Goal: Task Accomplishment & Management: Manage account settings

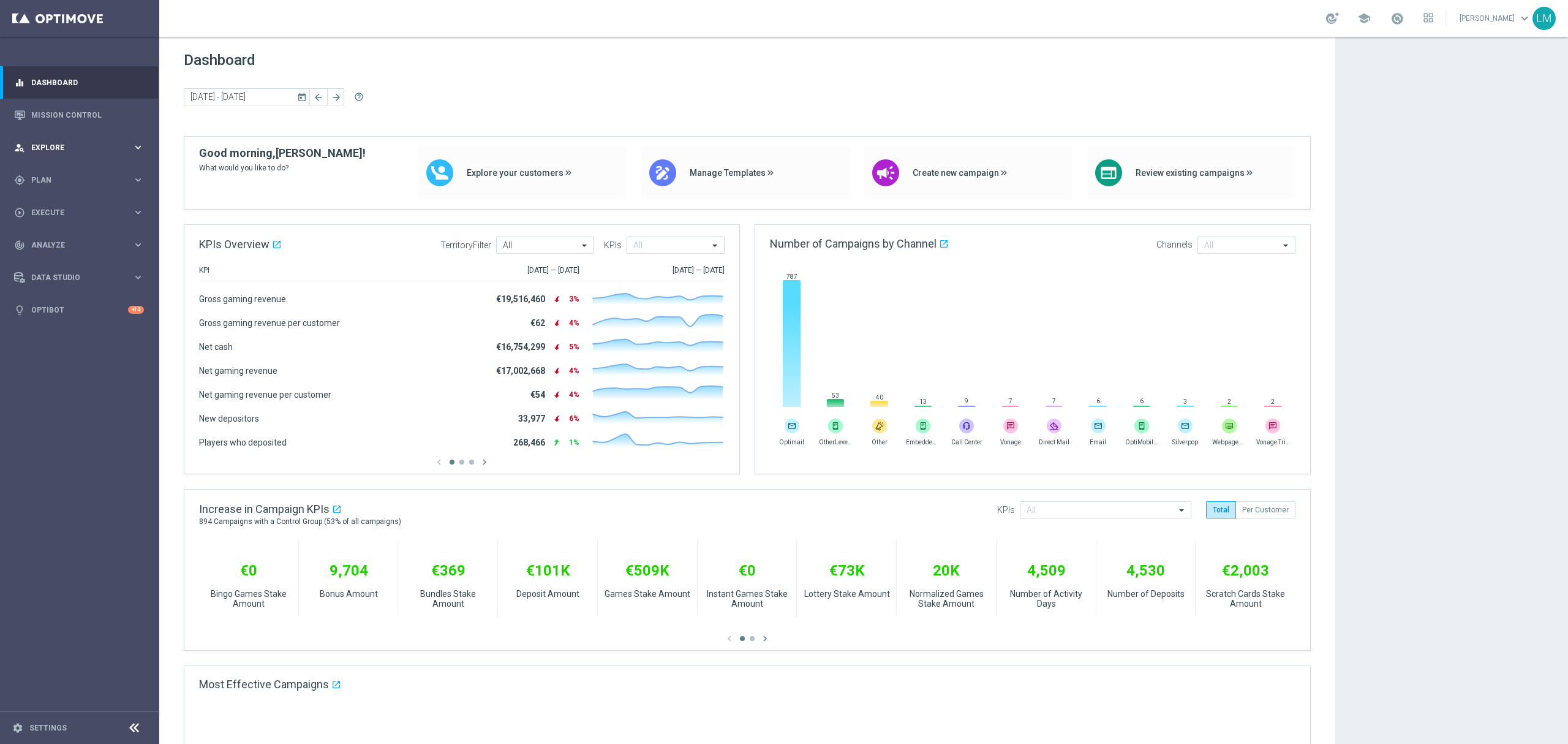
click at [77, 140] on div "person_search Explore keyboard_arrow_right" at bounding box center [79, 147] width 158 height 33
click at [95, 173] on link "Customer Explorer" at bounding box center [80, 173] width 96 height 10
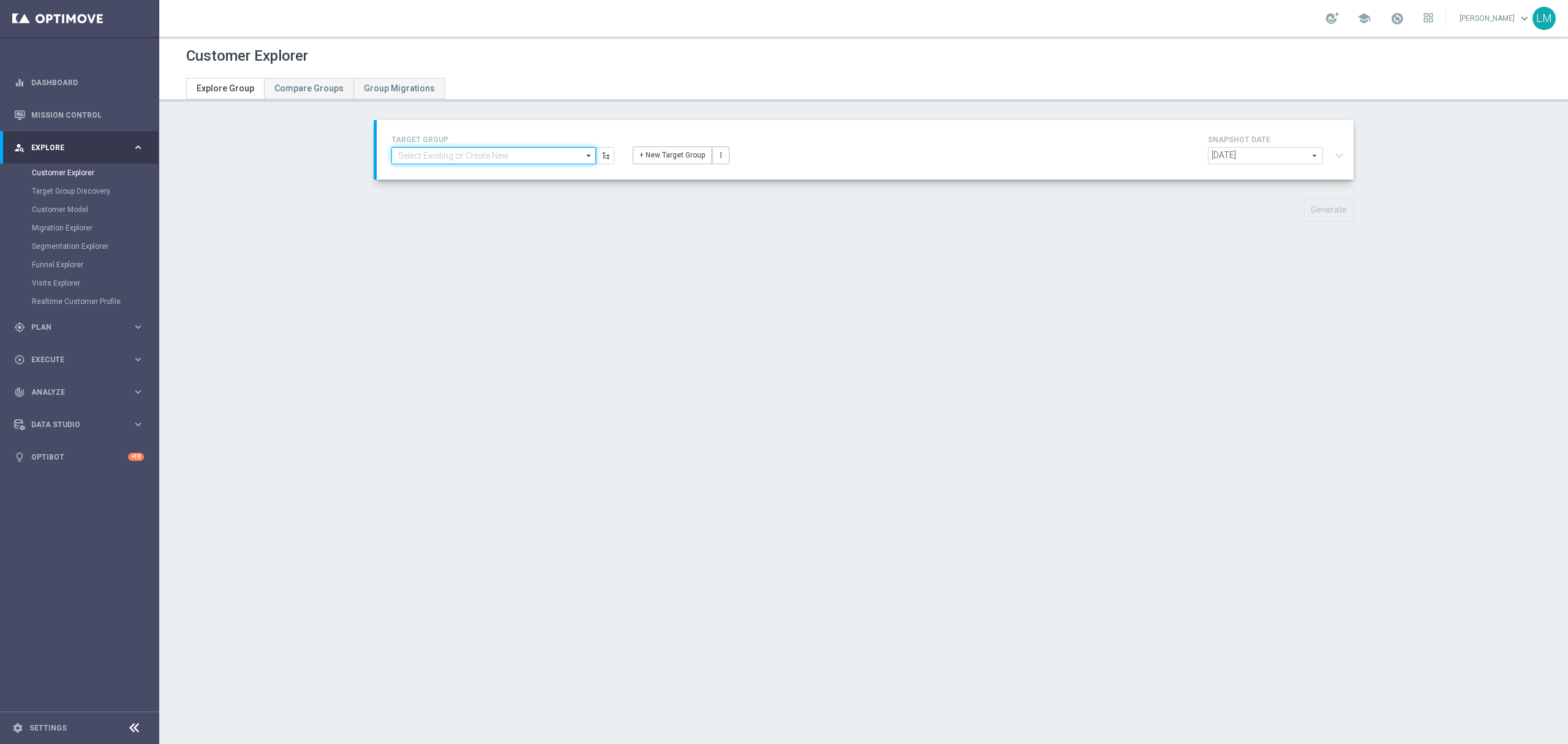
click at [432, 152] on input at bounding box center [493, 155] width 204 height 17
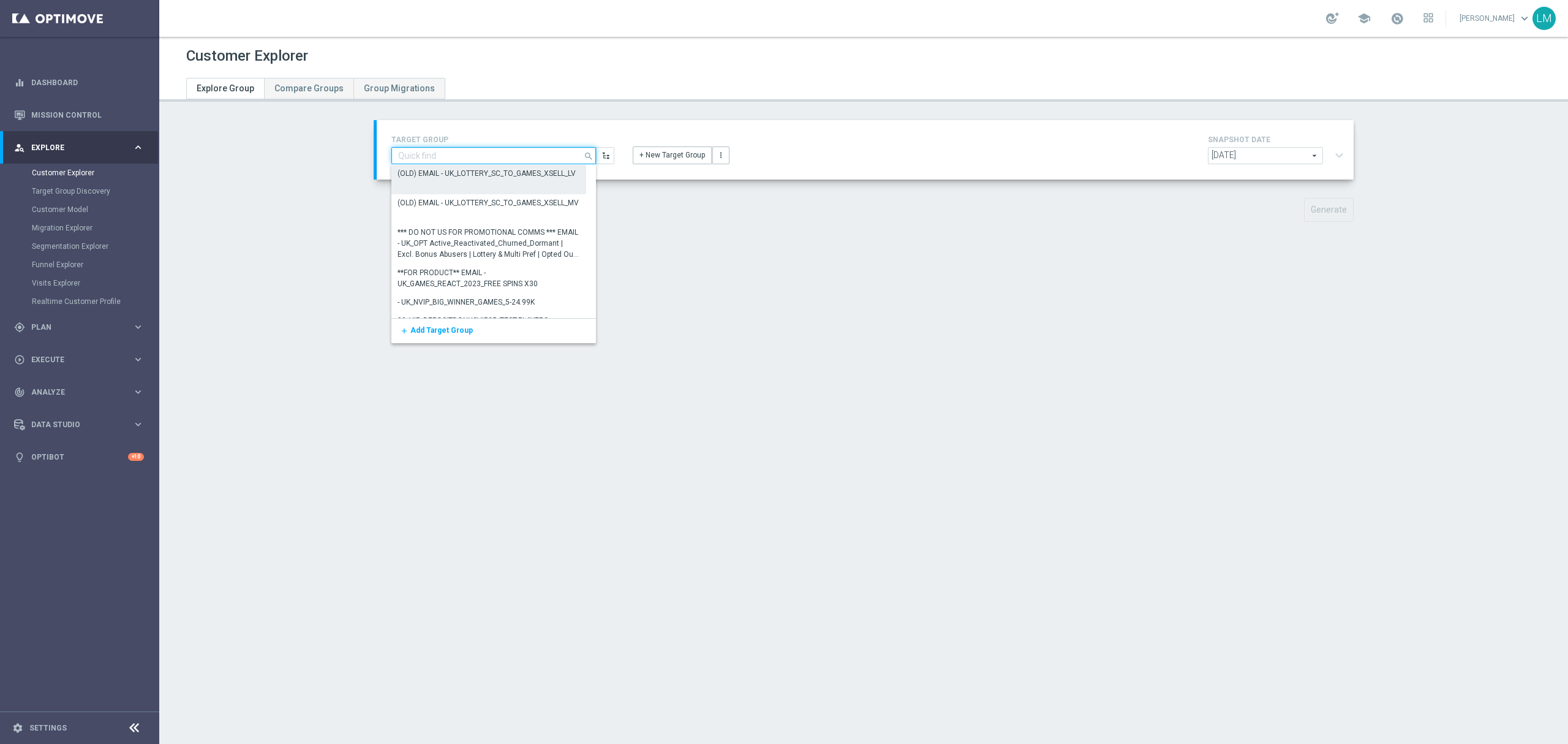
paste input "ZA_TACTICAL_EMAIL_DEPOSITED_500_OR_OVER_LAST_MONTH"
type input "ZA_TACTICAL_EMAIL_DEPOSITED_500_OR_OVER_LAST_MONTH"
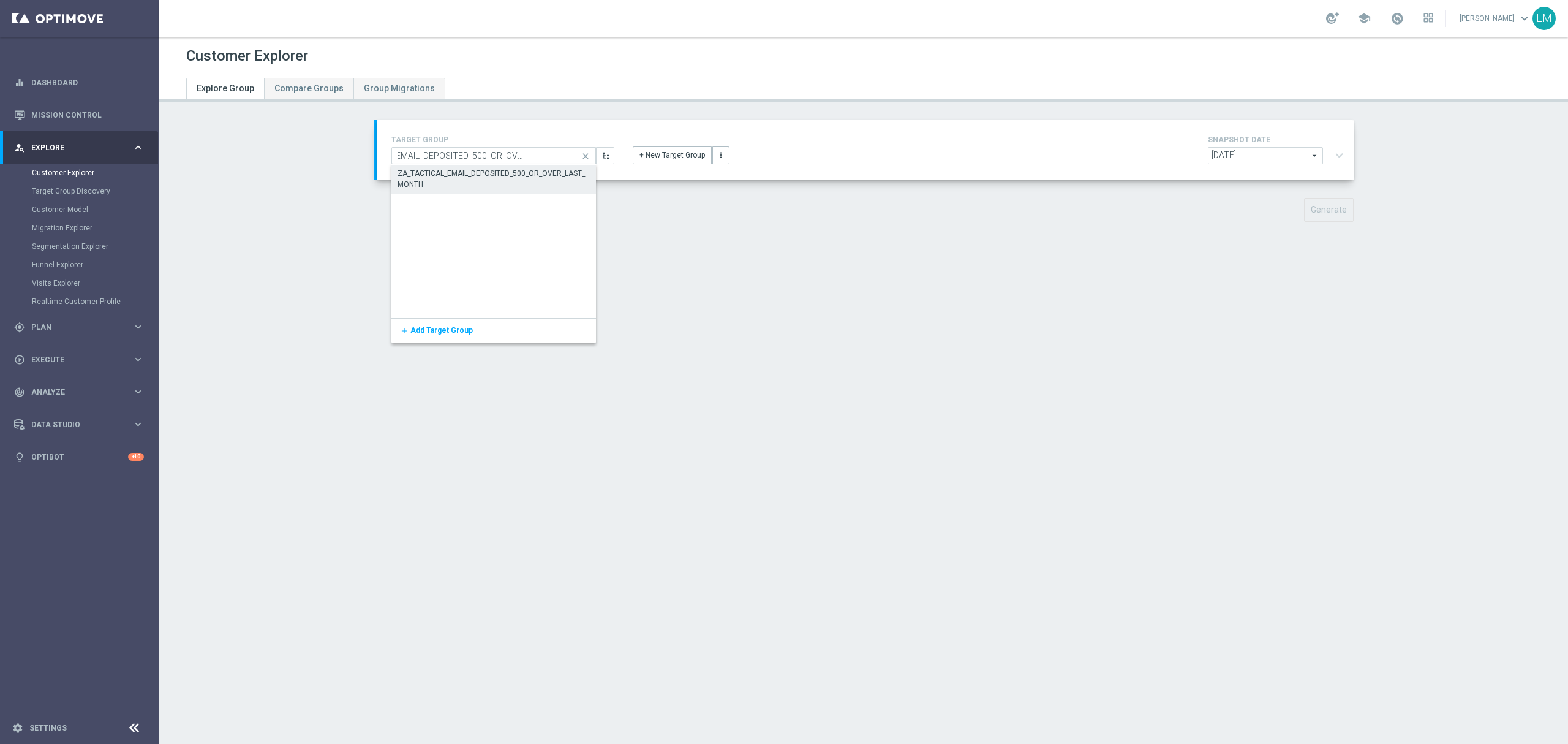
click at [425, 187] on div "ZA_TACTICAL_EMAIL_DEPOSITED_500_OR_OVER_LAST_MONTH" at bounding box center [494, 179] width 193 height 22
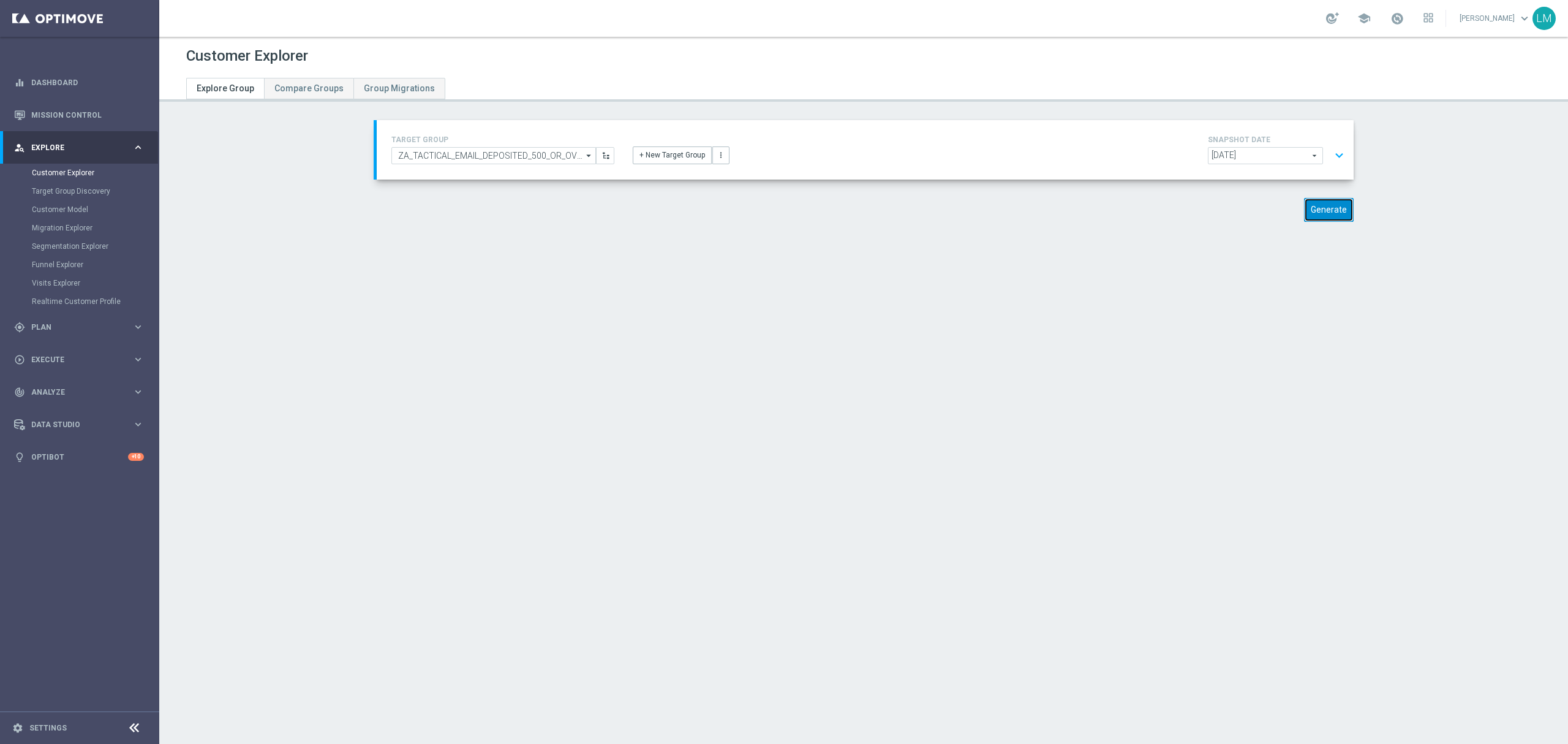
click at [1321, 207] on button "Generate" at bounding box center [1329, 210] width 50 height 24
click at [1334, 152] on button "expand_more" at bounding box center [1339, 156] width 18 height 23
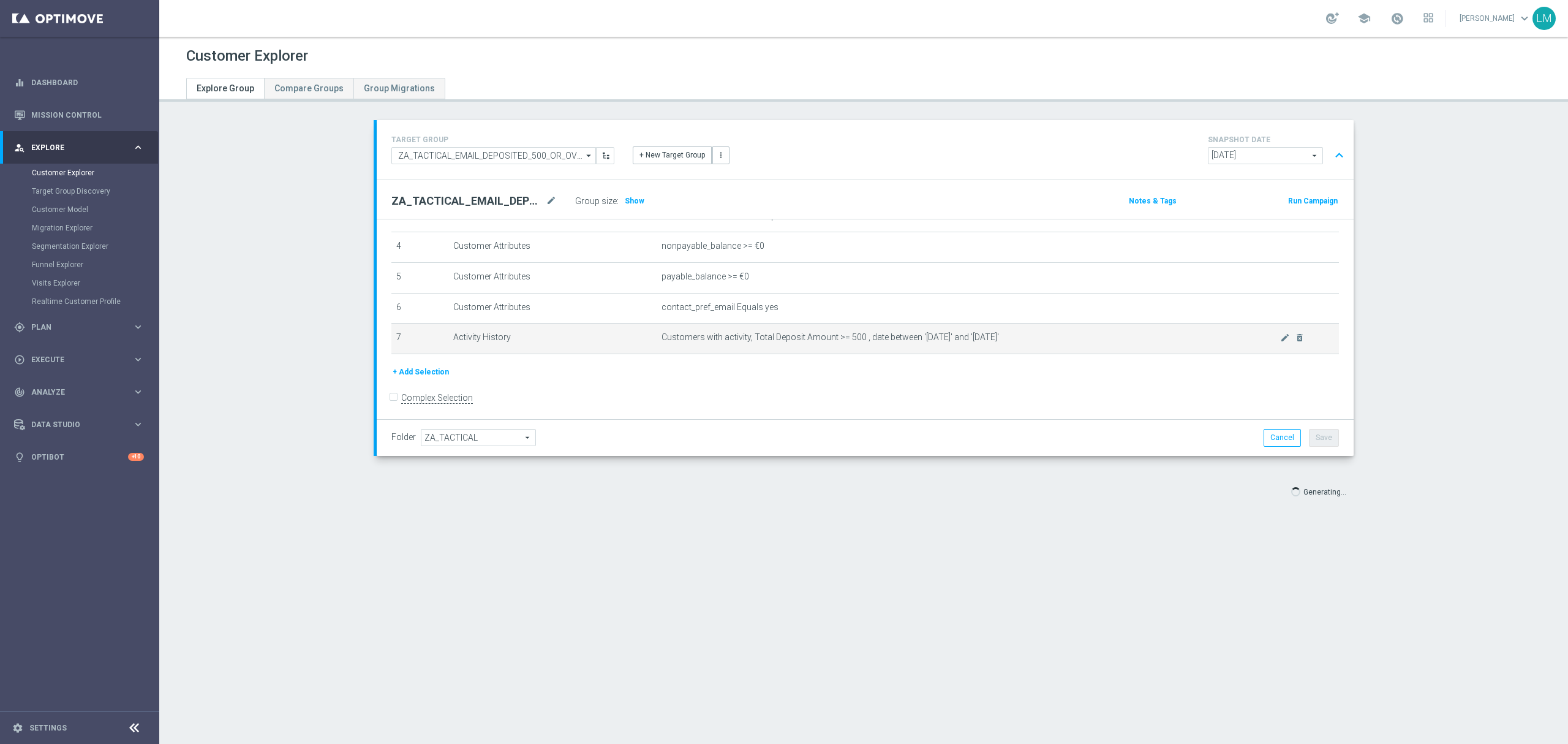
scroll to position [128, 0]
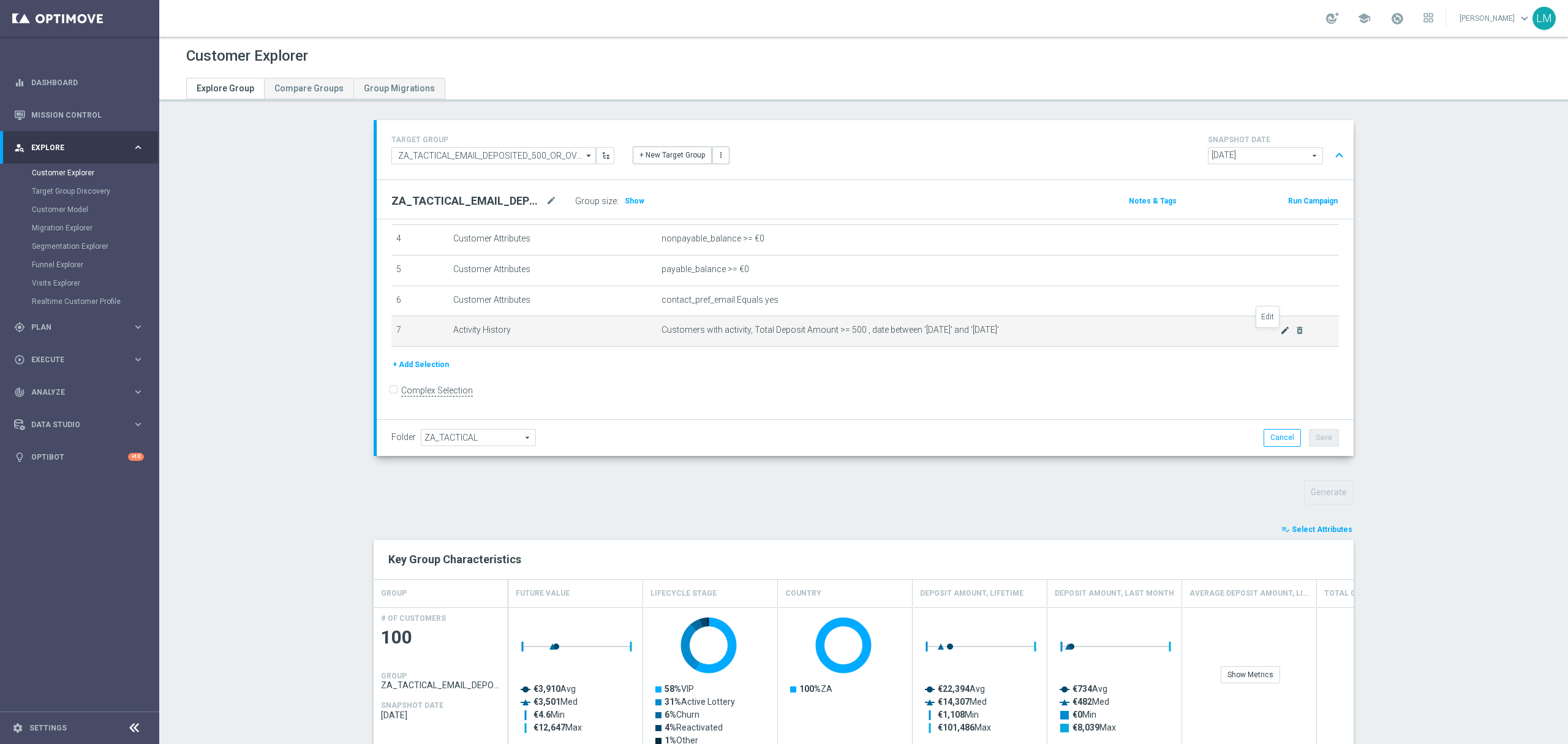
click at [1281, 335] on icon "mode_edit" at bounding box center [1285, 330] width 10 height 10
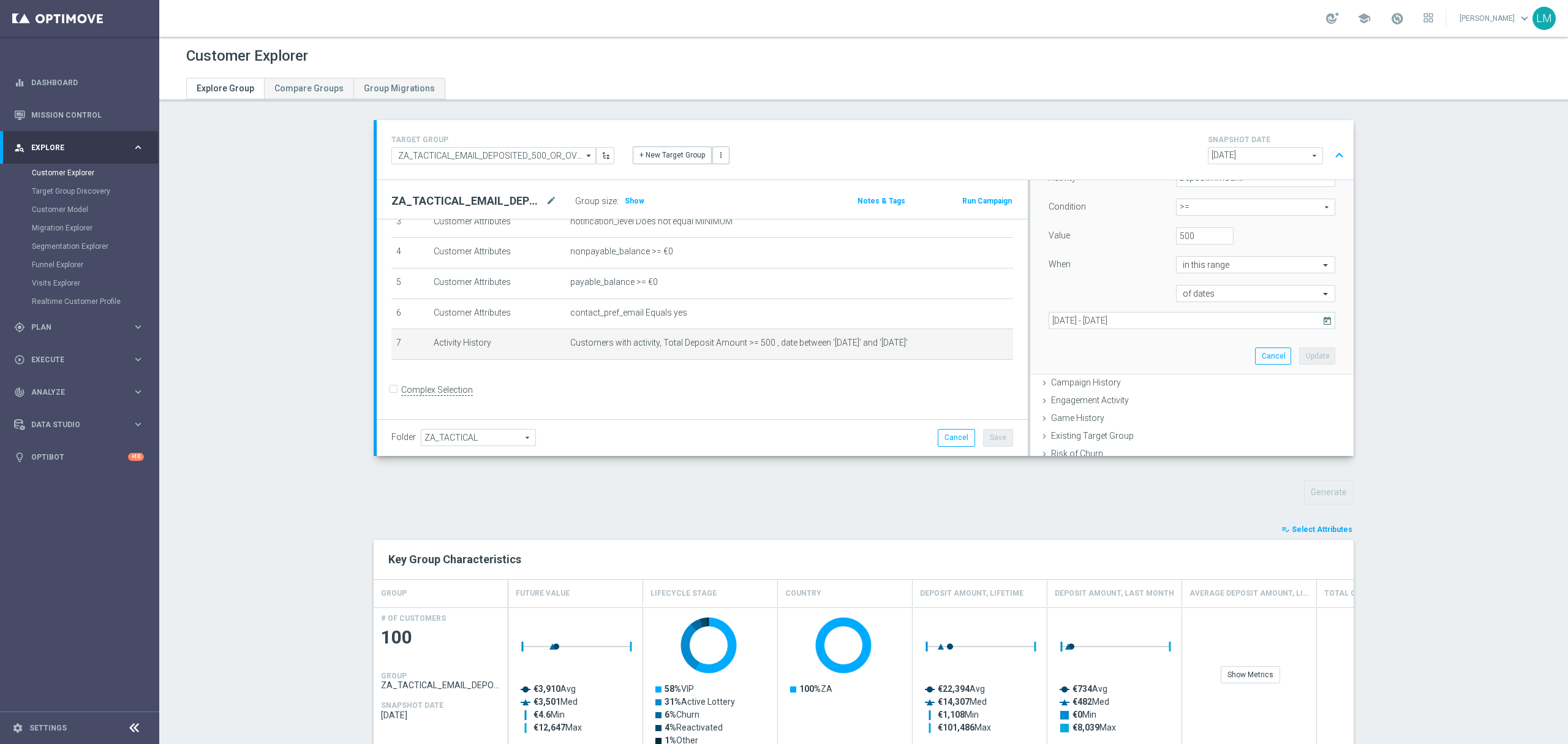
scroll to position [245, 0]
click at [1322, 295] on icon "today" at bounding box center [1327, 294] width 11 height 11
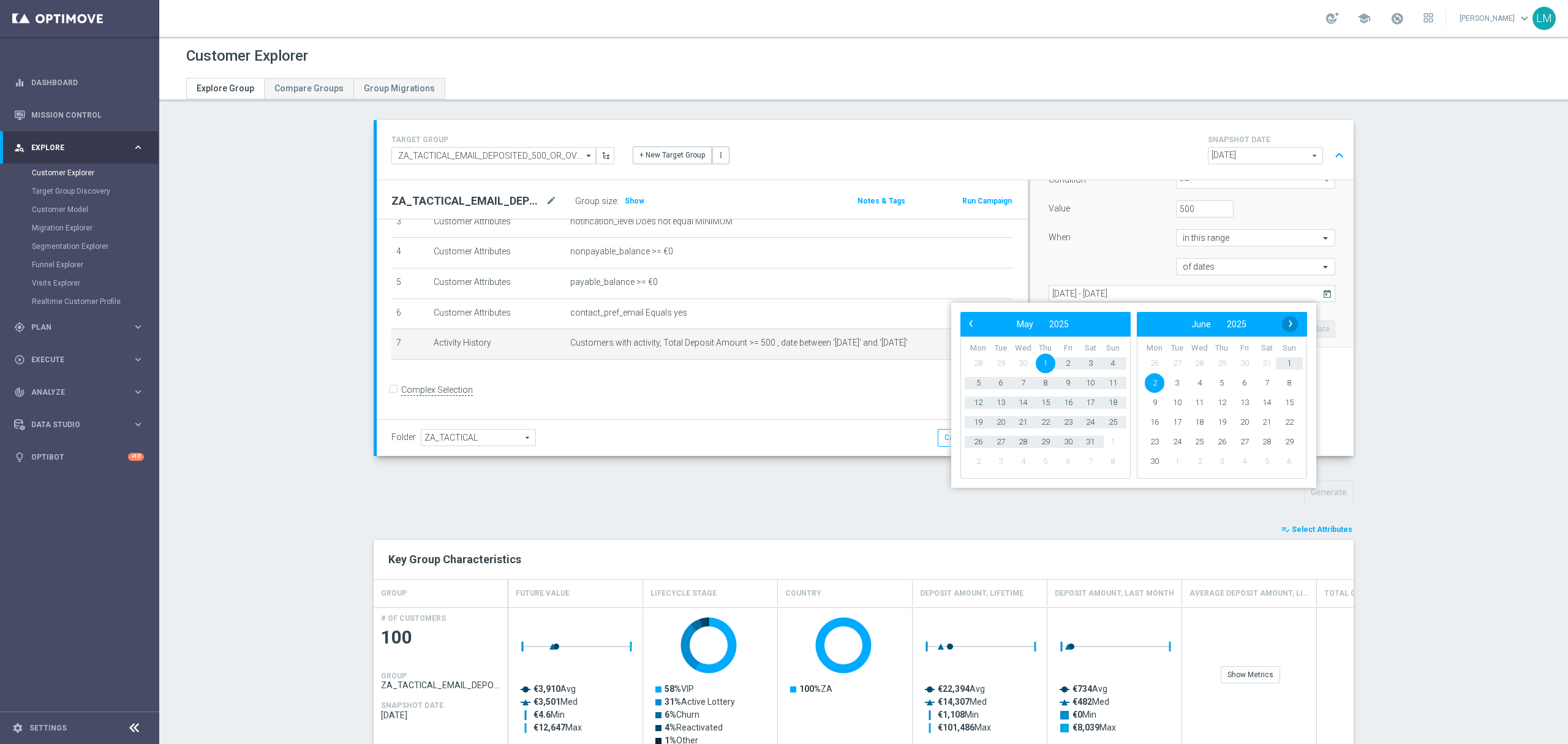
click at [1295, 328] on span "›" at bounding box center [1290, 324] width 16 height 16
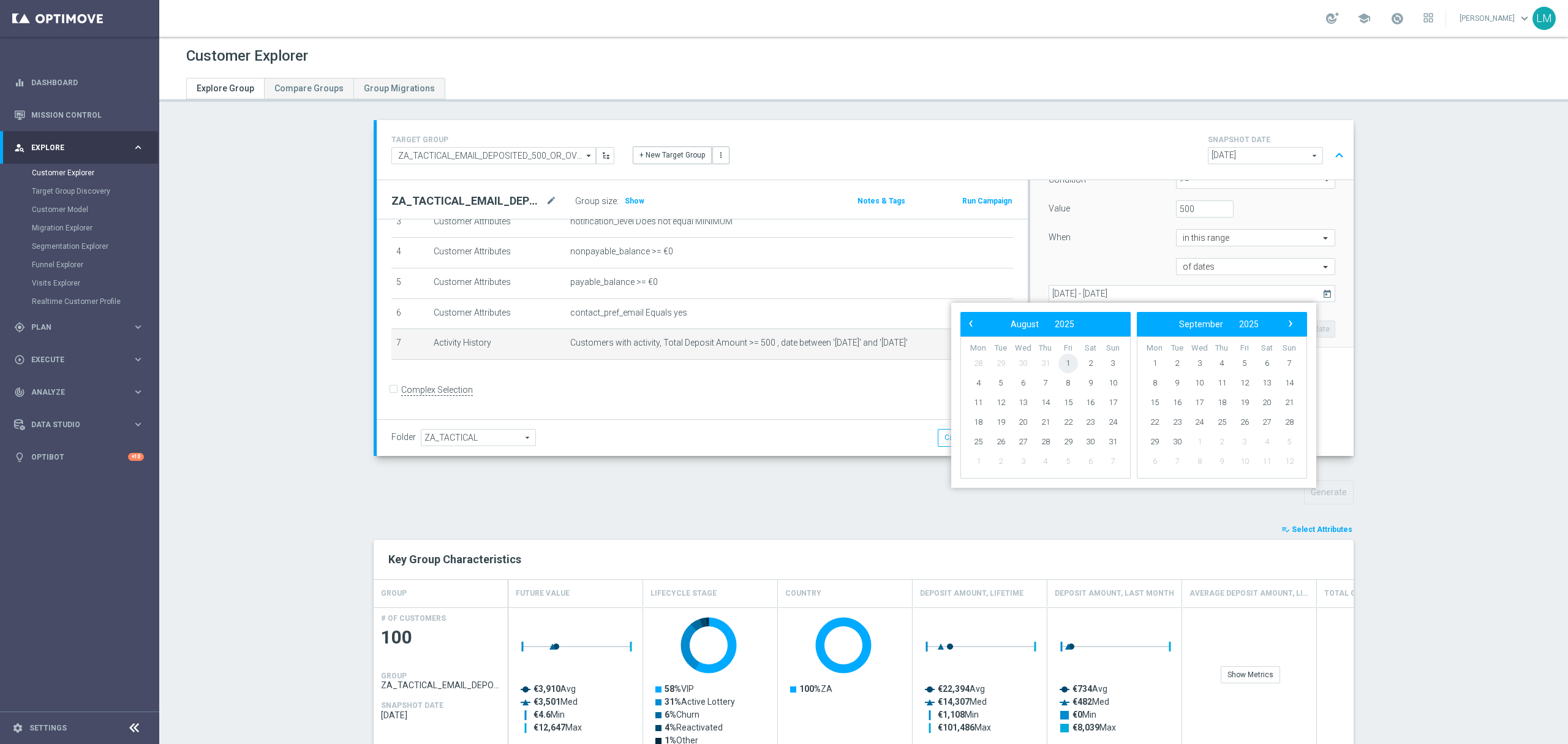
click at [1069, 359] on span "1" at bounding box center [1068, 364] width 19 height 19
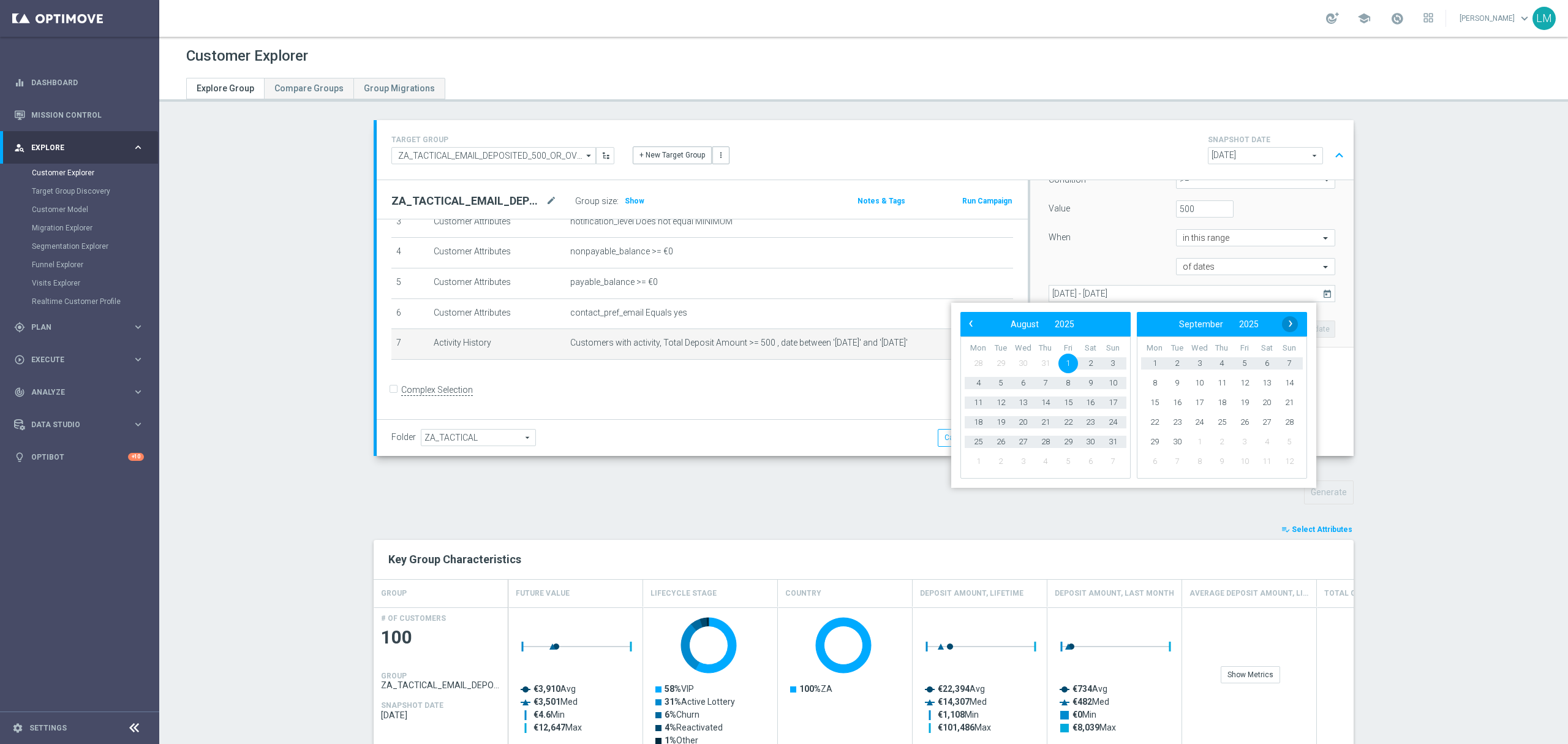
click at [1288, 329] on span "›" at bounding box center [1290, 324] width 16 height 16
click at [1109, 401] on span "21" at bounding box center [1113, 403] width 19 height 19
type input "01 Aug 2025 - 21 Sep 2025"
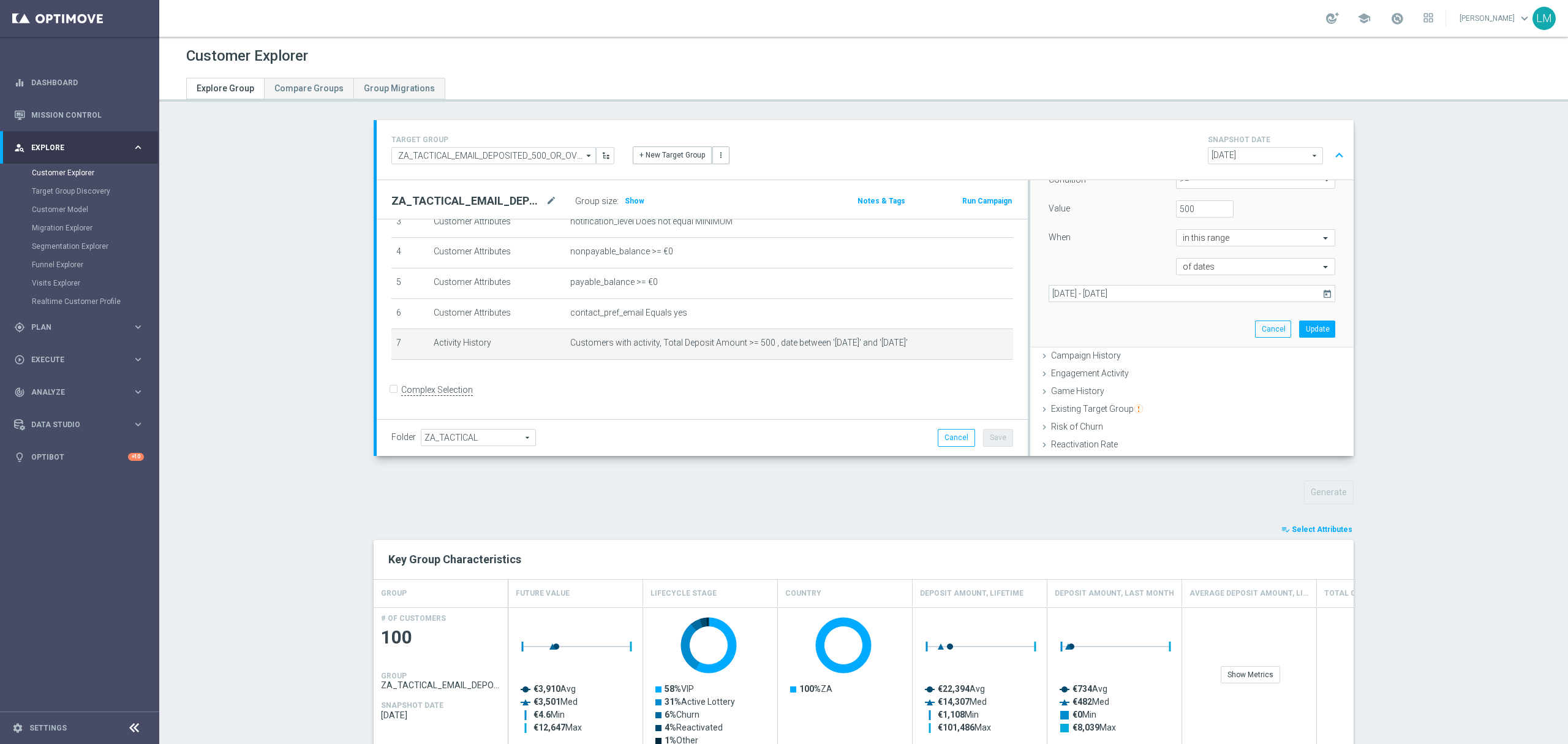
click at [1144, 331] on div "Select customers with activity with no activity Activity type Metric Metric arr…" at bounding box center [1191, 188] width 305 height 317
click at [1301, 415] on button "Update" at bounding box center [1317, 410] width 36 height 17
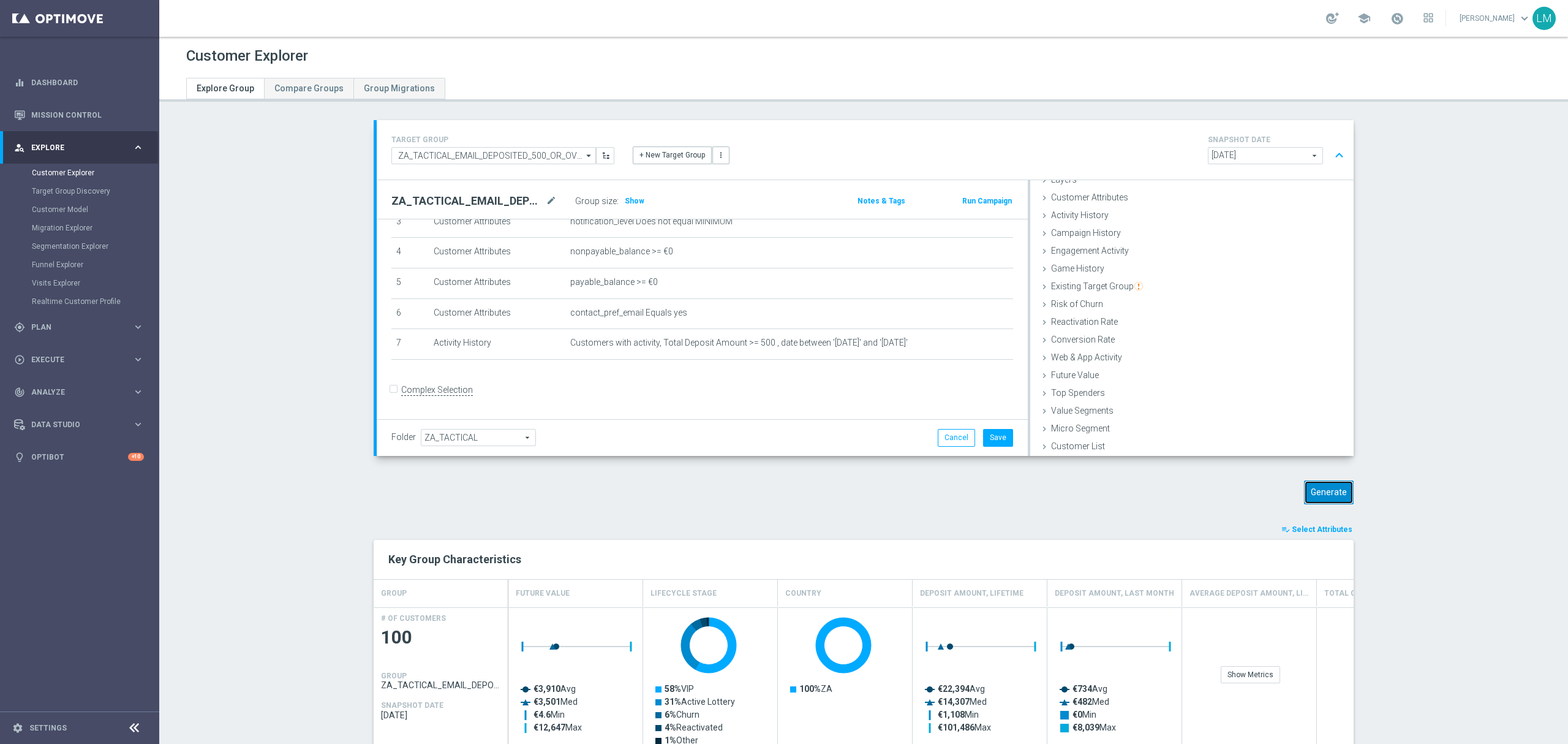
click at [1309, 494] on button "Generate" at bounding box center [1329, 492] width 50 height 24
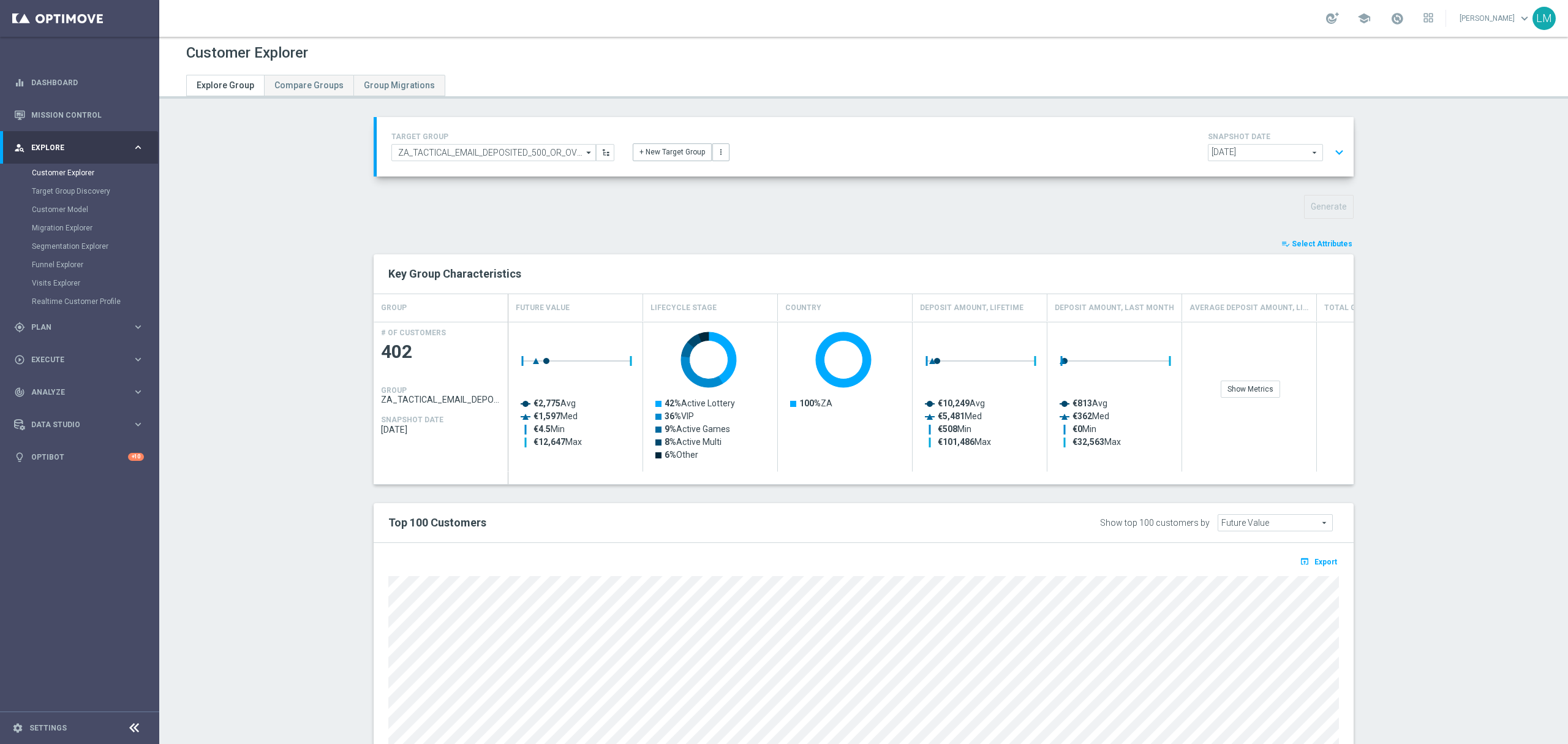
scroll to position [0, 0]
click at [1333, 146] on button "expand_more" at bounding box center [1339, 156] width 18 height 23
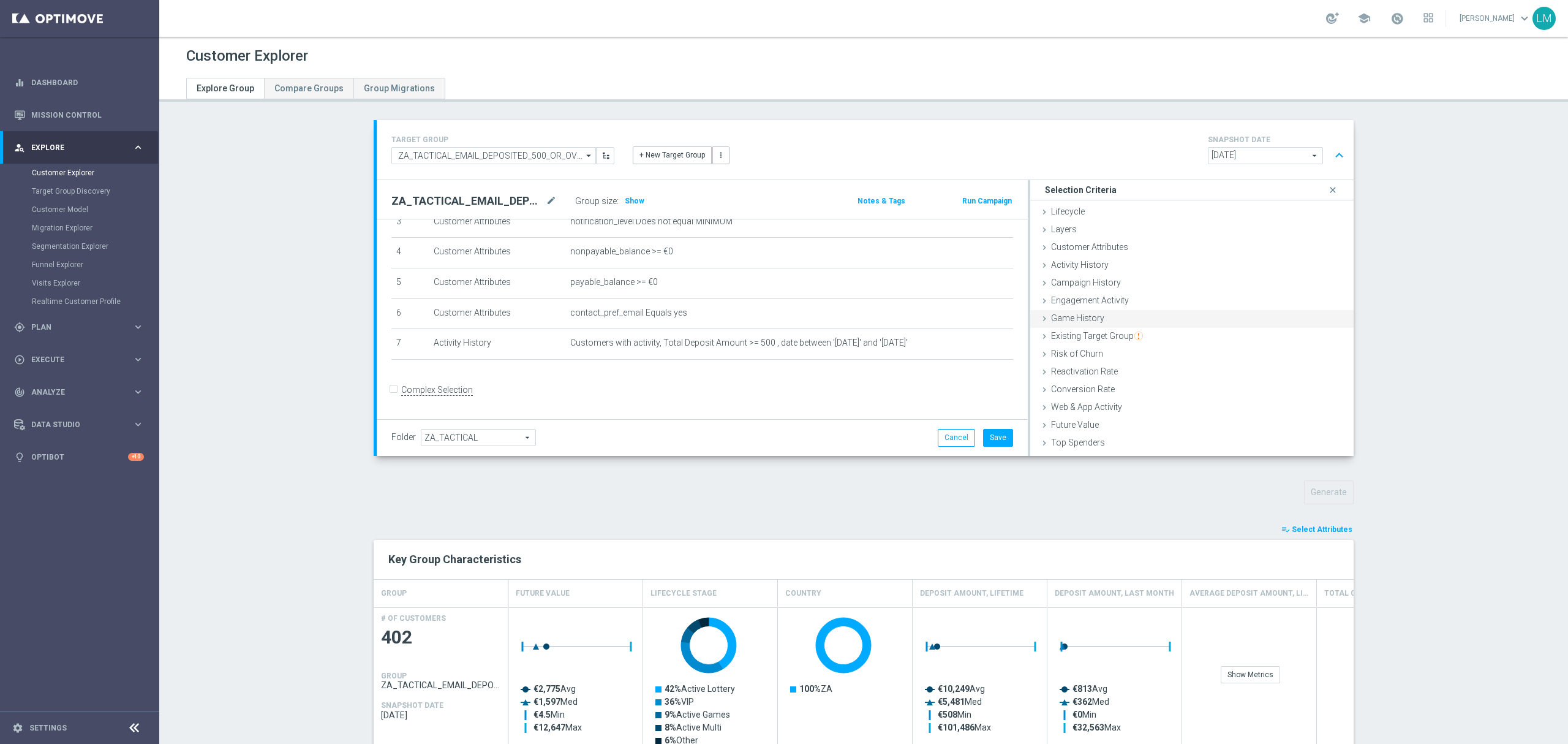
click at [1082, 313] on span "Game History" at bounding box center [1078, 318] width 53 height 10
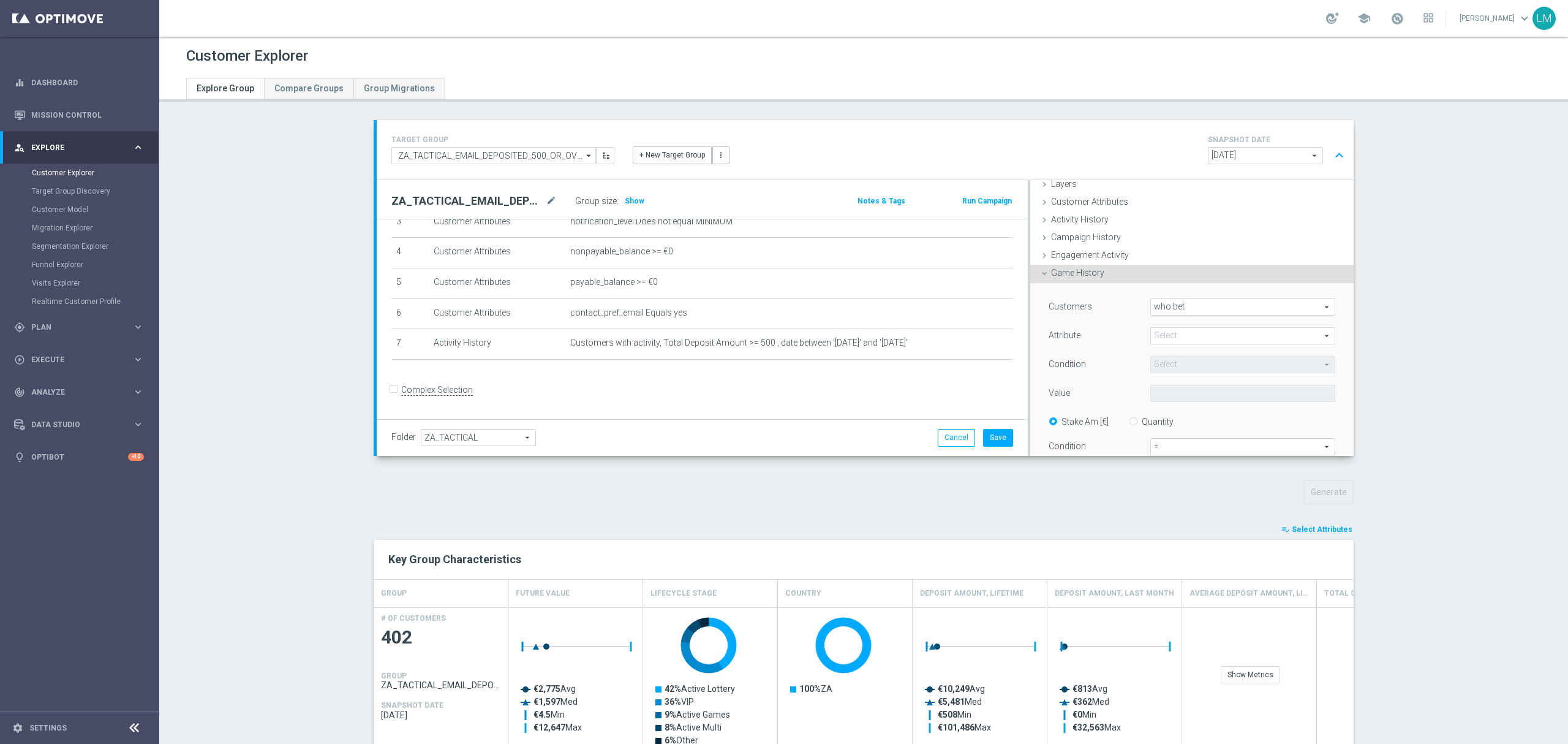
scroll to position [81, 0]
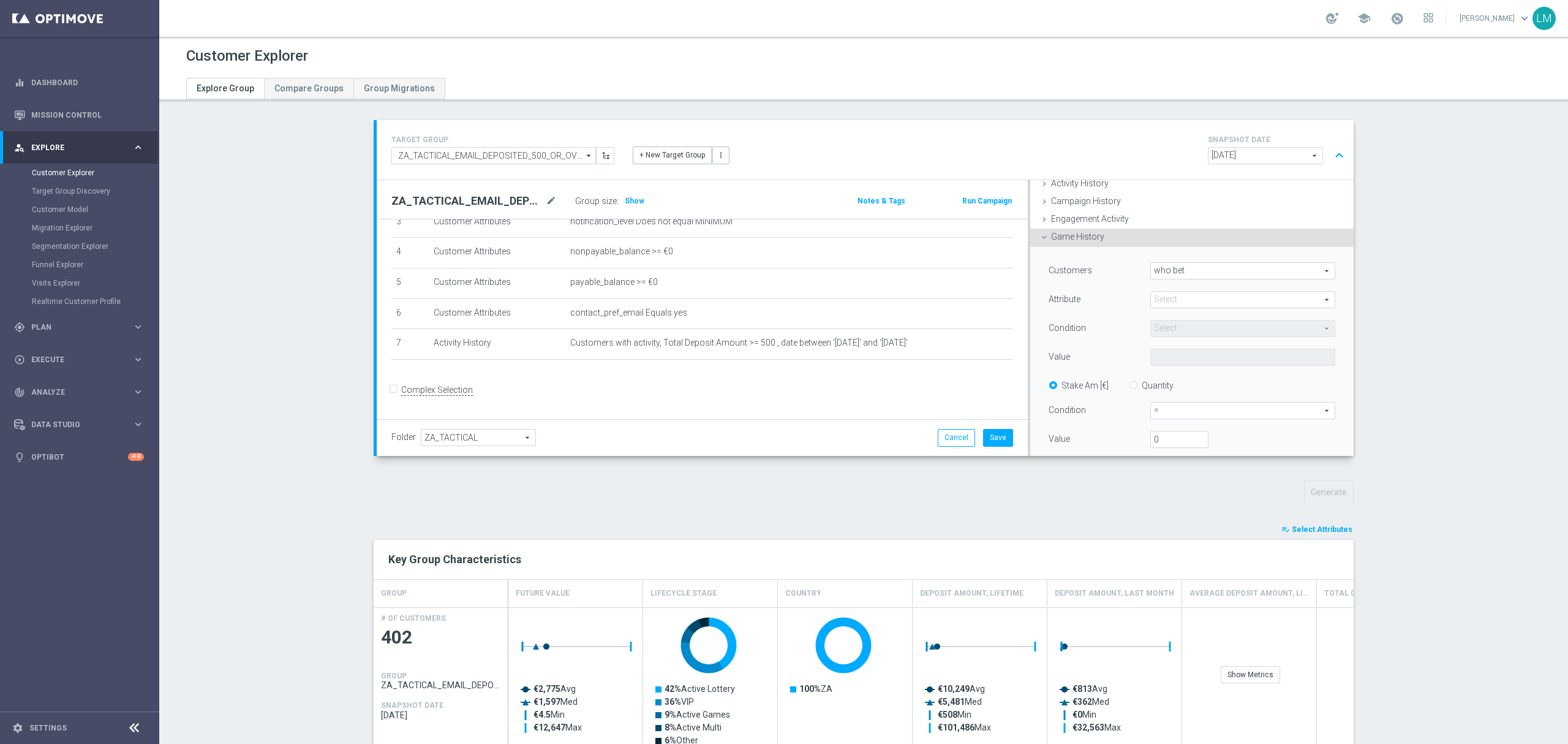
click at [1171, 268] on span "who bet" at bounding box center [1243, 271] width 184 height 16
click at [1157, 302] on span "who did not bet" at bounding box center [1243, 304] width 172 height 10
type input "who did not bet"
click at [1162, 305] on span at bounding box center [1243, 300] width 184 height 16
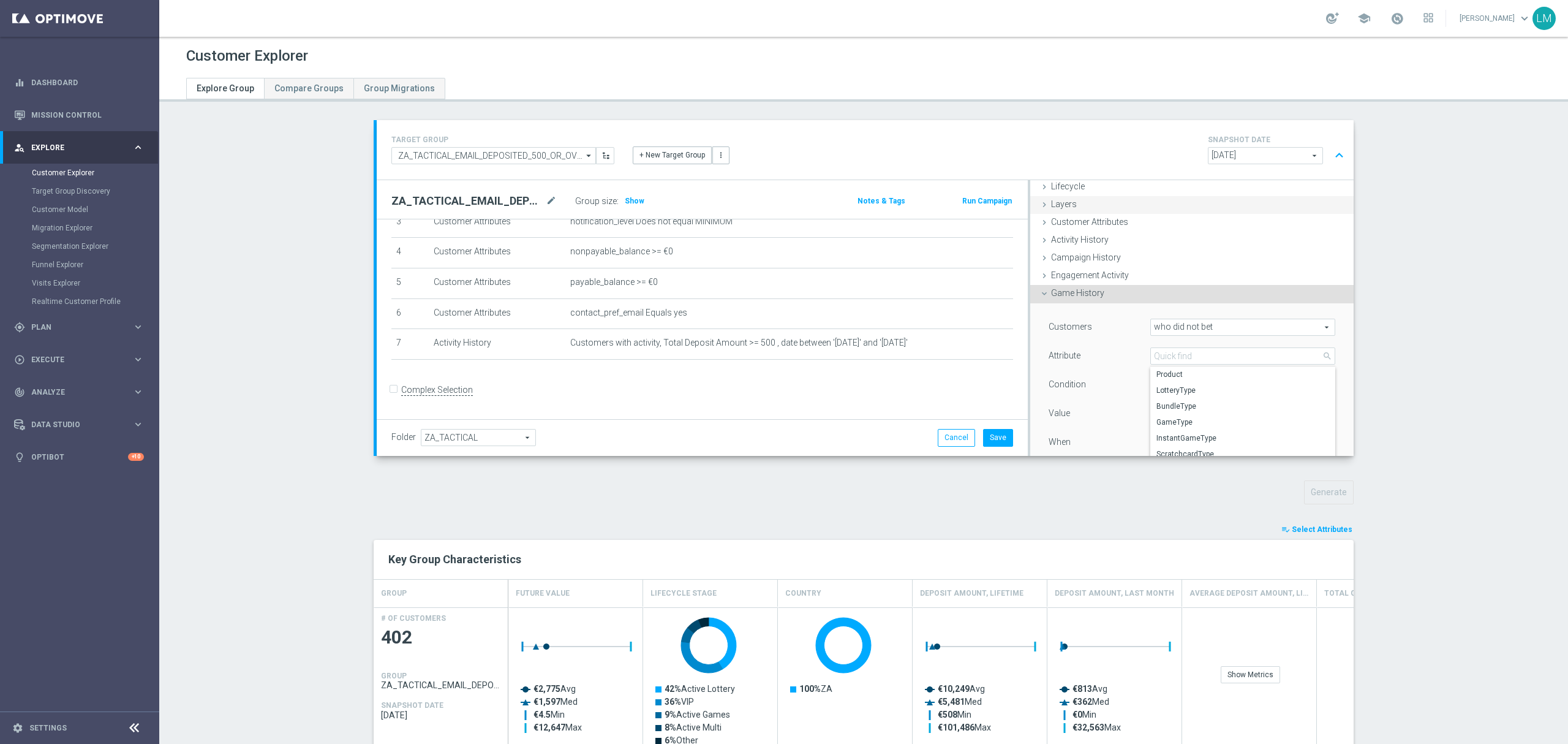
scroll to position [0, 0]
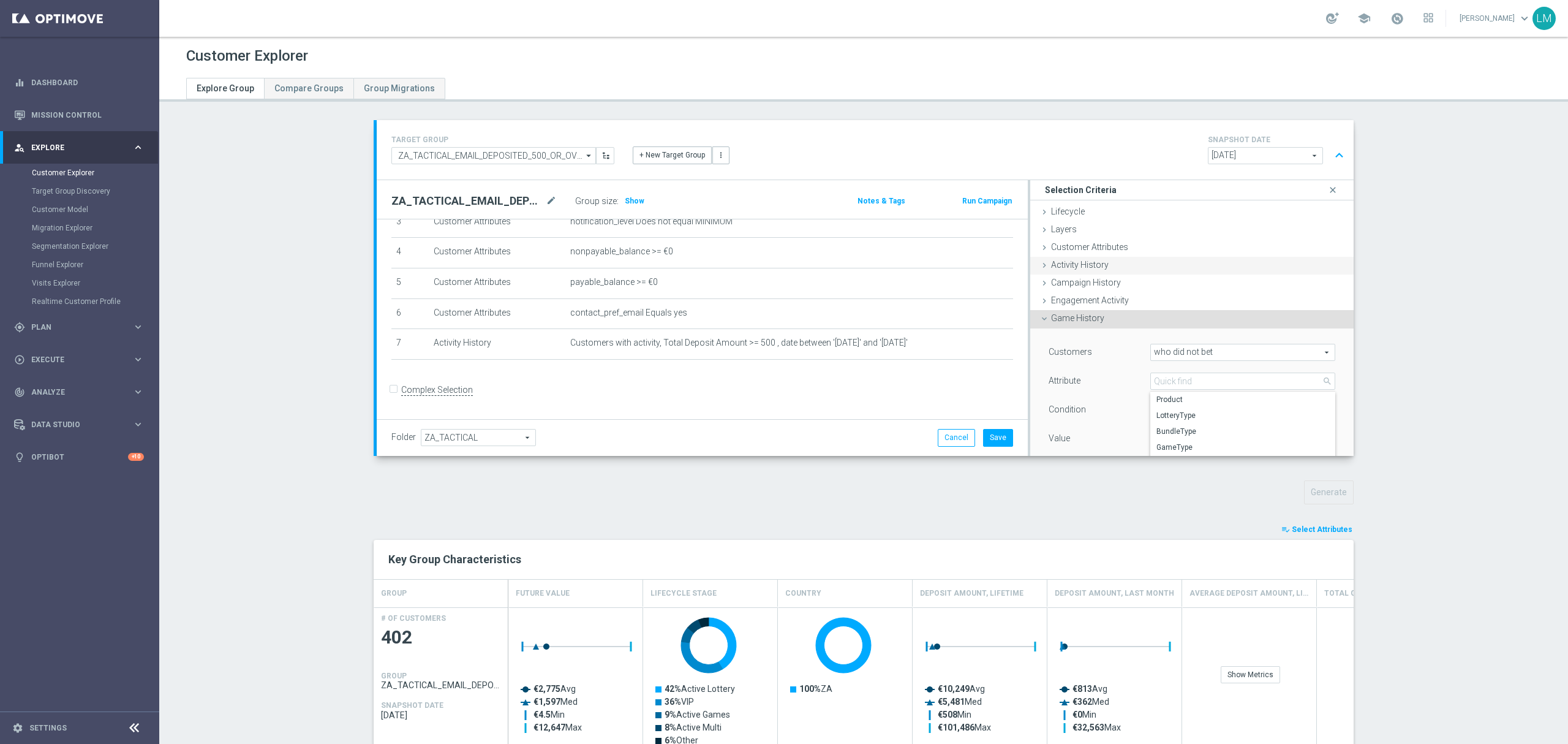
click at [1101, 258] on div "Activity History done selection updated" at bounding box center [1192, 265] width 324 height 19
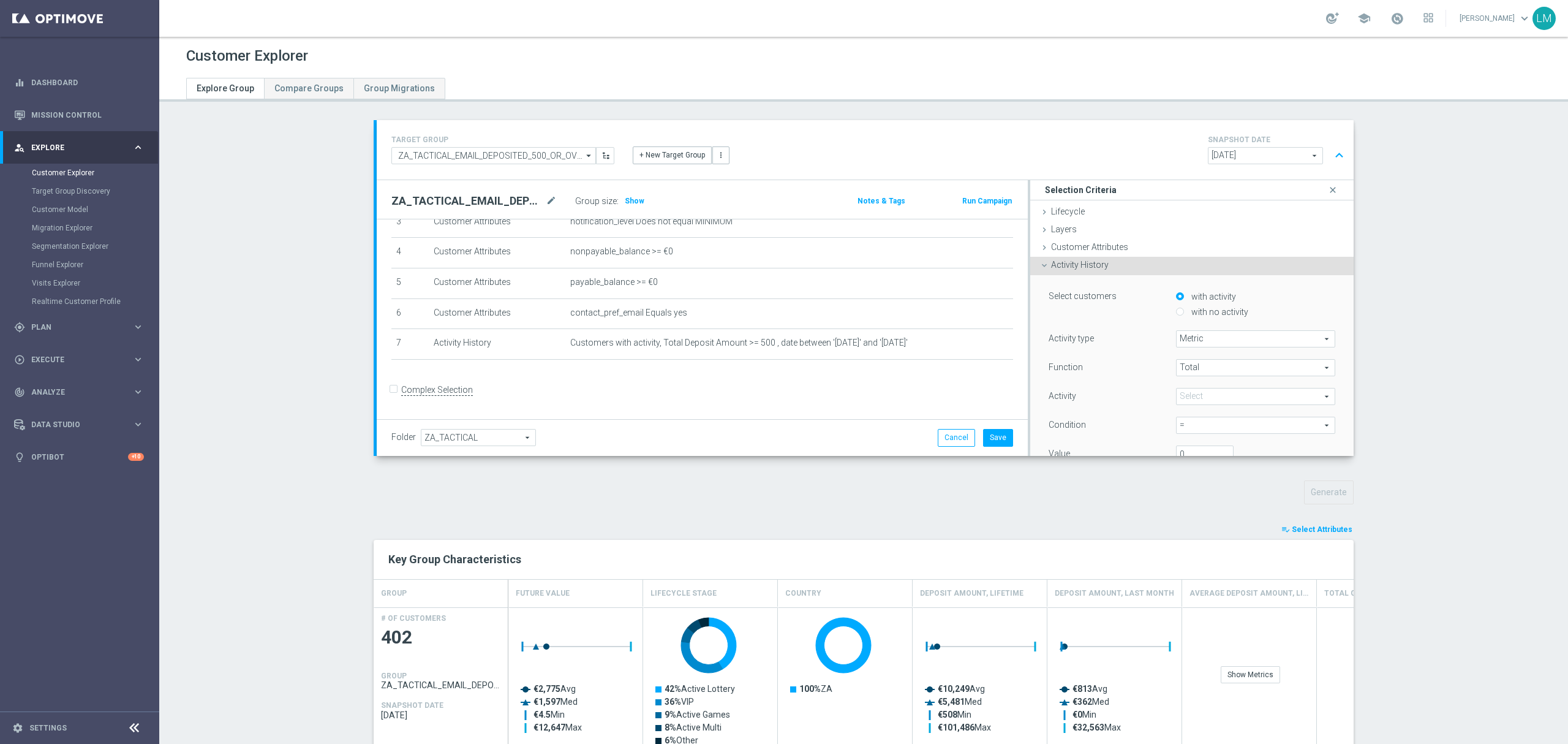
click at [1209, 312] on label "with no activity" at bounding box center [1219, 311] width 60 height 11
click at [1184, 312] on input "with no activity" at bounding box center [1180, 311] width 8 height 8
radio input "true"
click at [1212, 341] on span at bounding box center [1256, 339] width 158 height 16
click at [1202, 341] on input "search" at bounding box center [1256, 338] width 159 height 17
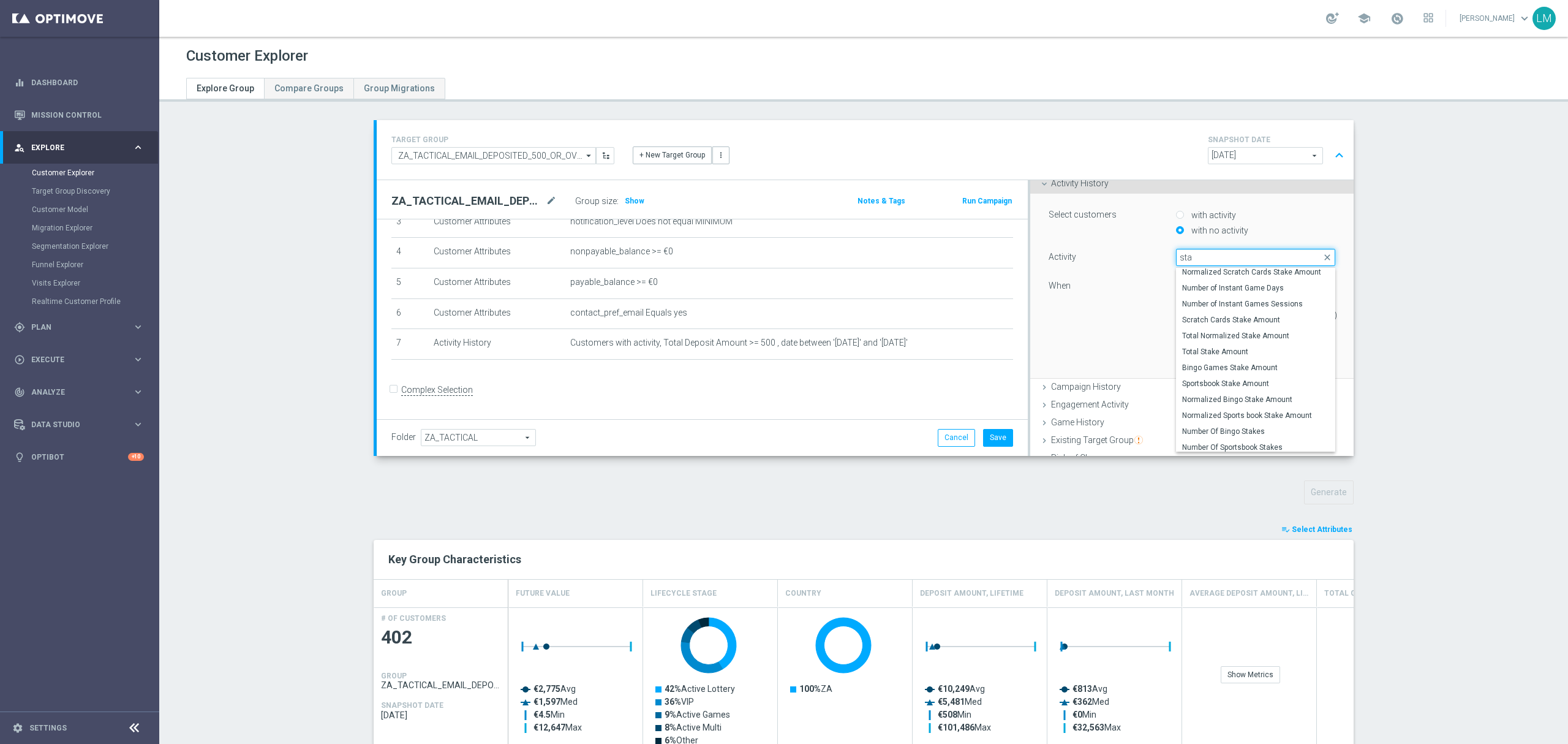
scroll to position [157, 0]
type input "sta"
click at [1251, 353] on span "Total Stake Amount" at bounding box center [1256, 350] width 147 height 10
type input "Total Stake Amount"
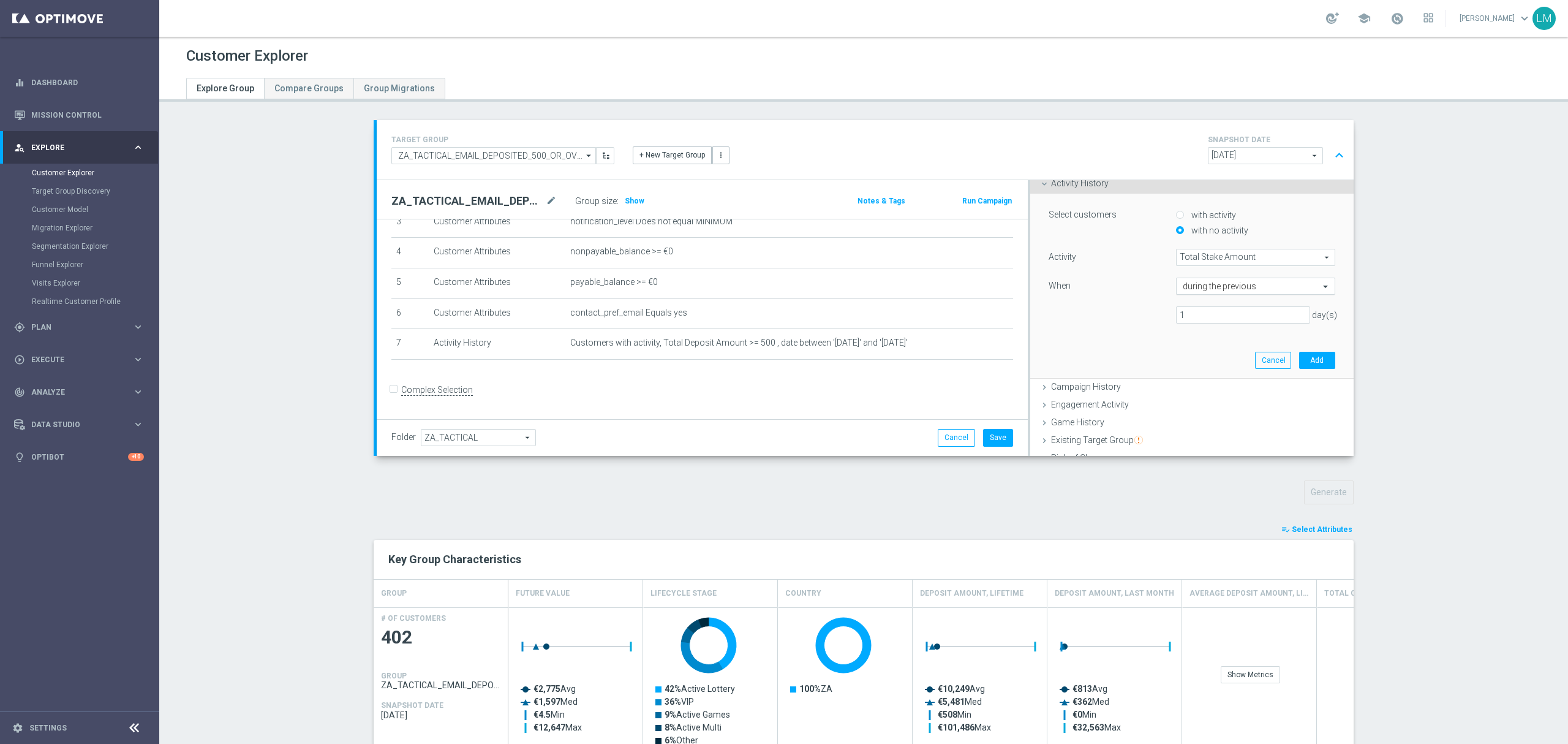
click at [1219, 290] on input "text" at bounding box center [1243, 287] width 121 height 11
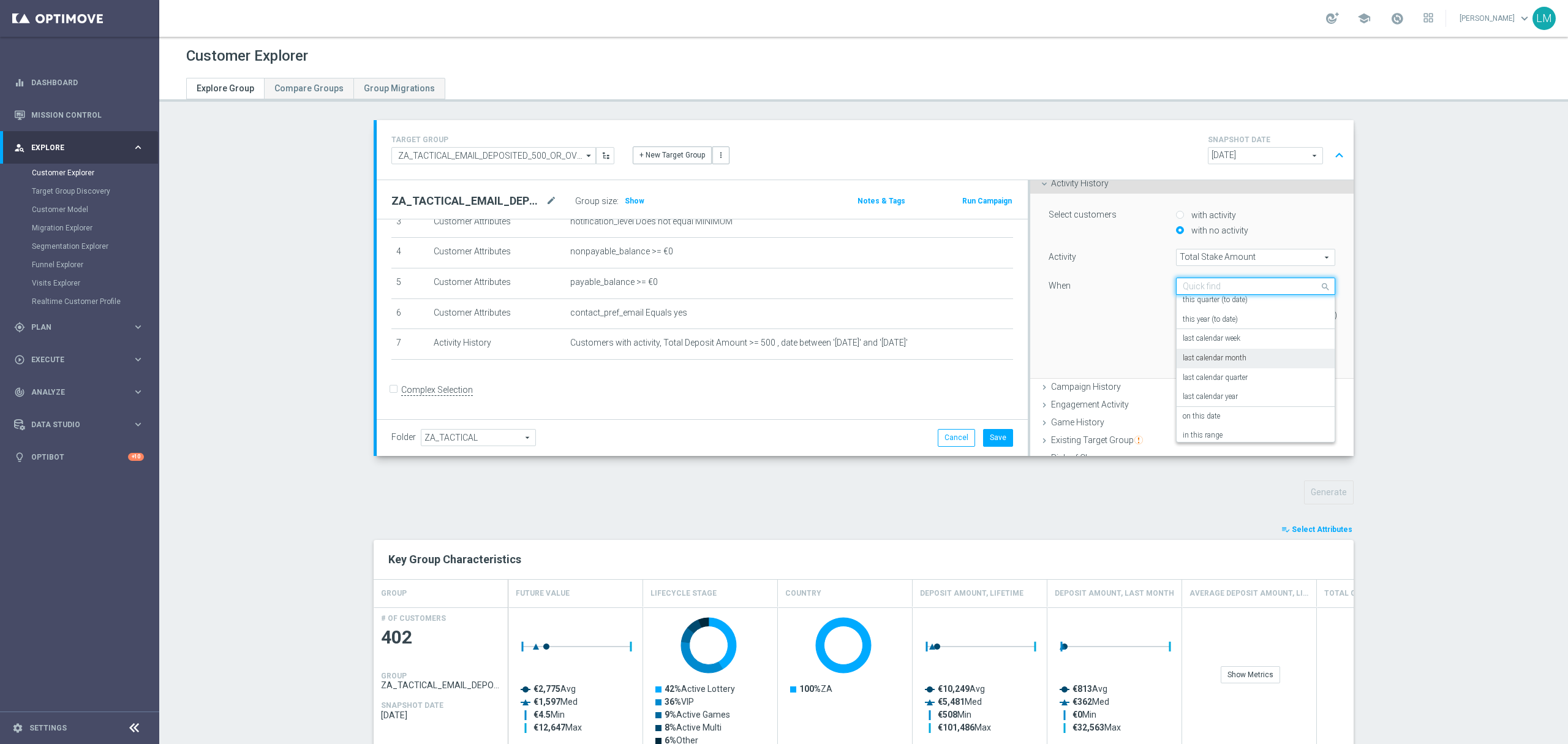
scroll to position [88, 0]
click at [1125, 339] on div "Select customers with activity with no activity Activity Total Stake Amount Tot…" at bounding box center [1191, 286] width 305 height 184
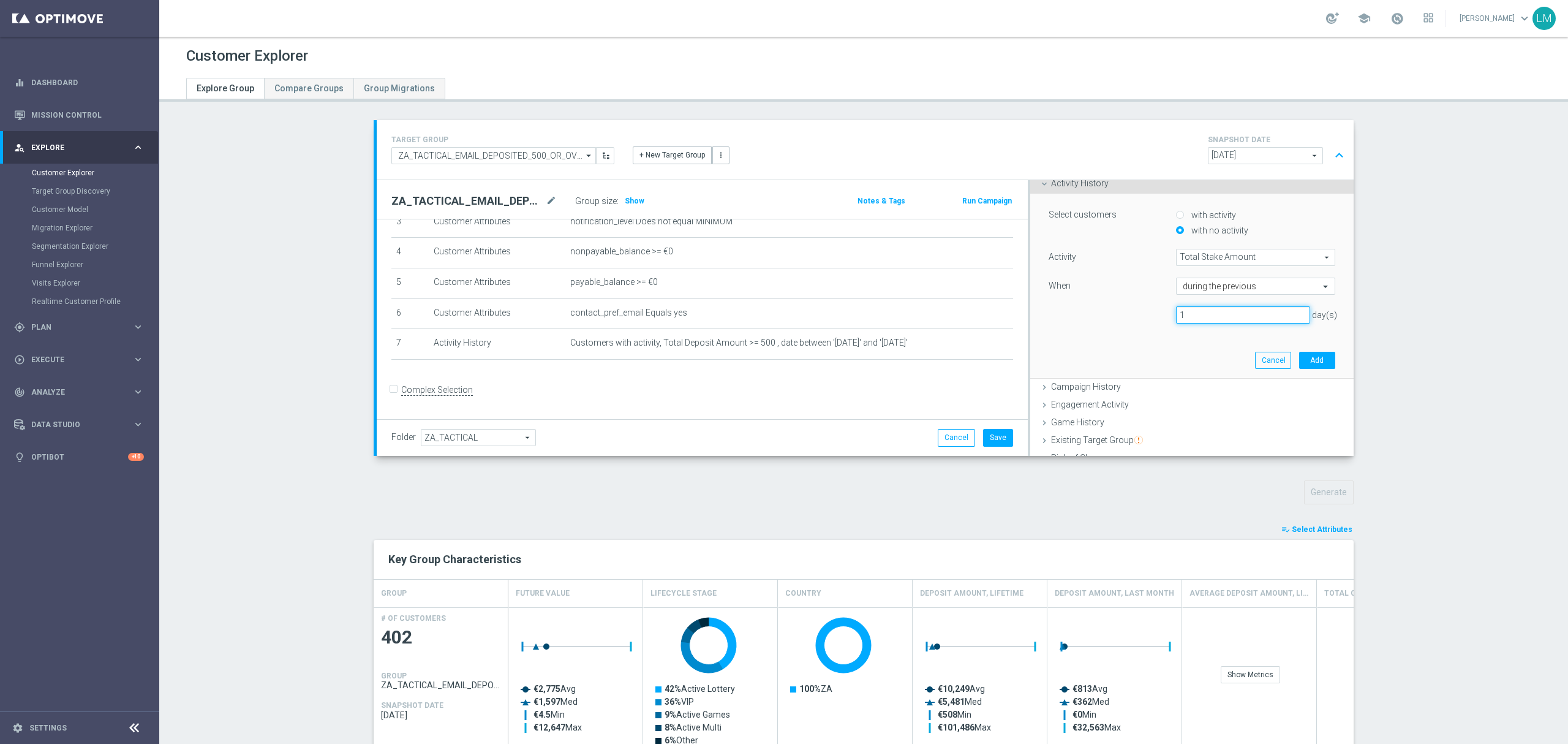
click at [1185, 314] on input "1" at bounding box center [1243, 314] width 134 height 17
click at [1184, 315] on input "1" at bounding box center [1243, 314] width 134 height 17
type input "21"
click at [1158, 341] on div "Select customers with activity with no activity Activity Total Stake Amount Tot…" at bounding box center [1191, 286] width 305 height 184
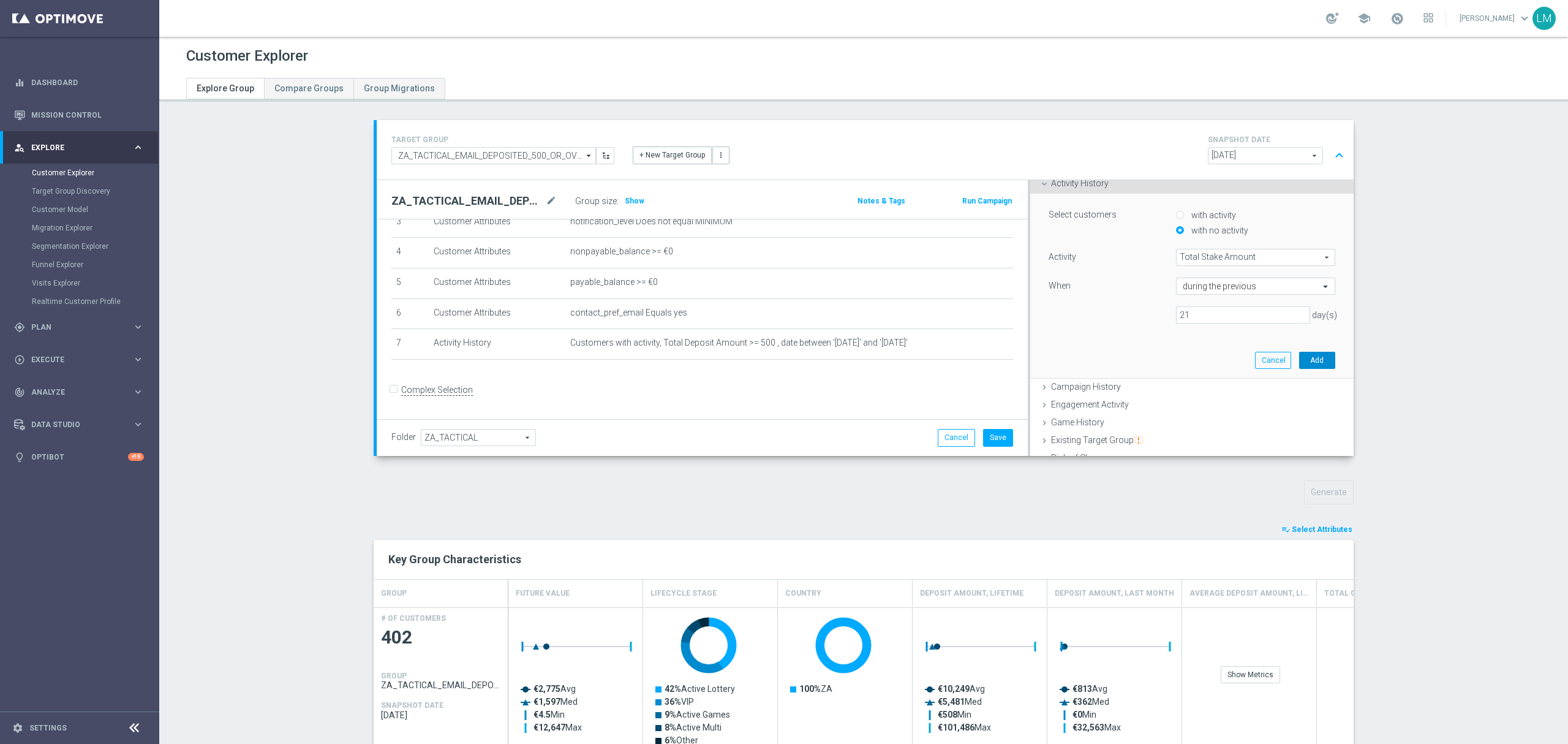
click at [1301, 360] on button "Add" at bounding box center [1317, 360] width 36 height 17
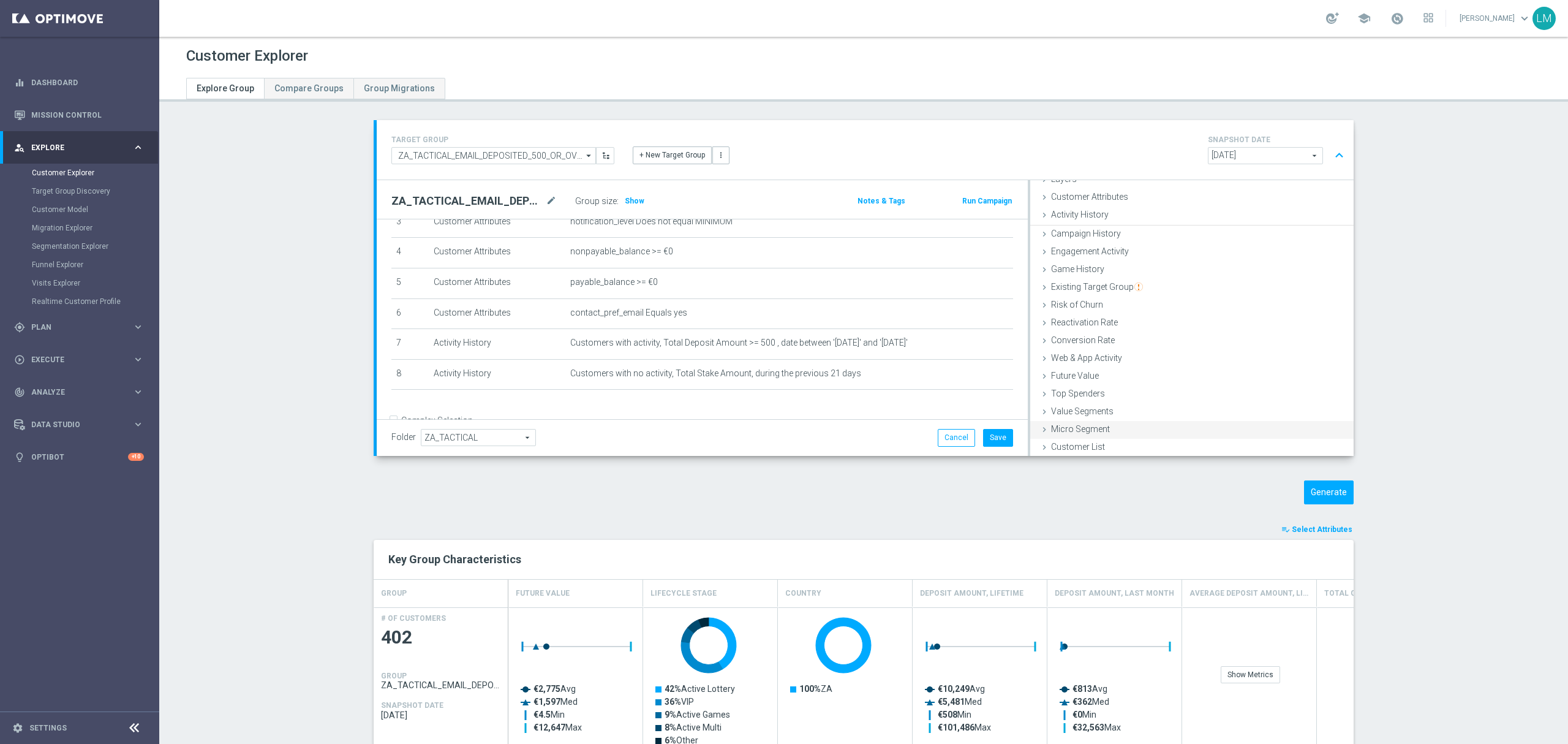
scroll to position [50, 0]
click at [631, 195] on h3 "Show" at bounding box center [634, 201] width 22 height 13
click at [1327, 508] on div "TARGET GROUP ZA_TACTICAL_EMAIL_DEPOSITED_500_OR_OVER_LAST_MONTH ZA_TACTICAL_EMA…" at bounding box center [864, 633] width 1029 height 1026
click at [1319, 487] on button "Generate" at bounding box center [1329, 492] width 50 height 24
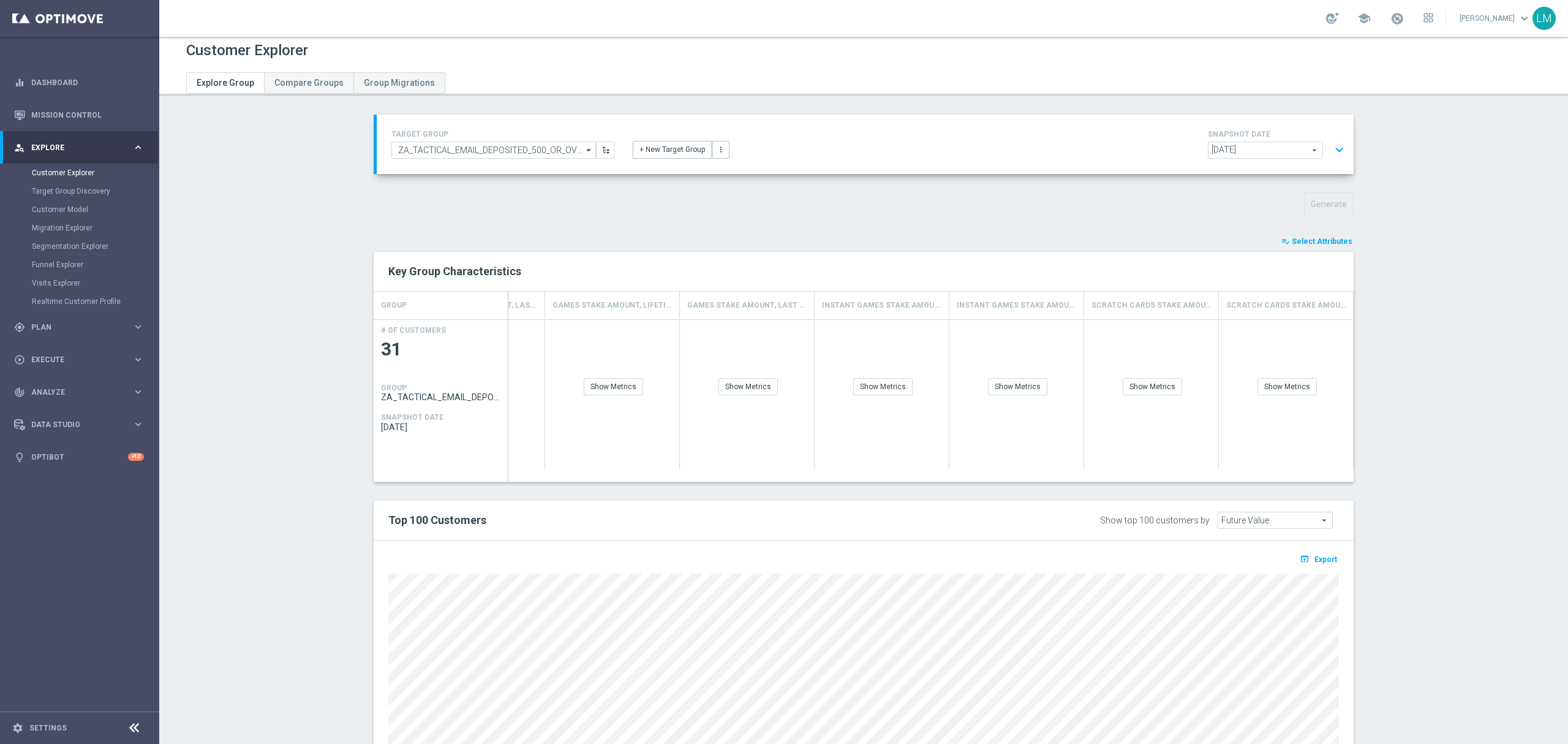
scroll to position [0, 0]
click at [738, 388] on div "Show Metrics" at bounding box center [747, 392] width 59 height 17
click at [616, 398] on div "Show Metrics" at bounding box center [613, 392] width 59 height 17
click at [1319, 249] on span "Select Attributes" at bounding box center [1322, 247] width 61 height 9
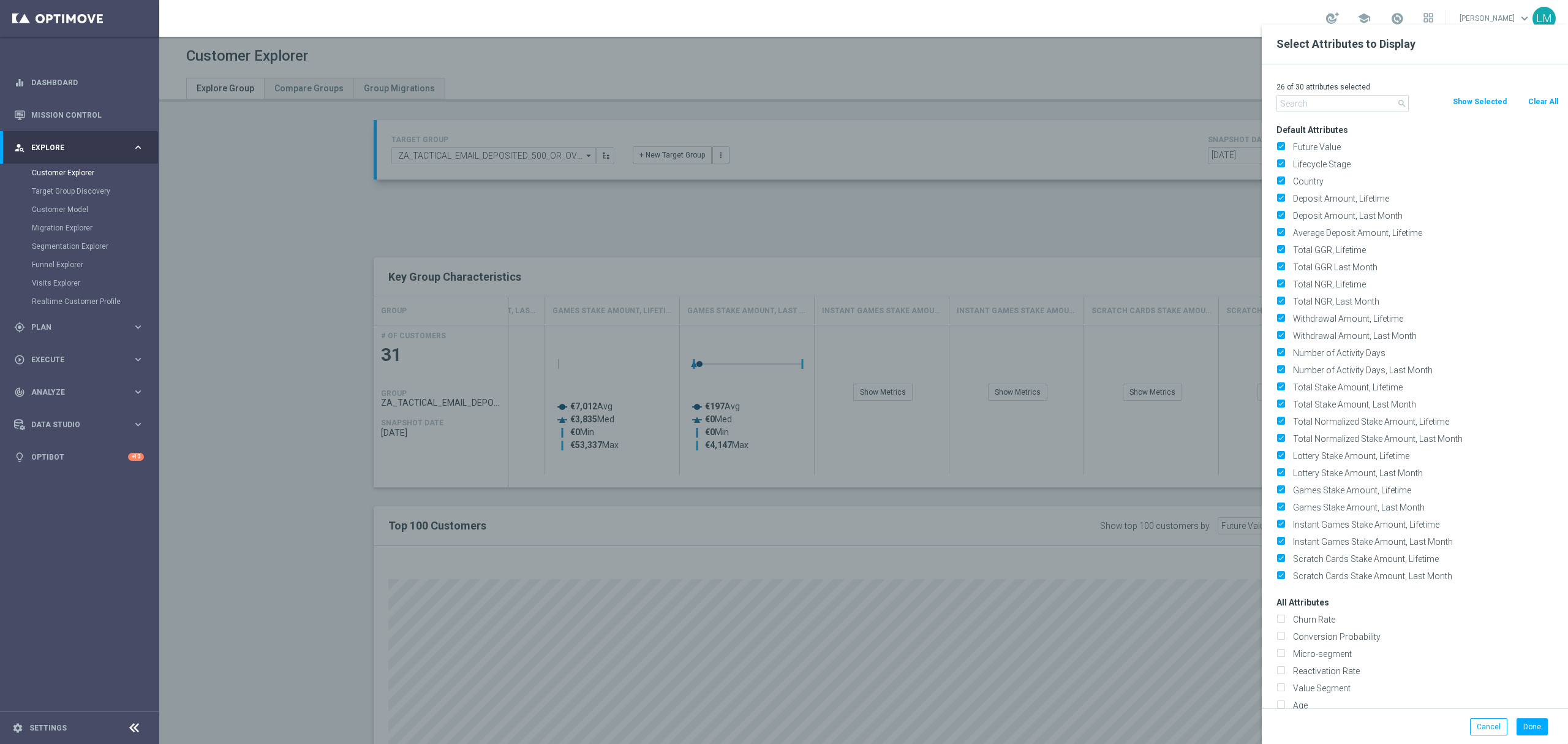
click at [1350, 101] on input "text" at bounding box center [1342, 103] width 133 height 17
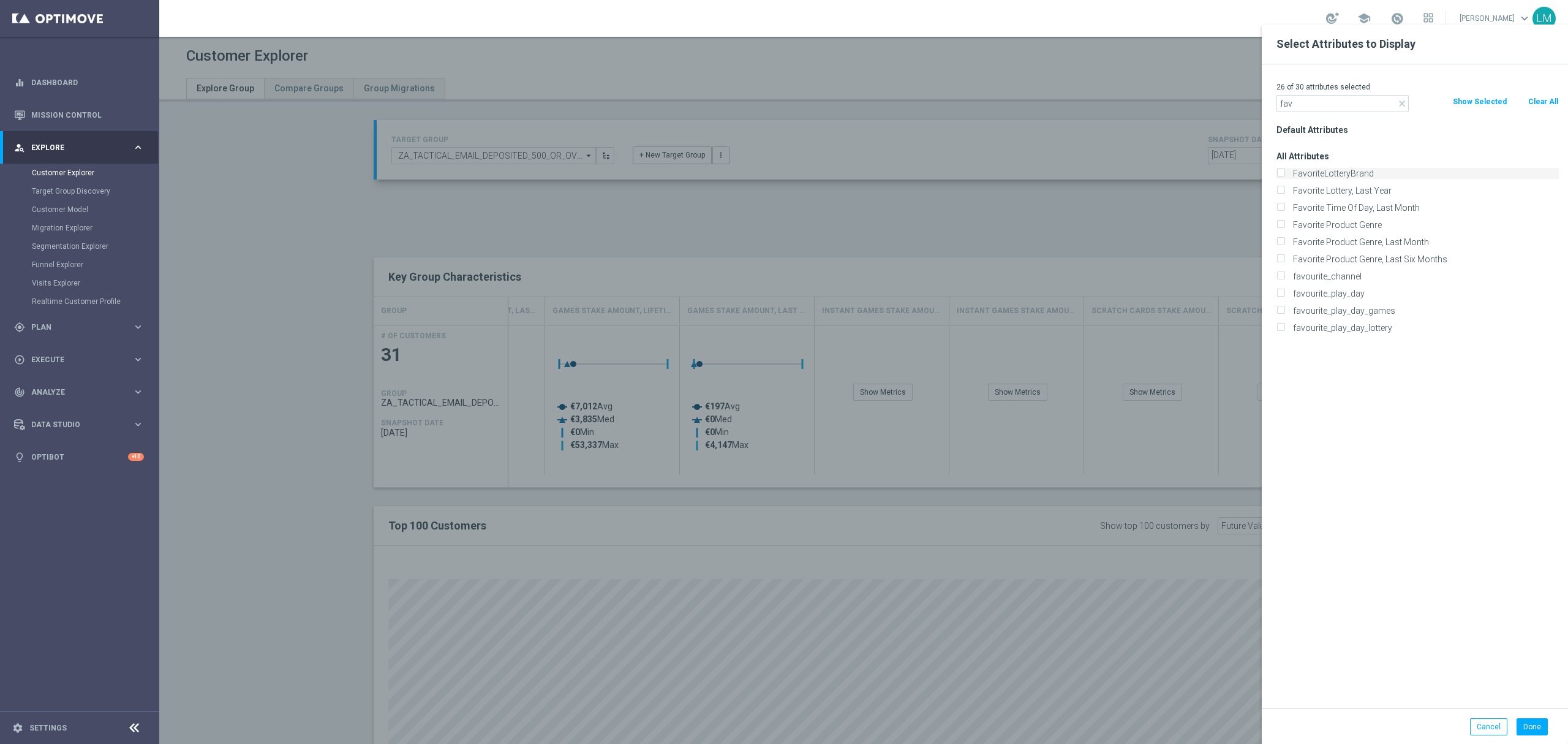
type input "fav"
click at [1356, 174] on label "FavoriteLotteryBrand" at bounding box center [1423, 173] width 270 height 11
click at [1284, 174] on input "FavoriteLotteryBrand" at bounding box center [1280, 174] width 8 height 8
checkbox input "true"
click at [1543, 729] on button "Done" at bounding box center [1532, 726] width 31 height 17
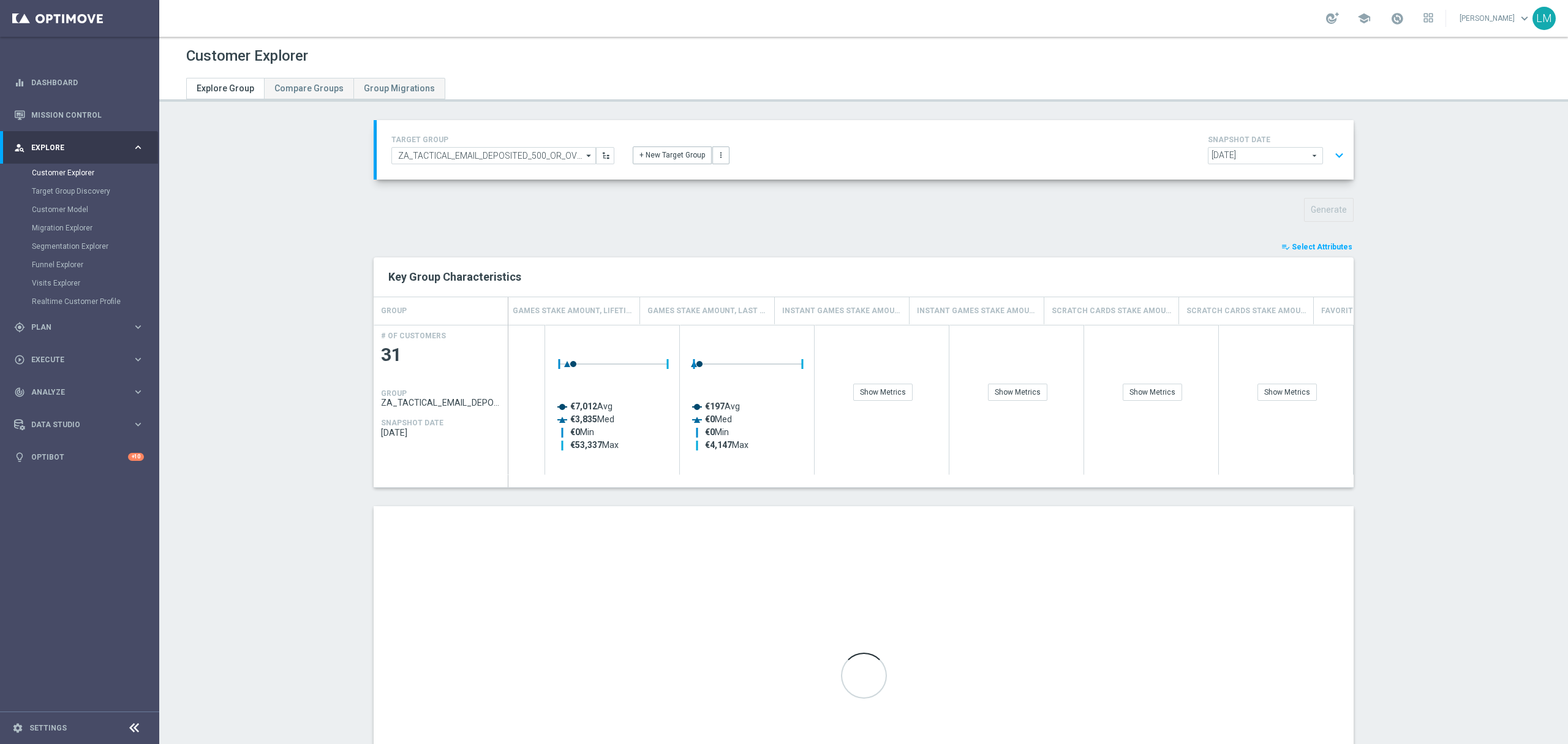
scroll to position [0, 2793]
click at [1296, 400] on div "Show Breakdown" at bounding box center [1293, 392] width 72 height 17
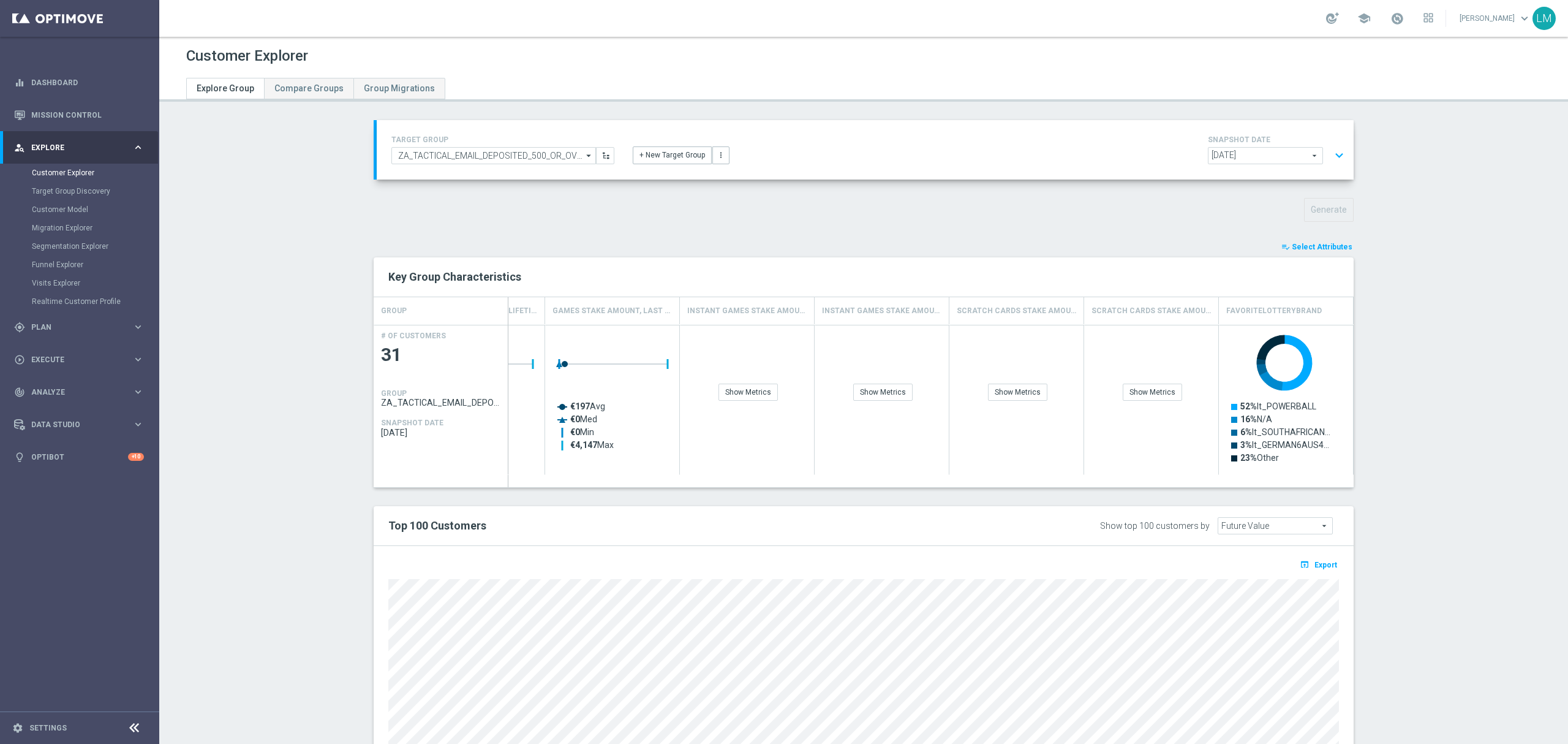
click at [1330, 150] on button "expand_more" at bounding box center [1339, 156] width 18 height 23
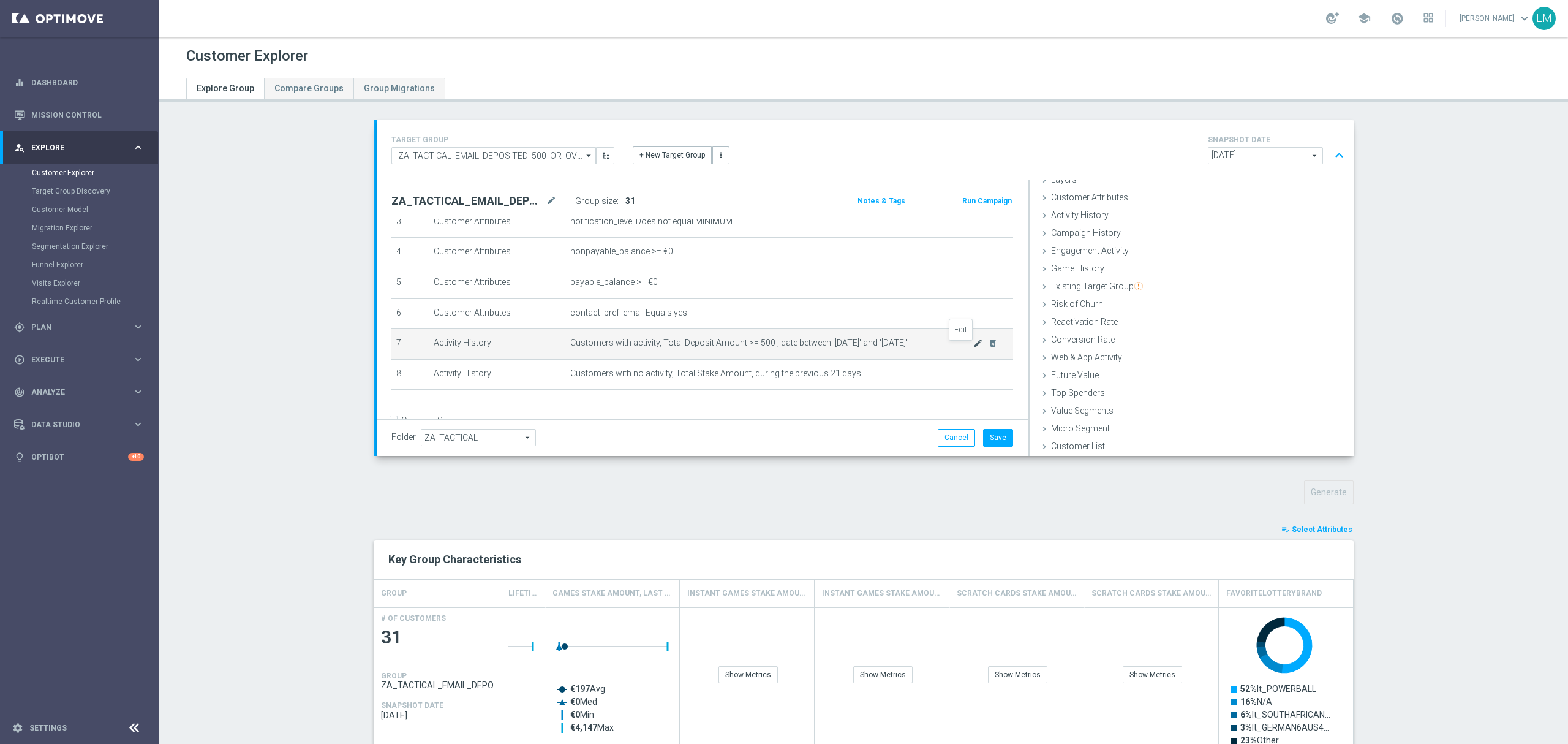
click at [974, 348] on icon "mode_edit" at bounding box center [978, 342] width 10 height 10
click at [1322, 408] on icon "today" at bounding box center [1327, 406] width 11 height 11
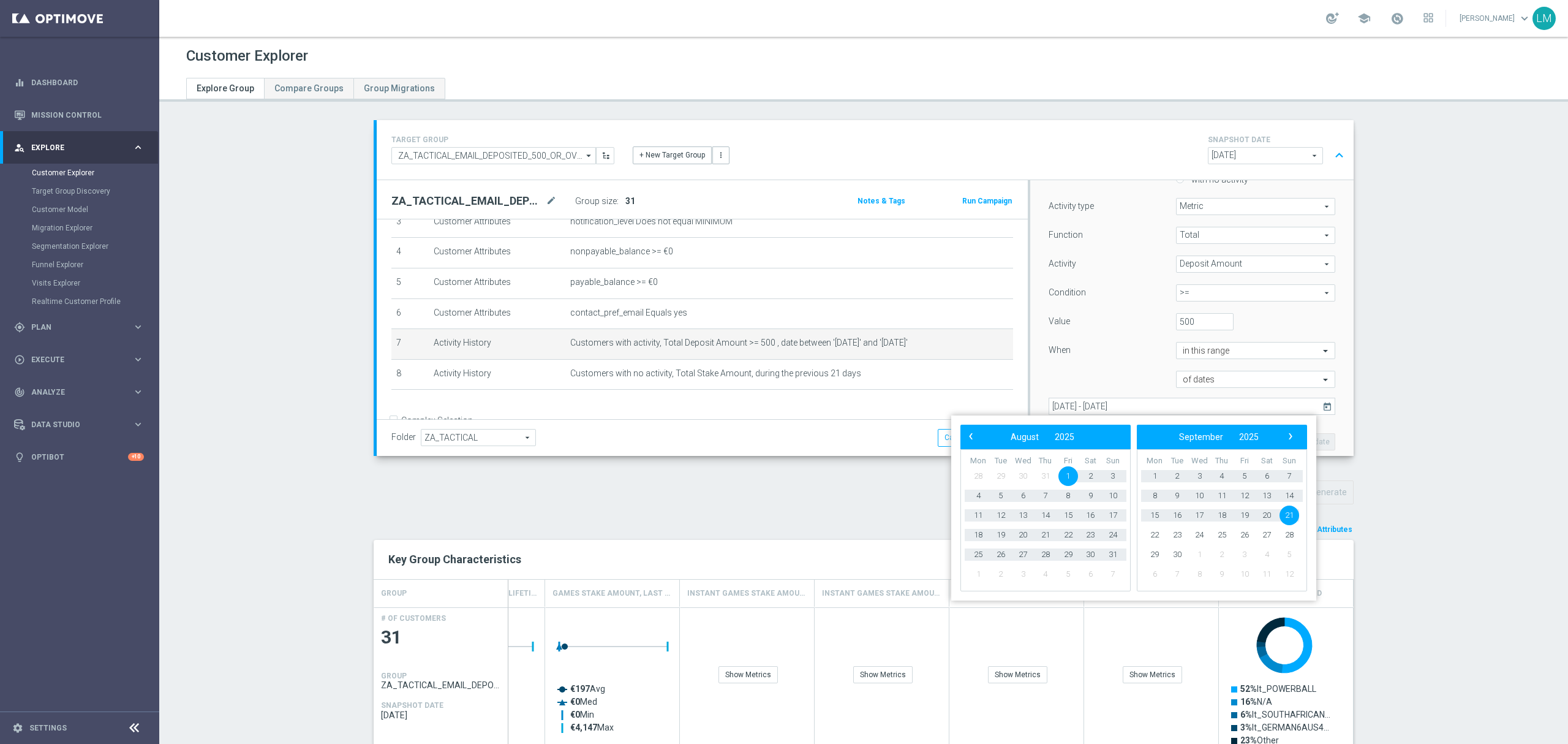
click at [1069, 474] on span "1" at bounding box center [1068, 476] width 19 height 19
click at [1295, 438] on span "›" at bounding box center [1290, 436] width 16 height 16
click at [1025, 535] on span "24" at bounding box center [1023, 535] width 19 height 19
type input "01 Aug 2025 - 24 Sep 2025"
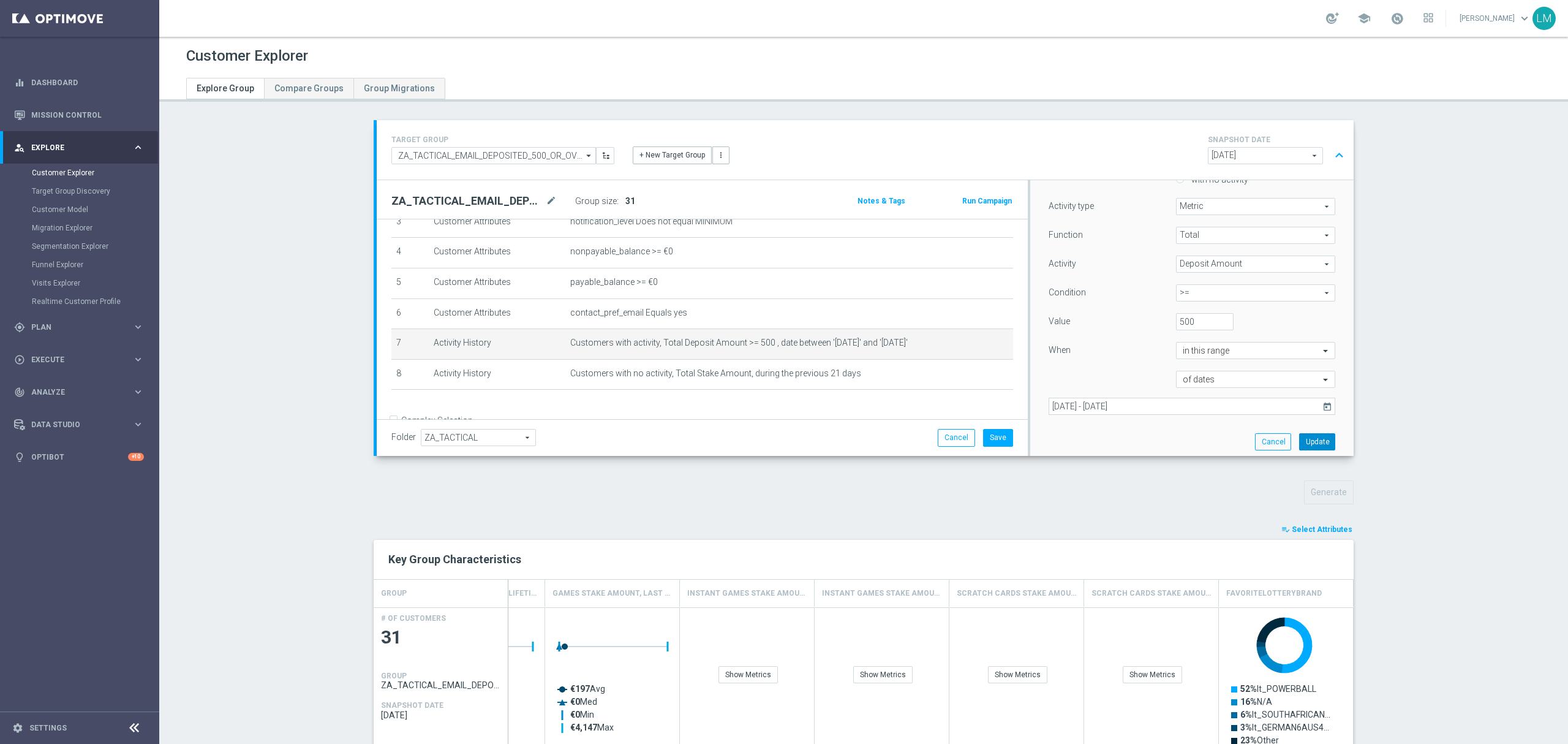
click at [1299, 438] on button "Update" at bounding box center [1317, 441] width 36 height 17
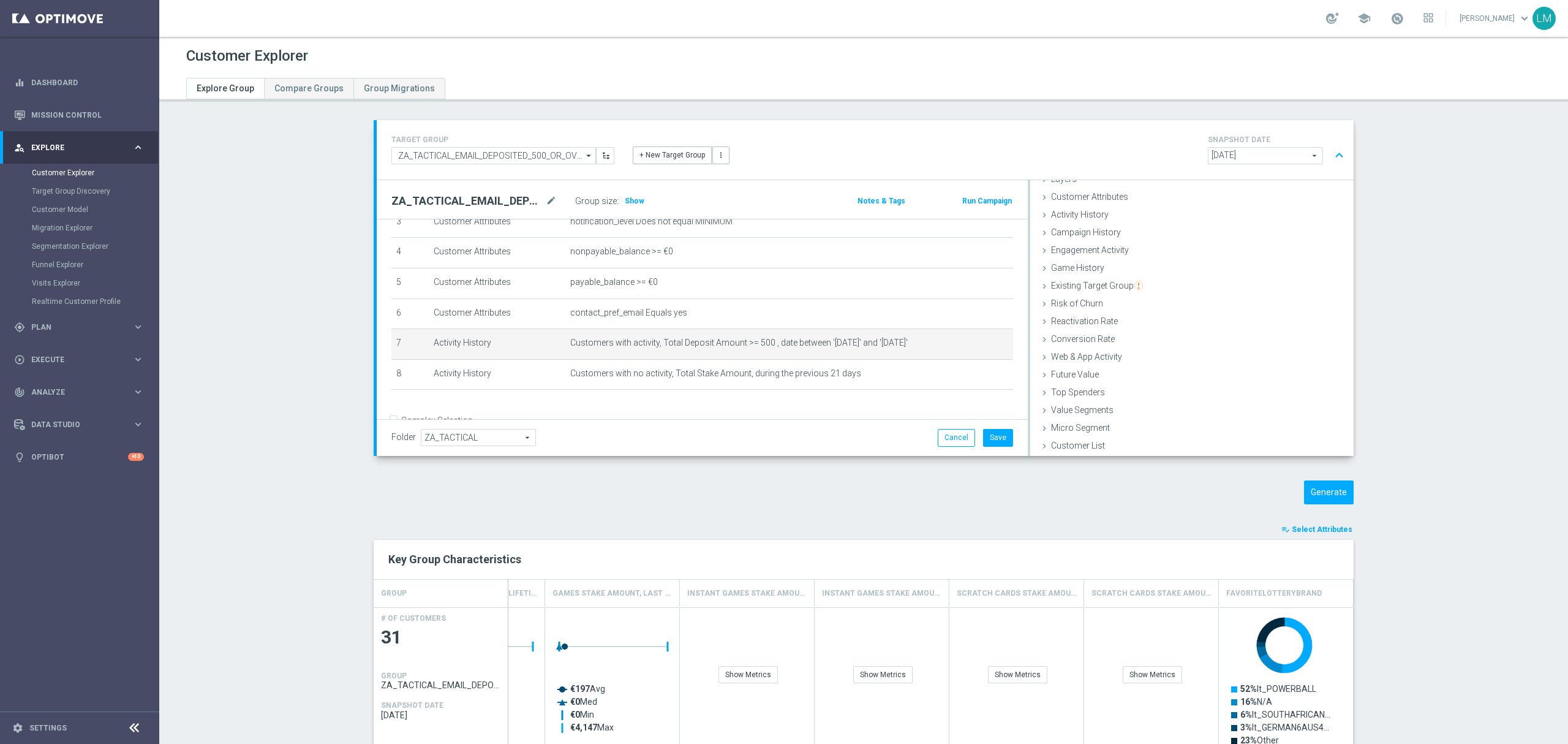
scroll to position [50, 0]
click at [631, 204] on span "Show" at bounding box center [635, 201] width 19 height 9
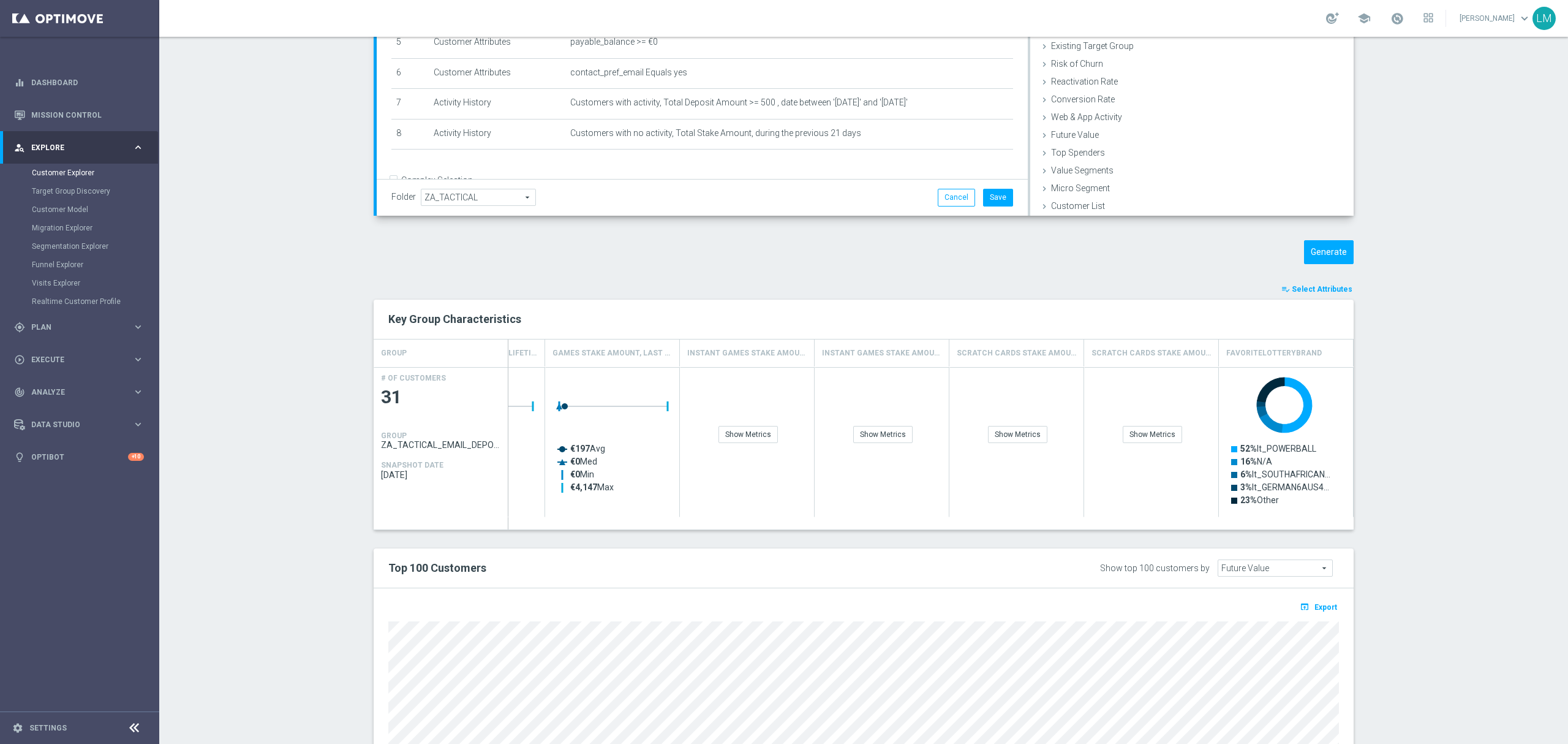
scroll to position [88, 0]
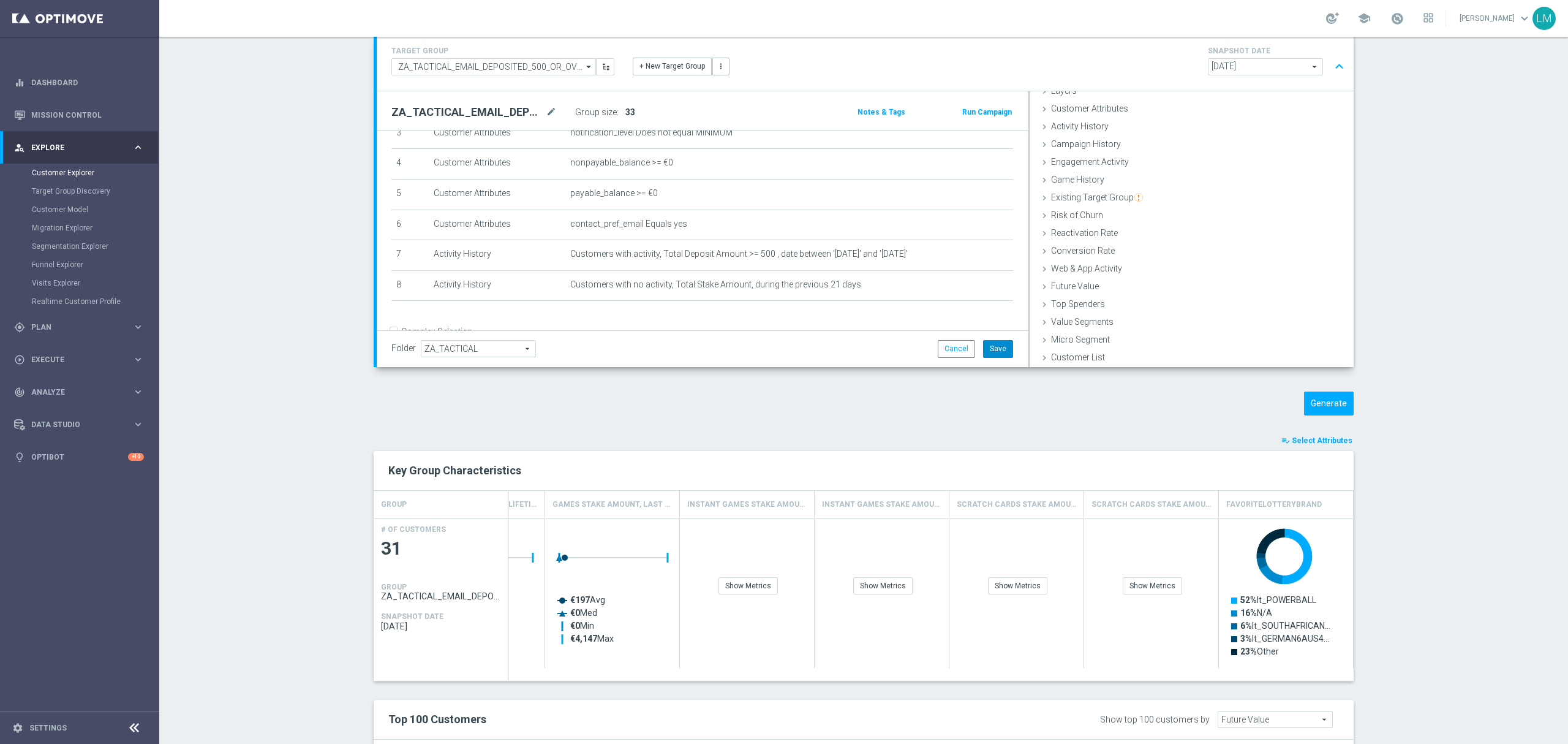
click at [1001, 356] on button "Save" at bounding box center [998, 348] width 30 height 17
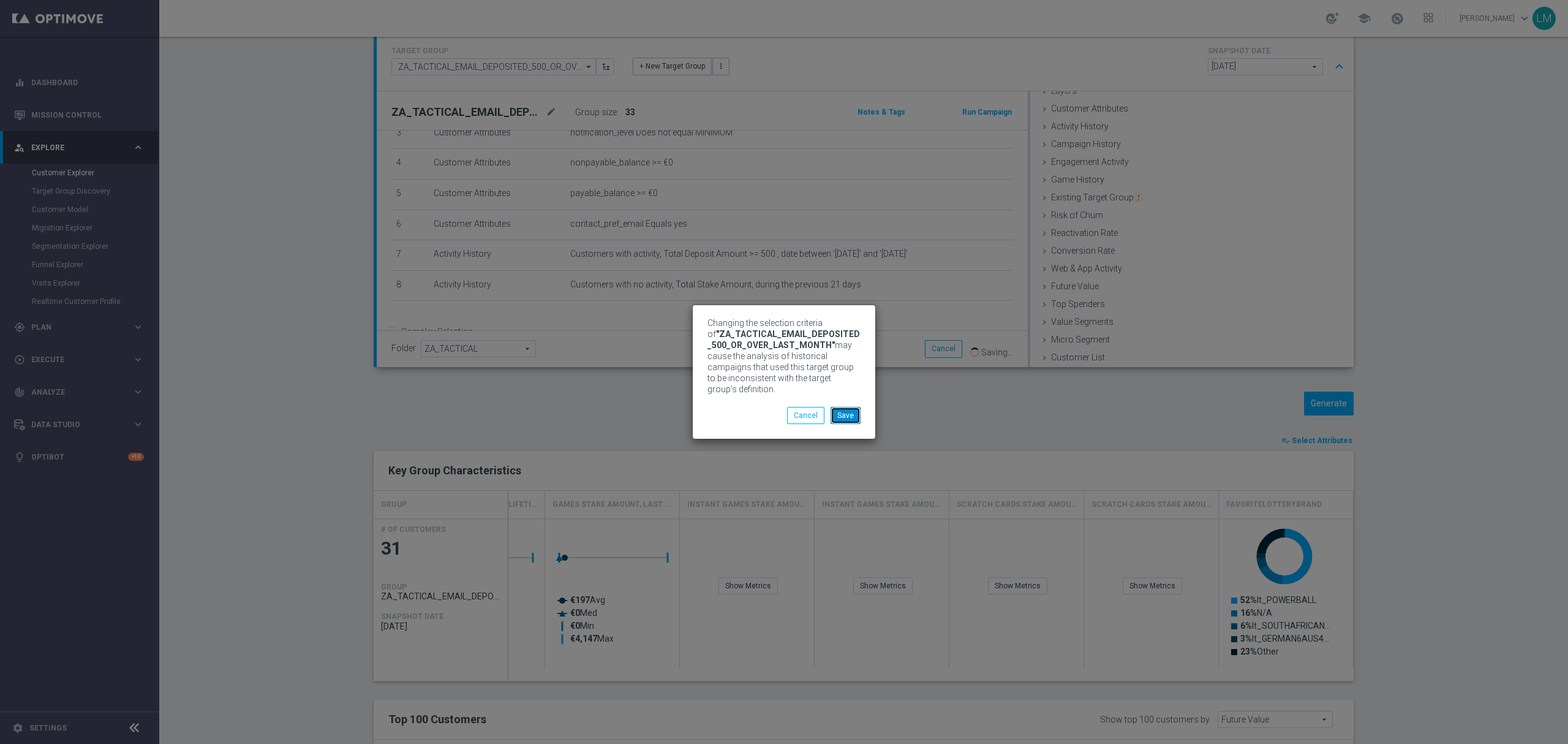
click at [851, 408] on button "Save" at bounding box center [845, 415] width 30 height 17
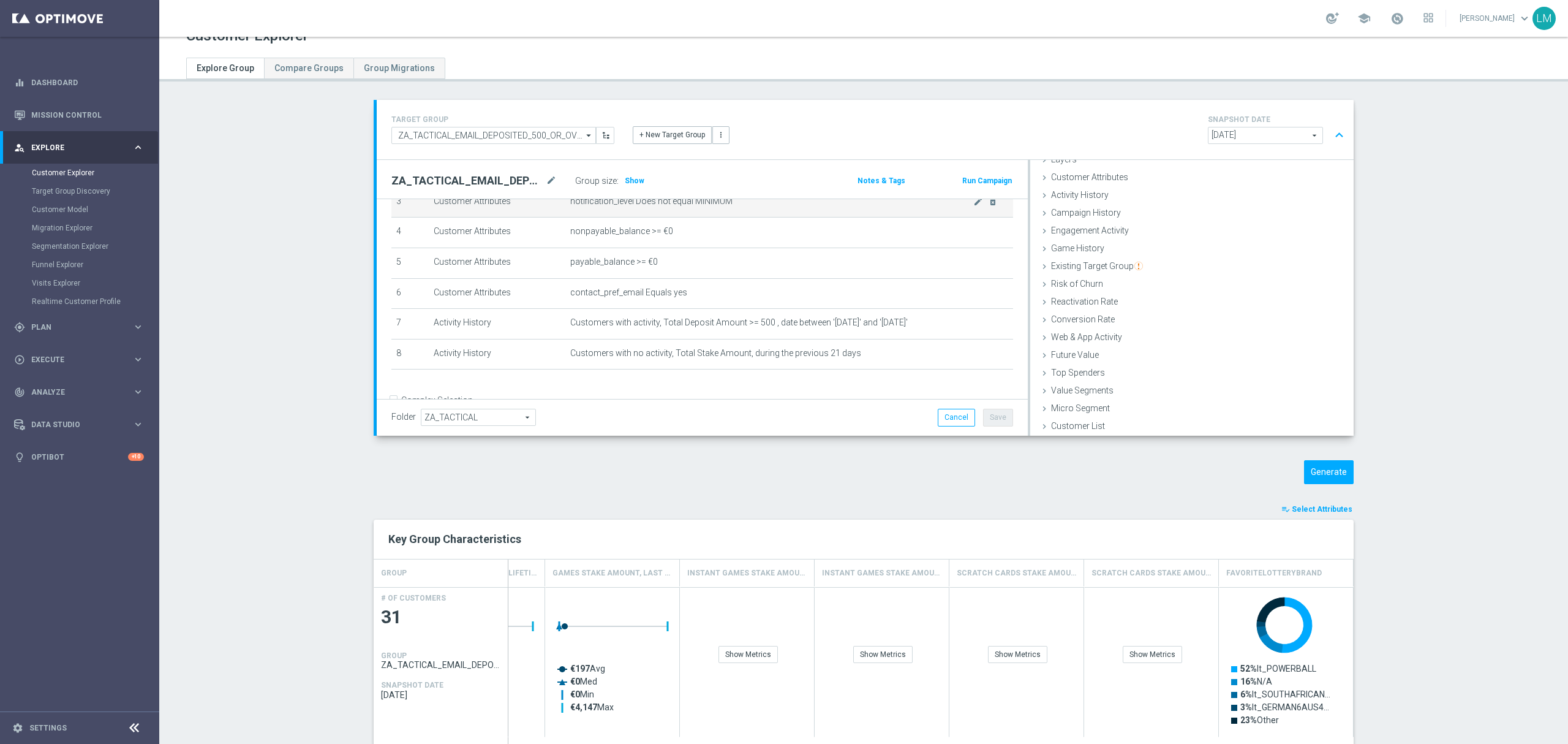
scroll to position [0, 0]
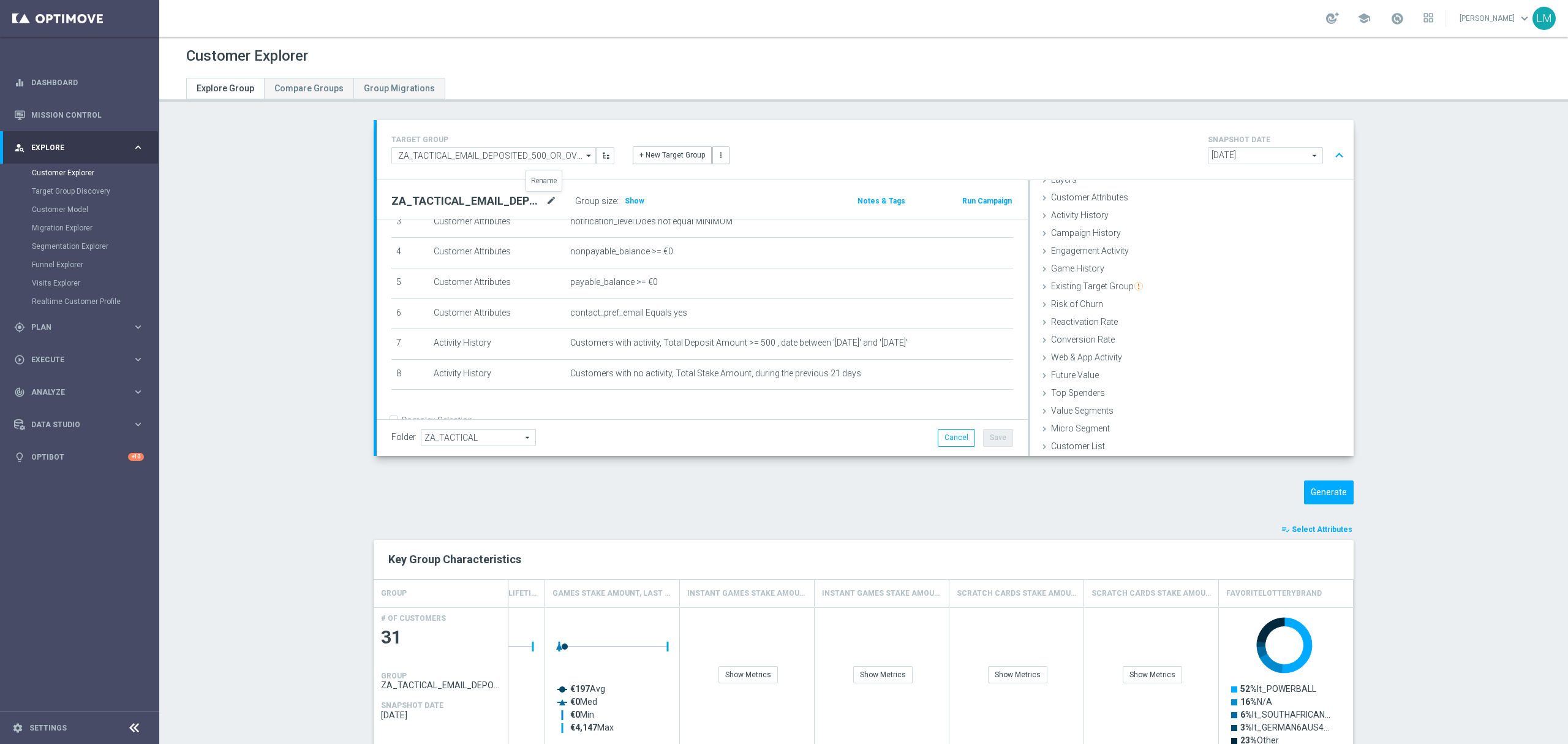
click at [546, 202] on icon "mode_edit" at bounding box center [551, 201] width 11 height 15
click at [486, 150] on input "ZA_TACTICAL_EMAIL_DEPOSITED_500_OR_OVER_LAST_MONTH" at bounding box center [493, 155] width 204 height 17
paste input "ZA_TACTICAL_EMAIL_DEPOSITED_BETWEEN_250_TO_499_LAST_MONTH"
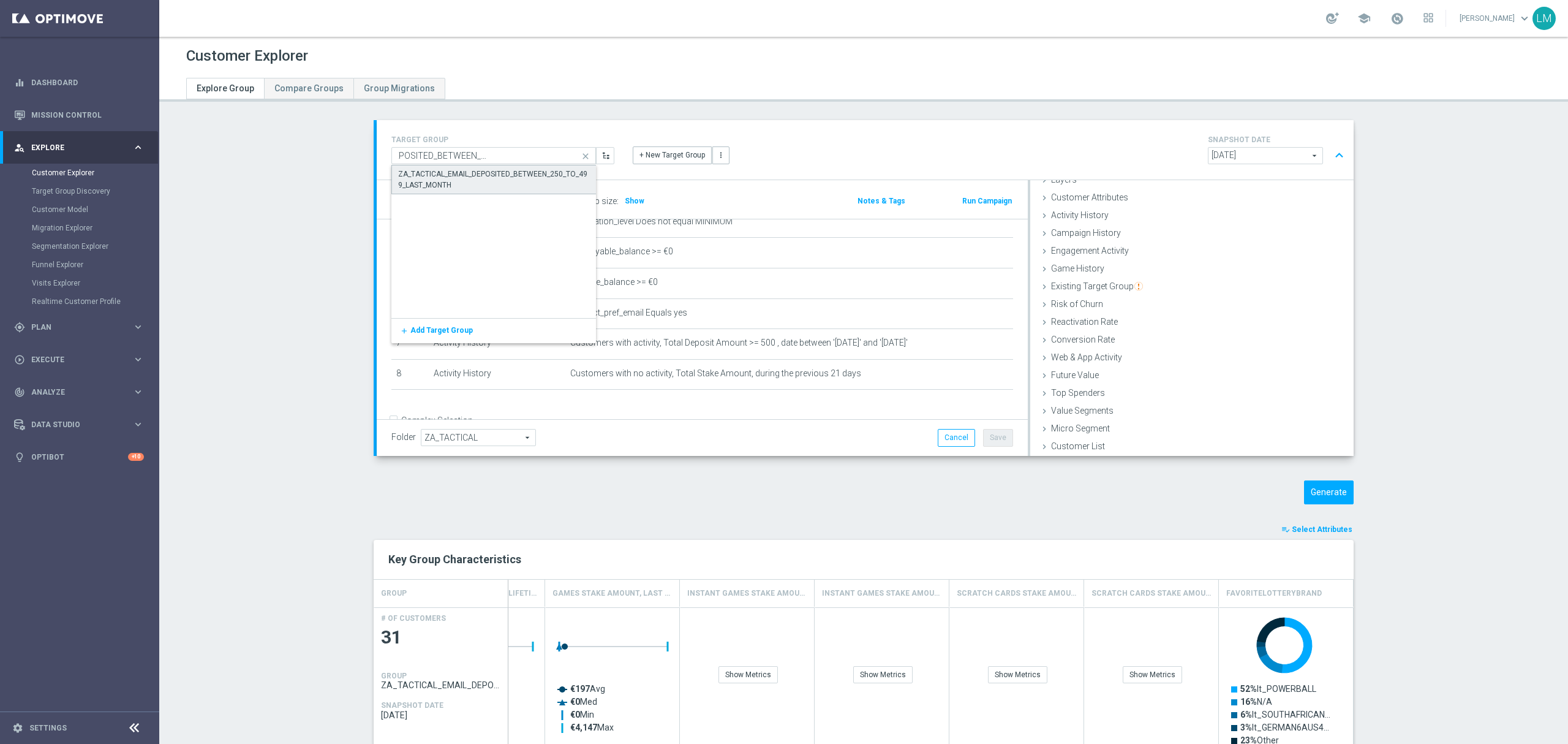
click at [477, 165] on div "ZA_TACTICAL_EMAIL_DEPOSITED_BETWEEN_250_TO_499_LAST_MONTH" at bounding box center [494, 179] width 205 height 29
type input "ZA_TACTICAL_EMAIL_DEPOSITED_BETWEEN_250_TO_499_LAST_MONTH"
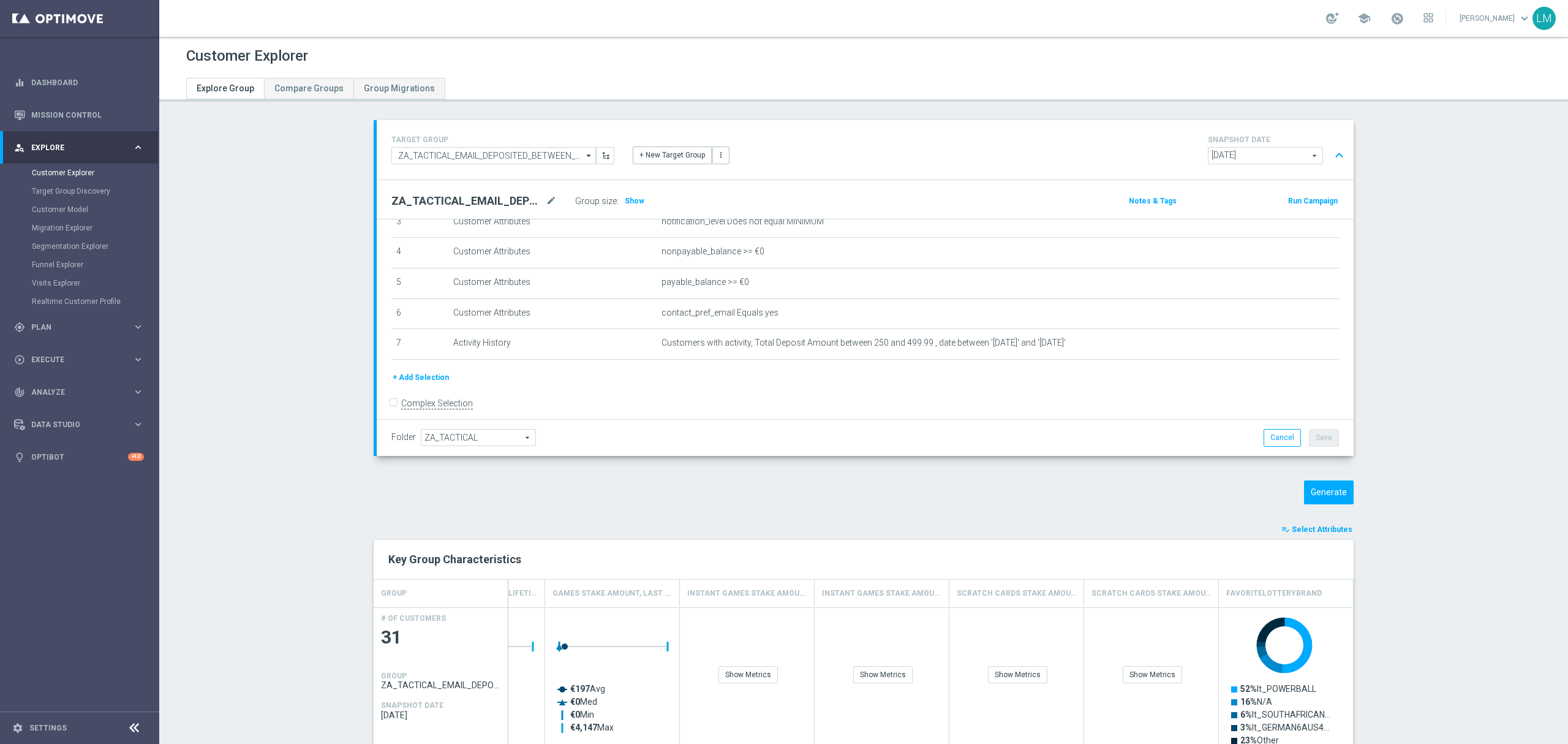
scroll to position [57, 0]
click at [1281, 348] on icon "mode_edit" at bounding box center [1285, 342] width 10 height 10
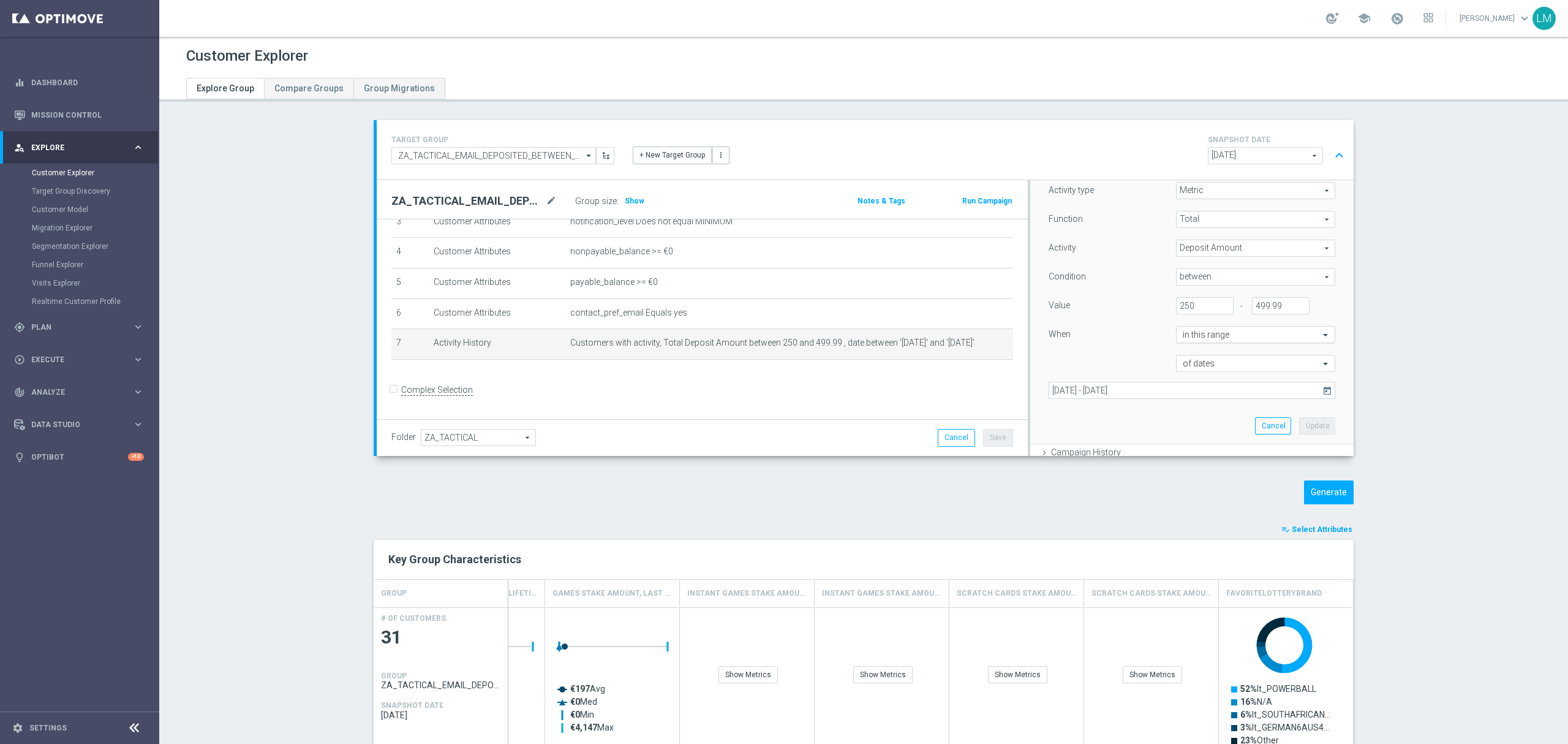
scroll to position [123, 0]
click at [1322, 419] on icon "today" at bounding box center [1327, 415] width 11 height 11
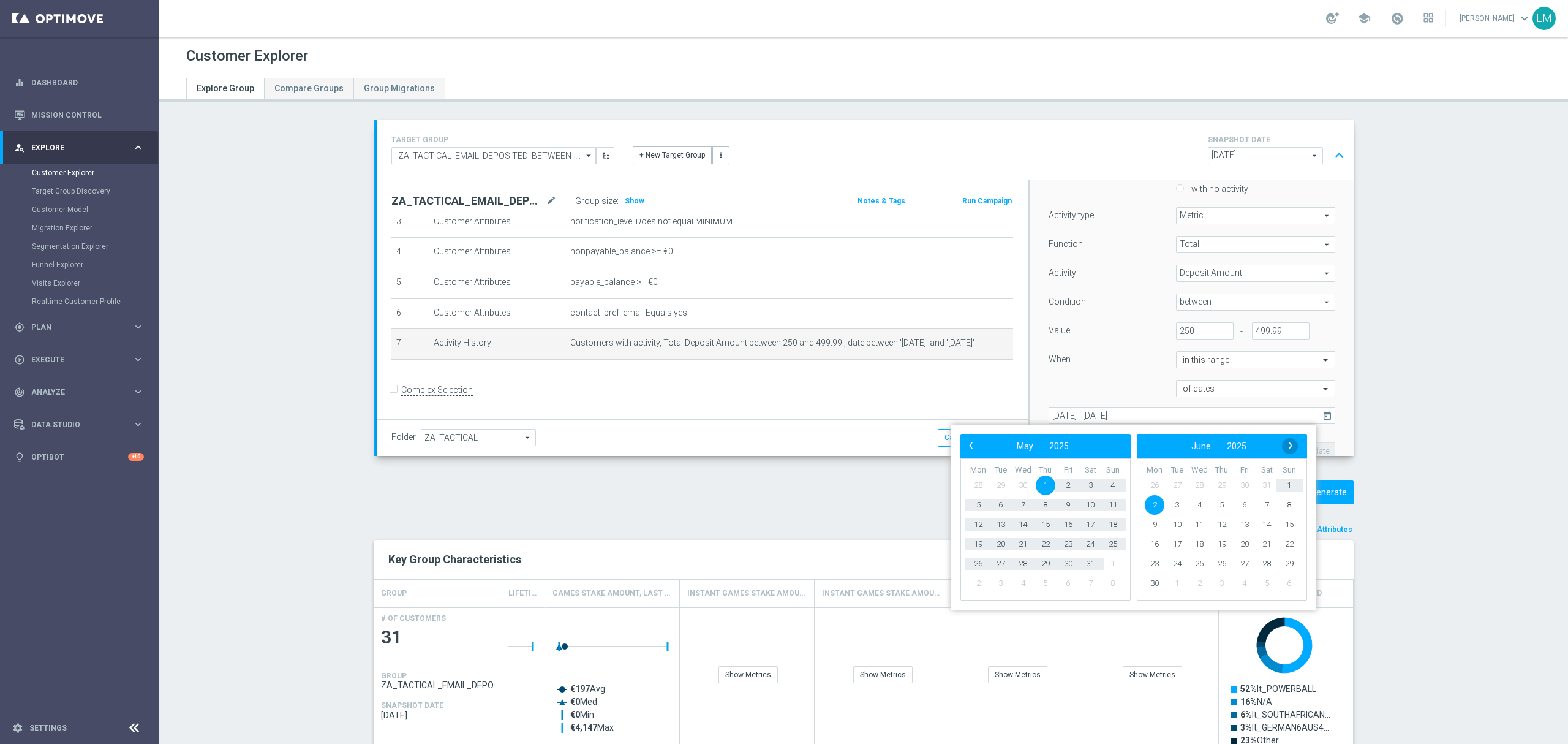
click at [1294, 442] on span "›" at bounding box center [1290, 446] width 16 height 16
click at [1243, 479] on span "1" at bounding box center [1244, 485] width 19 height 19
click at [1197, 544] on span "24" at bounding box center [1199, 544] width 19 height 19
type input "01 Aug 2025 - 24 Sep 2025"
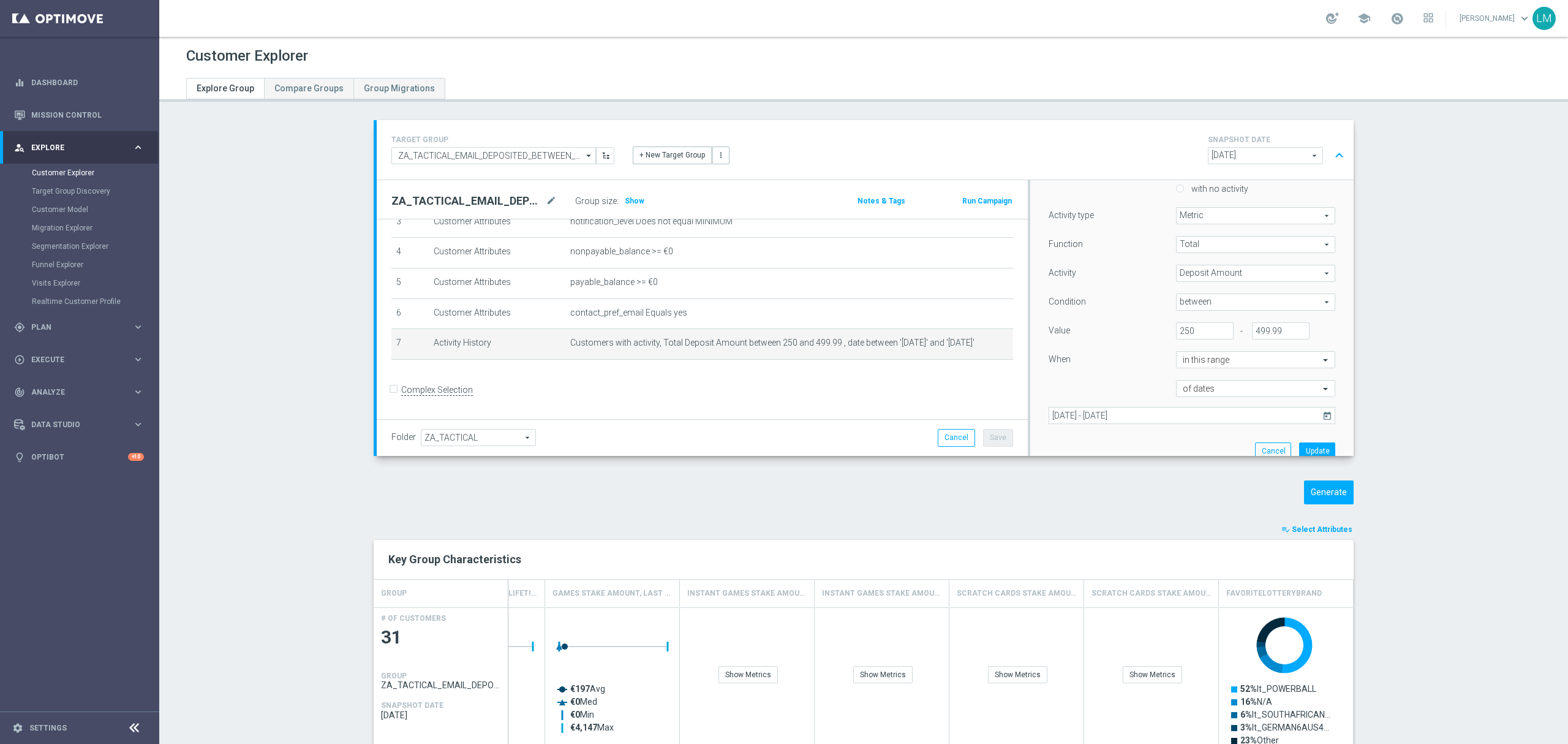
scroll to position [204, 0]
click at [1299, 372] on button "Update" at bounding box center [1317, 369] width 36 height 17
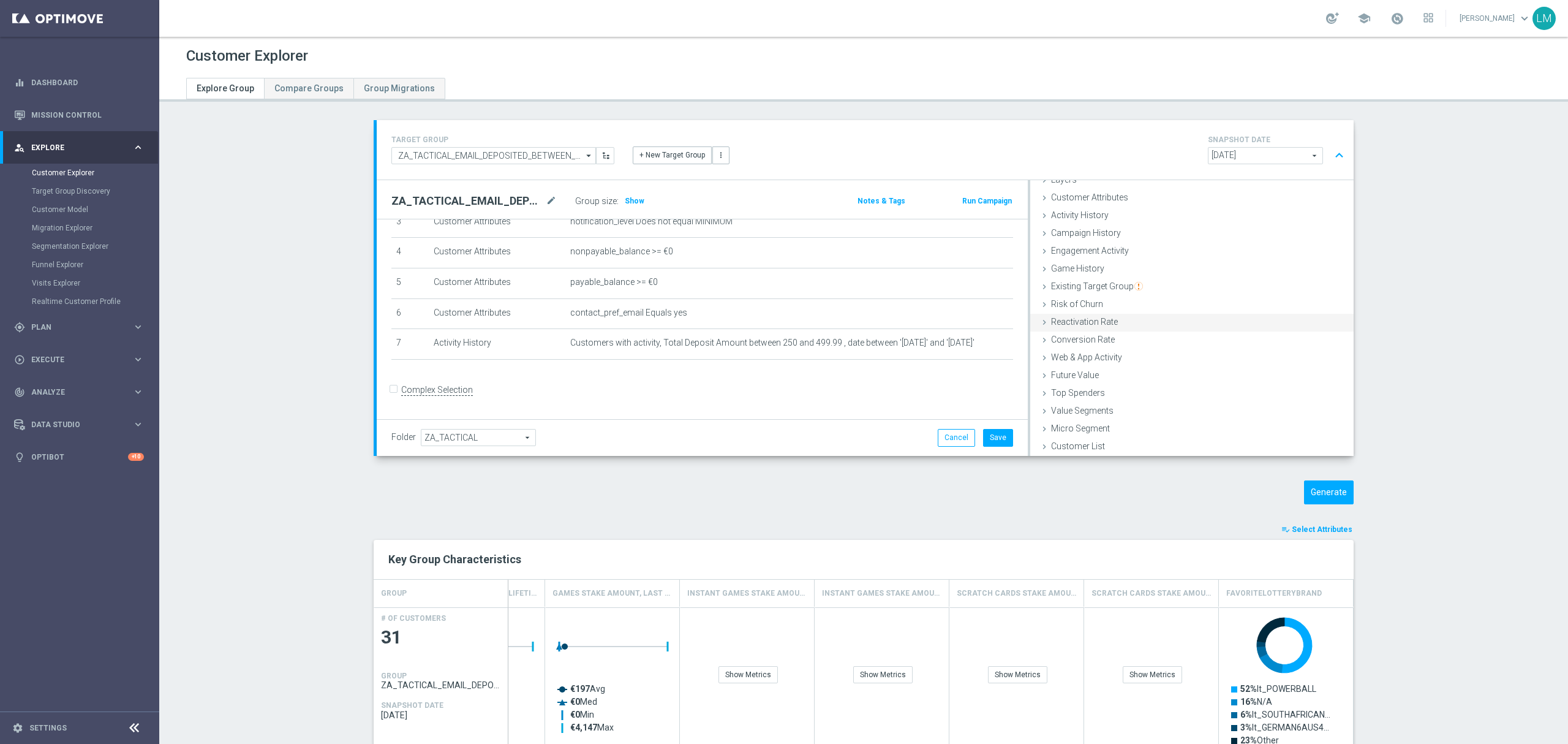
scroll to position [0, 0]
click at [1090, 304] on span "Engagement Activity" at bounding box center [1090, 300] width 78 height 10
click at [1085, 268] on span "Activity History" at bounding box center [1080, 265] width 57 height 10
drag, startPoint x: 1192, startPoint y: 312, endPoint x: 1203, endPoint y: 328, distance: 19.4
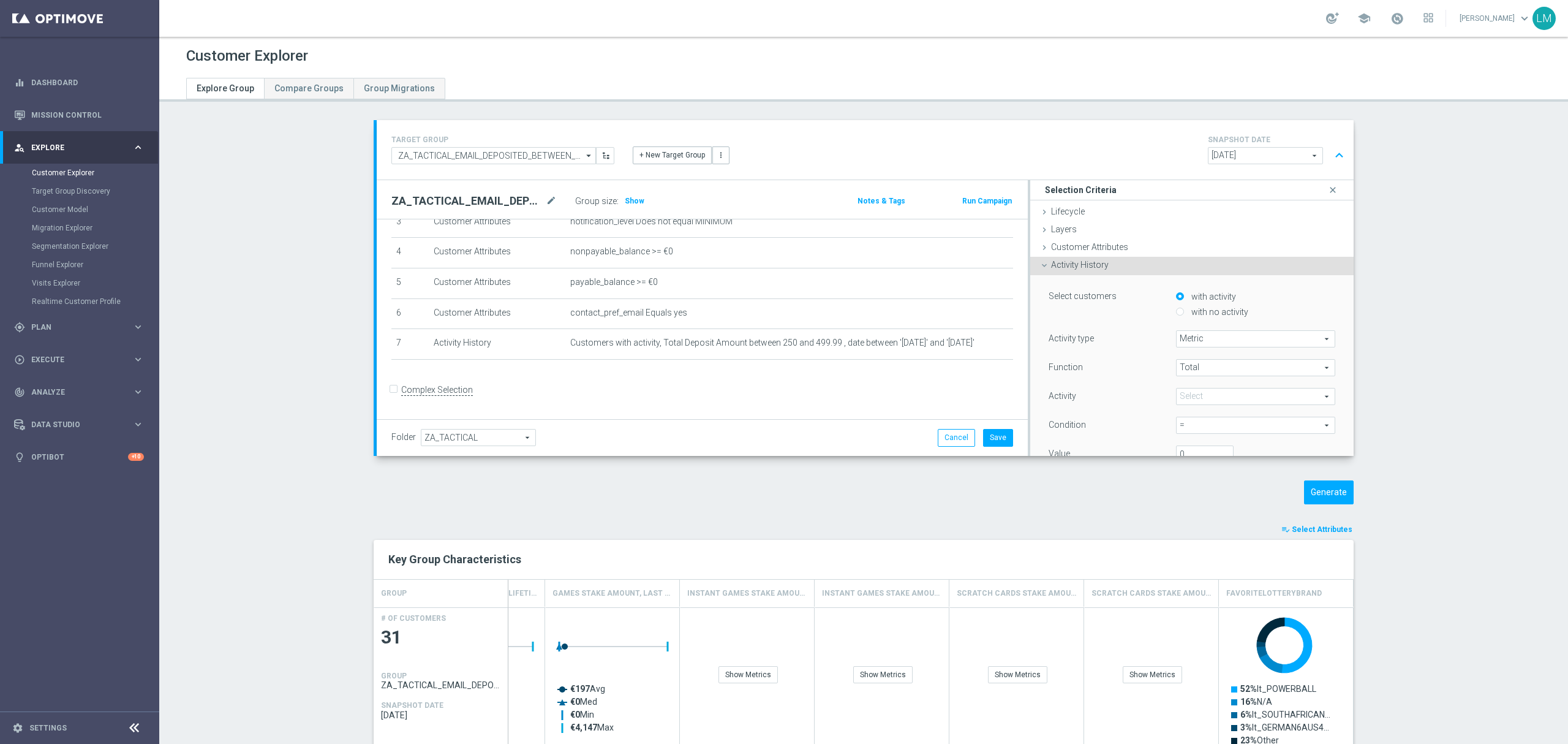
click at [1193, 312] on label "with no activity" at bounding box center [1219, 311] width 60 height 11
click at [1184, 312] on input "with no activity" at bounding box center [1180, 311] width 8 height 8
radio input "true"
click at [1204, 341] on span at bounding box center [1256, 339] width 158 height 16
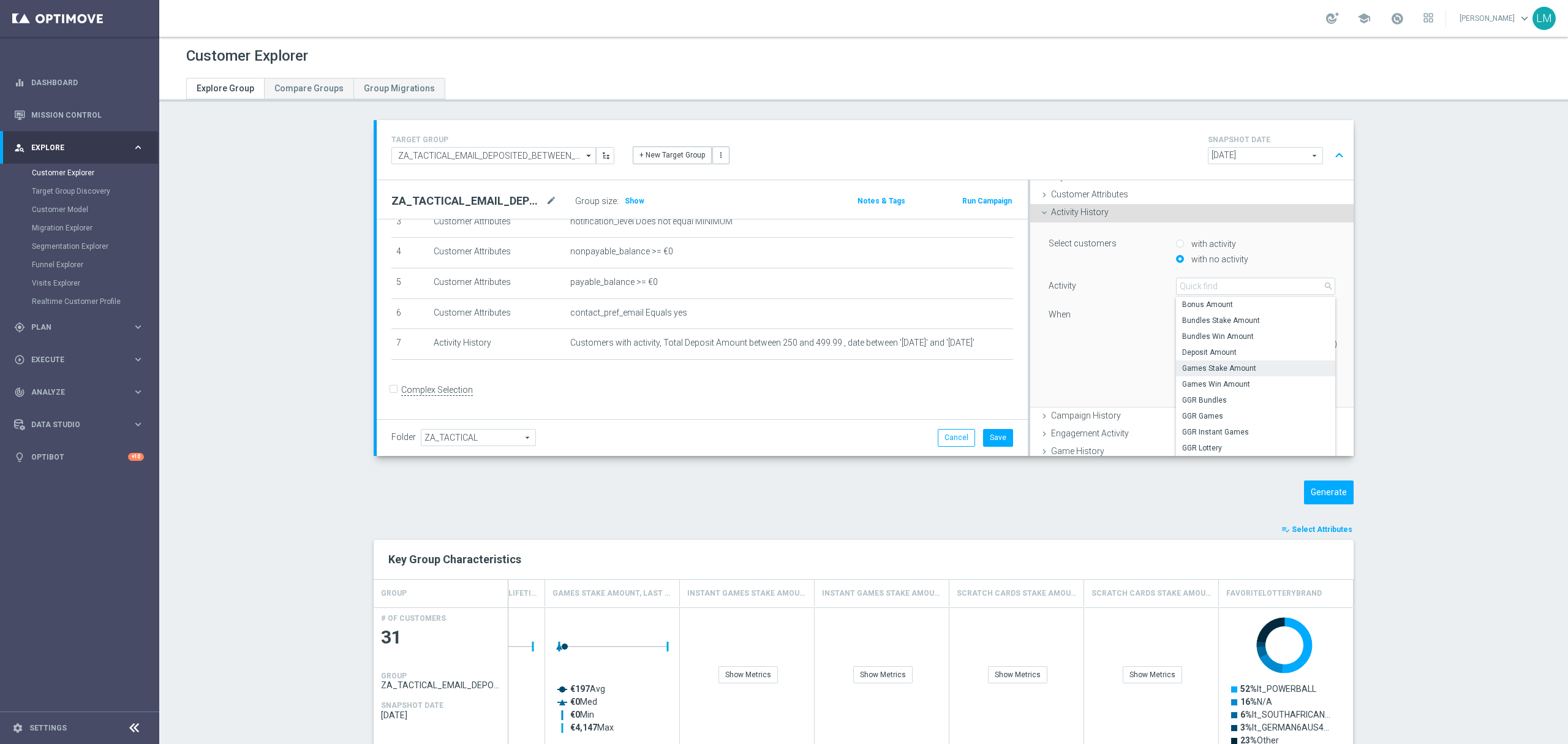
scroll to position [81, 0]
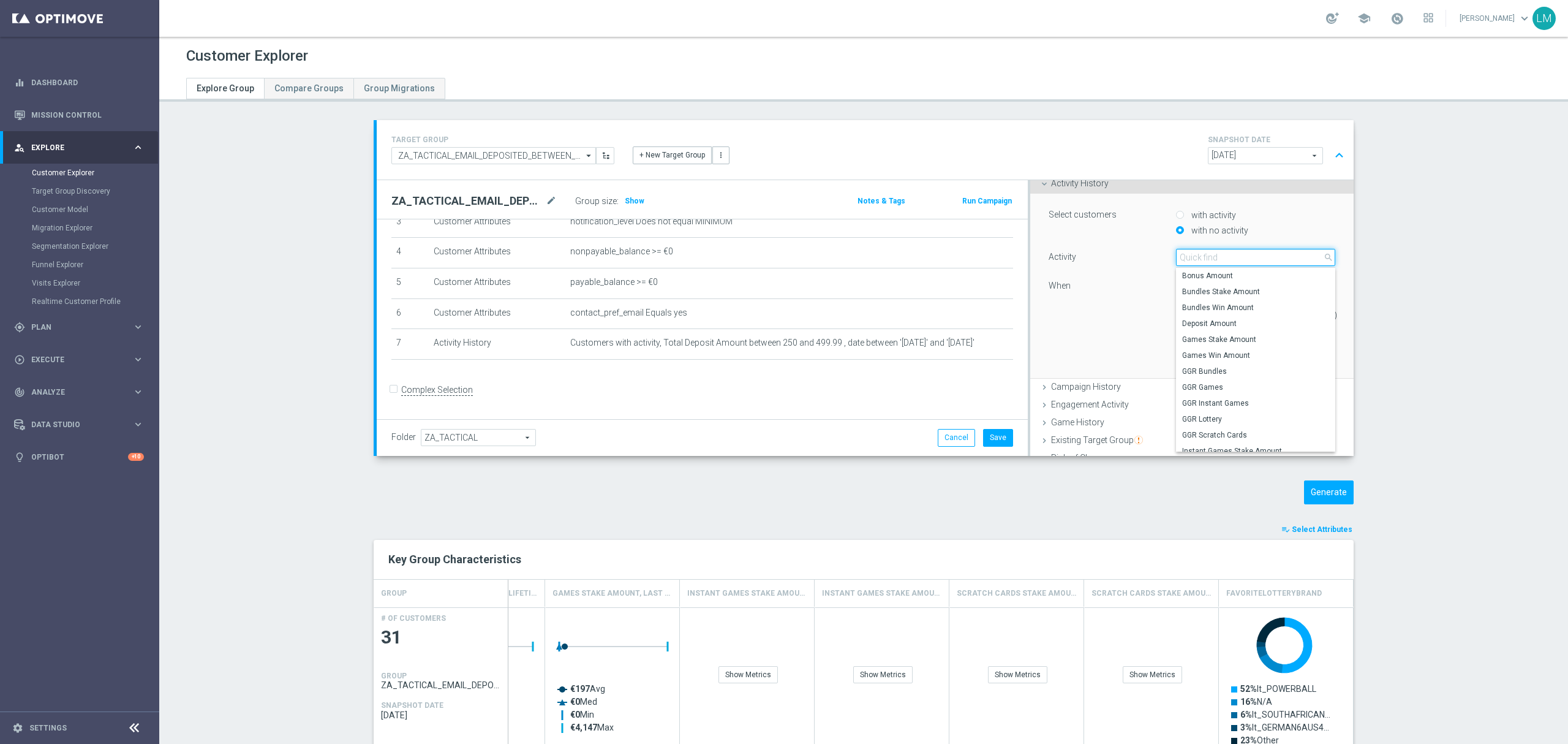
click at [1182, 264] on input "search" at bounding box center [1256, 257] width 159 height 17
type input "stake"
click at [1246, 362] on label "Total Stake Amount" at bounding box center [1256, 369] width 159 height 16
type input "Total Stake Amount"
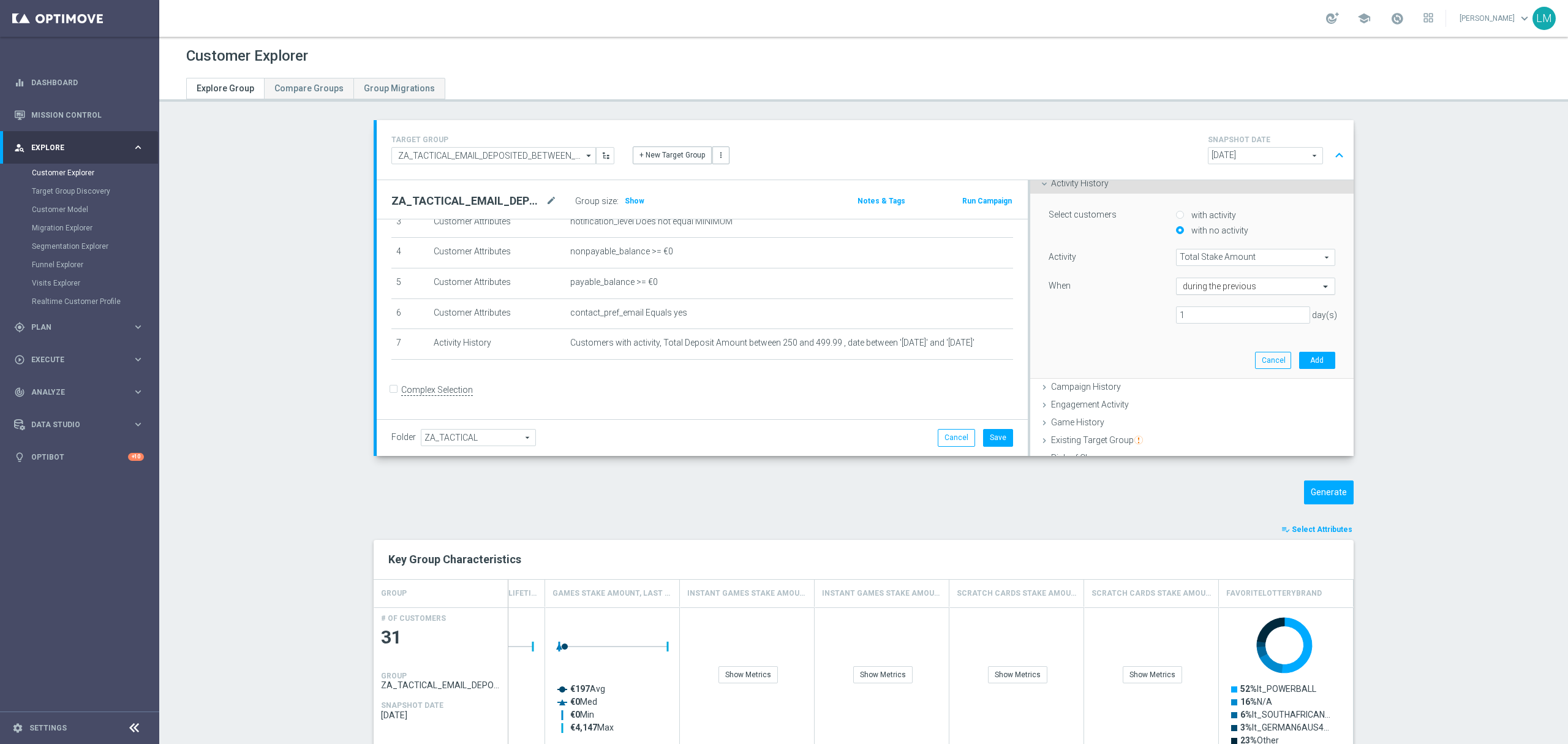
click at [1205, 282] on input "text" at bounding box center [1243, 287] width 121 height 11
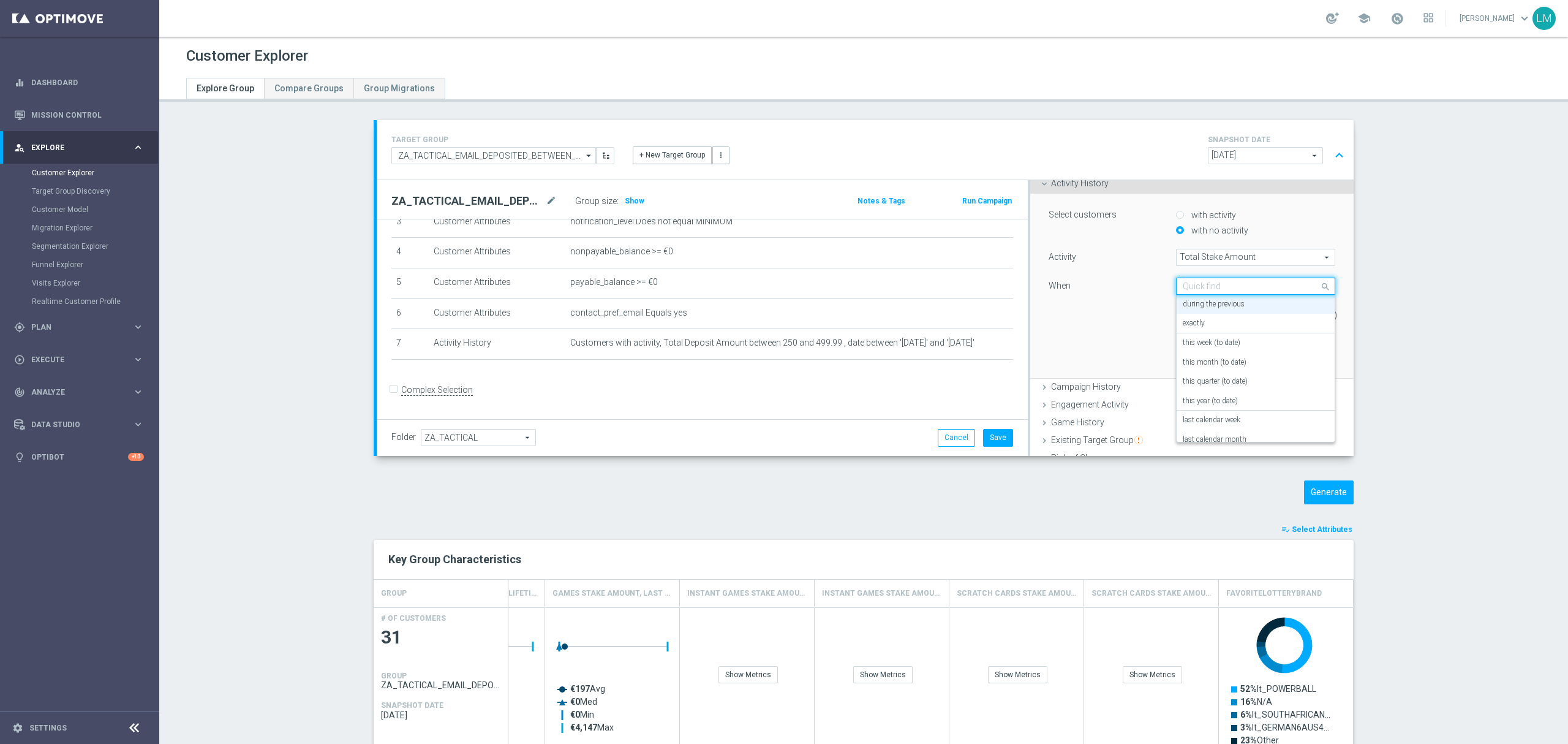
click at [1205, 282] on input "text" at bounding box center [1243, 287] width 121 height 11
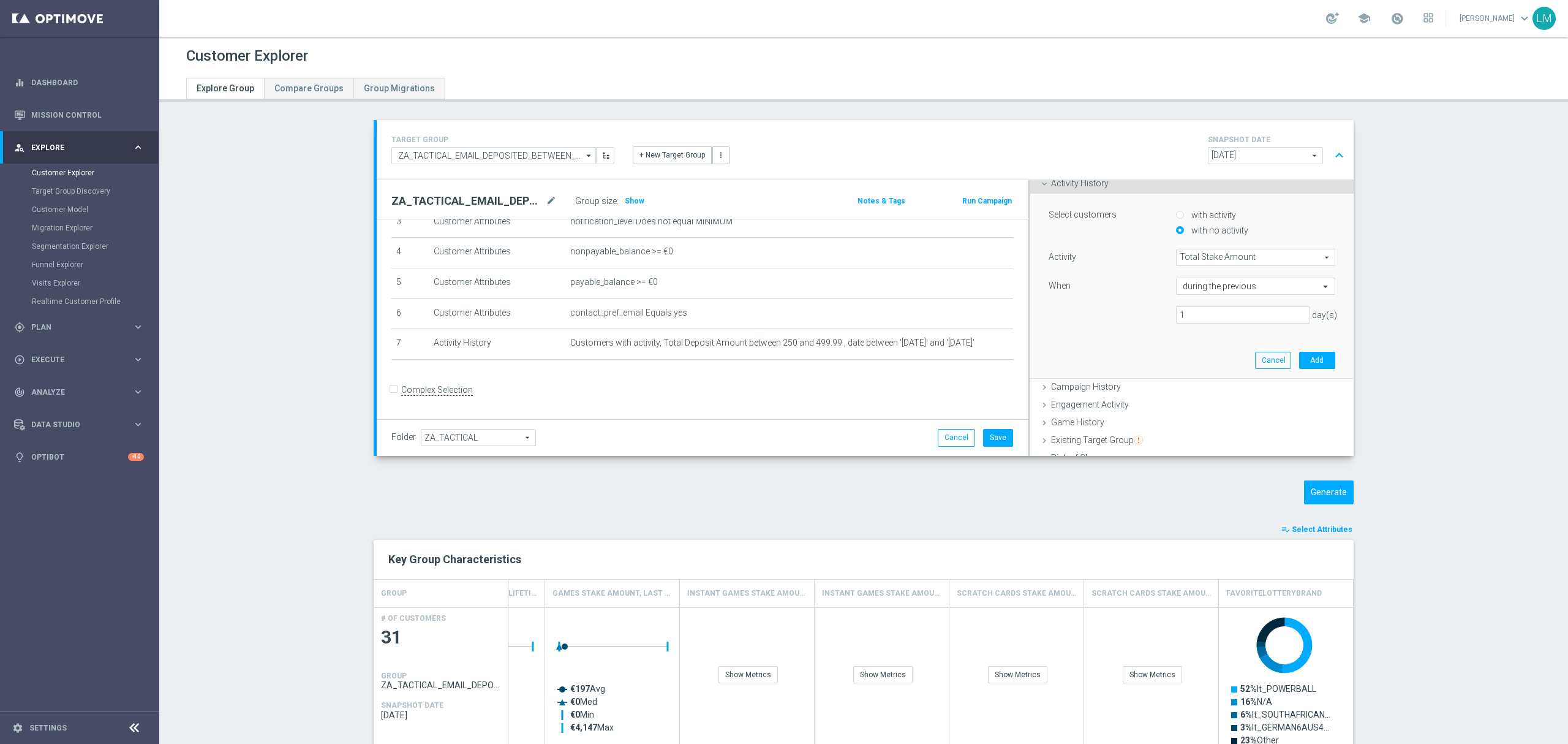
click at [1133, 320] on div "1 day(s)" at bounding box center [1191, 314] width 305 height 17
click at [1177, 322] on input "1" at bounding box center [1243, 314] width 134 height 17
type input "21"
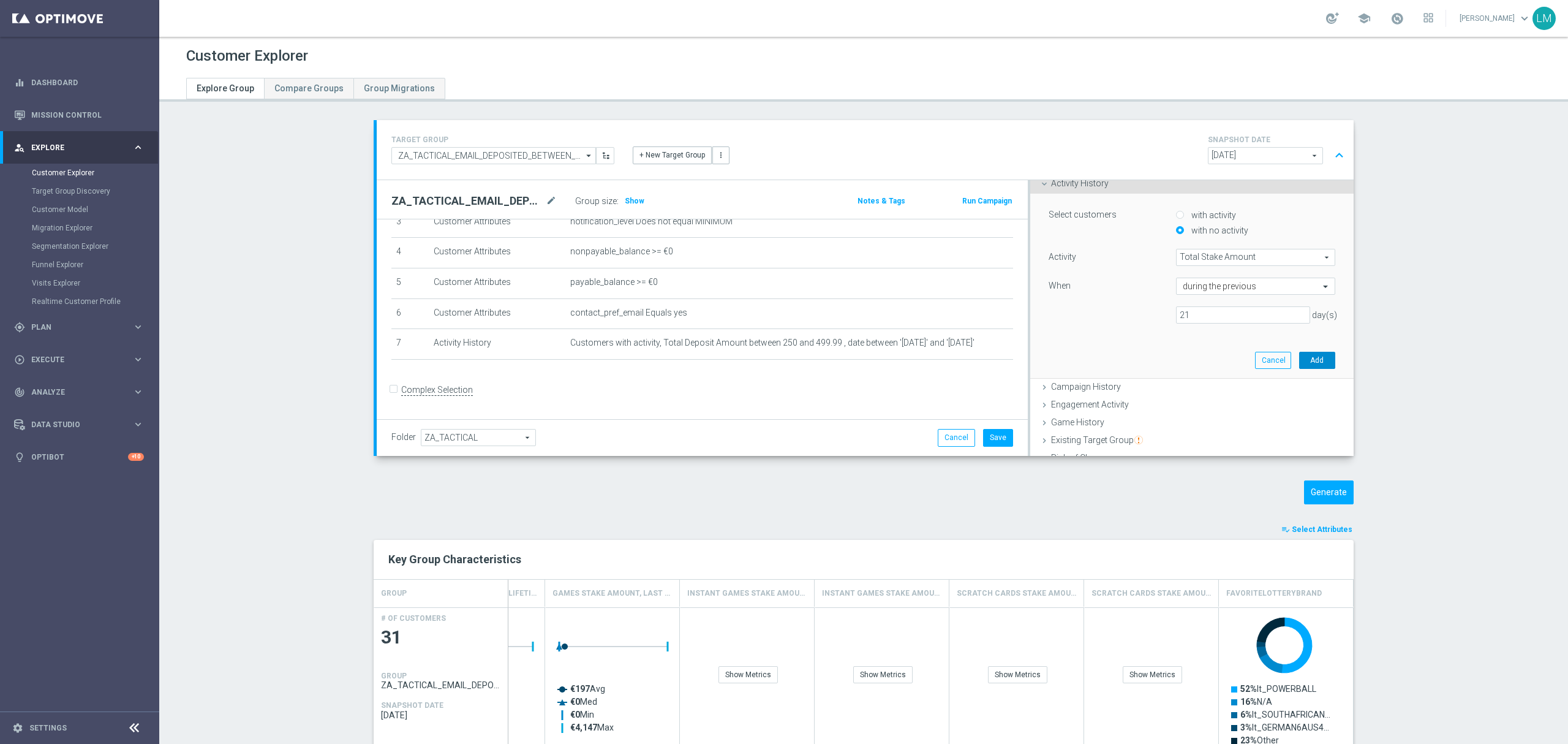
click at [1299, 364] on button "Add" at bounding box center [1317, 360] width 36 height 17
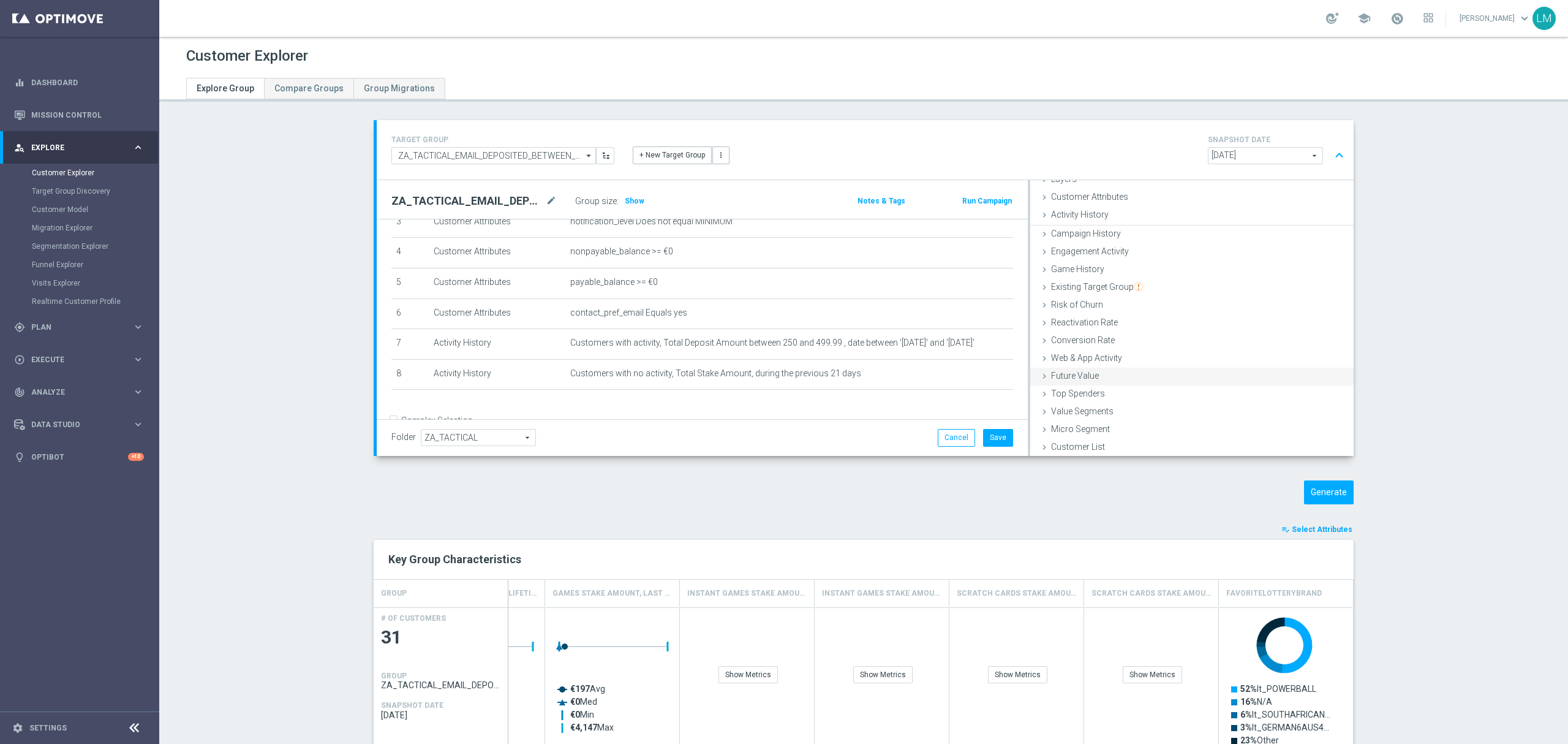
scroll to position [50, 0]
click at [631, 199] on span "Show" at bounding box center [635, 201] width 19 height 9
click at [1000, 442] on button "Save" at bounding box center [998, 437] width 30 height 17
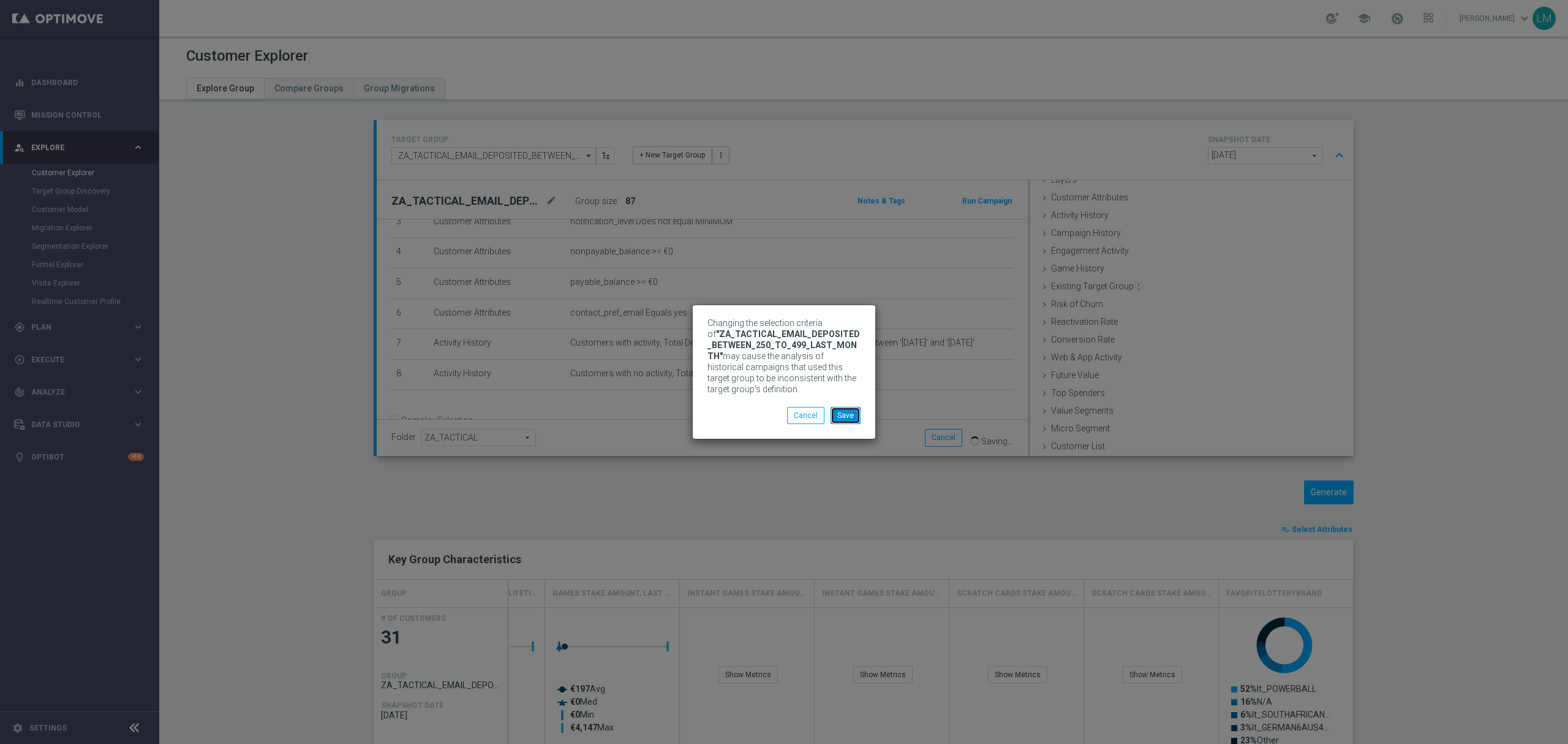
click at [845, 410] on button "Save" at bounding box center [845, 415] width 30 height 17
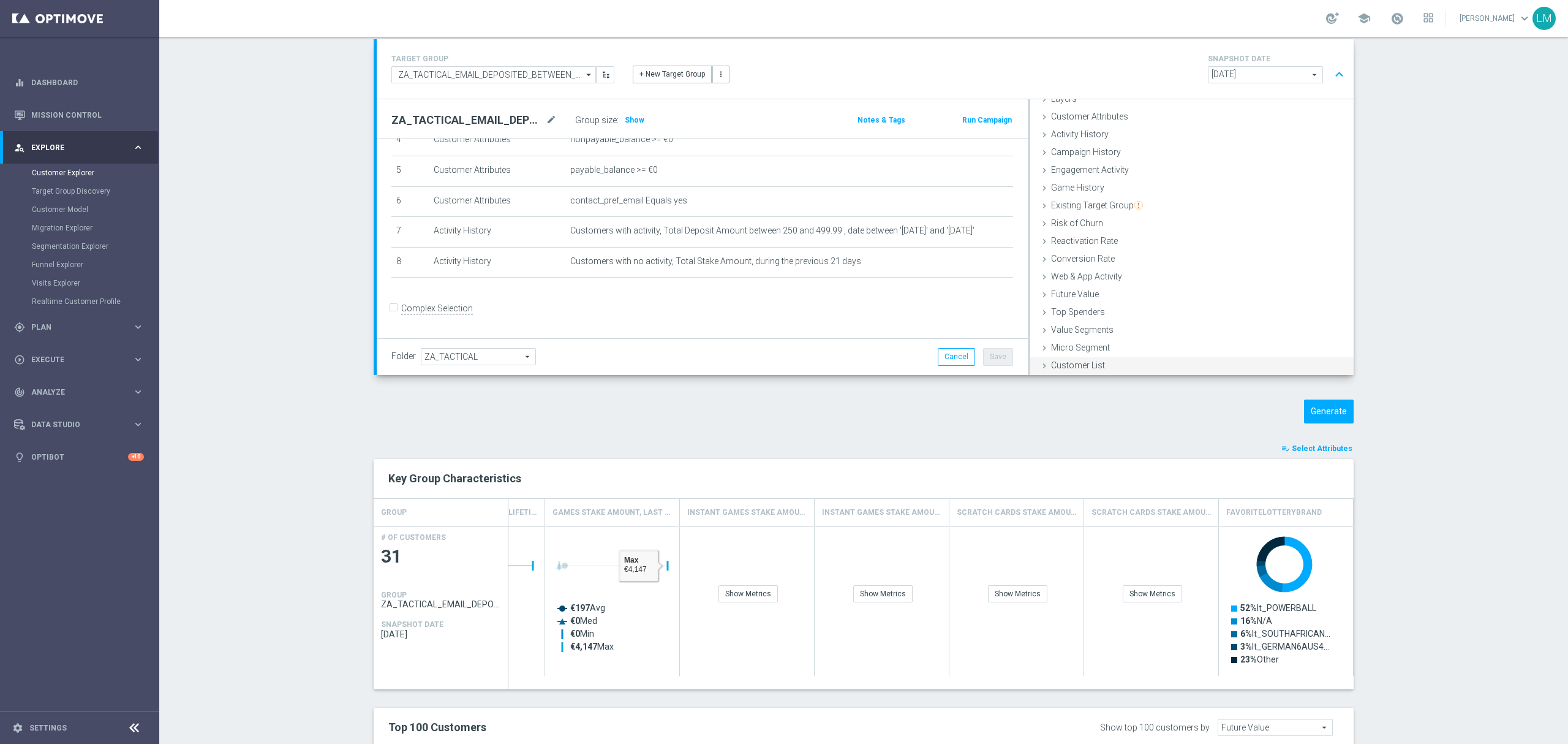
scroll to position [81, 0]
click at [1314, 415] on button "Generate" at bounding box center [1329, 410] width 50 height 24
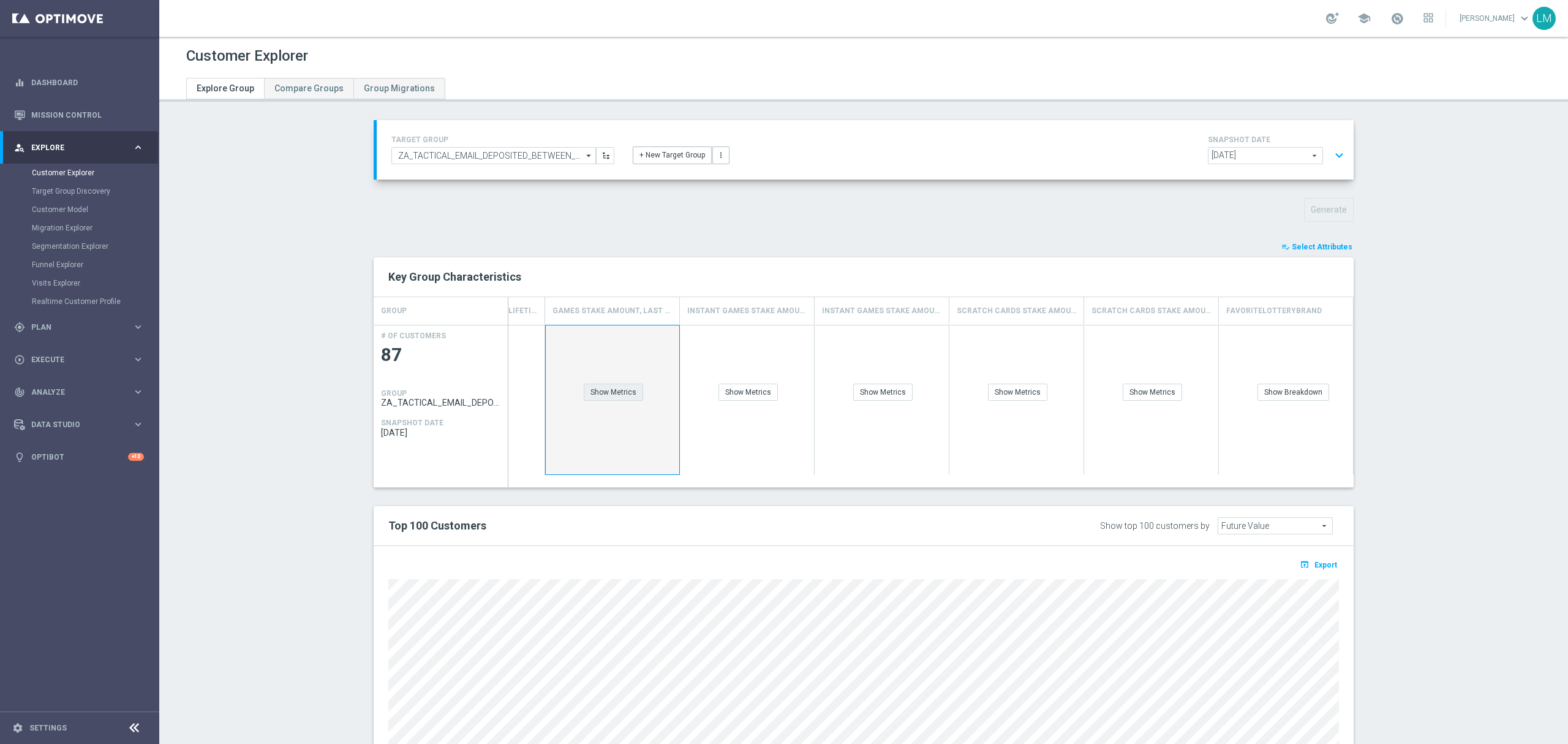
click at [626, 395] on div "Show Metrics" at bounding box center [613, 392] width 59 height 17
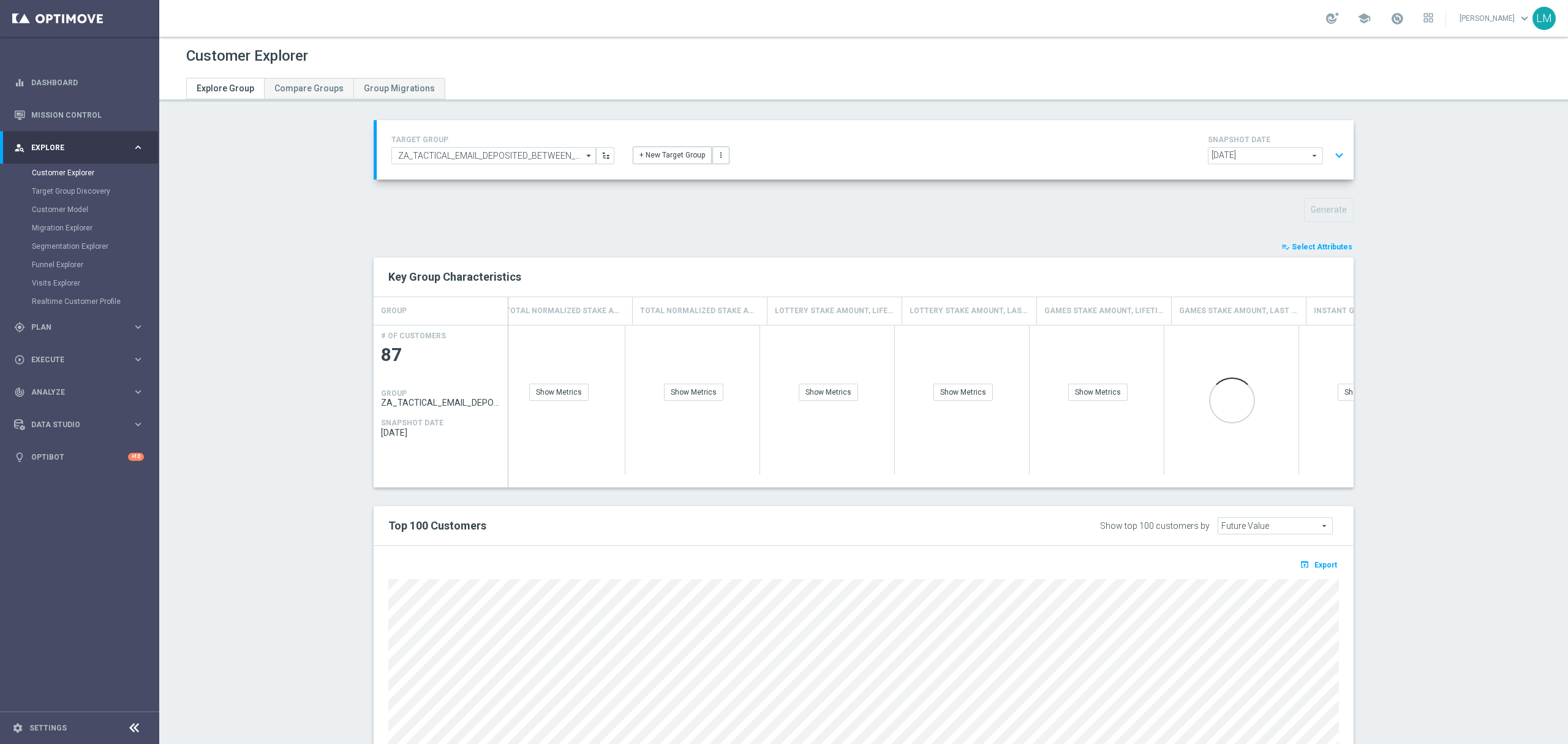
scroll to position [0, 2167]
click at [1079, 391] on div "Show Metrics" at bounding box center [1105, 392] width 59 height 17
click at [1341, 157] on button "expand_more" at bounding box center [1339, 156] width 18 height 23
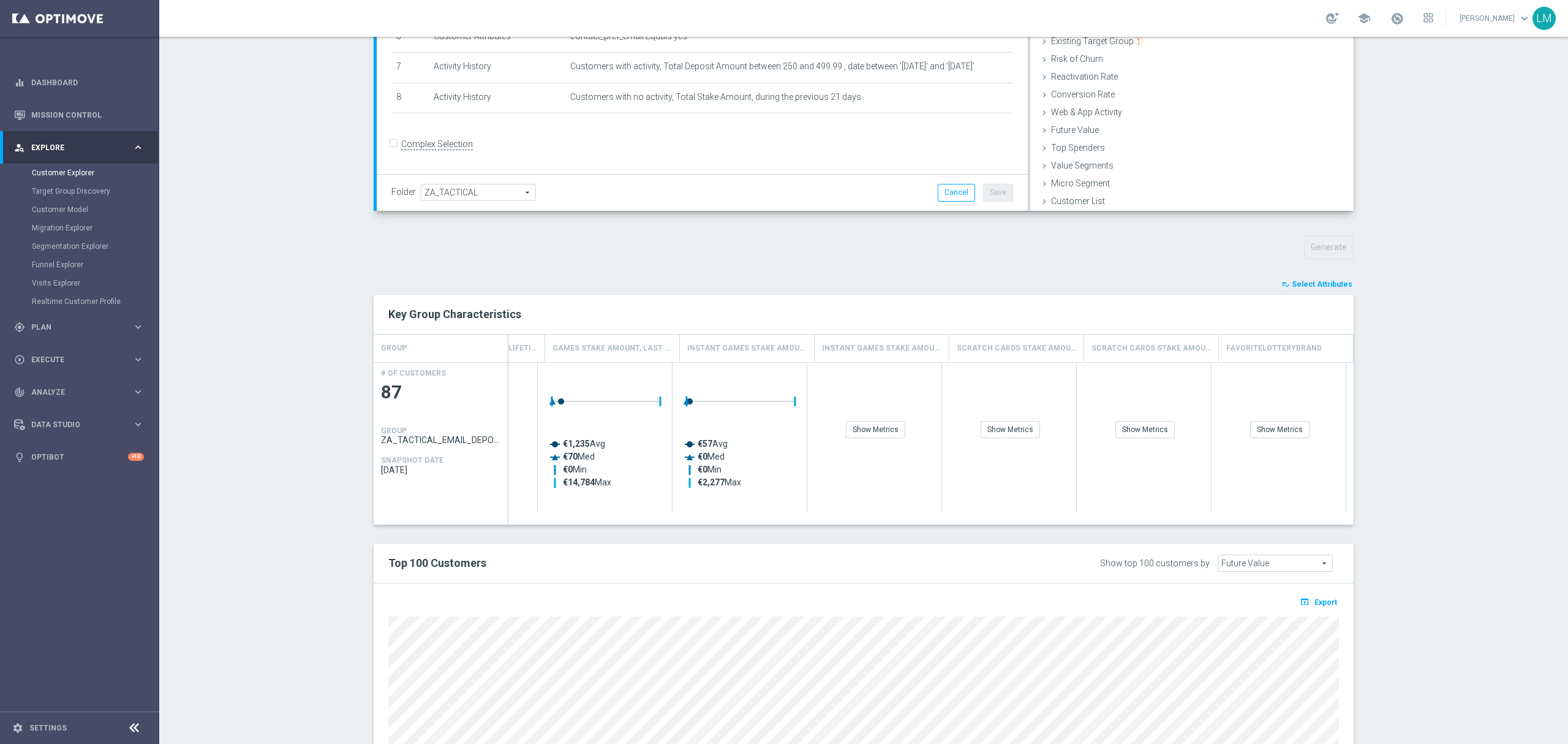
scroll to position [0, 2793]
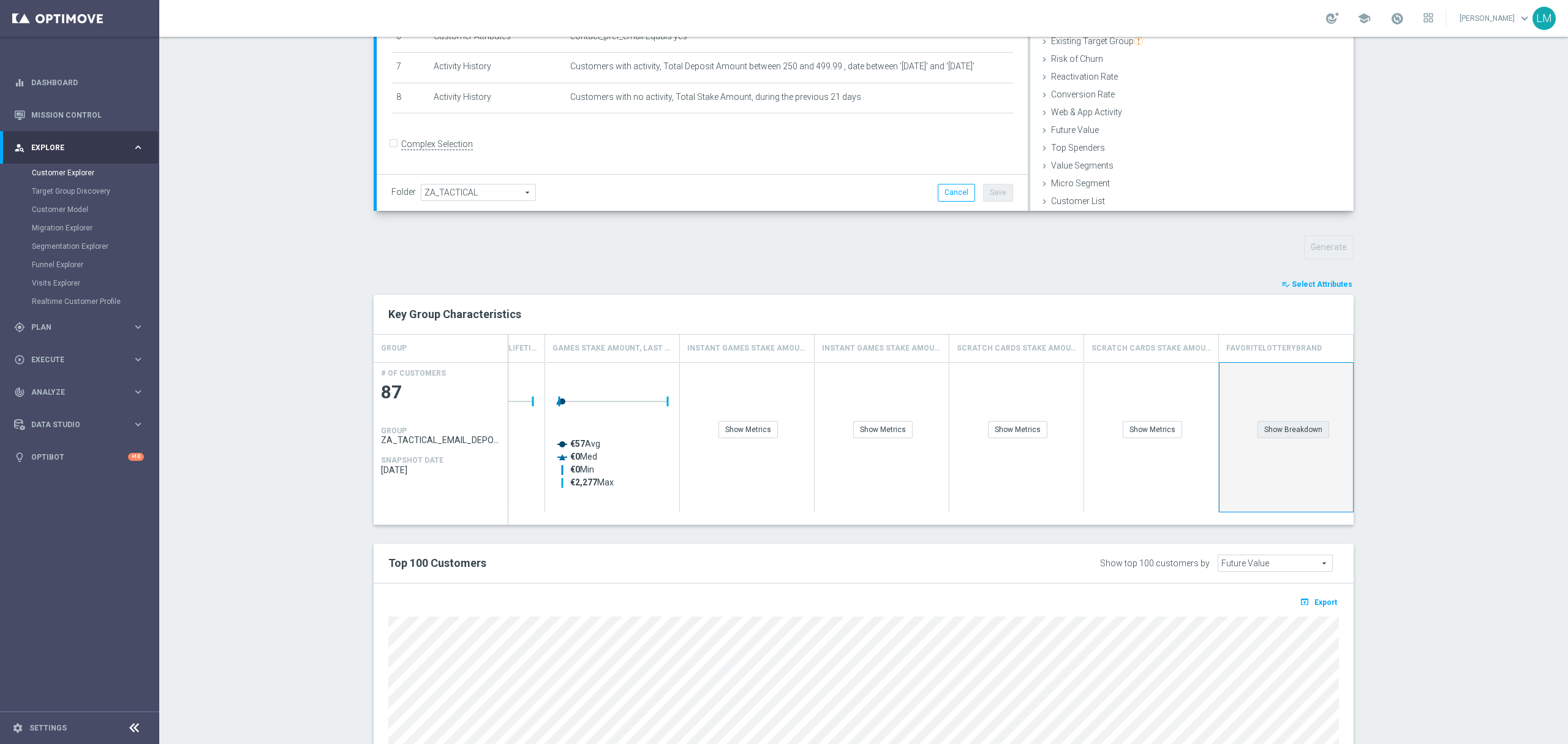
click at [1285, 438] on div "Show Breakdown" at bounding box center [1293, 429] width 72 height 17
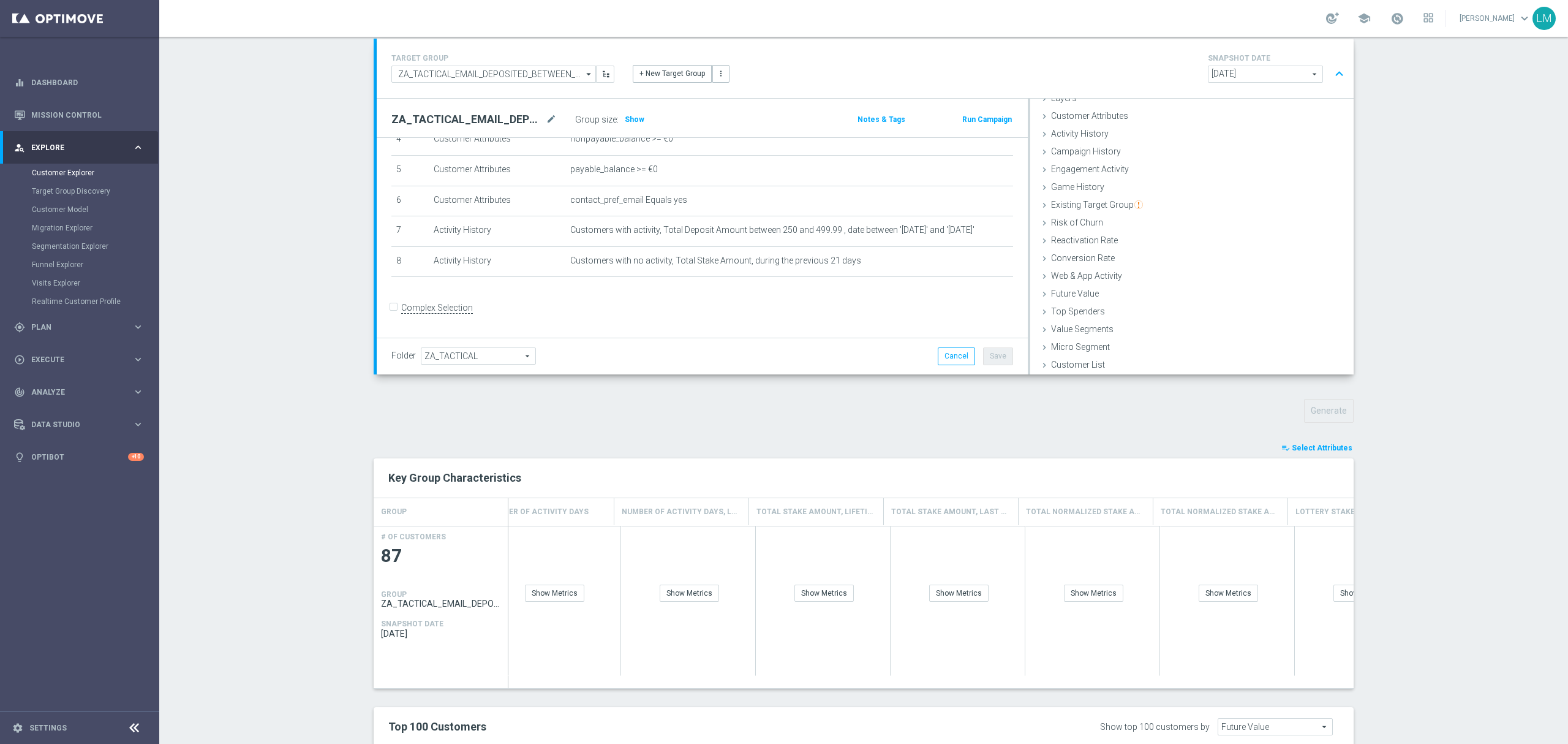
scroll to position [0, 0]
click at [726, 594] on div "Show Metrics" at bounding box center [747, 593] width 59 height 17
click at [252, 394] on section "TARGET GROUP ZA_TACTICAL_EMAIL_DEPOSITED_BETWEEN_250_TO_499_LAST_MONTH ZA_TACTI…" at bounding box center [863, 552] width 1409 height 1026
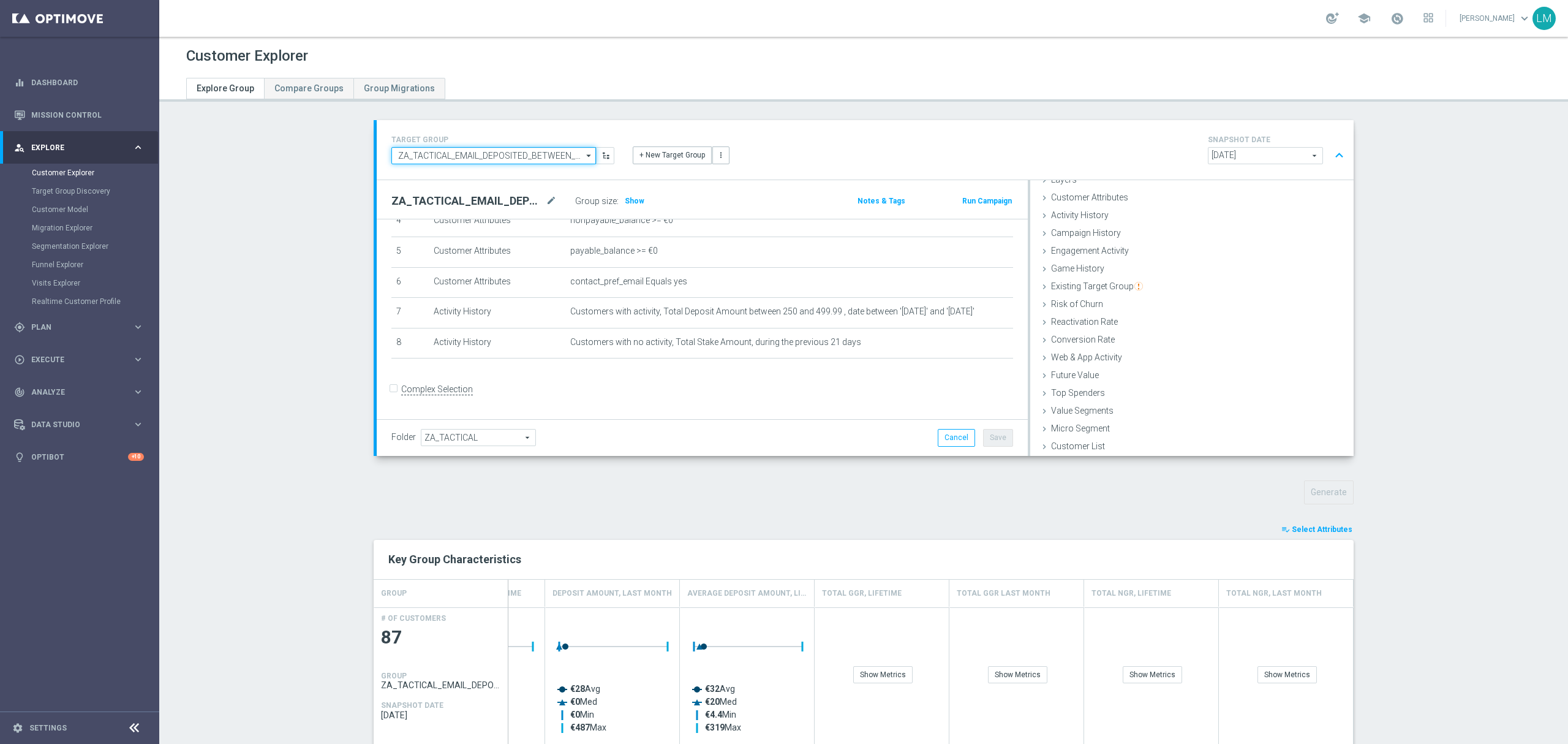
click at [508, 155] on input "ZA_TACTICAL_EMAIL_DEPOSITED_BETWEEN_250_TO_499_LAST_MONTH" at bounding box center [493, 155] width 204 height 17
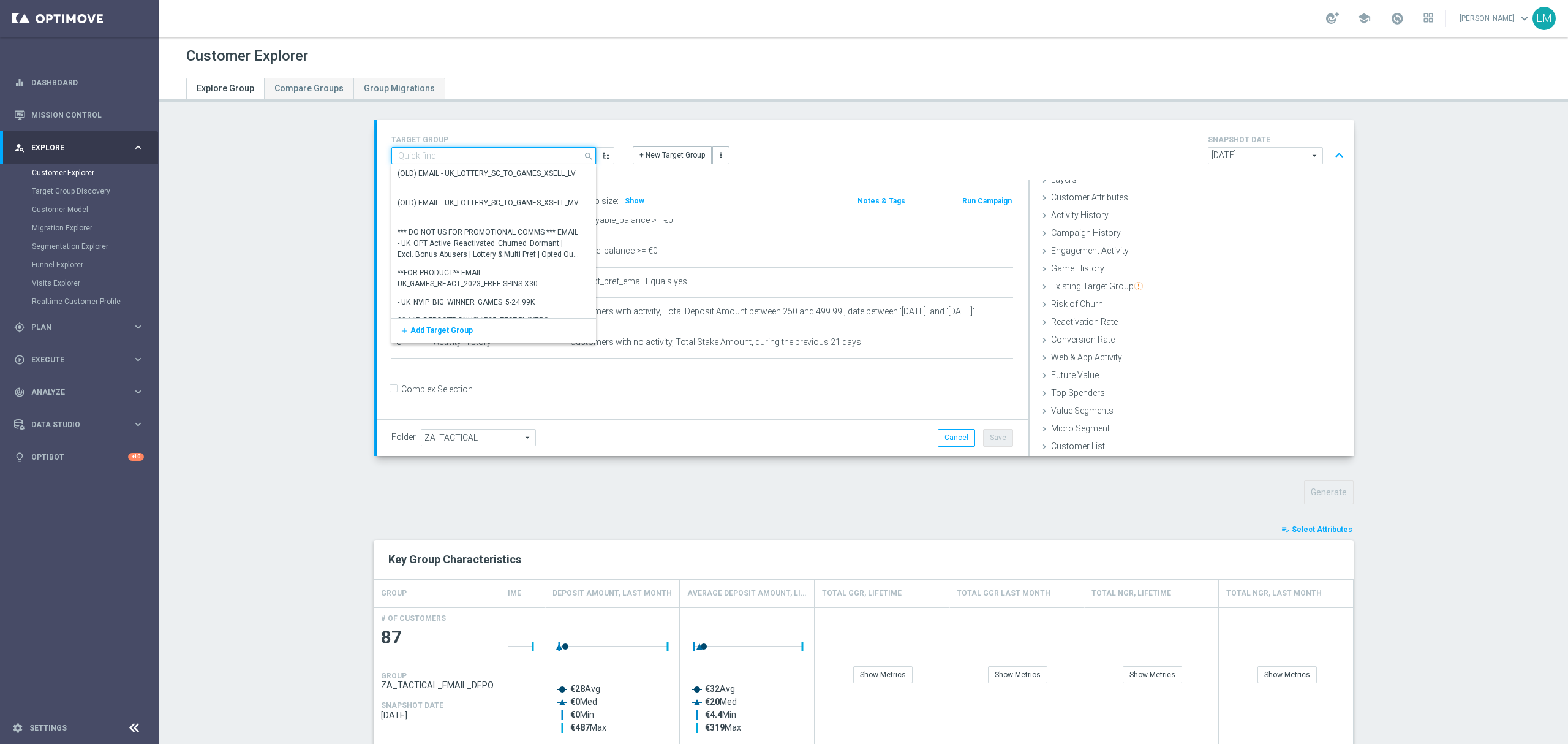
paste input "ZA_TACTICAL_EMAIL_HAS_PLAYED_IN_LAST_21_DAYS"
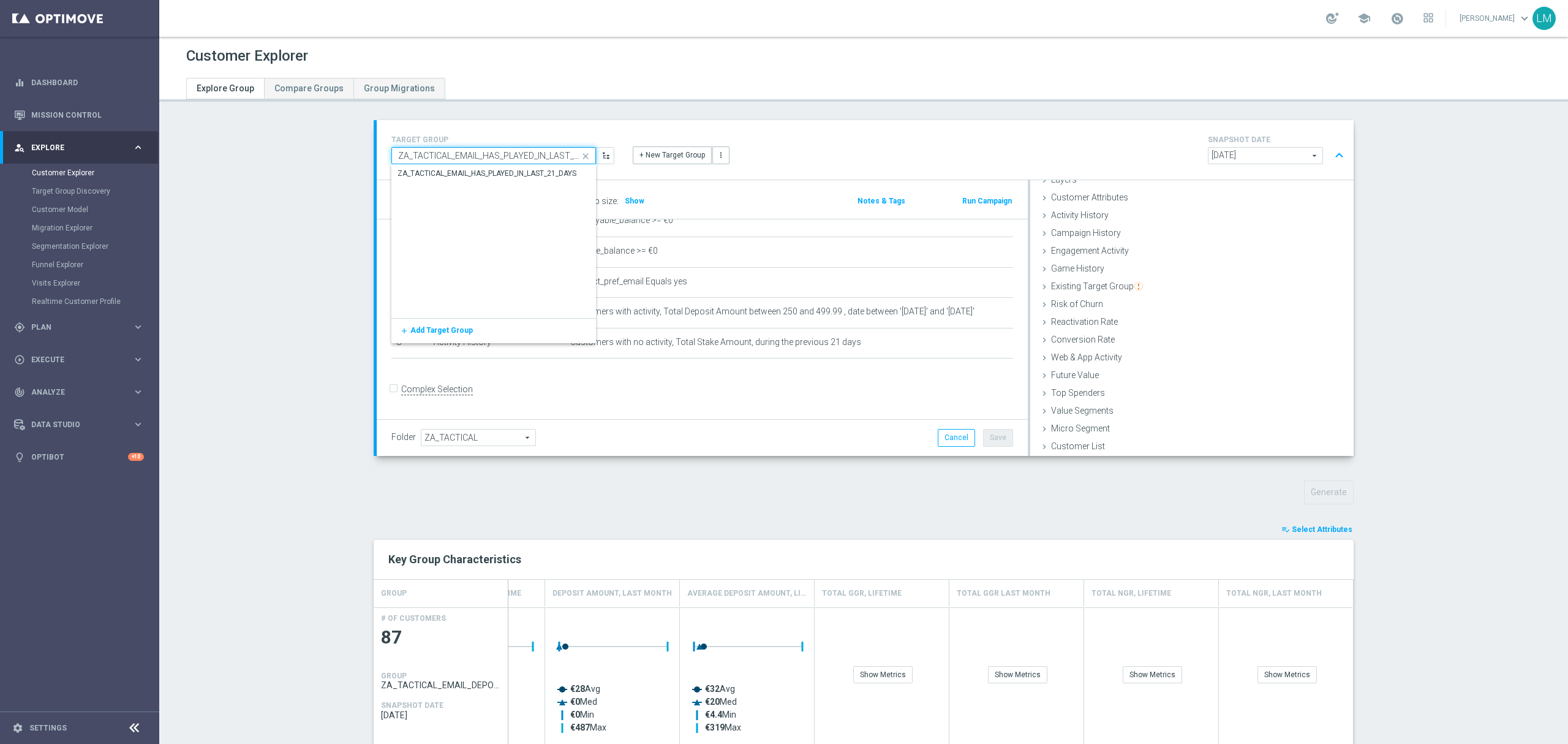
scroll to position [0, 23]
click at [492, 180] on div "ZA_TACTICAL_EMAIL_HAS_PLAYED_IN_LAST_21_DAYS" at bounding box center [494, 173] width 205 height 17
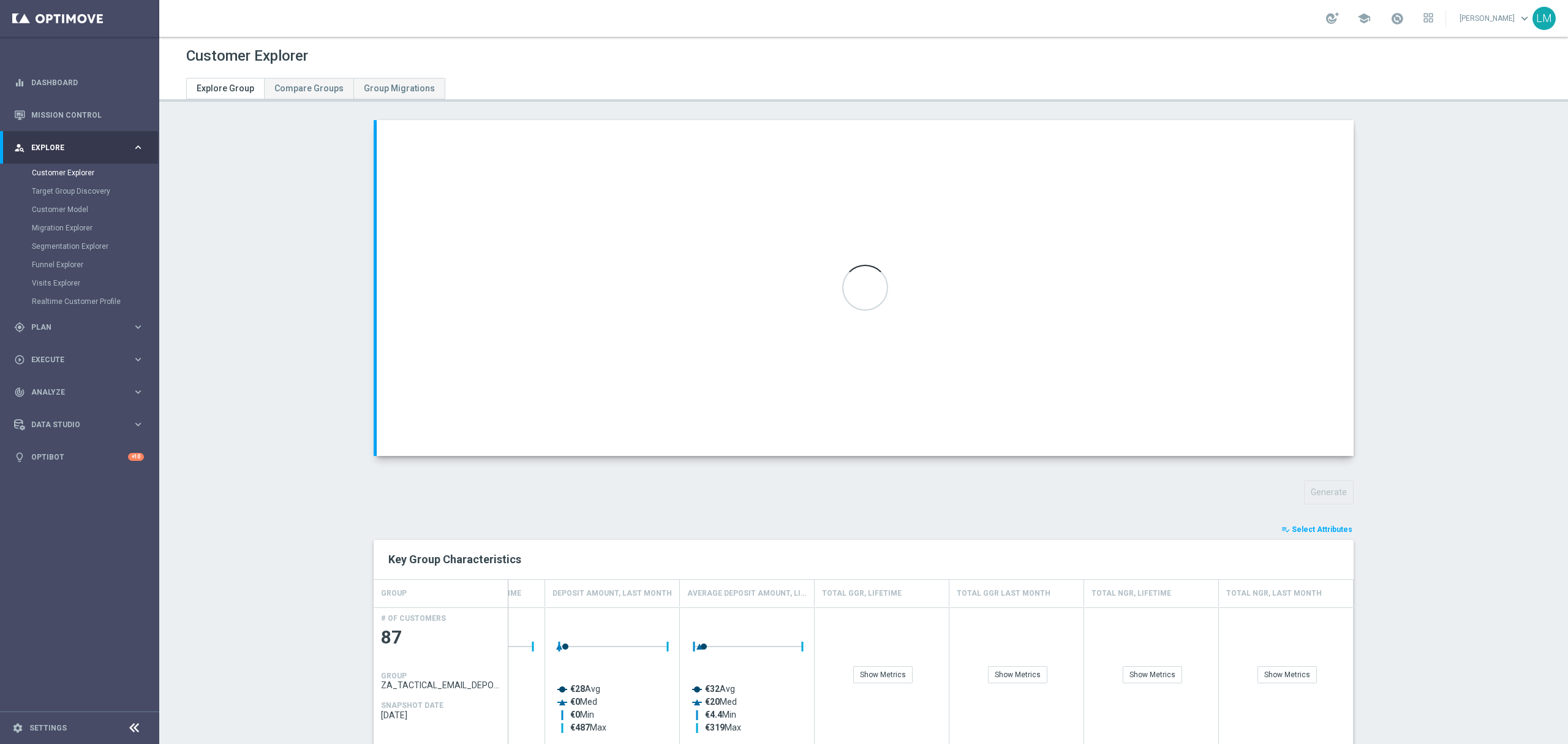
type input "ZA_TACTICAL_EMAIL_HAS_PLAYED_IN_LAST_21_DAYS"
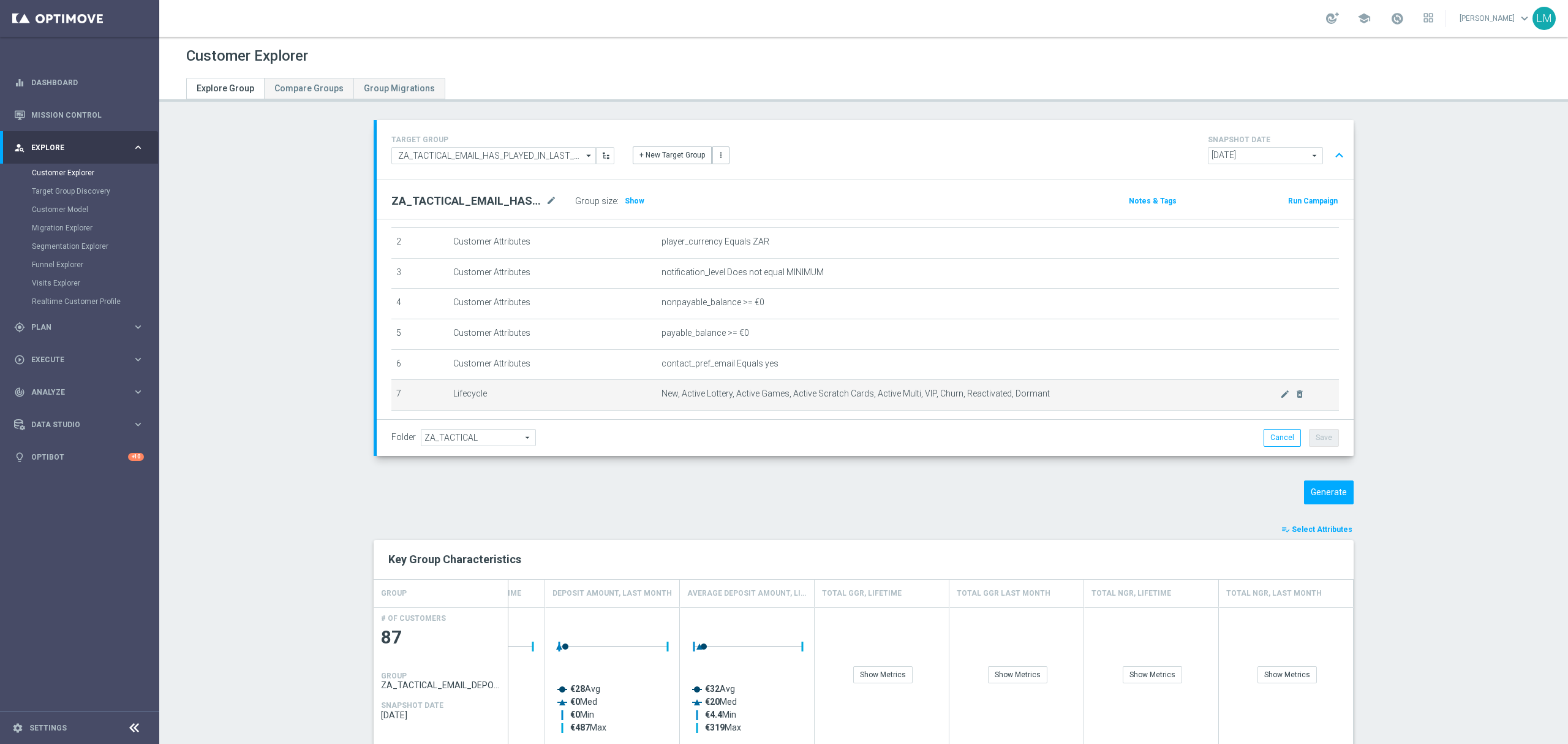
scroll to position [147, 0]
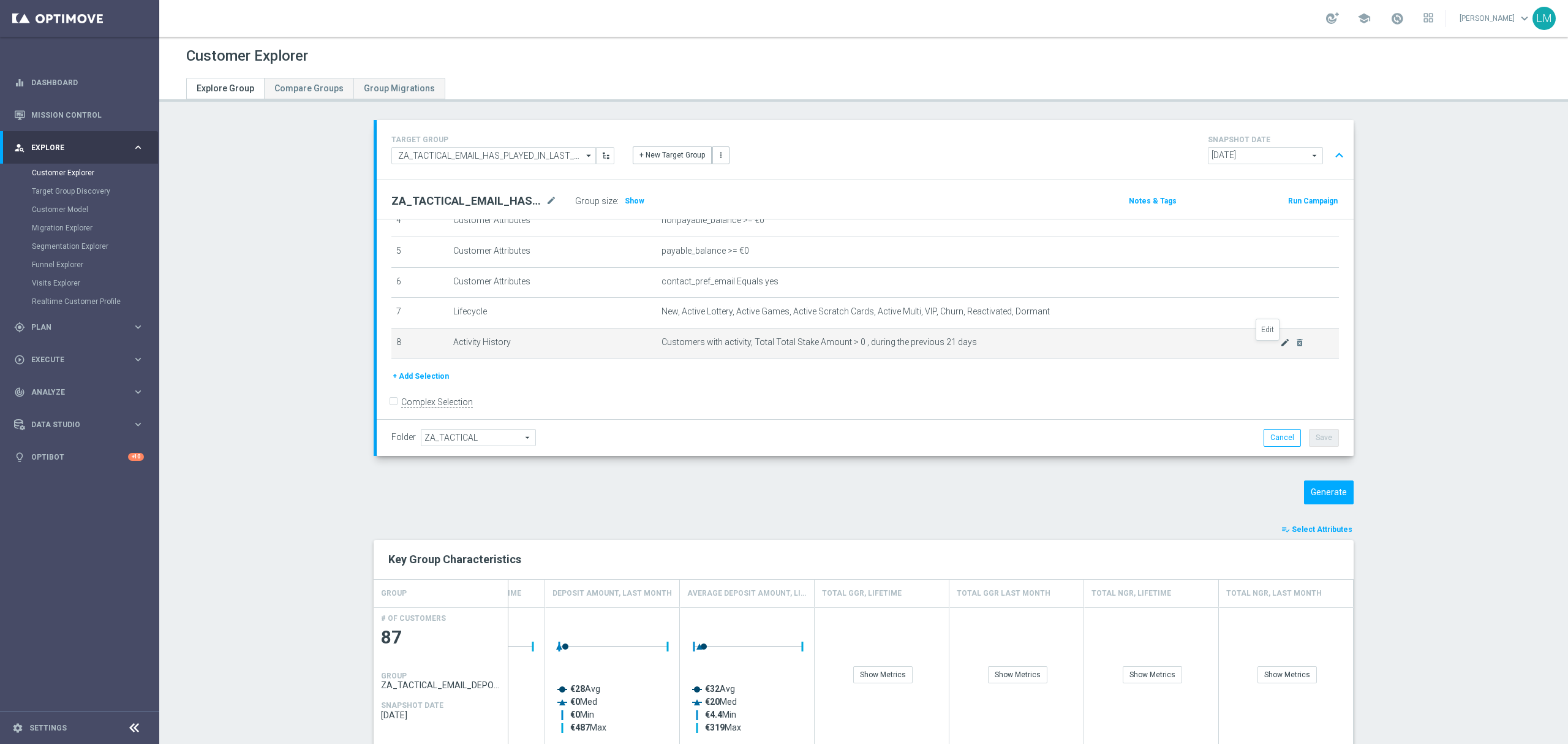
click at [1281, 348] on icon "mode_edit" at bounding box center [1285, 342] width 10 height 10
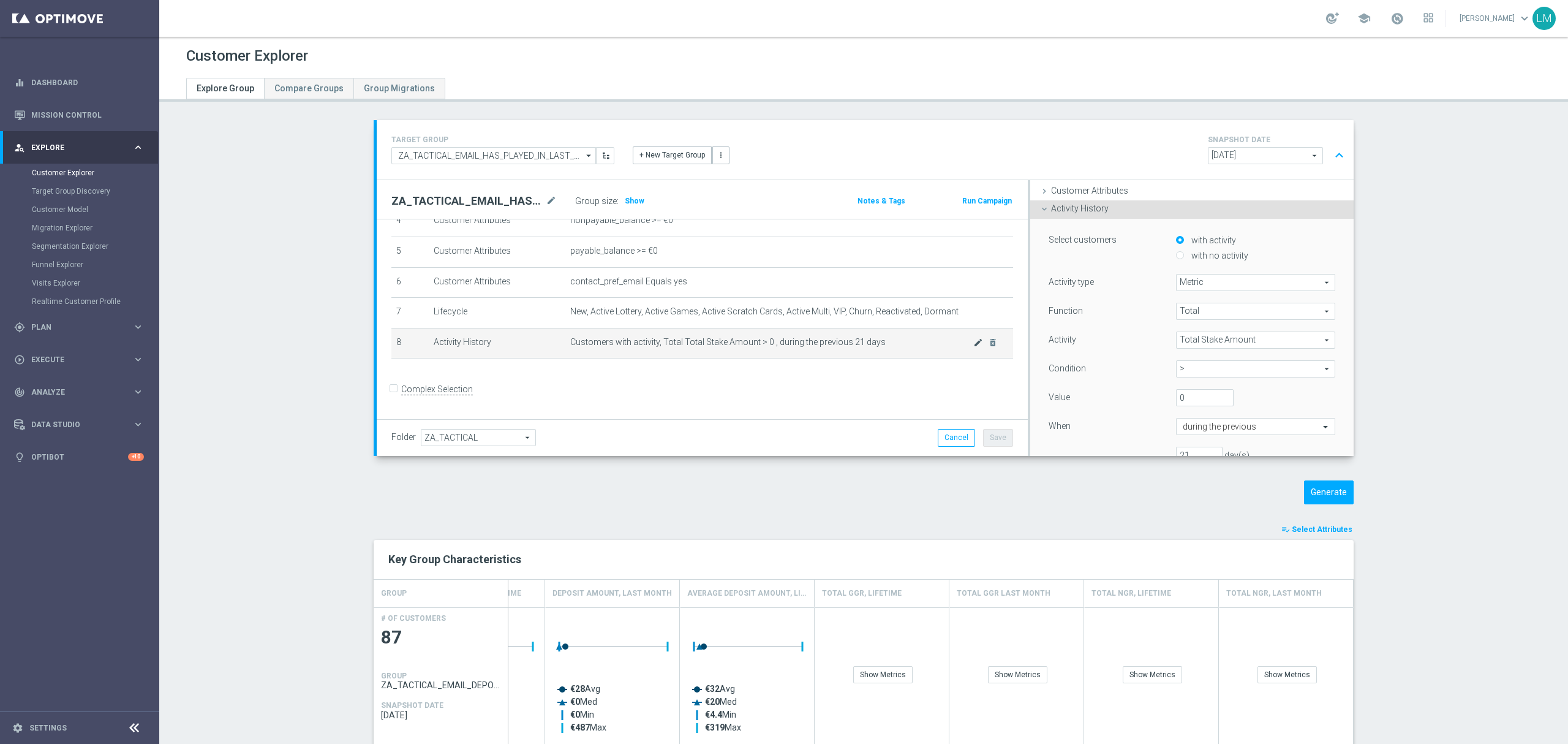
scroll to position [50, 0]
click at [1189, 267] on label "with no activity" at bounding box center [1219, 262] width 60 height 11
click at [1179, 266] on input "with no activity" at bounding box center [1180, 262] width 8 height 8
radio input "true"
click at [1299, 387] on button "Update" at bounding box center [1317, 392] width 36 height 17
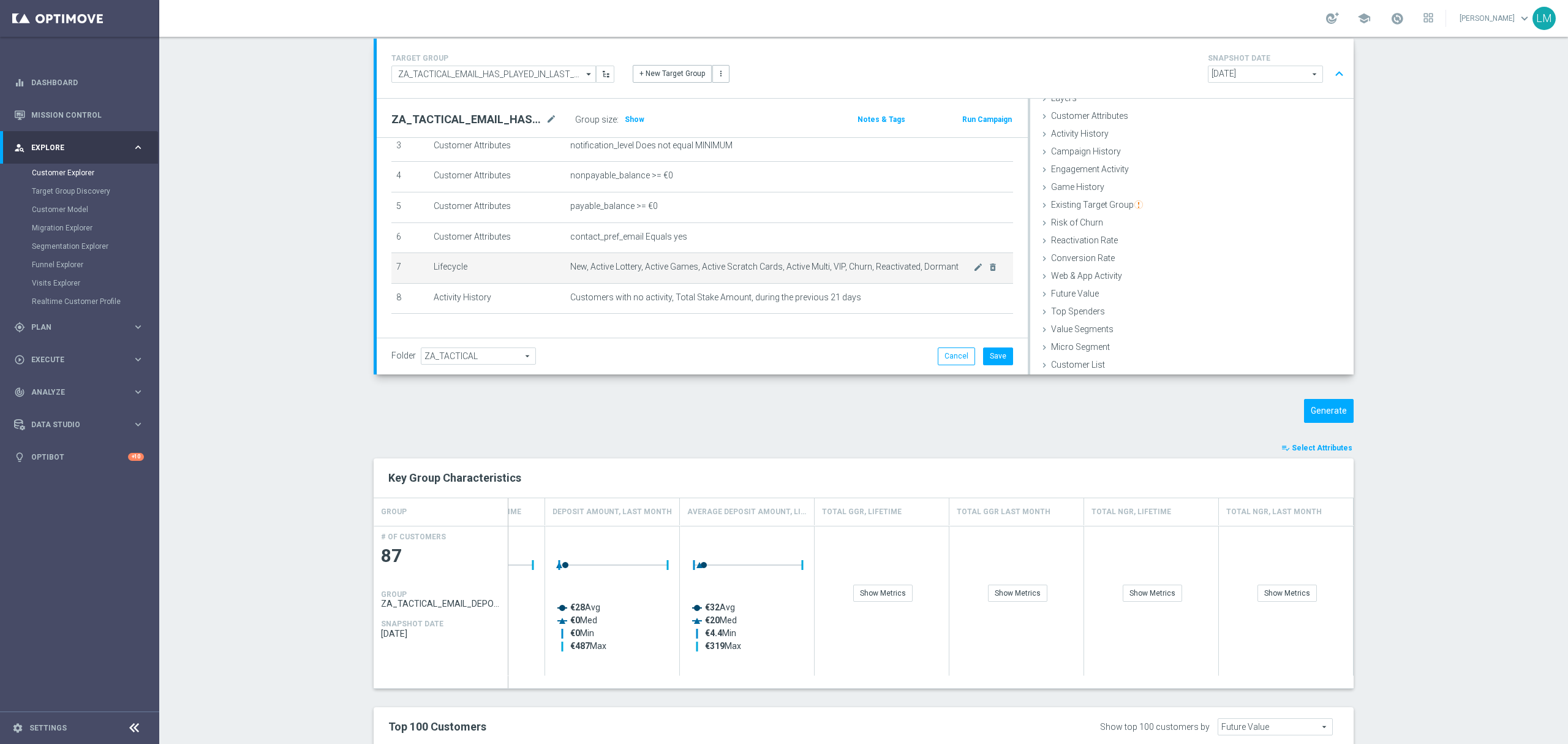
scroll to position [147, 0]
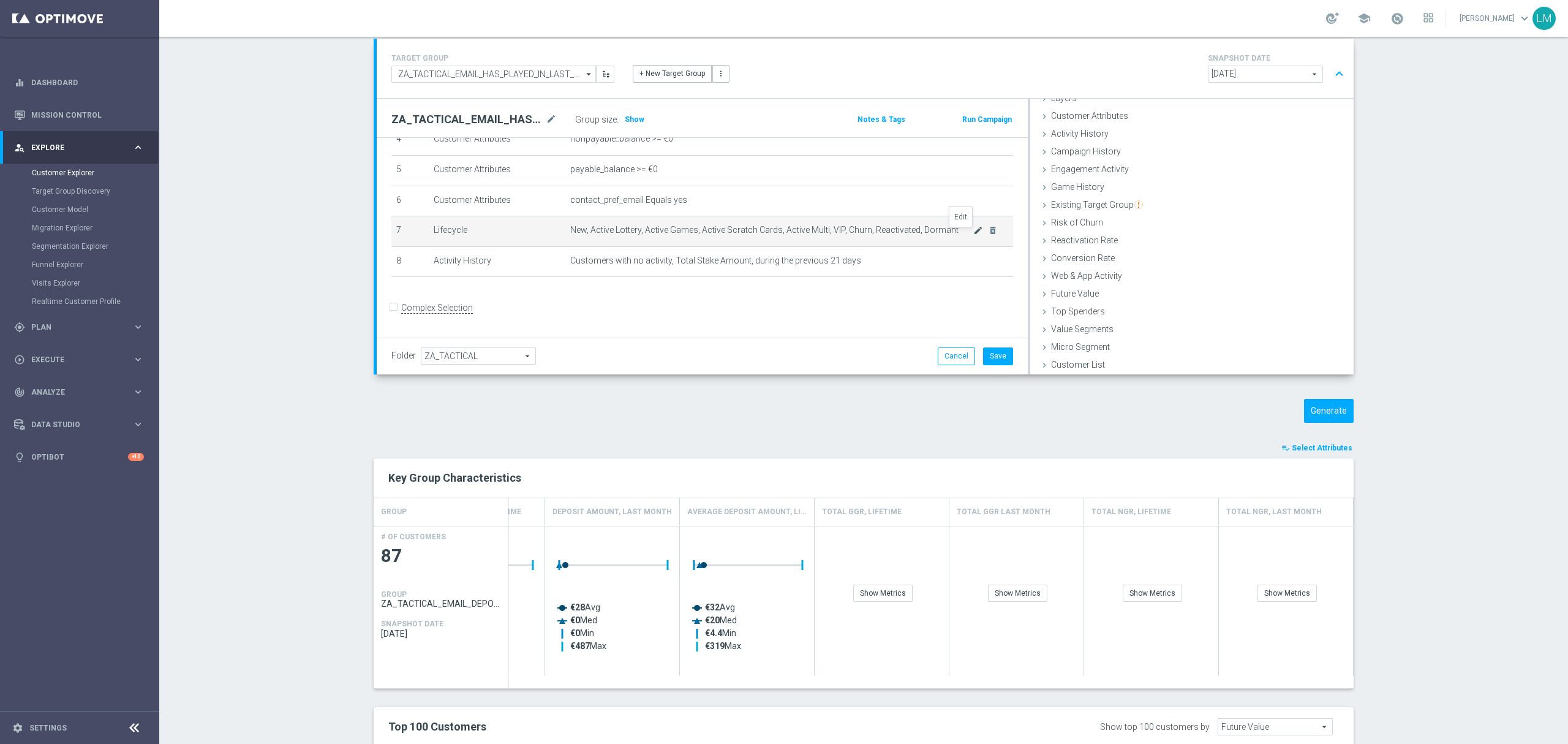
click at [974, 235] on icon "mode_edit" at bounding box center [978, 230] width 10 height 10
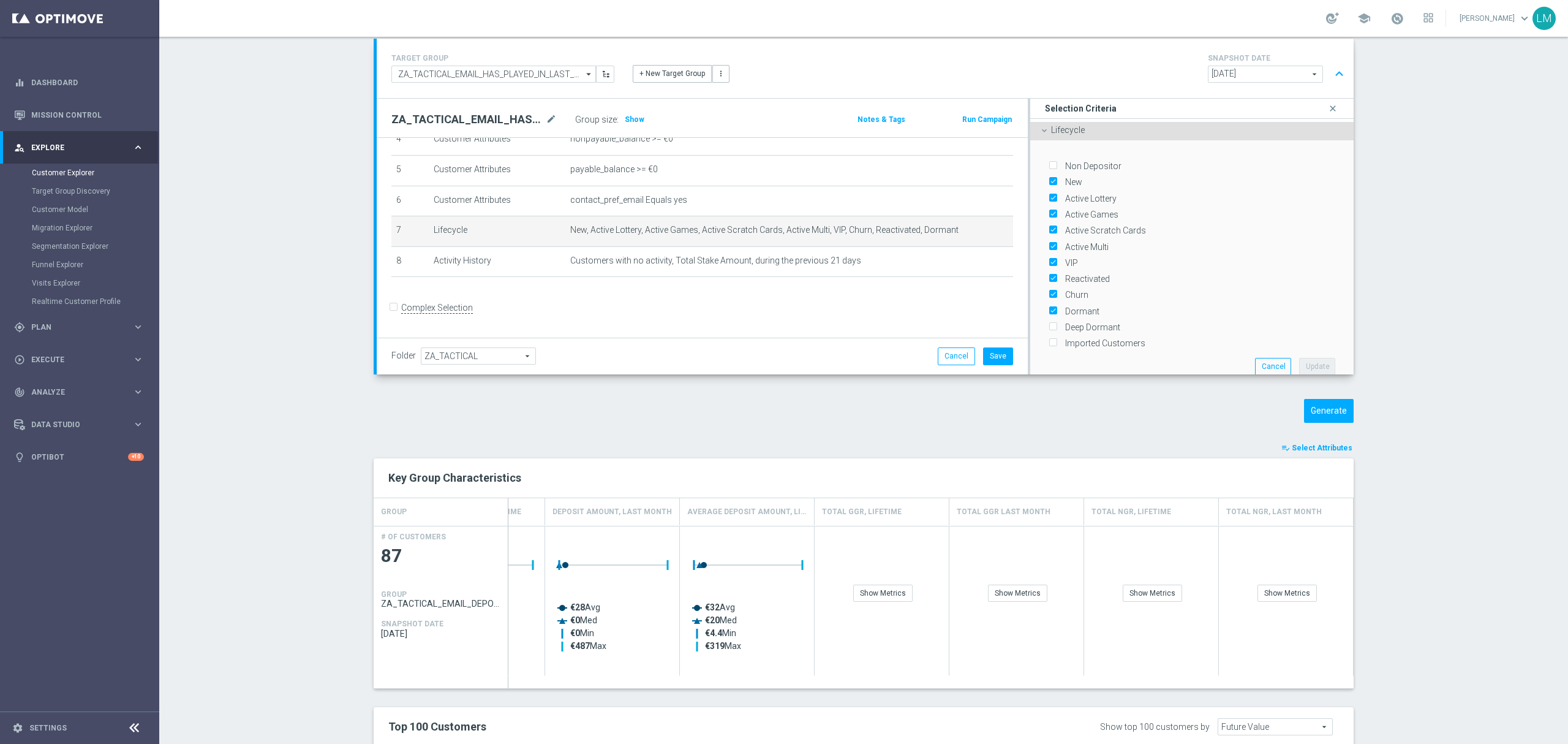
click at [1064, 307] on label "Dormant" at bounding box center [1081, 311] width 39 height 11
click at [1057, 307] on input "Dormant" at bounding box center [1052, 311] width 8 height 8
checkbox input "false"
click at [1299, 365] on button "Update" at bounding box center [1317, 366] width 36 height 17
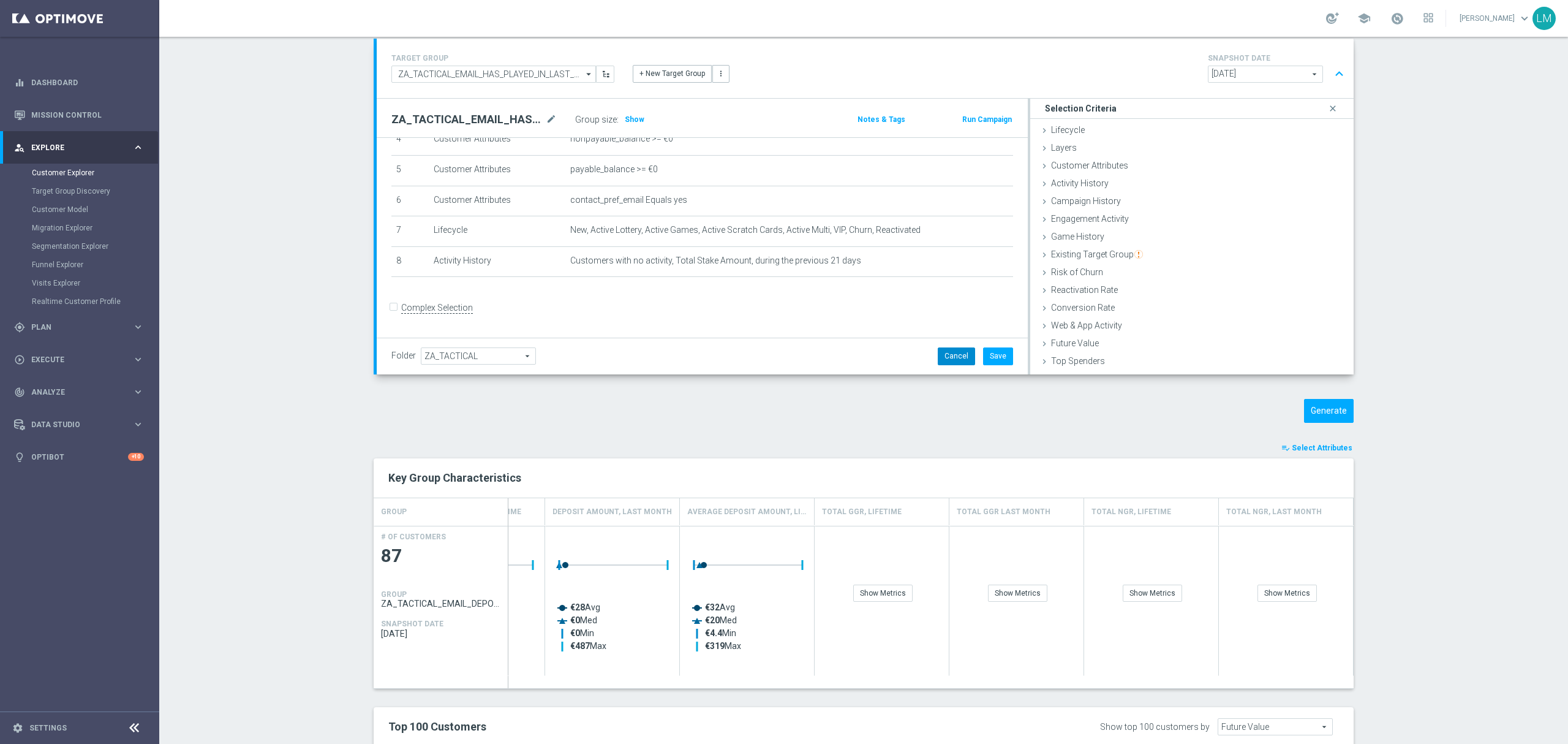
click at [956, 358] on button "Cancel" at bounding box center [956, 356] width 37 height 17
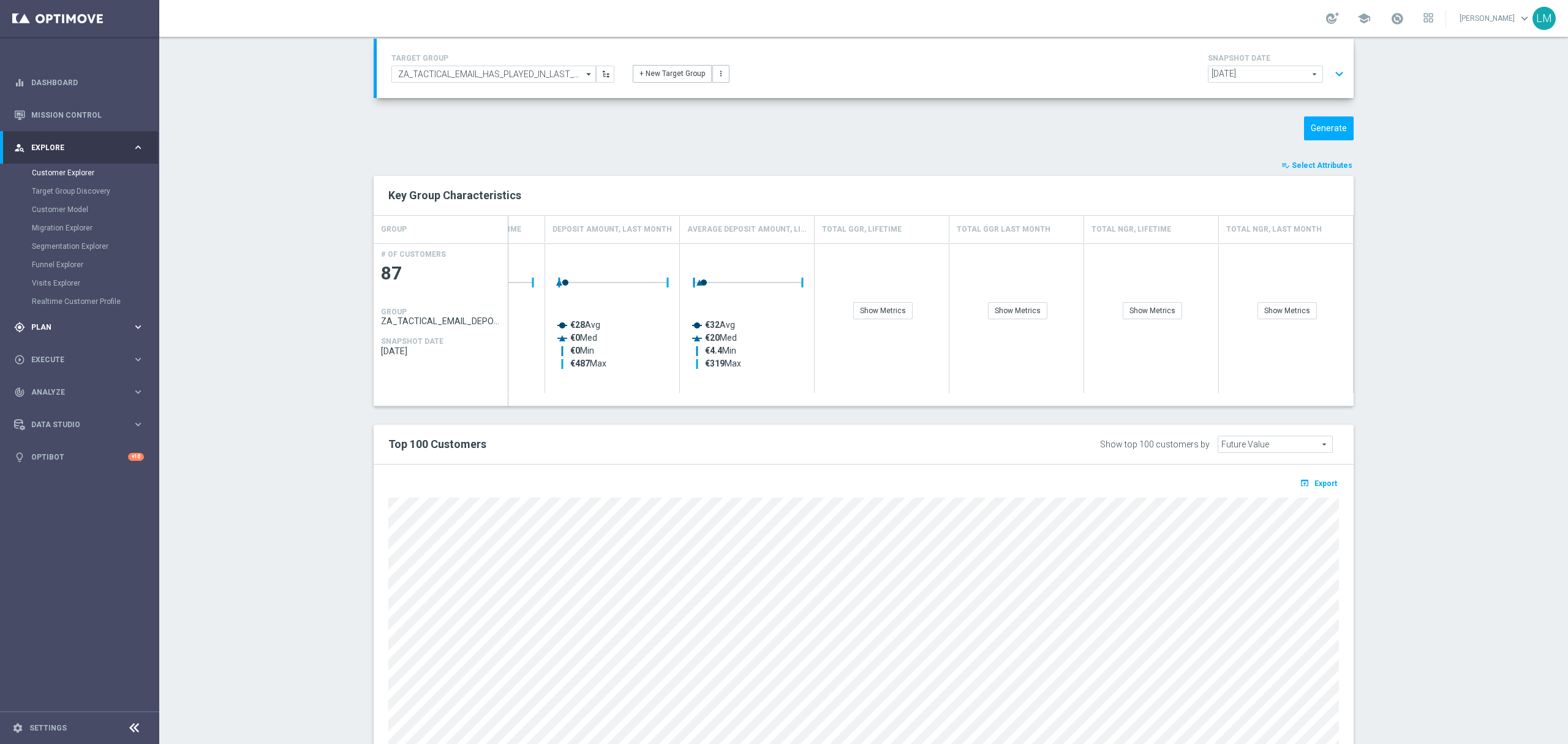
click at [65, 328] on span "Plan" at bounding box center [81, 327] width 101 height 7
click at [50, 202] on link "Target Groups" at bounding box center [80, 204] width 96 height 10
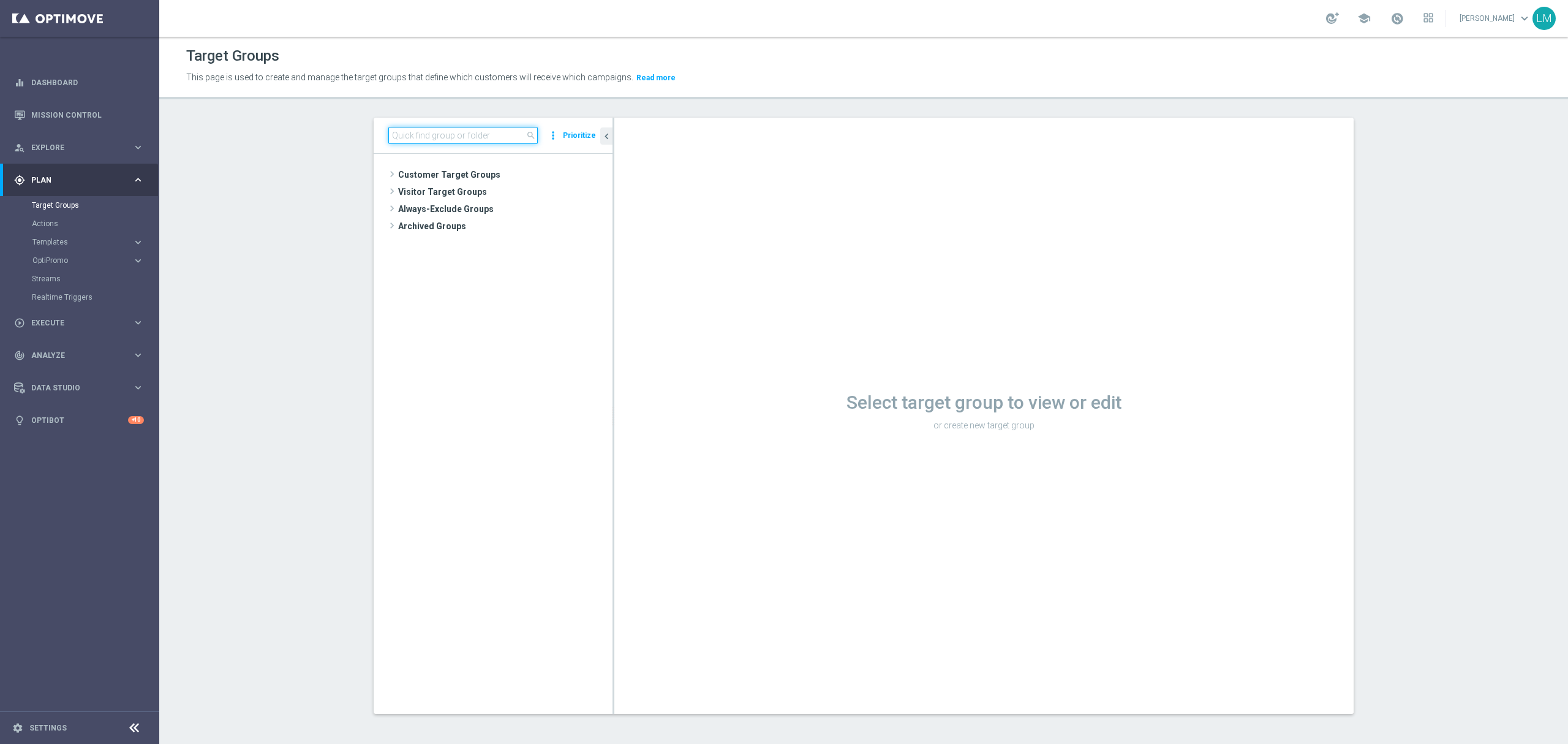
click at [468, 128] on input at bounding box center [463, 134] width 149 height 17
paste input "ZA_TACTICAL_EMAIL_HAS_PLAYED_IN_LAST_21_DAYS"
type input "ZA_TACTICAL_EMAIL_HAS_PLAYED_IN_LAST_21_DAYS"
click at [517, 225] on span "ZA_TACTICAL_EMAIL_HAS_PLAYED_IN_LAST_21_DAYS" at bounding box center [516, 227] width 137 height 11
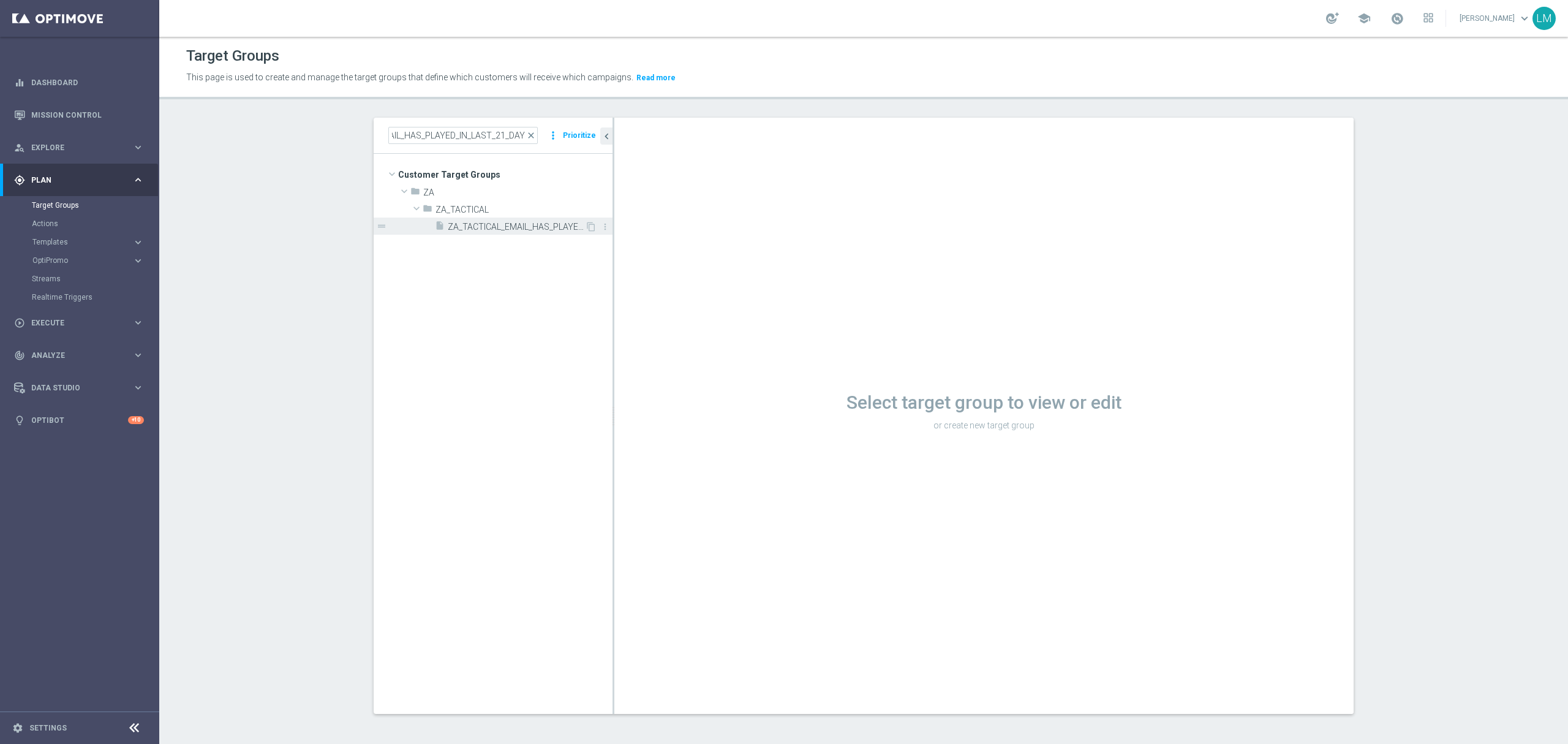
scroll to position [0, 0]
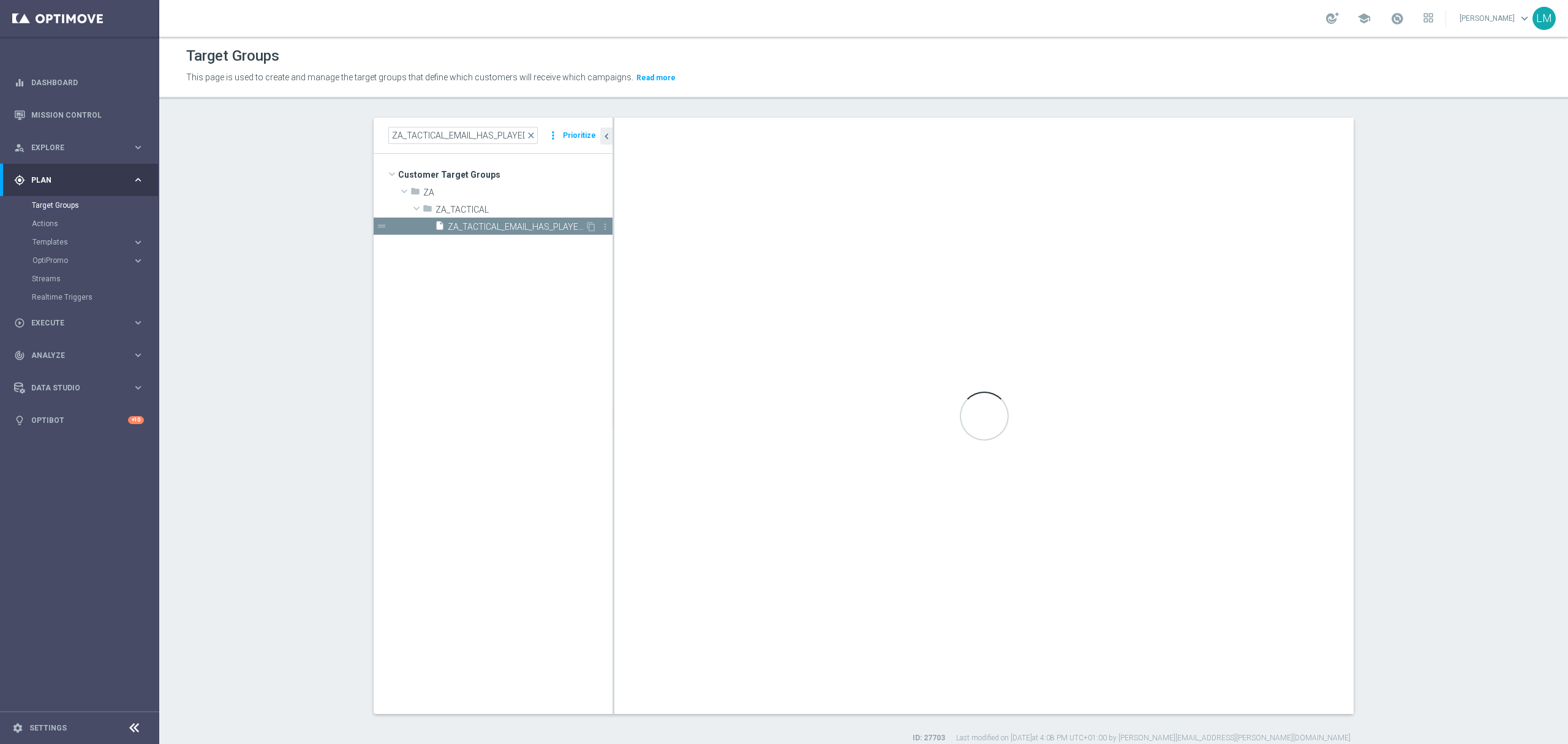
click at [519, 223] on span "ZA_TACTICAL_EMAIL_HAS_PLAYED_IN_LAST_21_DAYS" at bounding box center [516, 227] width 137 height 11
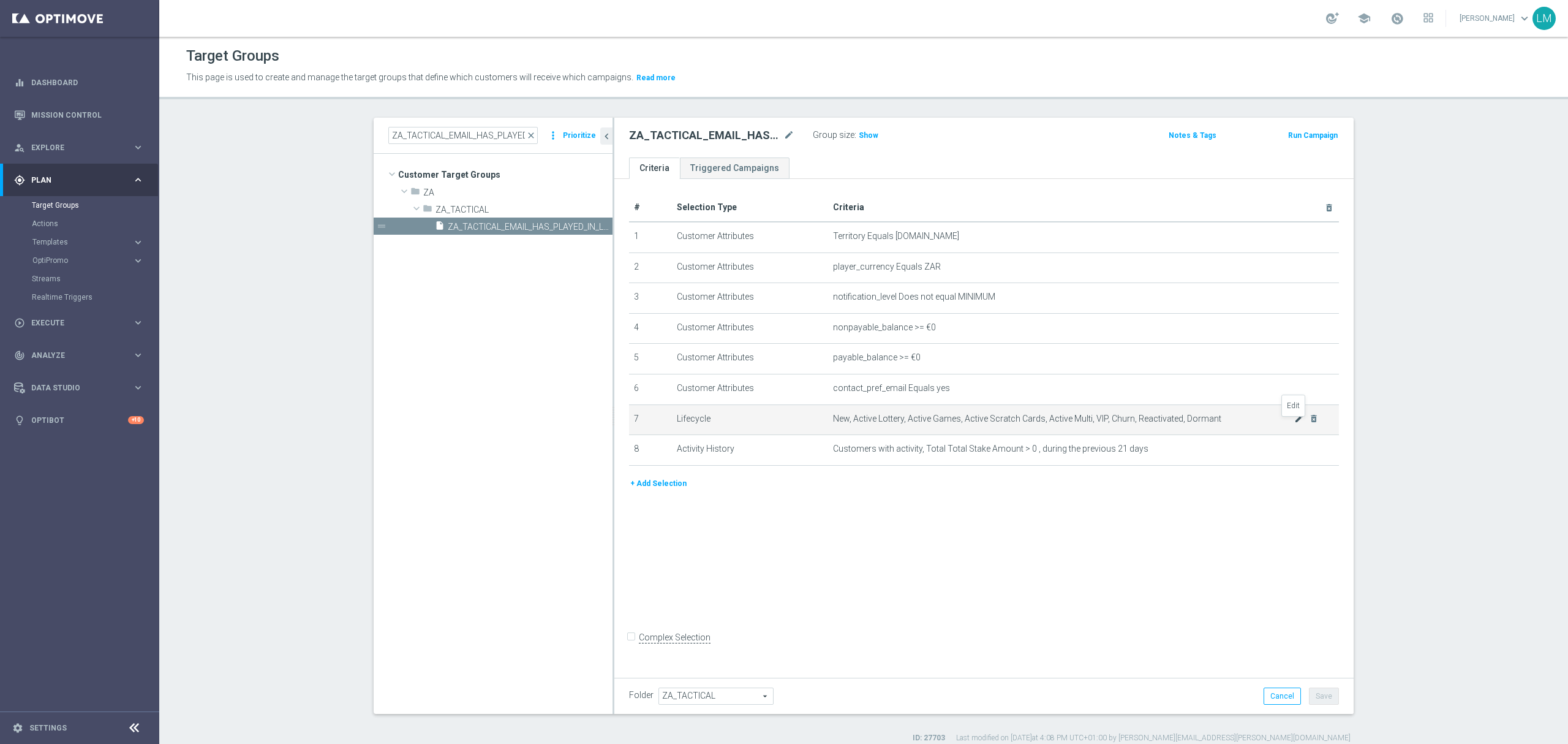
click at [1295, 422] on icon "mode_edit" at bounding box center [1299, 418] width 10 height 10
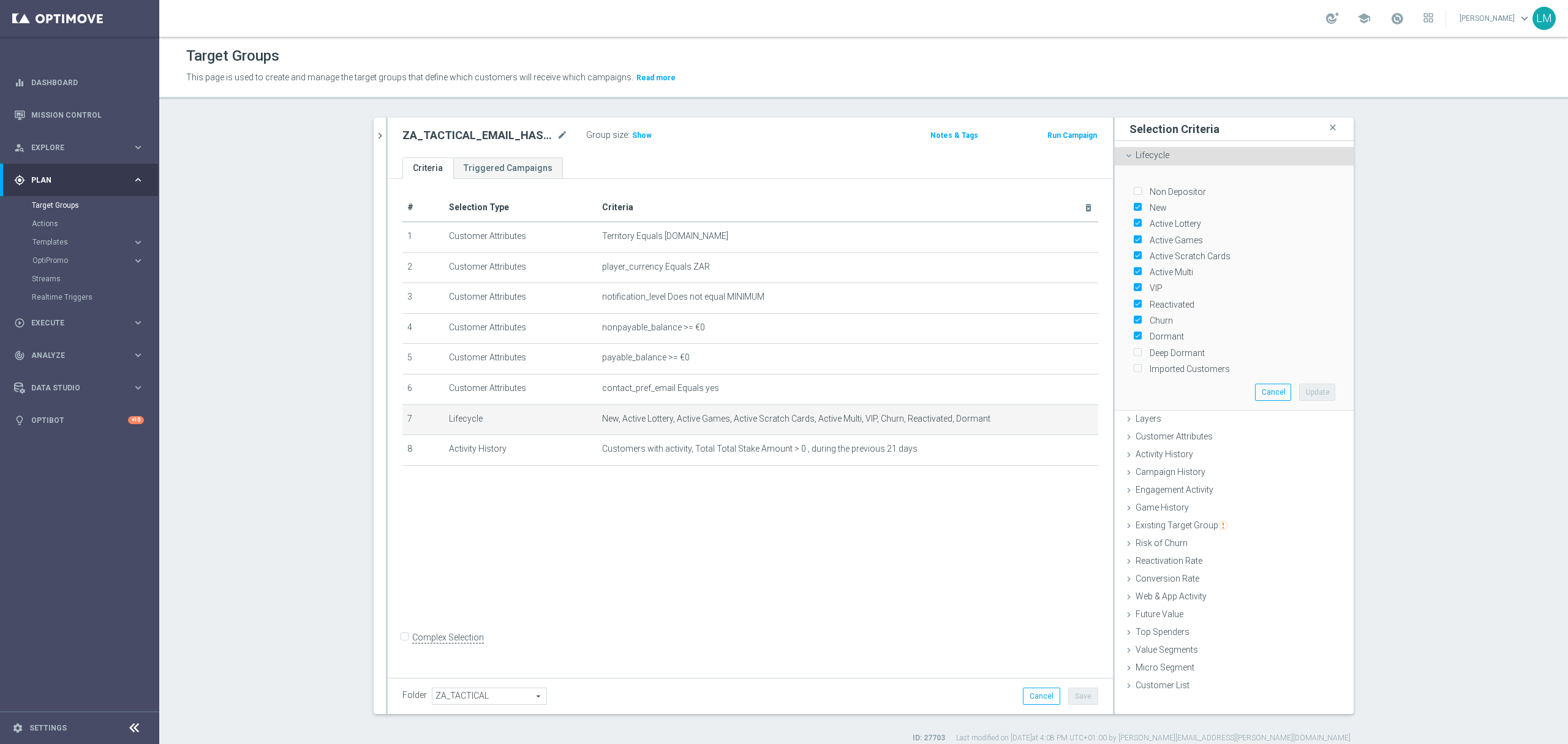
click at [1175, 336] on label "Dormant" at bounding box center [1165, 336] width 39 height 11
click at [1141, 336] on input "Dormant" at bounding box center [1136, 336] width 8 height 8
checkbox input "false"
click at [1303, 390] on button "Update" at bounding box center [1317, 392] width 36 height 17
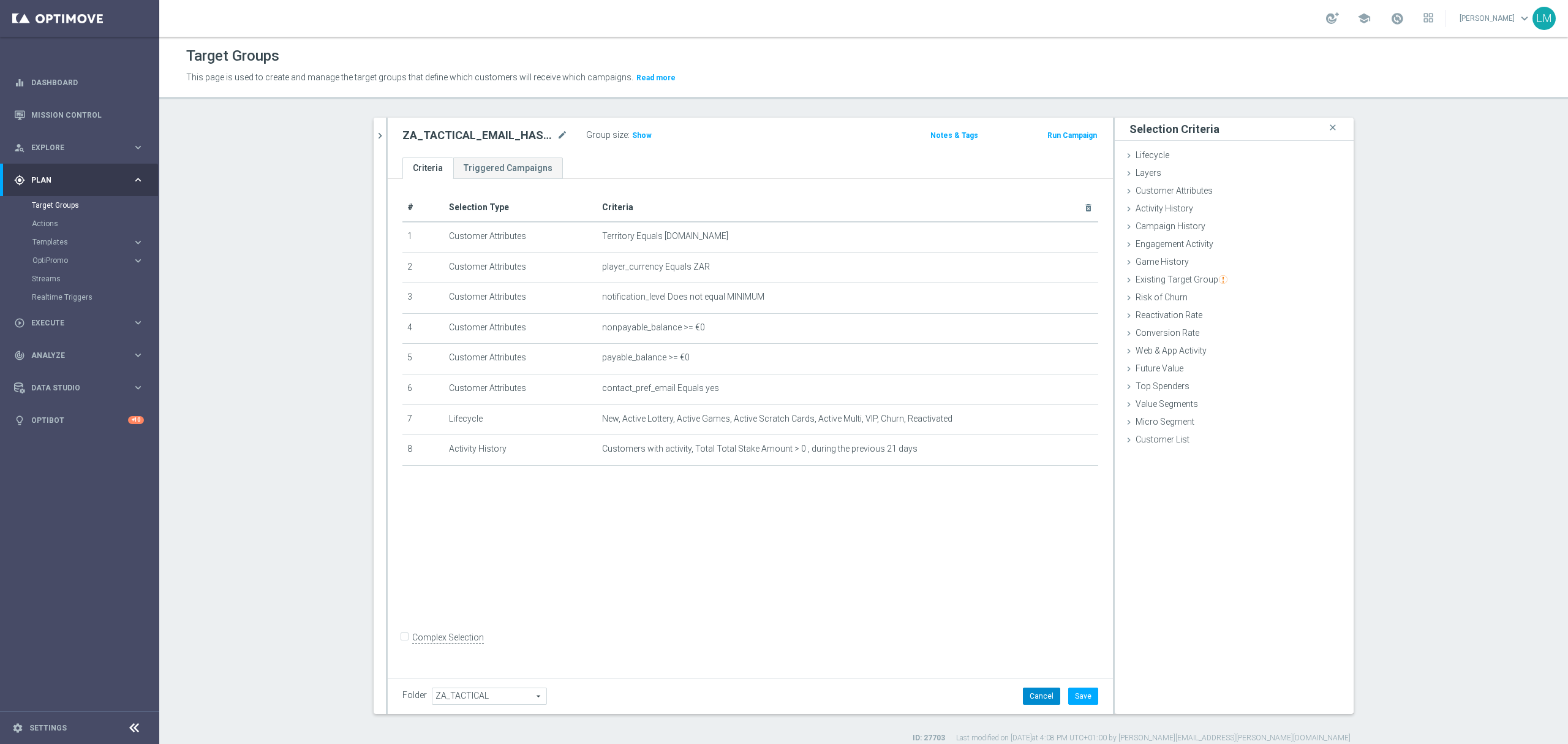
click at [1047, 694] on button "Cancel" at bounding box center [1042, 695] width 37 height 17
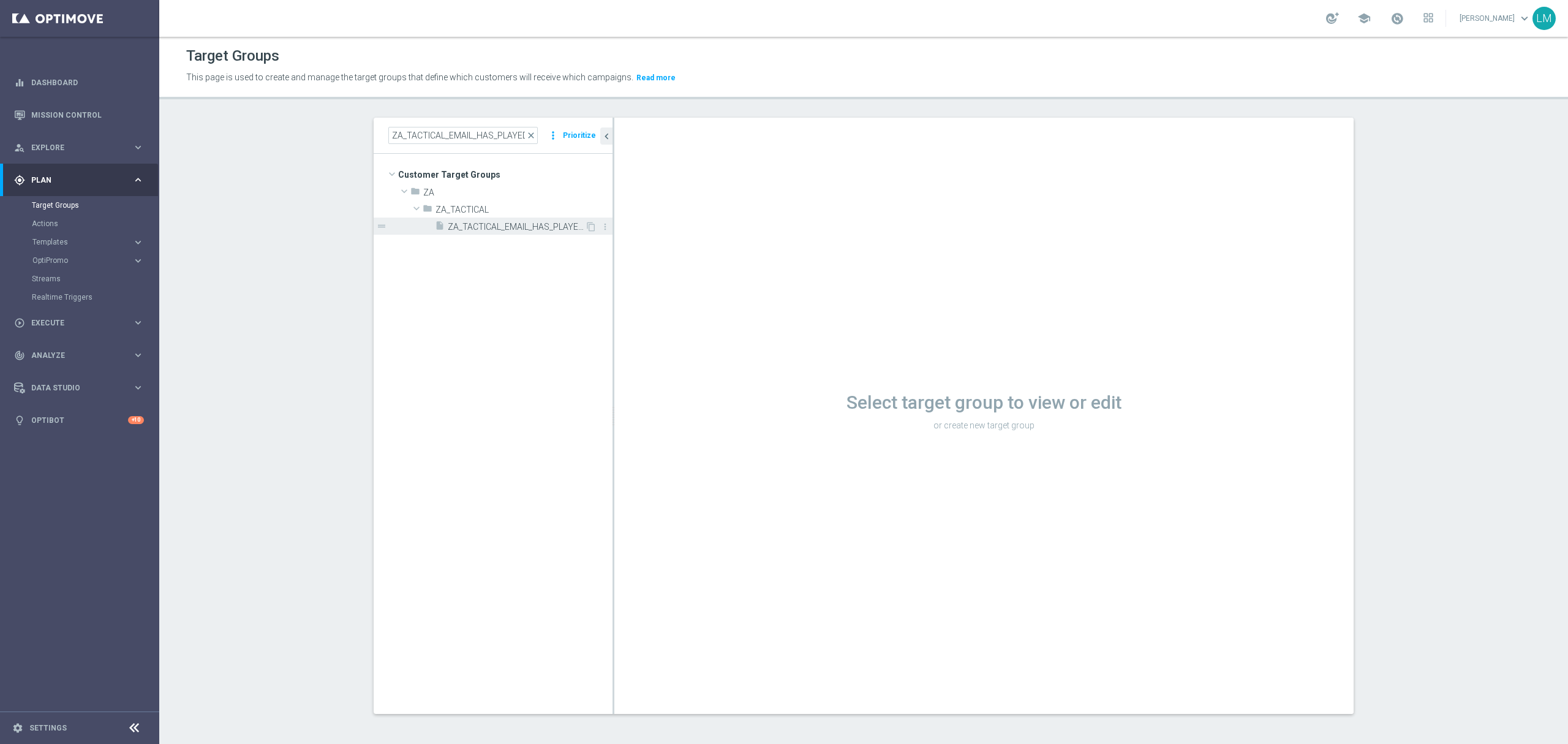
click at [541, 230] on span "ZA_TACTICAL_EMAIL_HAS_PLAYED_IN_LAST_21_DAYS" at bounding box center [516, 227] width 137 height 11
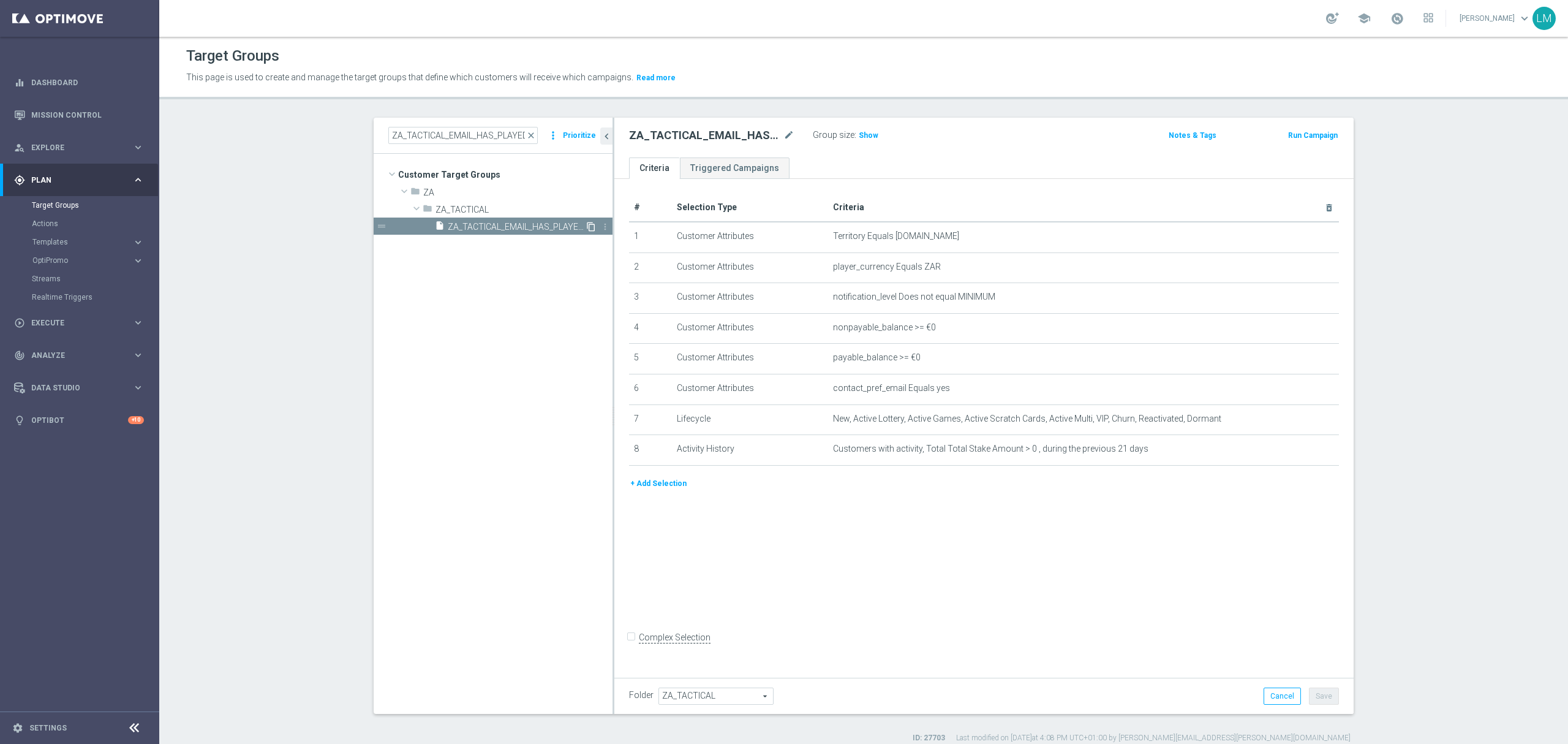
click at [586, 224] on icon "content_copy" at bounding box center [591, 226] width 10 height 10
click at [517, 228] on span "Copy of ZA_TACTICAL_EMAIL_HAS_PLAYED_IN_LAST_21_DAYS" at bounding box center [516, 227] width 137 height 11
click at [784, 135] on icon "mode_edit" at bounding box center [789, 135] width 11 height 15
click at [784, 141] on icon "mode_edit" at bounding box center [789, 135] width 11 height 15
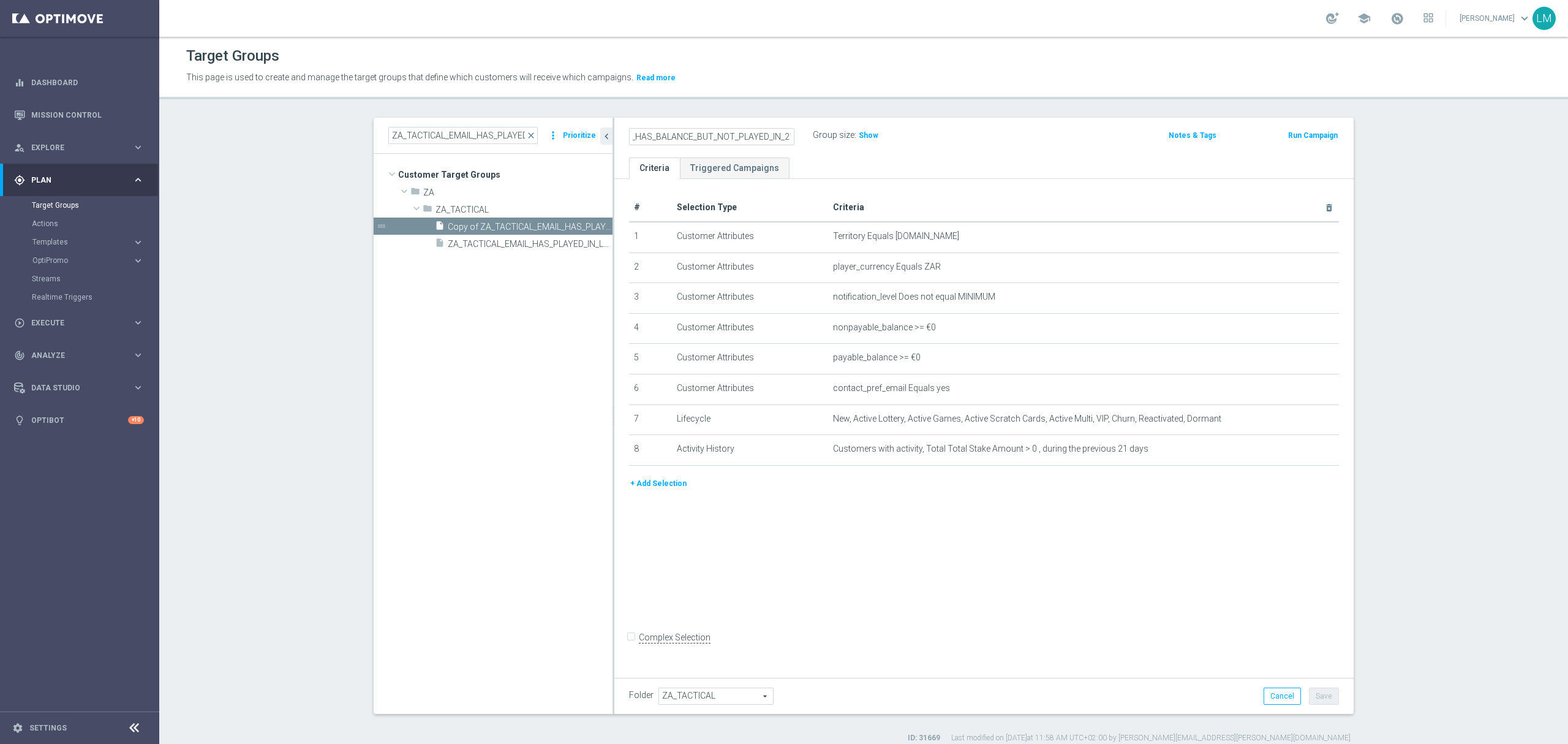
scroll to position [0, 133]
type input "ZA_TACTICAL_EMAIL_HAS_BALANCE_BUT_NOT_PLAYED_IN_21_DAYS_HIGH"
click at [795, 150] on div "ZA_TACTICAL_EMAIL_HAS_BALANCE_BUT_NOT_PLAYED_IN_21_DAYS_HIGH Group size : Show …" at bounding box center [984, 137] width 739 height 40
click at [1295, 424] on icon "mode_edit" at bounding box center [1299, 418] width 10 height 10
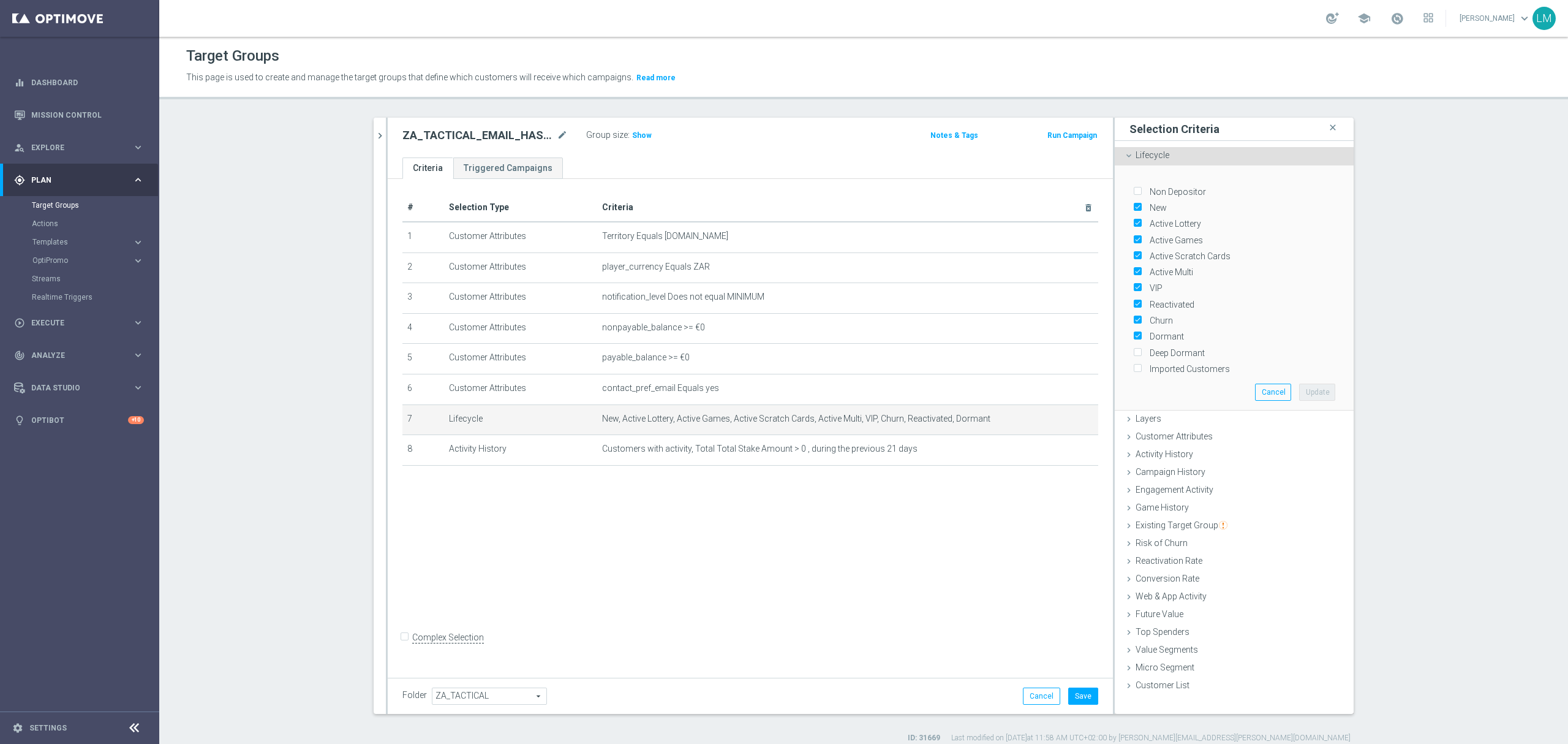
click at [1159, 332] on label "Dormant" at bounding box center [1165, 336] width 39 height 11
click at [1141, 333] on input "Dormant" at bounding box center [1136, 336] width 8 height 8
checkbox input "false"
click at [1309, 386] on button "Update" at bounding box center [1317, 392] width 36 height 17
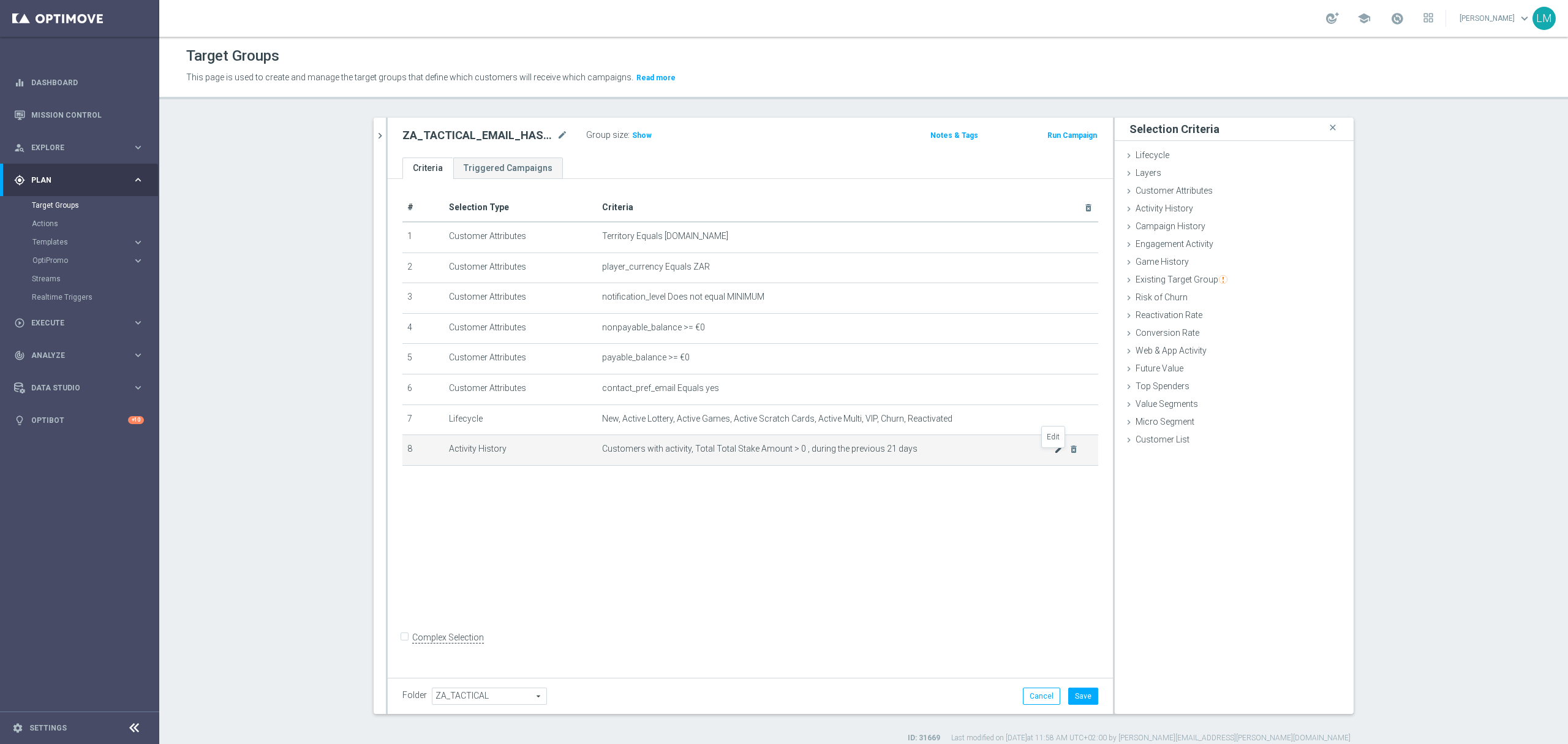
click at [1054, 452] on icon "mode_edit" at bounding box center [1059, 449] width 10 height 10
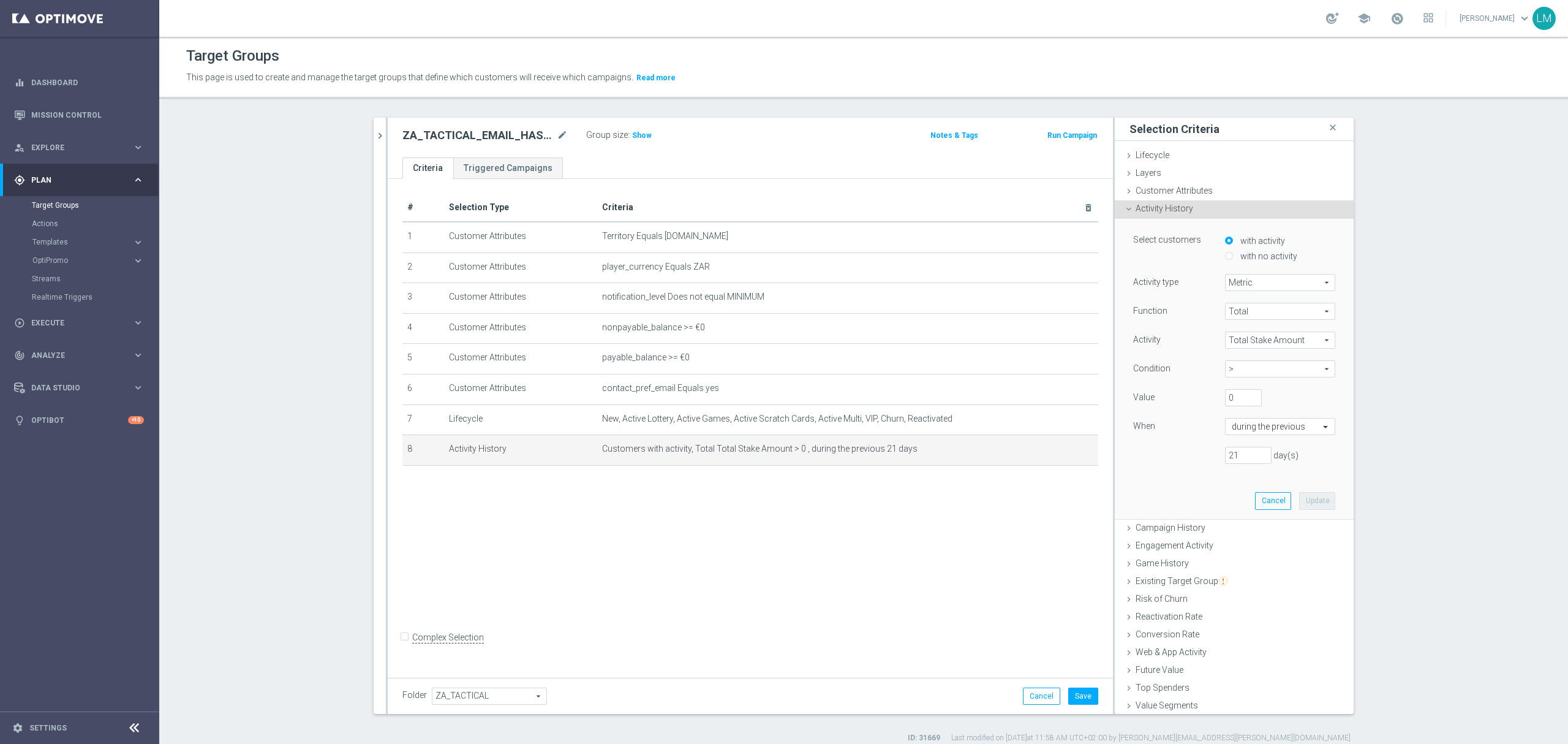
click at [1243, 258] on label "with no activity" at bounding box center [1267, 256] width 60 height 11
click at [1233, 258] on input "with no activity" at bounding box center [1228, 256] width 8 height 8
radio input "true"
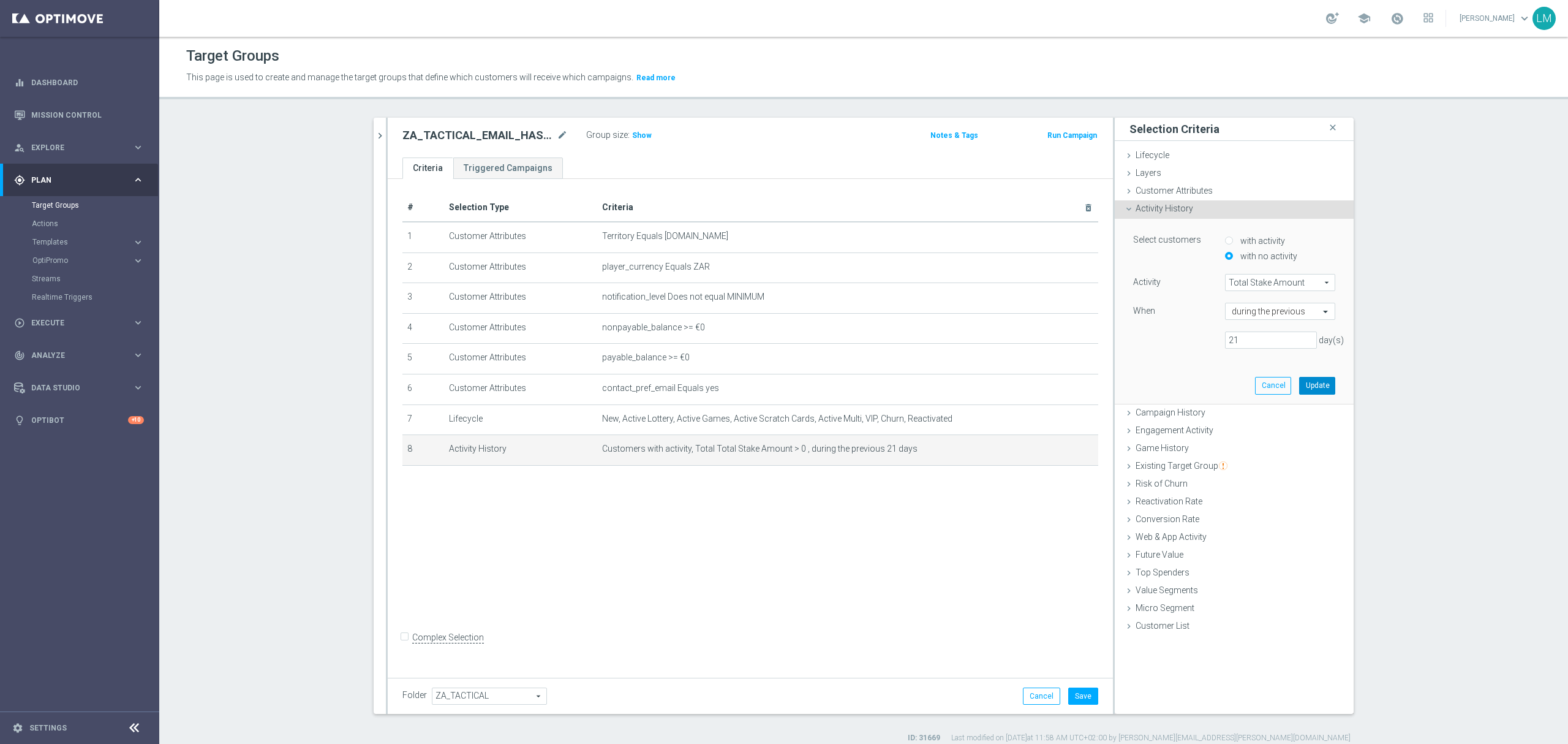
click at [1310, 390] on button "Update" at bounding box center [1317, 385] width 36 height 17
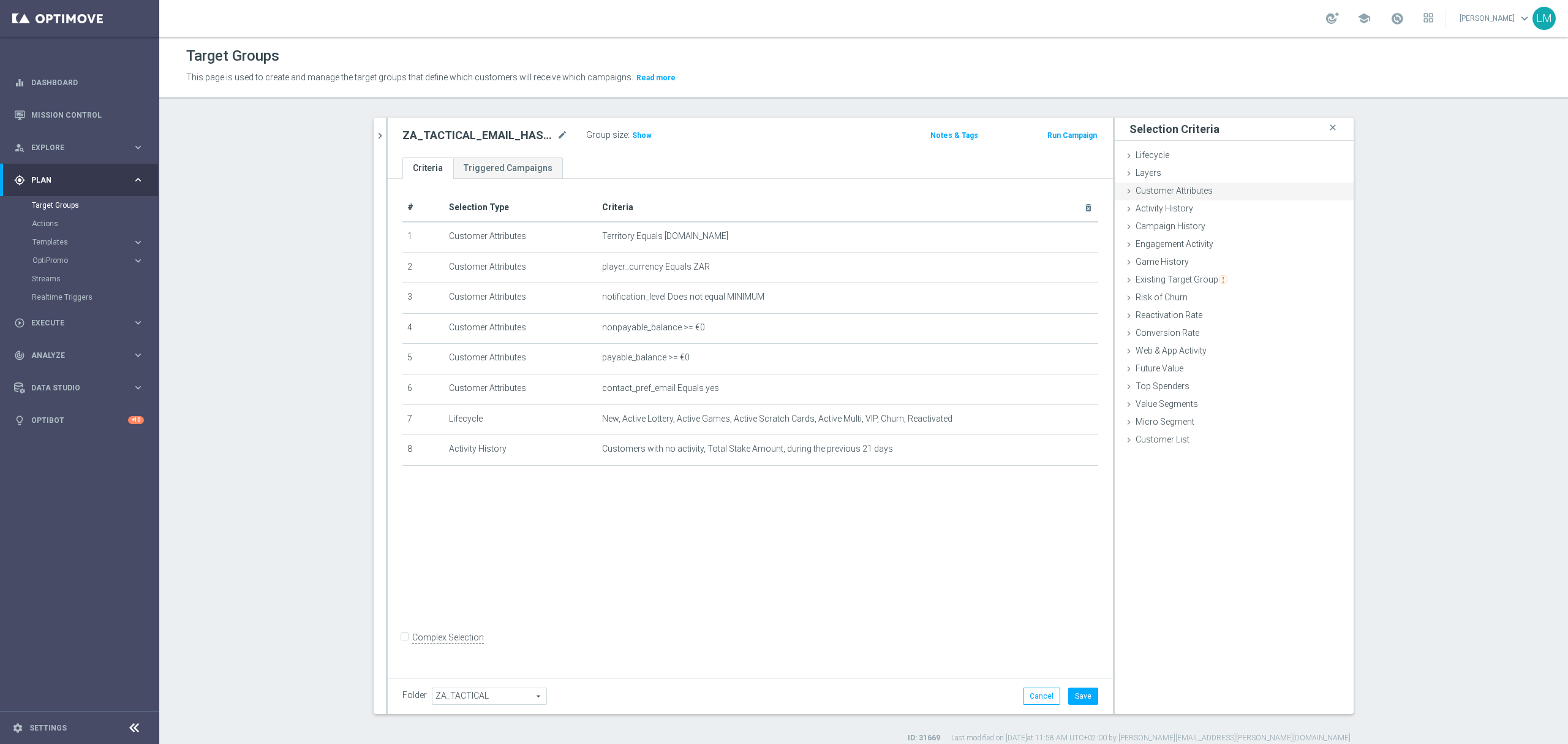
click at [1181, 188] on span "Customer Attributes" at bounding box center [1174, 190] width 77 height 10
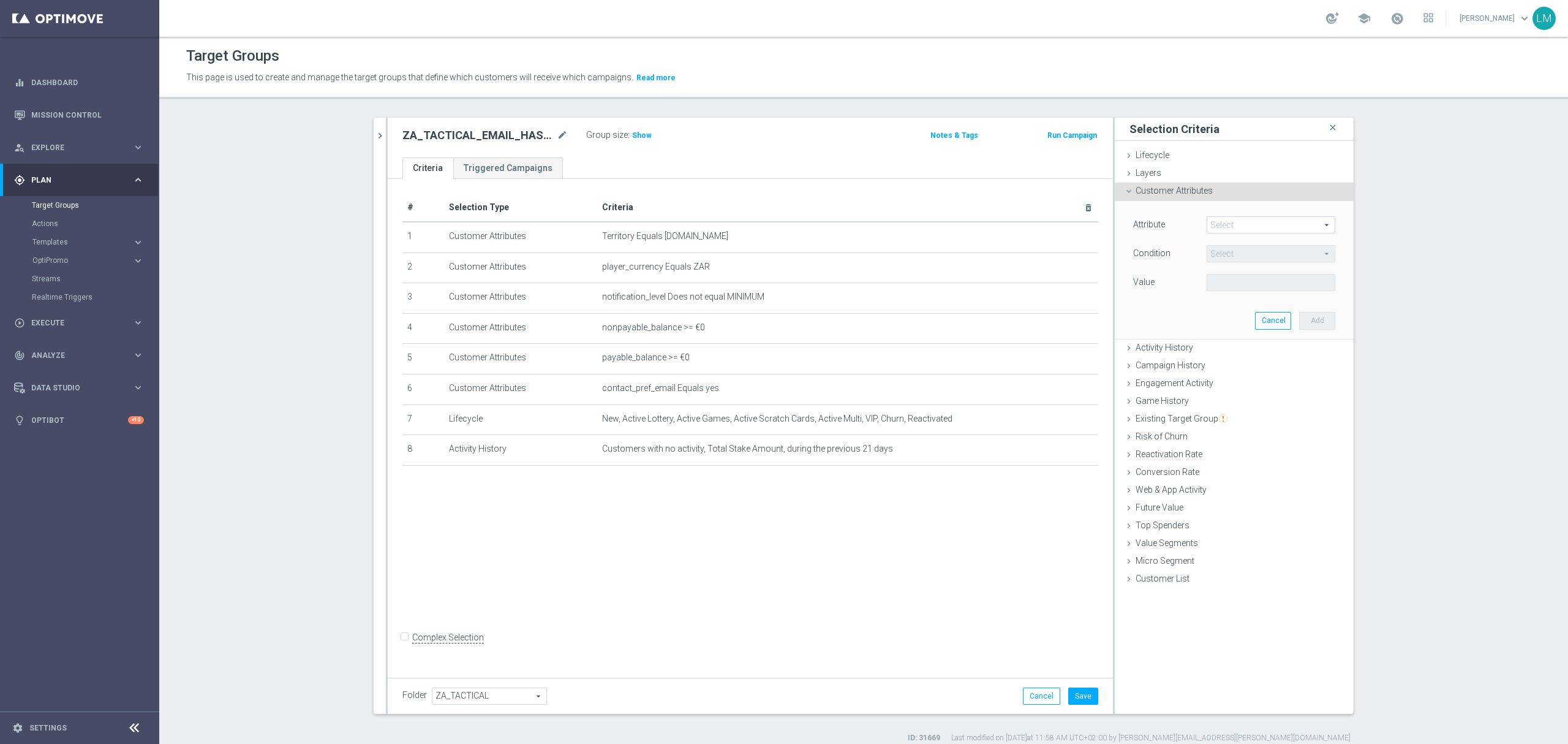
click at [1228, 226] on span at bounding box center [1271, 225] width 127 height 16
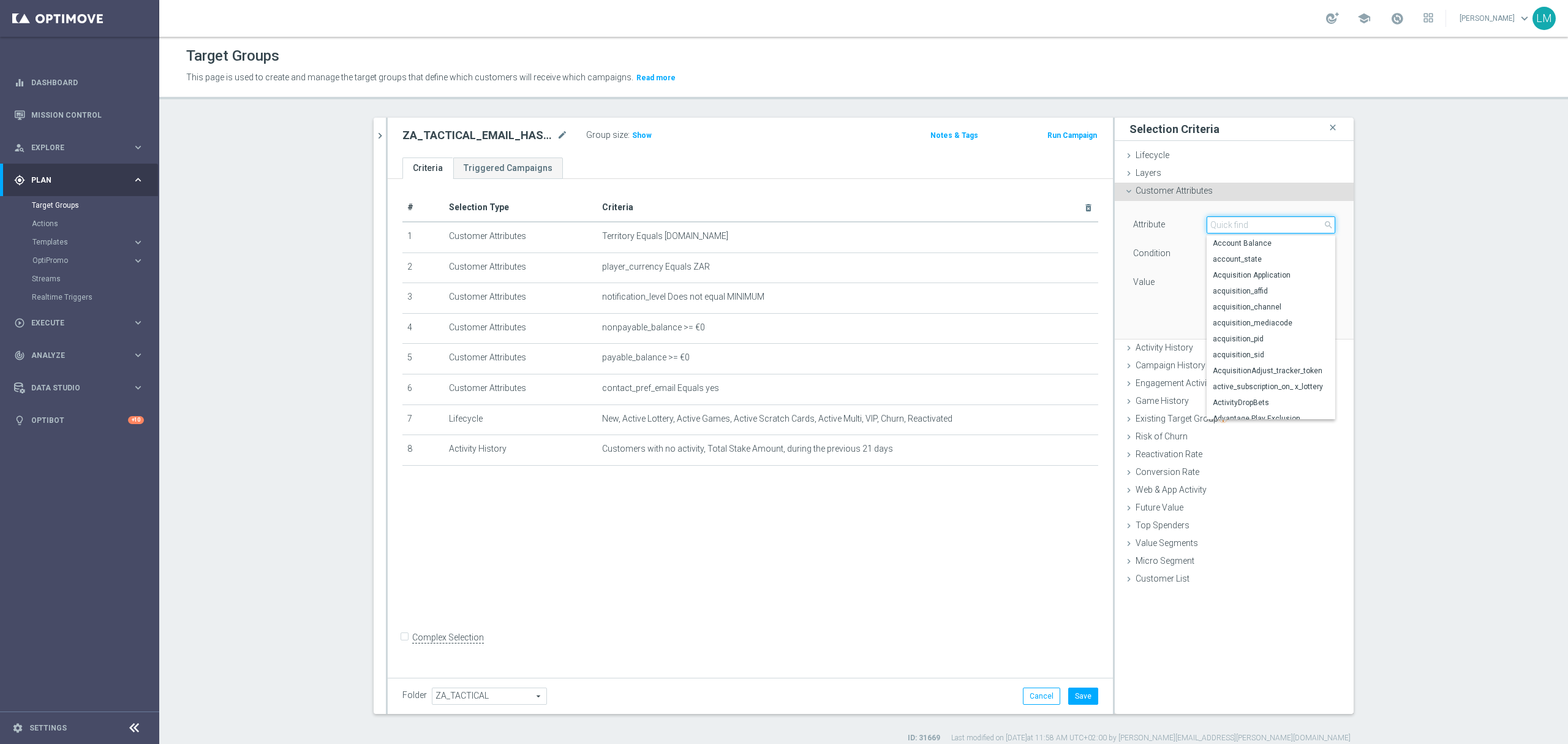
click at [1228, 226] on input "search" at bounding box center [1271, 225] width 128 height 17
type input "bala"
click at [1259, 246] on span "Account Balance" at bounding box center [1271, 242] width 117 height 10
type input "Account Balance"
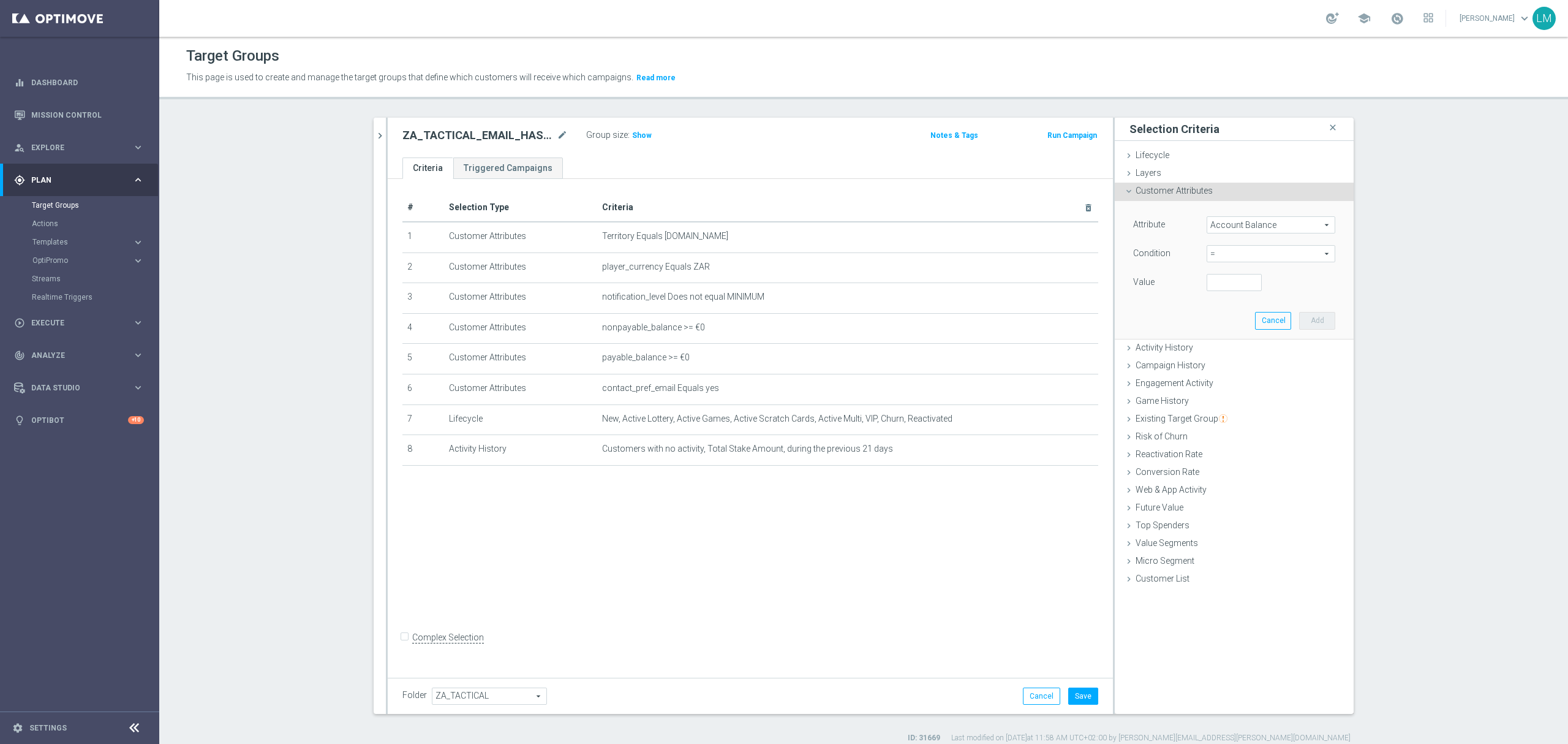
click at [1248, 253] on span "=" at bounding box center [1271, 254] width 127 height 16
click at [1240, 334] on span ">" at bounding box center [1271, 335] width 117 height 10
type input ">"
click at [1219, 287] on input "number" at bounding box center [1235, 282] width 55 height 17
type input "5"
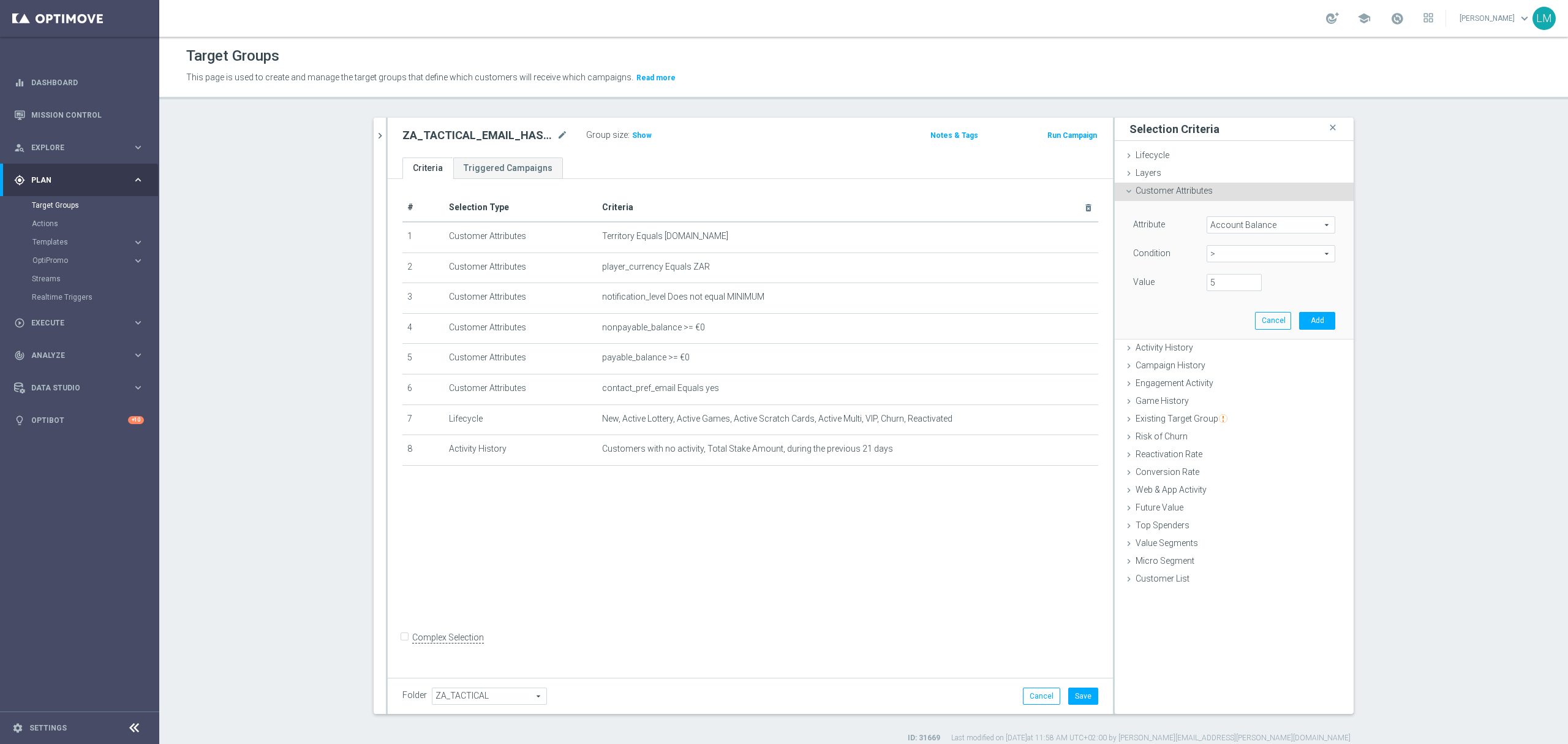
click at [1256, 260] on span ">" at bounding box center [1271, 254] width 127 height 16
click at [1248, 349] on span ">=" at bounding box center [1271, 351] width 117 height 10
type input ">="
click at [1228, 285] on input "number" at bounding box center [1235, 282] width 55 height 17
type input "5"
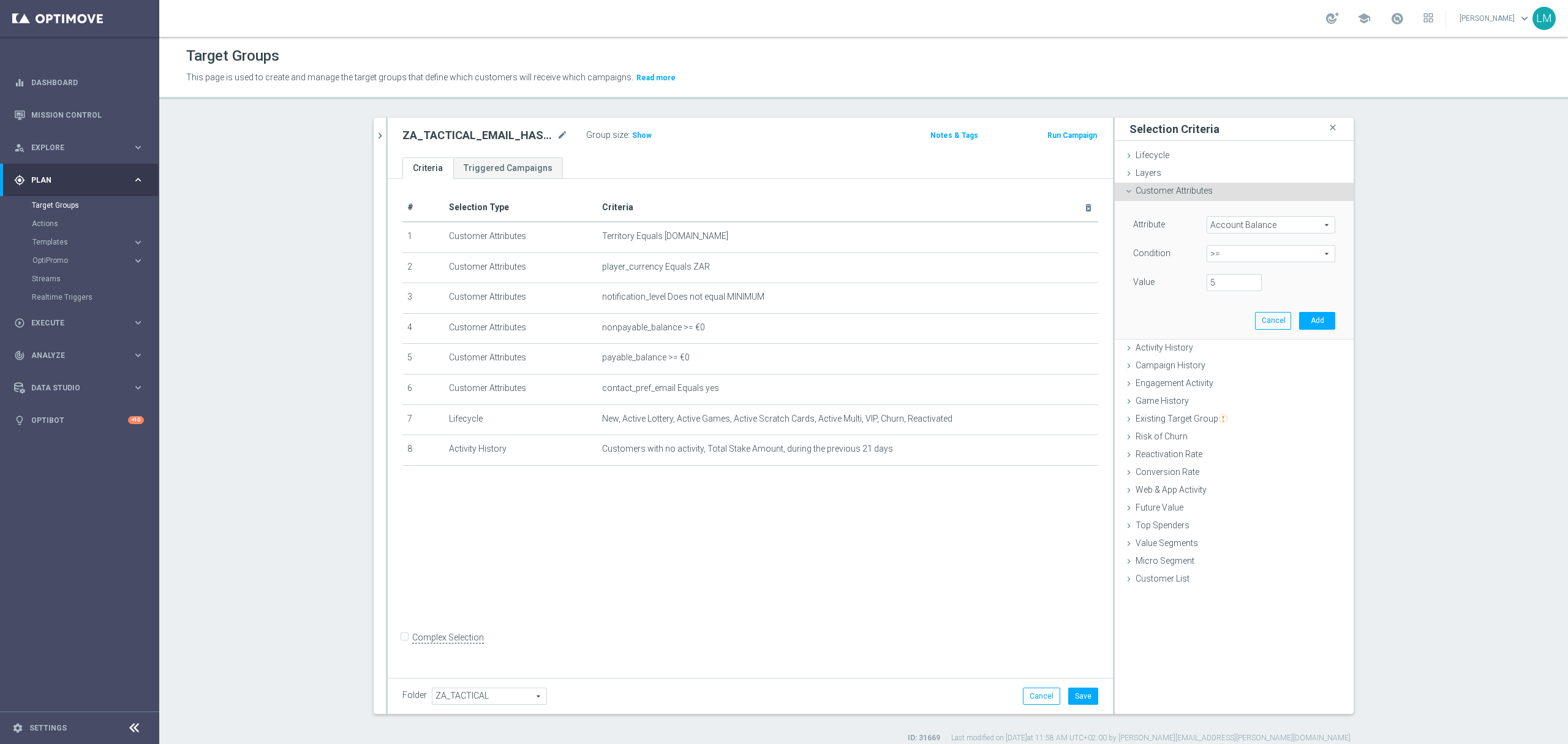
click at [1180, 290] on div "Value" at bounding box center [1160, 284] width 73 height 19
click at [1300, 315] on button "Add" at bounding box center [1317, 320] width 36 height 17
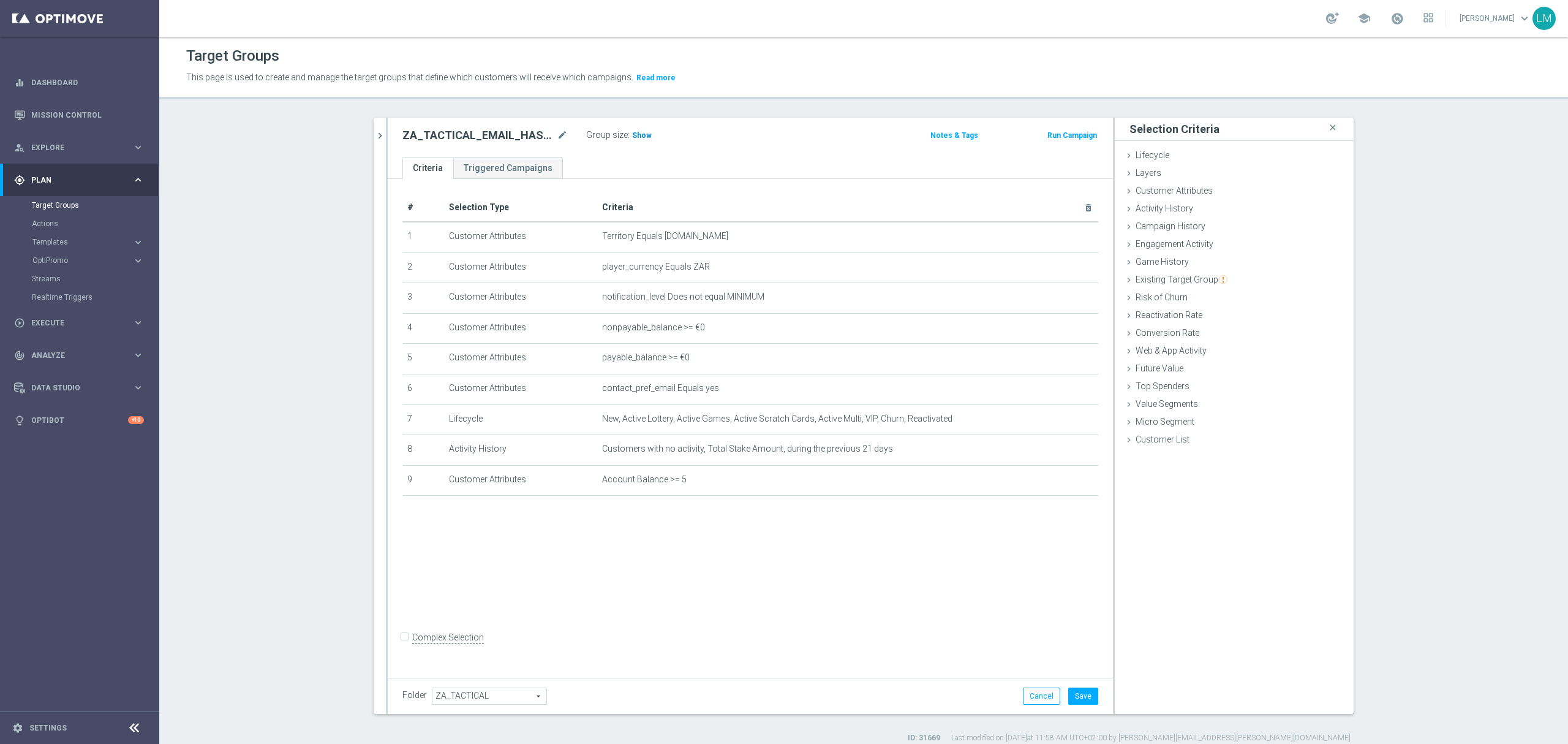
click at [631, 141] on h3 "Show" at bounding box center [641, 134] width 22 height 13
click at [1054, 485] on icon "mode_edit" at bounding box center [1059, 479] width 10 height 10
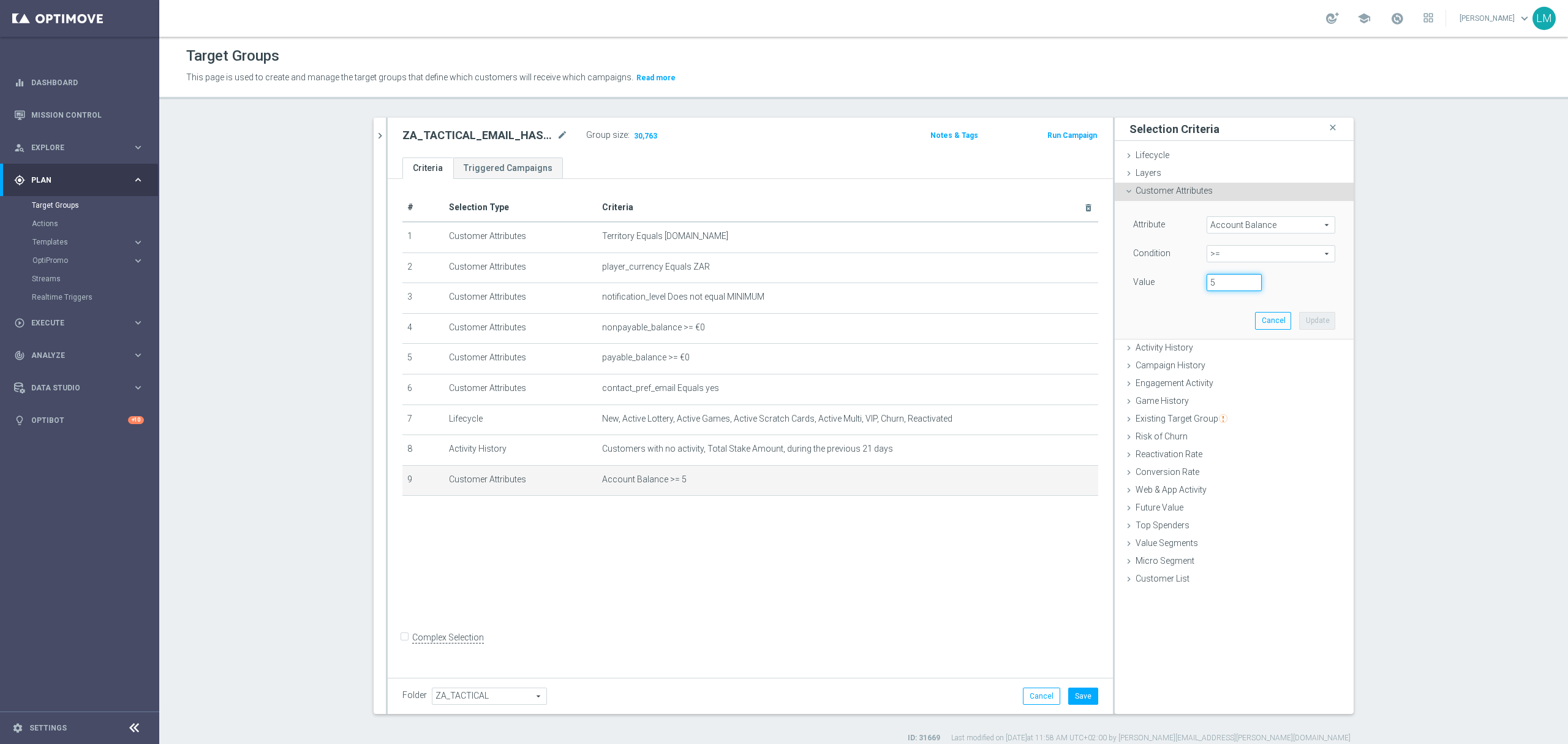
click at [1218, 280] on input "5" at bounding box center [1235, 282] width 55 height 17
drag, startPoint x: 1205, startPoint y: 284, endPoint x: 1224, endPoint y: 282, distance: 19.1
click at [1224, 282] on input "200" at bounding box center [1235, 282] width 55 height 17
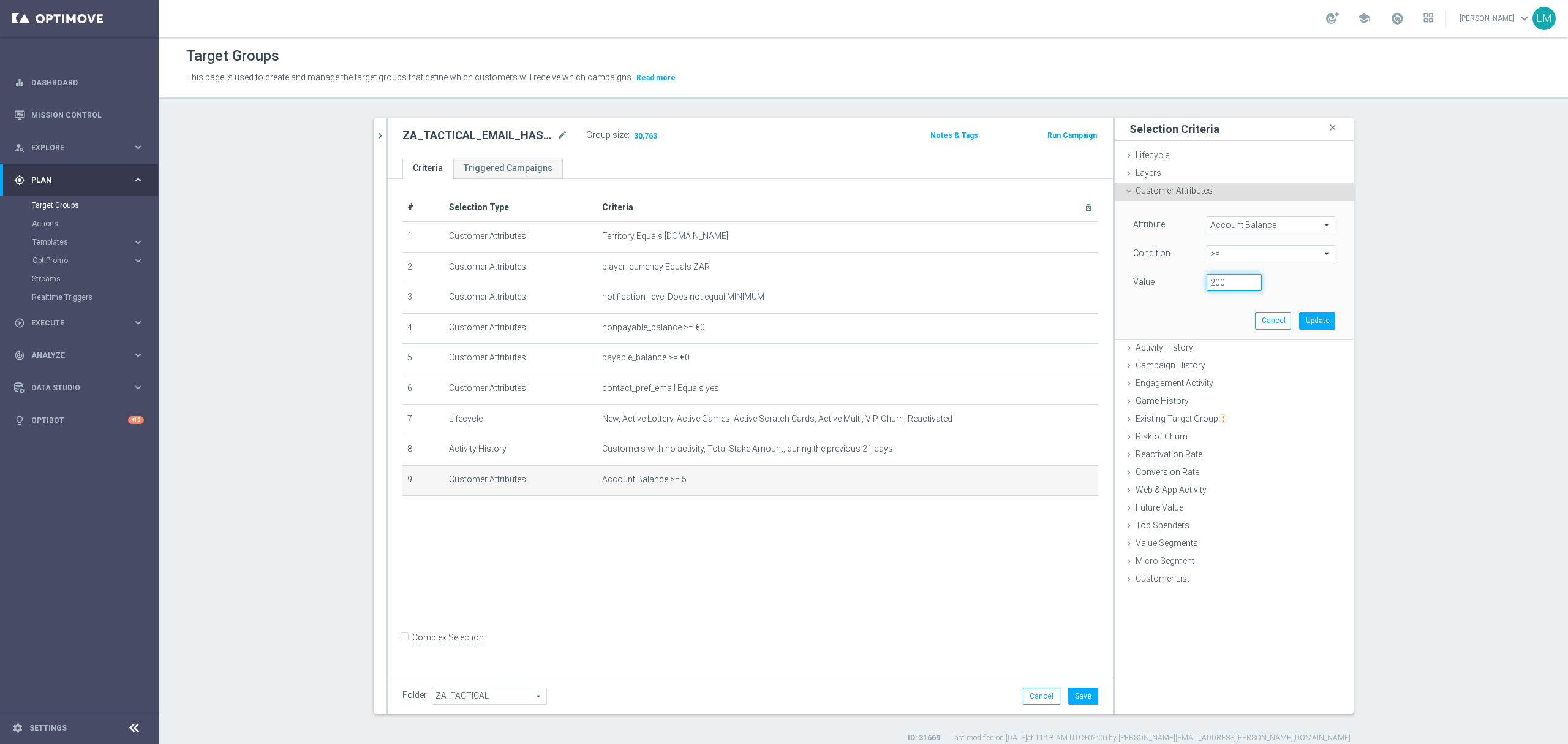
click at [1217, 282] on input "200" at bounding box center [1235, 282] width 55 height 17
type input "1000"
click at [1312, 321] on button "Update" at bounding box center [1317, 320] width 36 height 17
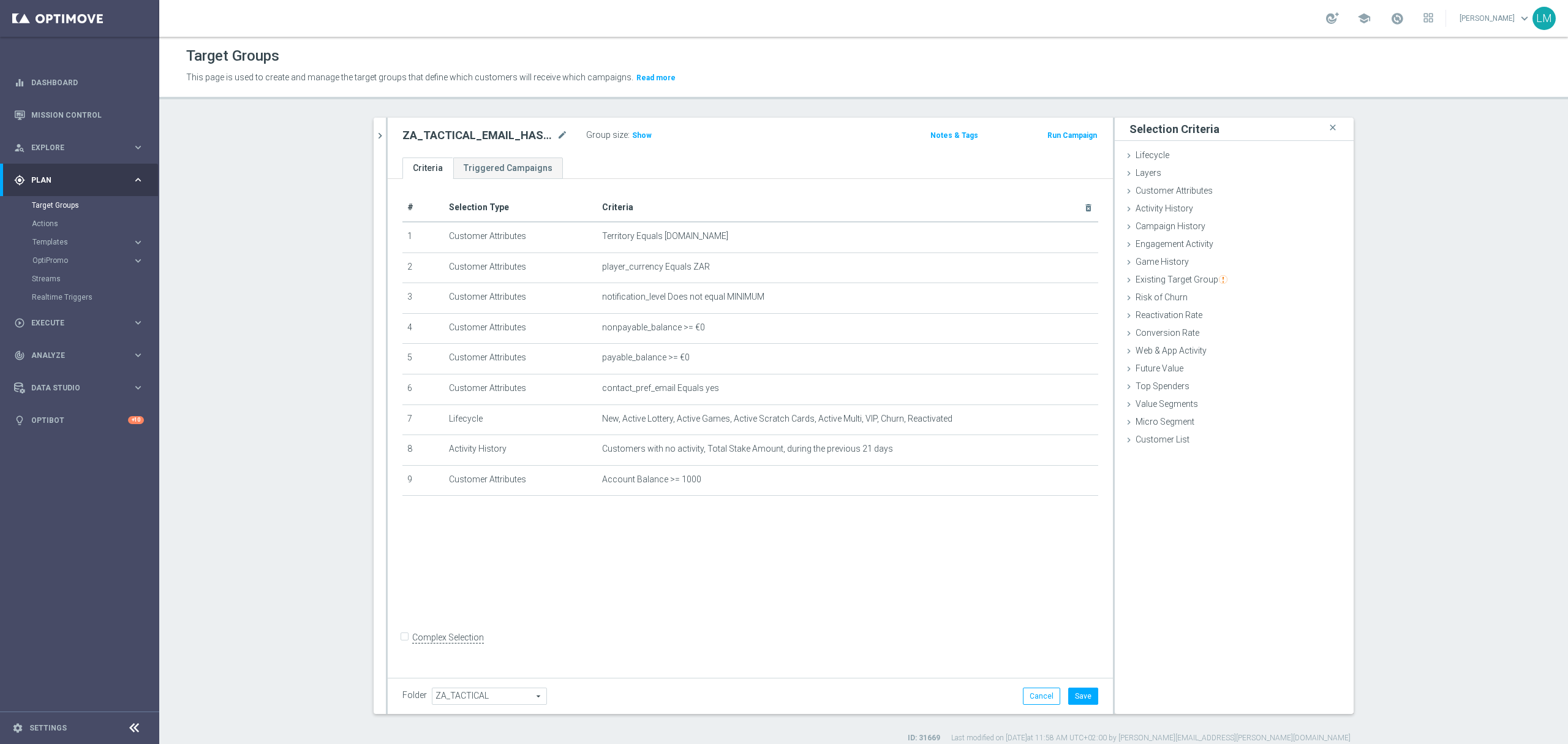
scroll to position [11, 0]
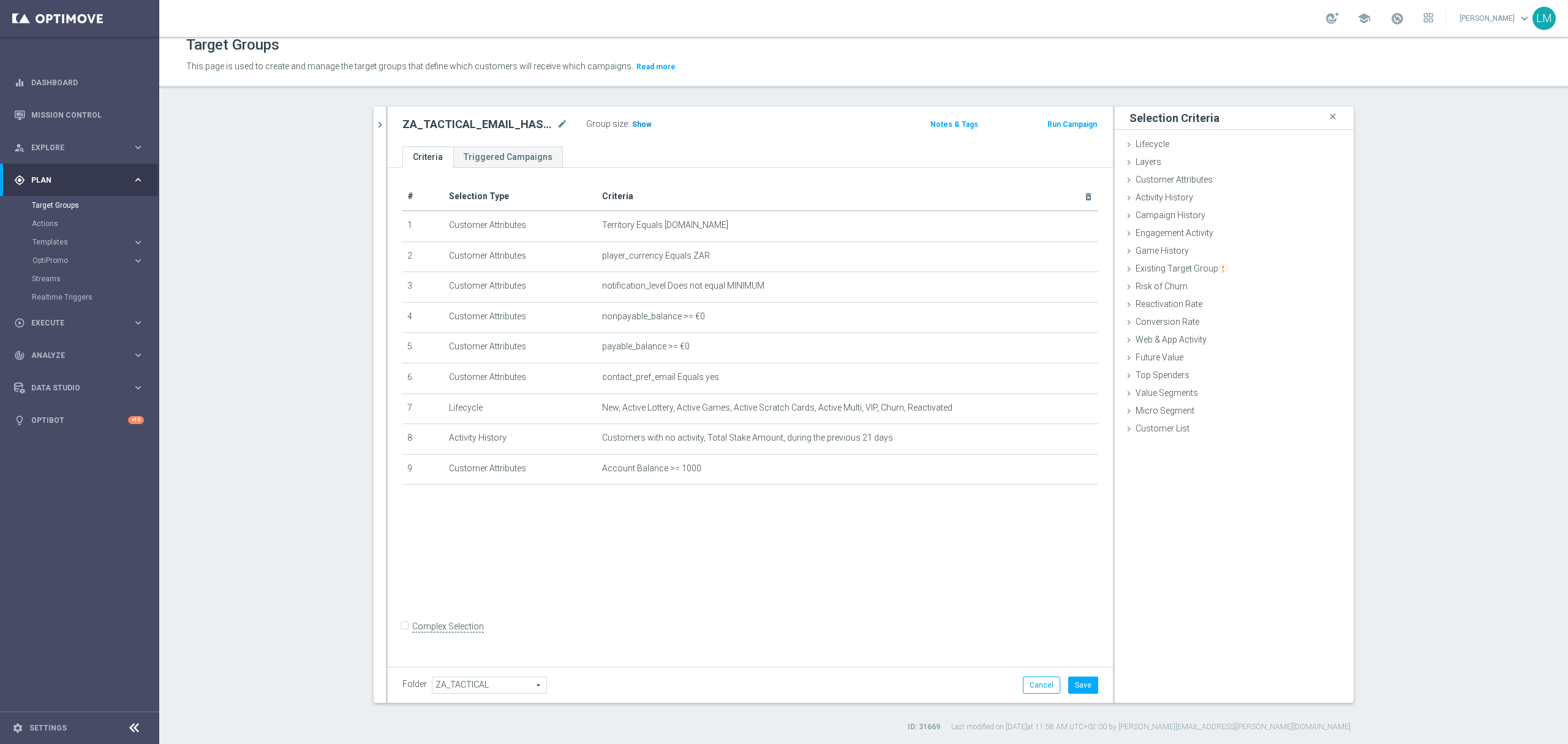
click at [640, 128] on span "Show" at bounding box center [642, 125] width 19 height 9
click at [1054, 473] on icon "mode_edit" at bounding box center [1059, 468] width 10 height 10
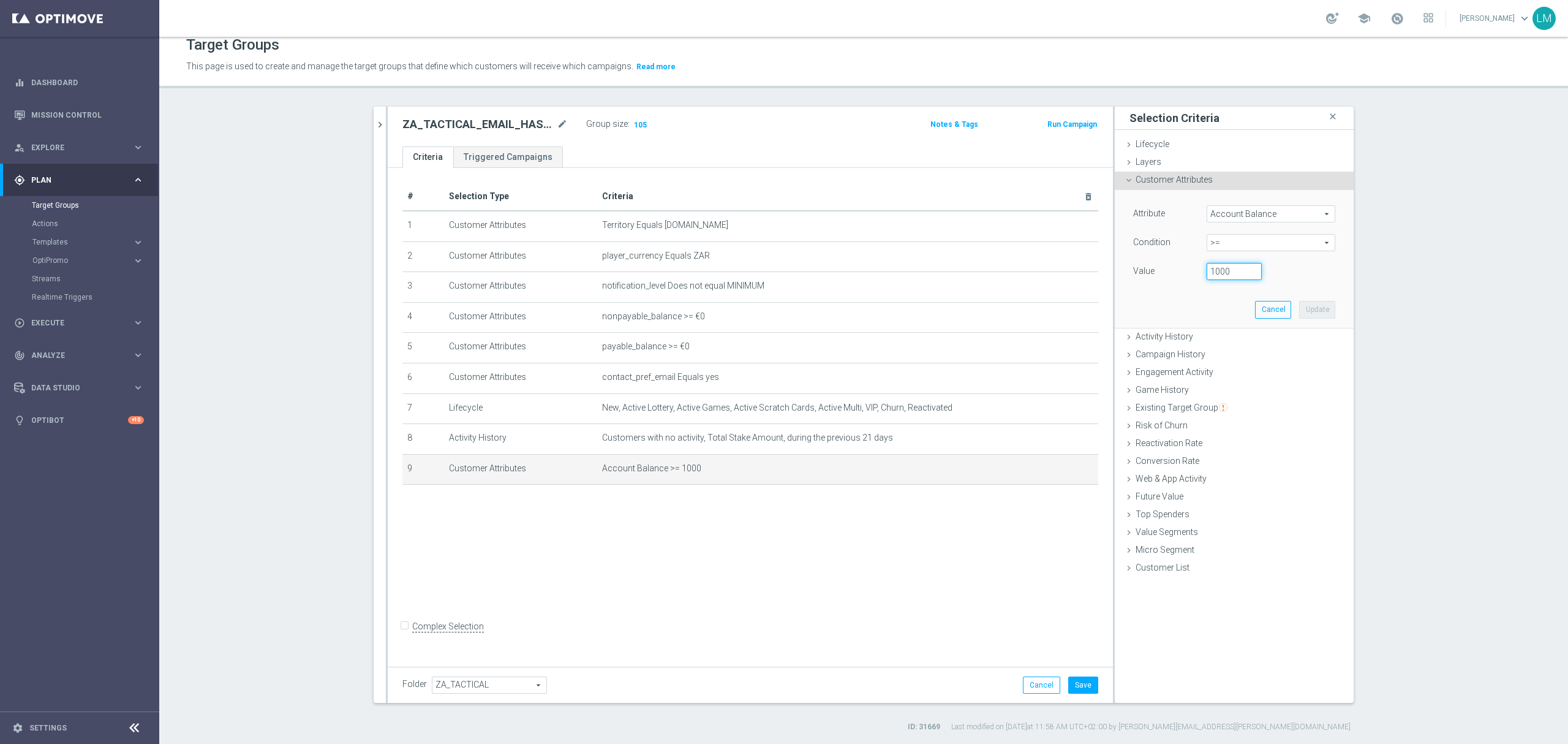
drag, startPoint x: 1226, startPoint y: 270, endPoint x: 1189, endPoint y: 265, distance: 37.3
click at [1189, 265] on div "Value 1000" at bounding box center [1234, 272] width 220 height 19
type input "800"
click at [1314, 304] on button "Update" at bounding box center [1317, 309] width 36 height 17
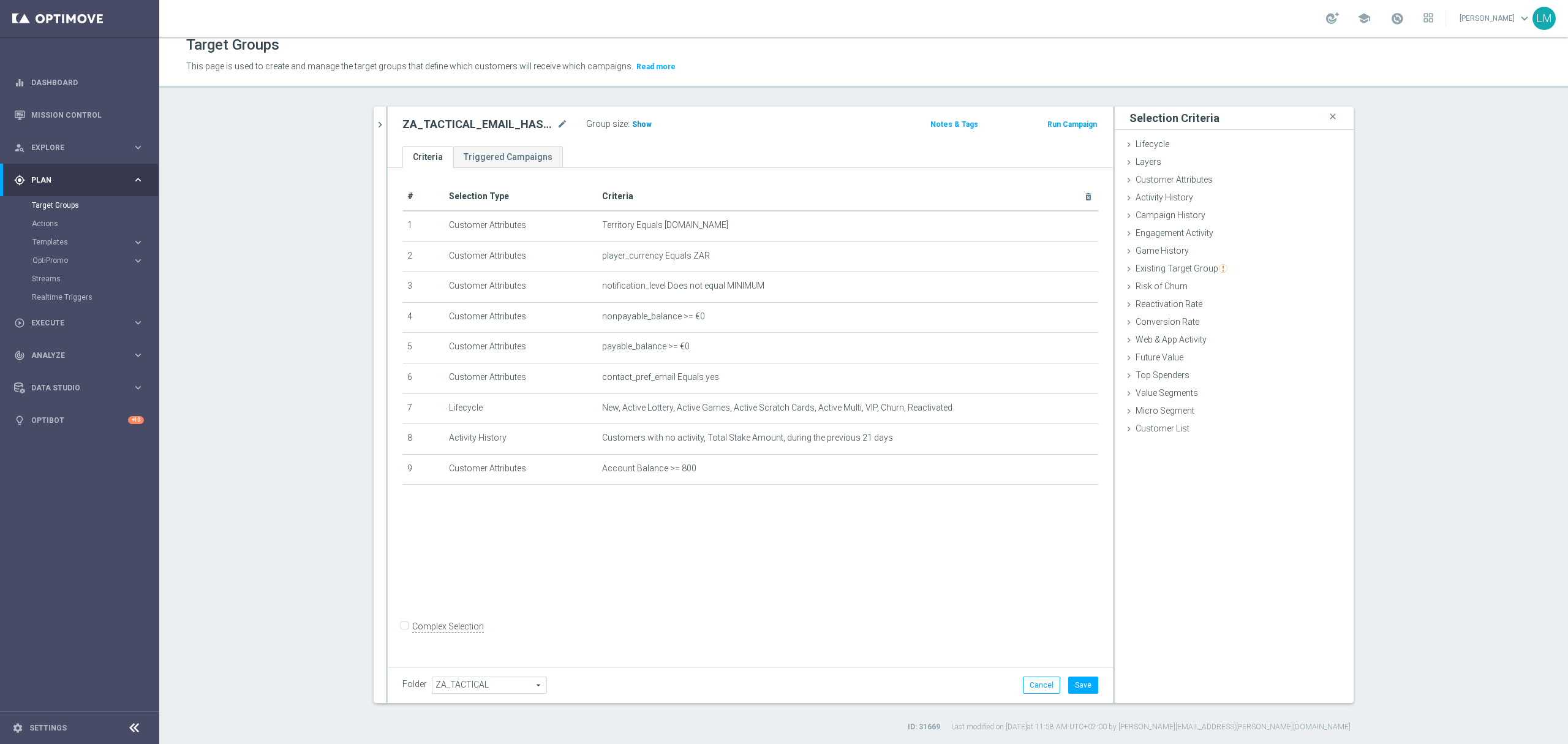
click at [632, 120] on span "Show" at bounding box center [642, 125] width 19 height 9
click at [677, 567] on div "# Selection Type Criteria delete_forever 1 Customer Attributes Territory Equals…" at bounding box center [750, 415] width 725 height 494
click at [1074, 678] on button "Save" at bounding box center [1083, 685] width 30 height 17
click at [1328, 114] on icon "close" at bounding box center [1333, 117] width 12 height 17
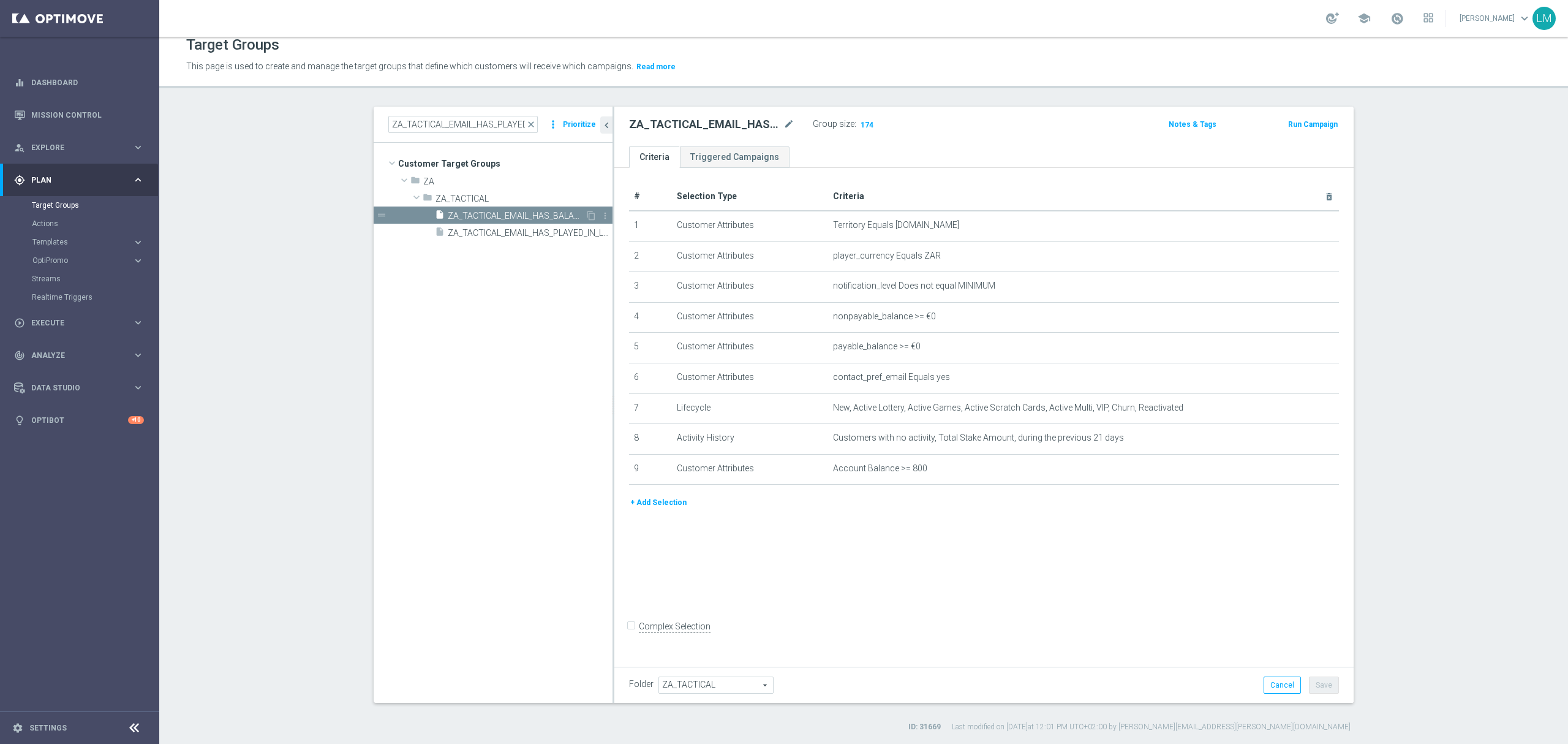
click at [511, 214] on span "ZA_TACTICAL_EMAIL_HAS_BALANCE_BUT_NOT_PLAYED_IN_21_DAYS_HIGH" at bounding box center [516, 216] width 137 height 11
click at [528, 214] on span "ZA_TACTICAL_EMAIL_HAS_BALANCE_BUT_NOT_PLAYED_IN_21_DAYS_HIGH" at bounding box center [516, 216] width 137 height 11
click at [586, 211] on icon "content_copy" at bounding box center [591, 215] width 10 height 10
click at [784, 119] on icon "mode_edit" at bounding box center [789, 124] width 11 height 15
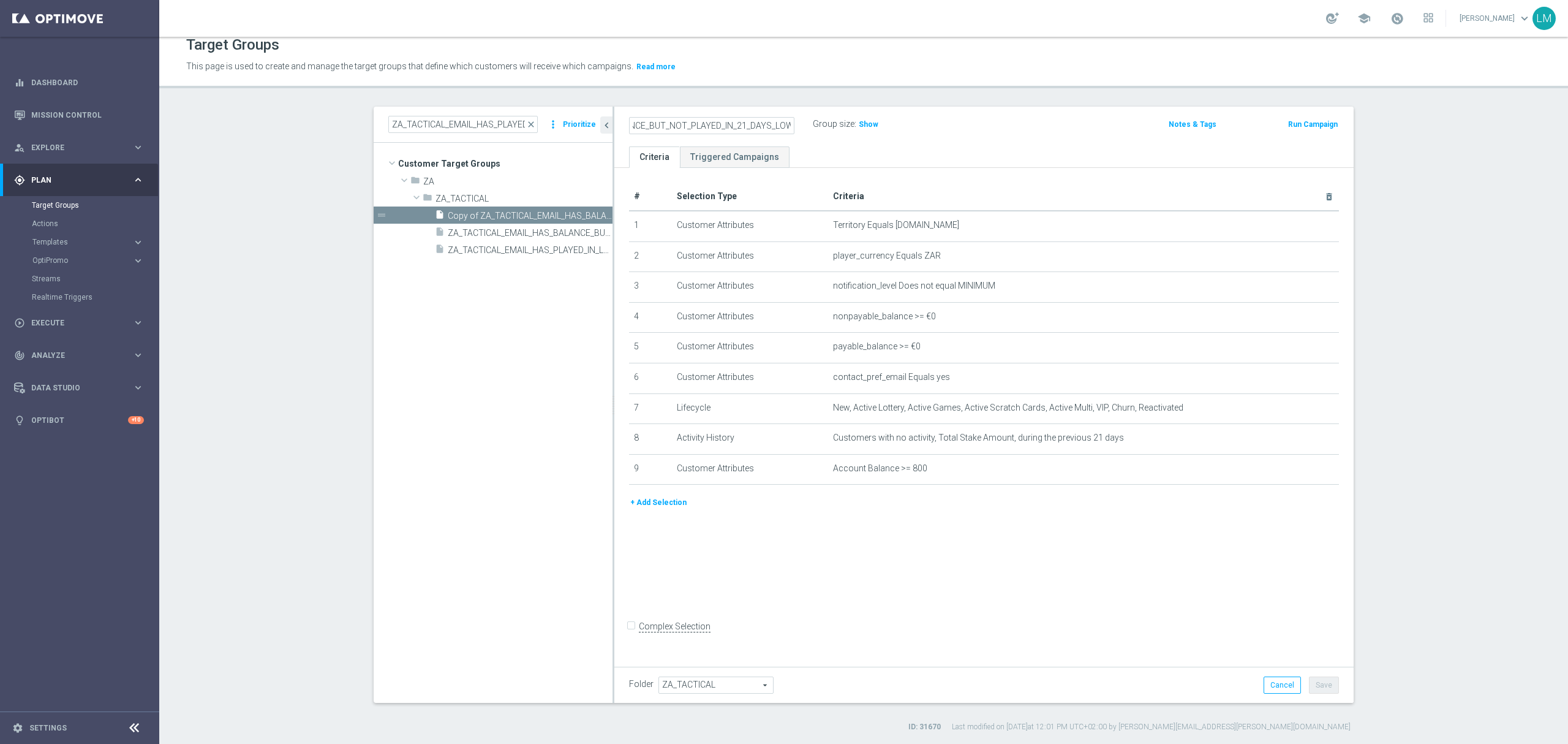
type input "ZA_TACTICAL_EMAIL_HAS_BALANCE_BUT_NOT_PLAYED_IN_21_DAYS_LOW"
click at [787, 143] on div "ZA_TACTICAL_EMAIL_HAS_BALANCE_BUT_NOT_PLAYED_IN_21_DAYS_LOW Group size : Show N…" at bounding box center [984, 127] width 739 height 40
click at [1289, 480] on td "Account Balance >= 800 mode_edit delete_forever" at bounding box center [1083, 469] width 511 height 31
click at [1295, 473] on icon "mode_edit" at bounding box center [1299, 468] width 10 height 10
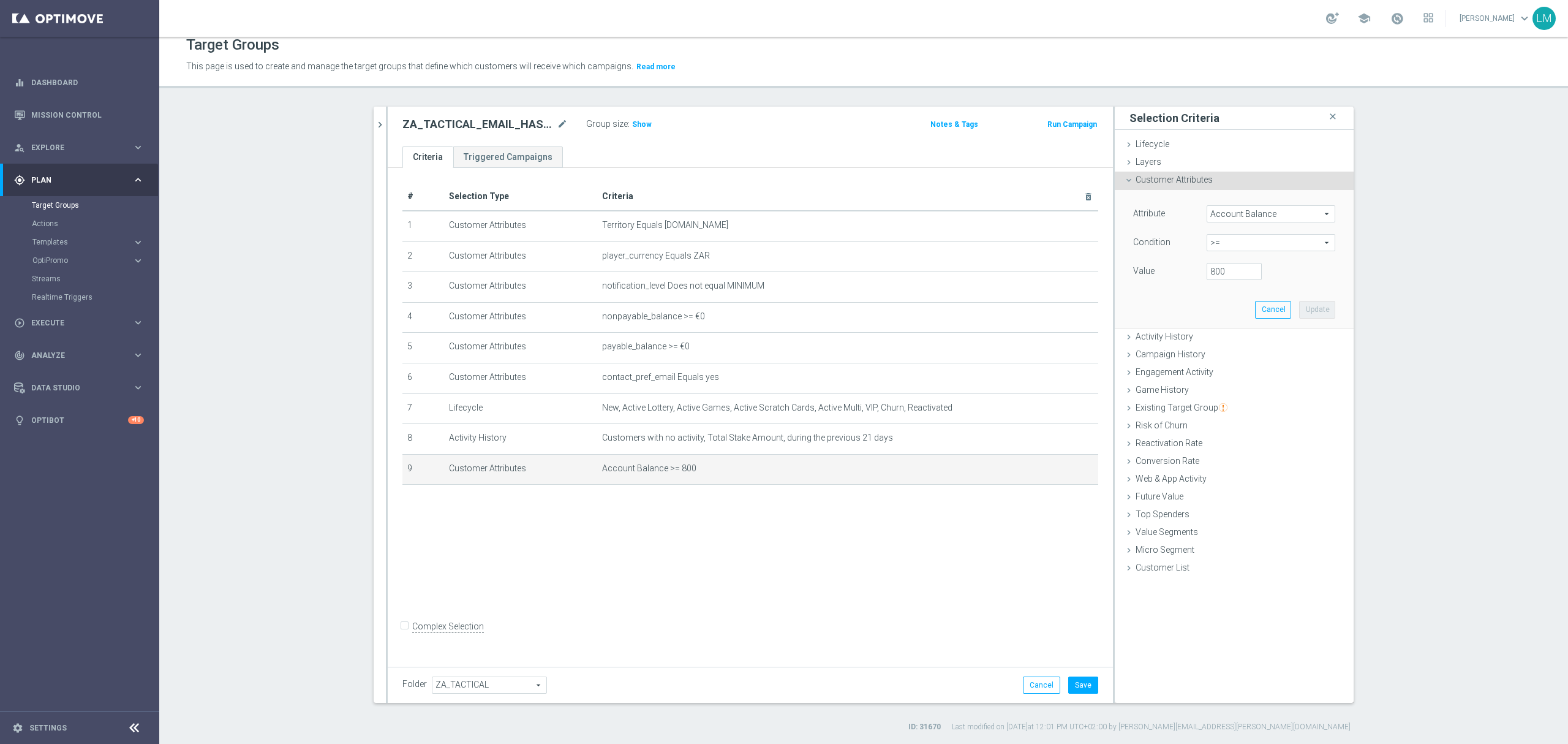
click at [1226, 242] on span ">=" at bounding box center [1271, 242] width 127 height 16
click at [1228, 260] on span "<" at bounding box center [1271, 261] width 117 height 10
type input "<"
click at [1228, 272] on input "number" at bounding box center [1235, 271] width 55 height 17
type input "800"
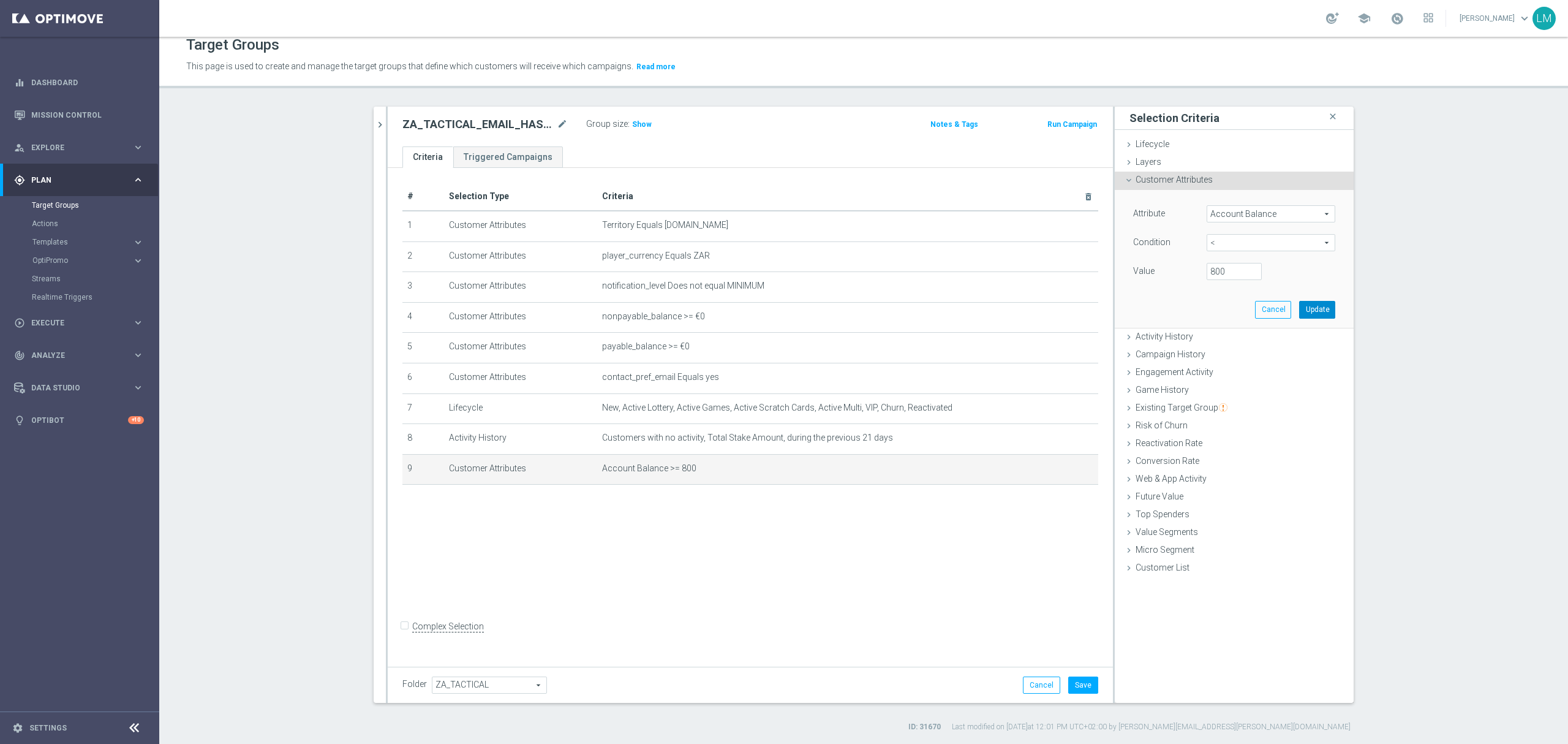
click at [1309, 302] on button "Update" at bounding box center [1317, 309] width 36 height 17
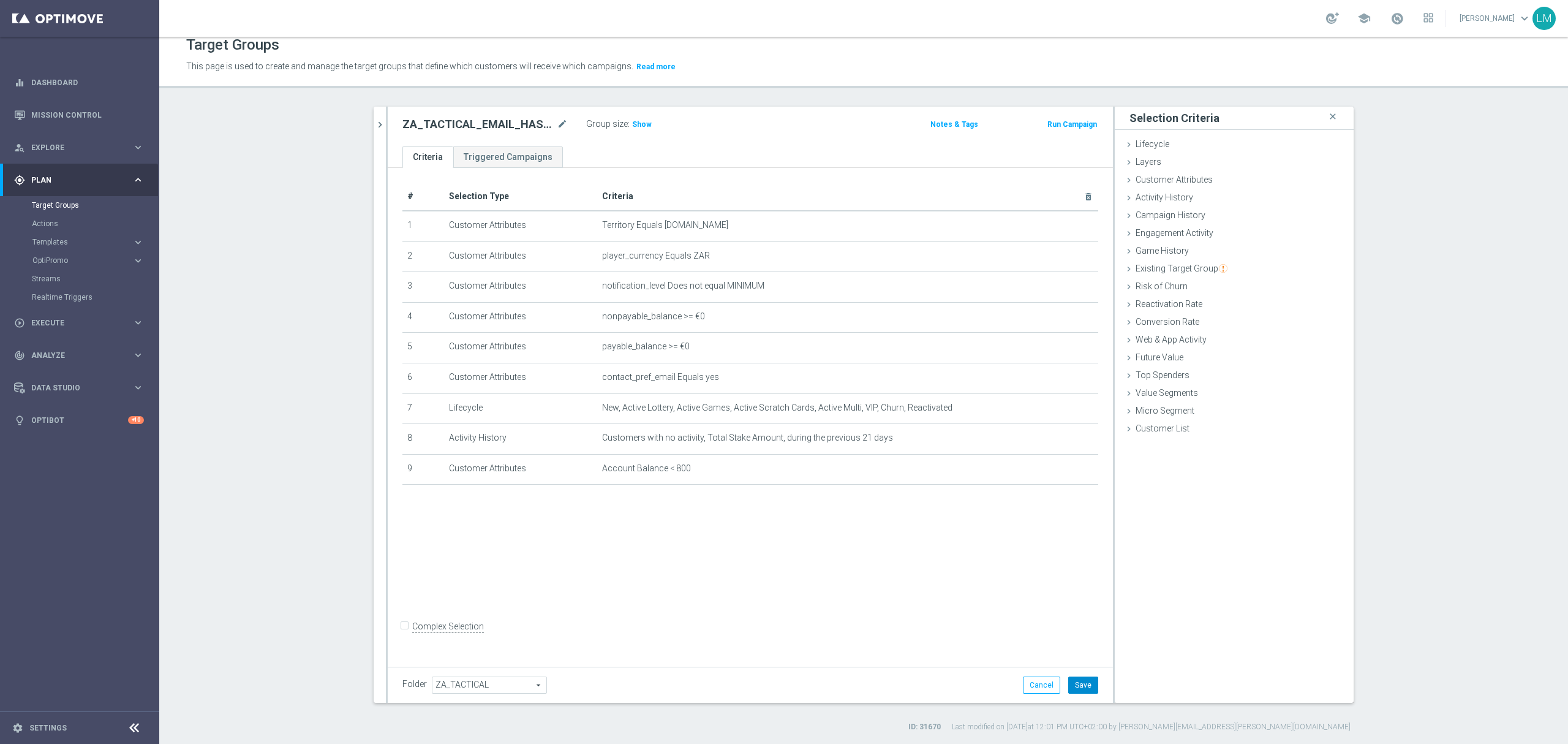
click at [1068, 686] on button "Save" at bounding box center [1083, 685] width 30 height 17
click at [643, 127] on h3 "Show" at bounding box center [641, 124] width 22 height 13
click at [109, 184] on div "gps_fixed Plan" at bounding box center [73, 180] width 119 height 11
click at [119, 150] on div "person_search Explore" at bounding box center [73, 148] width 119 height 11
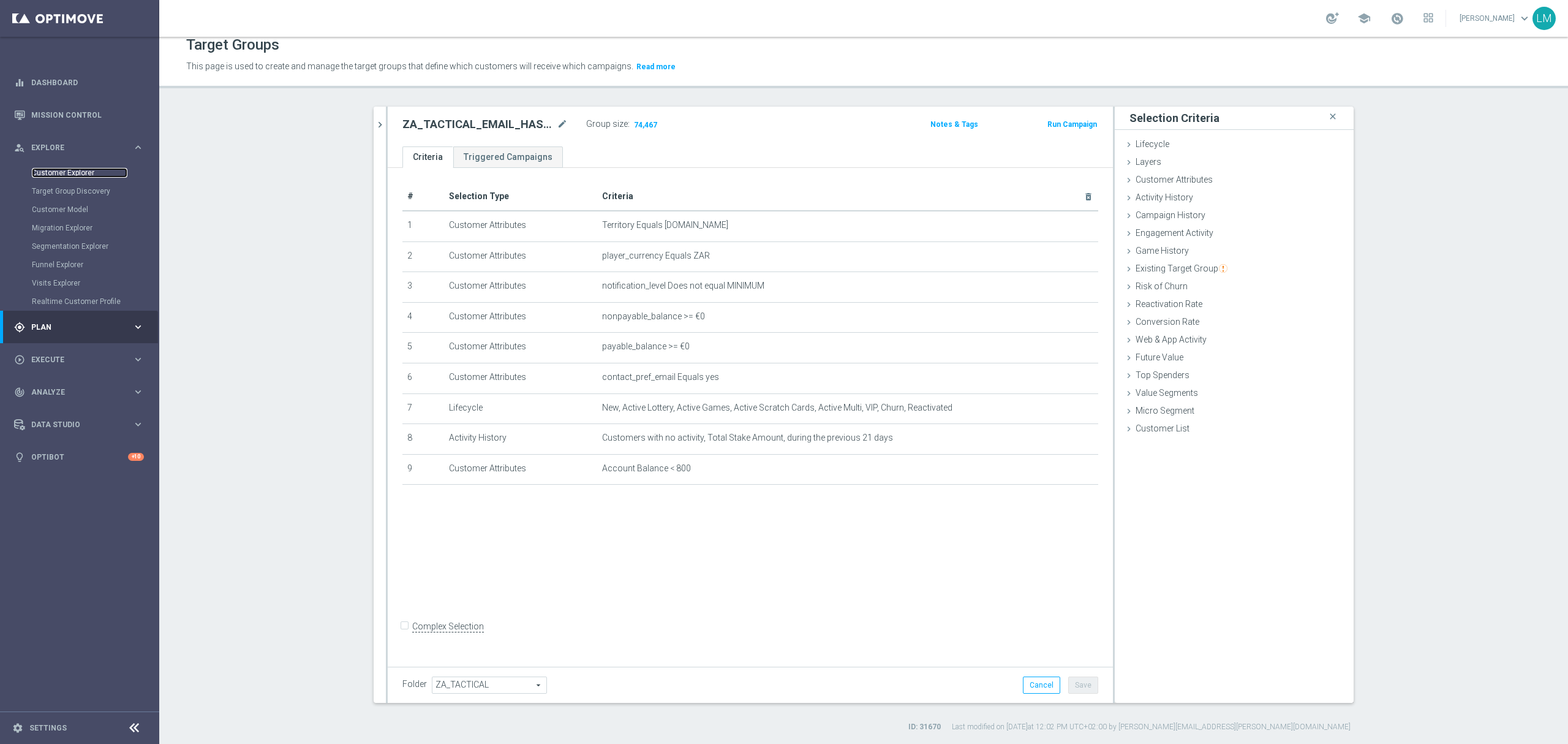
click at [83, 175] on link "Customer Explorer" at bounding box center [80, 173] width 96 height 10
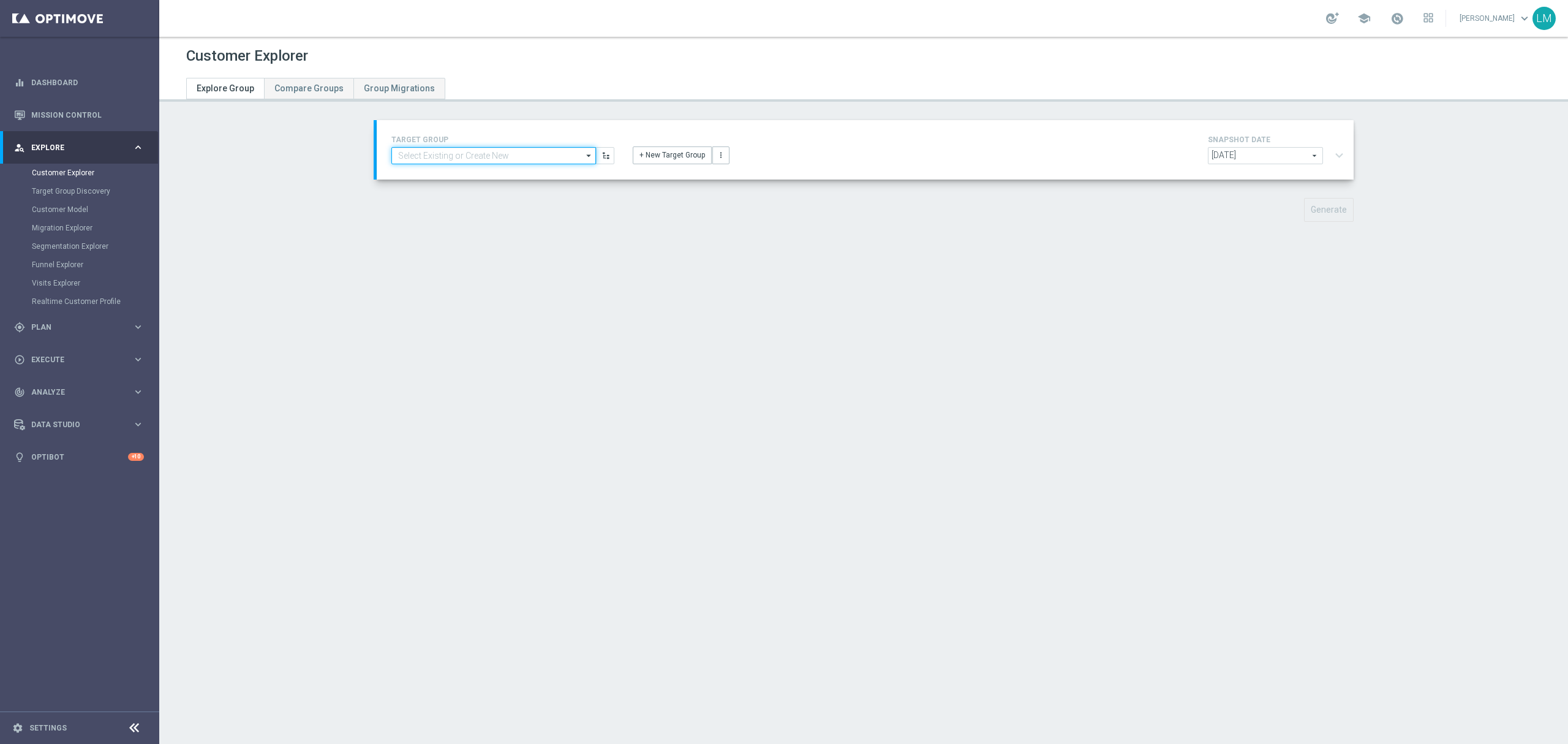
click at [446, 160] on input at bounding box center [493, 155] width 204 height 17
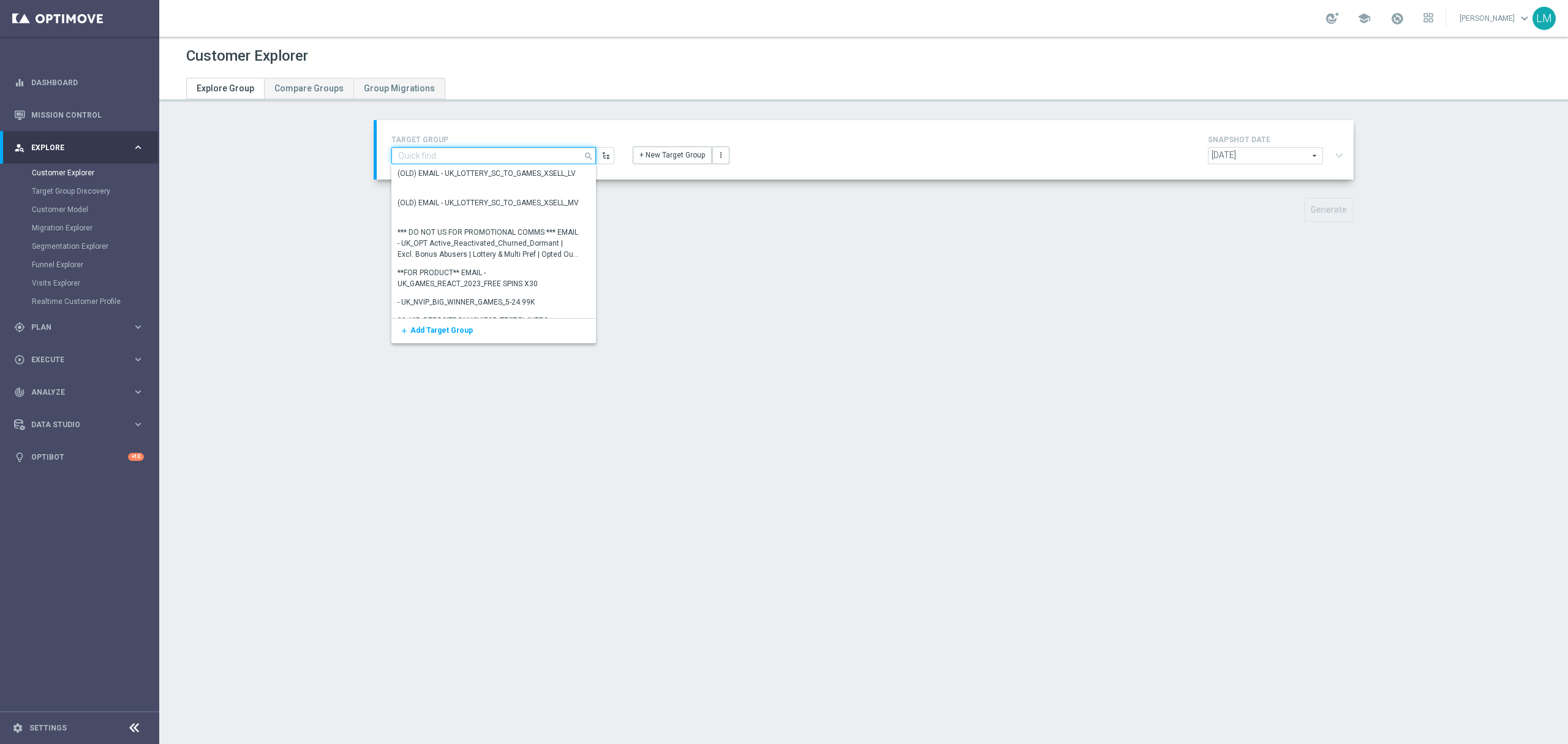
paste input "ZA_TACTICAL_EMAIL_HAS_BALANCE_BUT_NOT_PLAYED_IN_21_DAYS_HIGH"
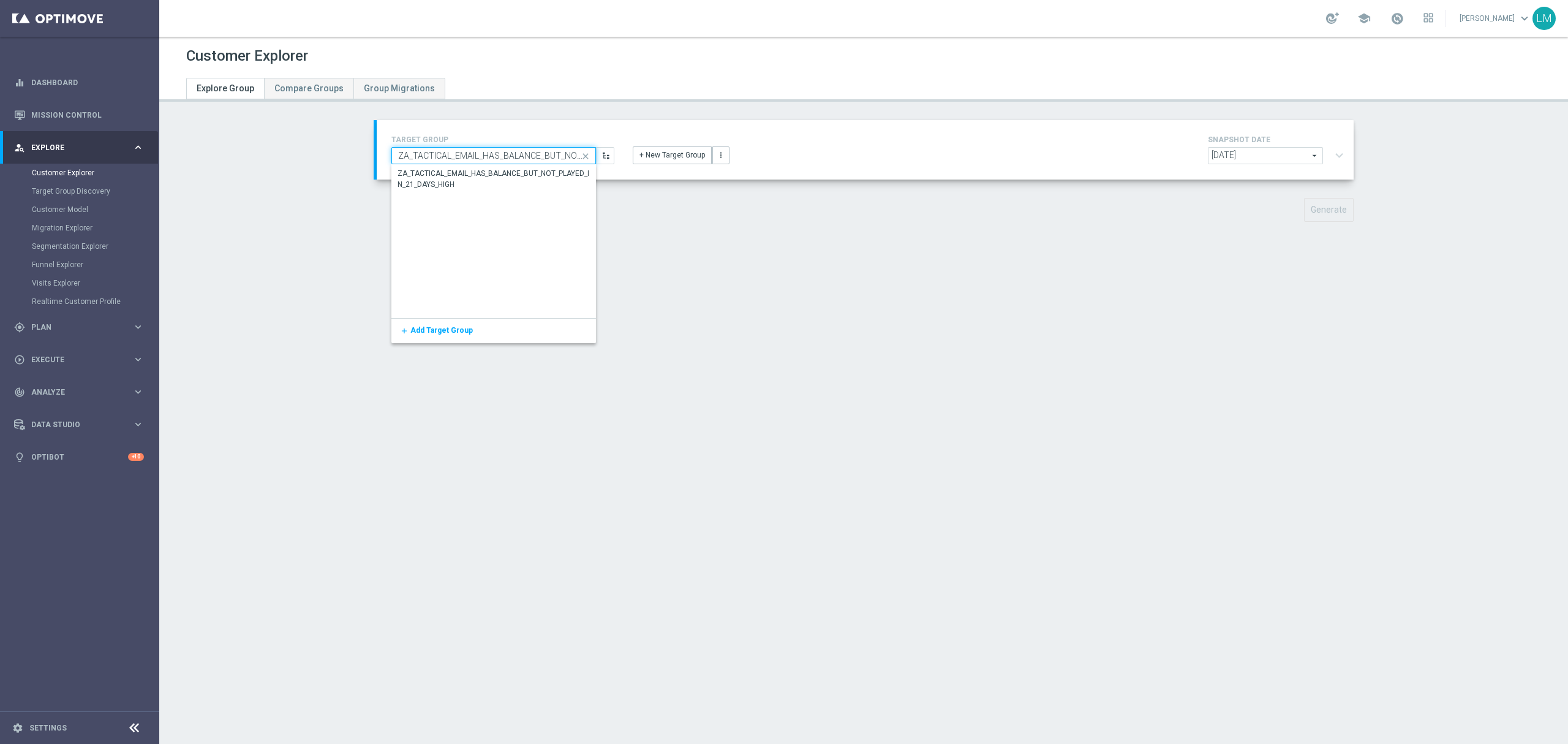
scroll to position [0, 105]
type input "ZA_TACTICAL_EMAIL_HAS_BALANCE_BUT_NOT_PLAYED_IN_21_DAYS_HIGH"
click at [452, 182] on div "ZA_TACTICAL_EMAIL_HAS_BALANCE_BUT_NOT_PLAYED_IN_21_DAYS_HIGH" at bounding box center [493, 179] width 192 height 22
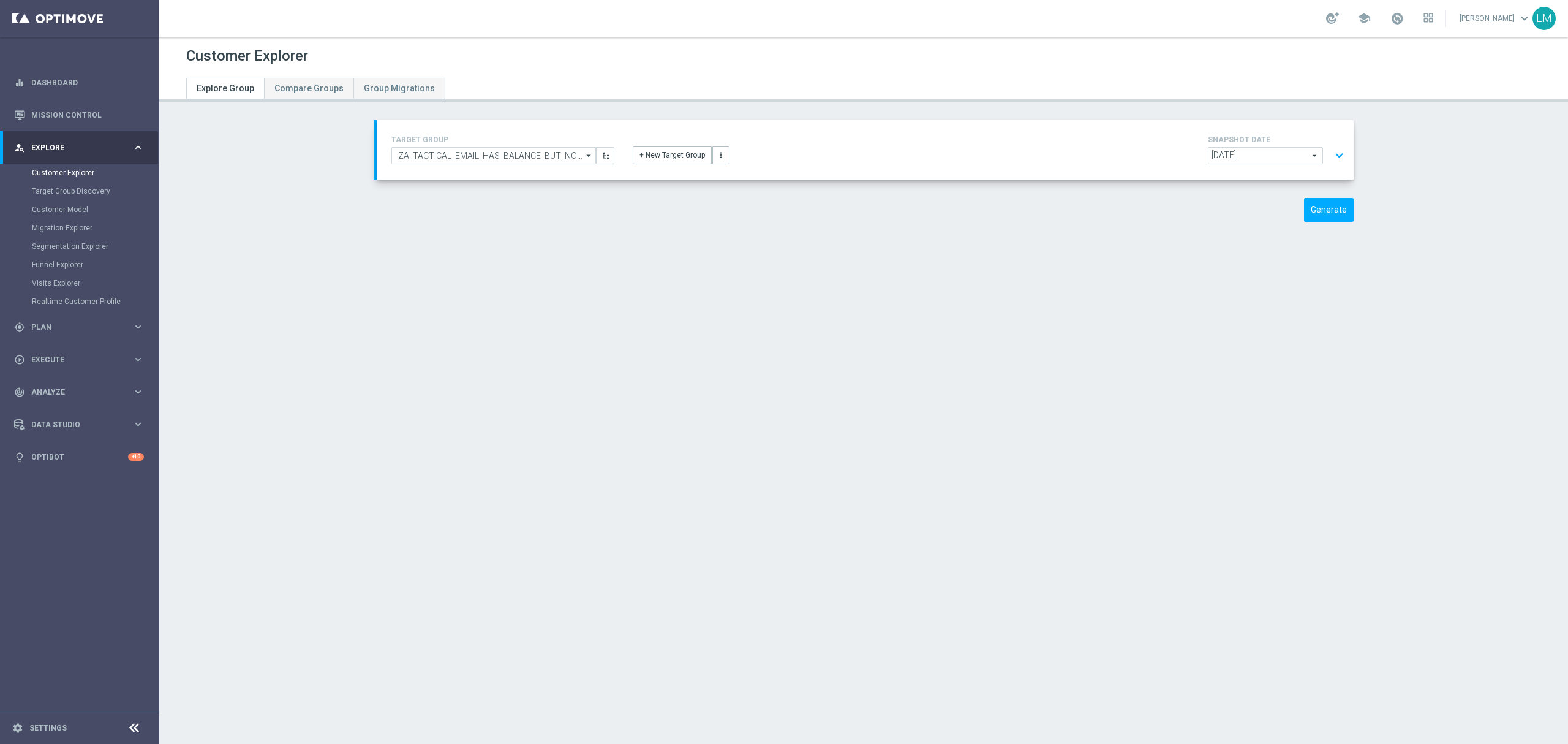
click at [1330, 149] on button "expand_more" at bounding box center [1339, 156] width 18 height 23
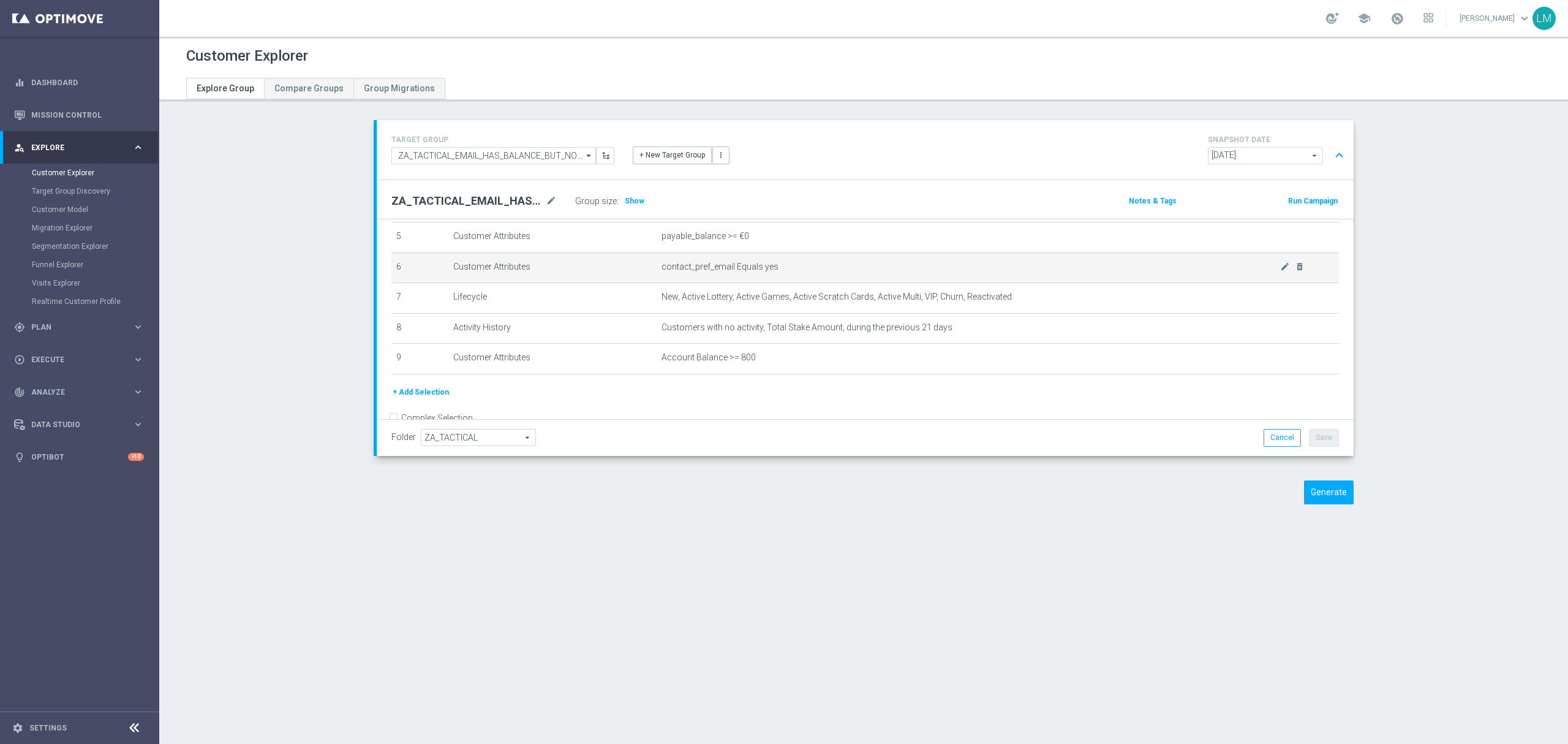
scroll to position [163, 0]
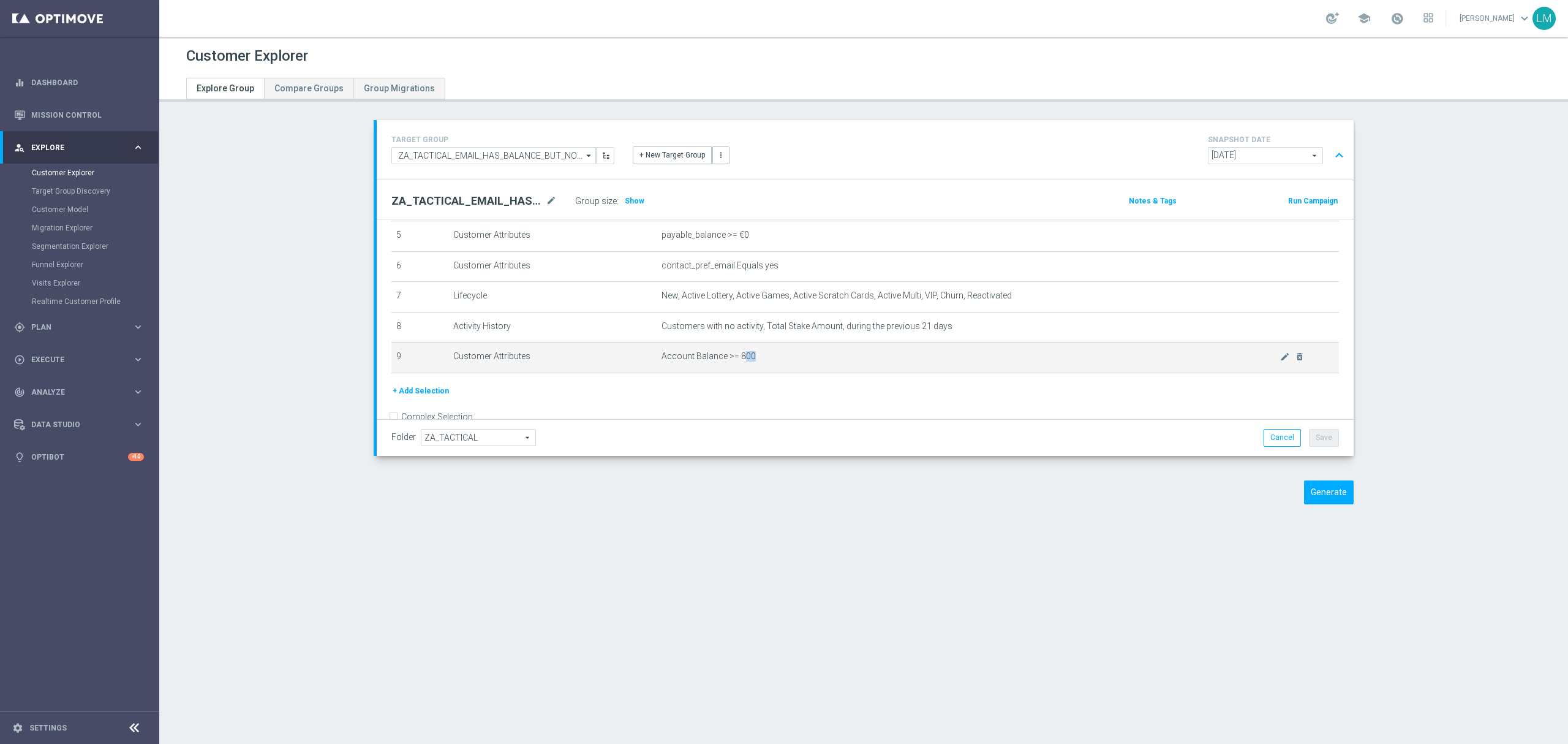
drag, startPoint x: 730, startPoint y: 364, endPoint x: 747, endPoint y: 360, distance: 17.5
click at [747, 360] on span "Account Balance >= 800" at bounding box center [971, 357] width 619 height 11
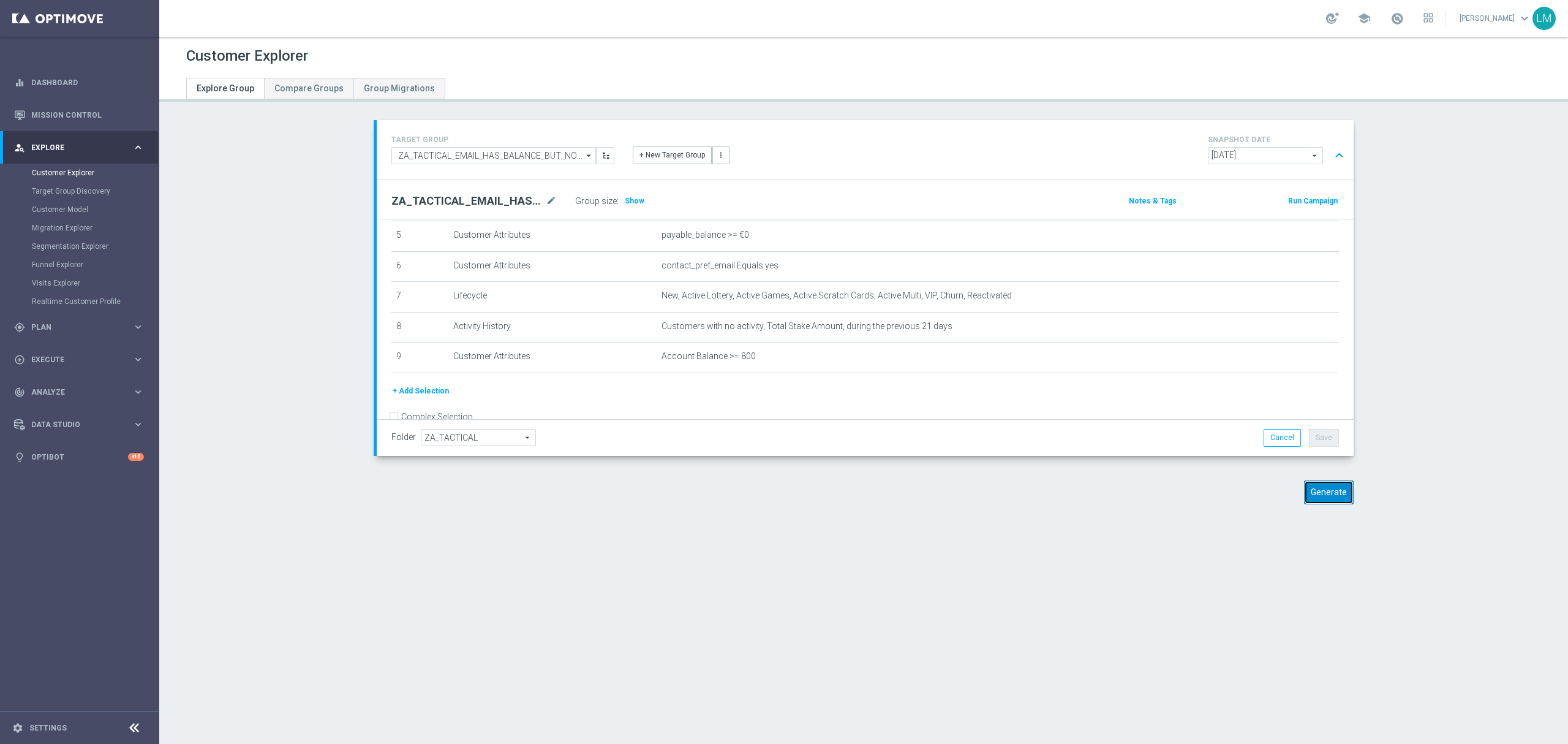
click at [1319, 502] on button "Generate" at bounding box center [1329, 492] width 50 height 24
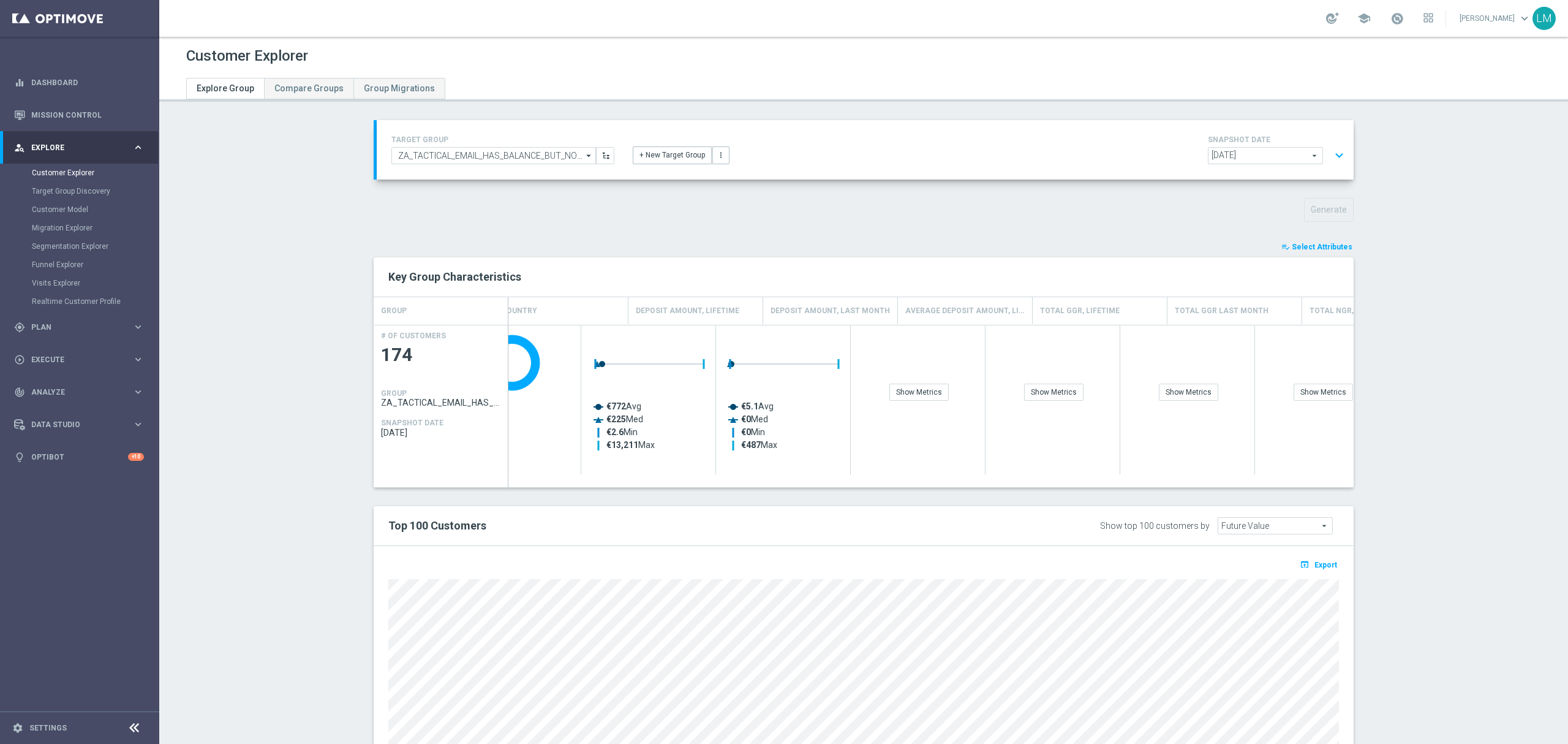
scroll to position [0, 284]
click at [1304, 246] on span "Select Attributes" at bounding box center [1322, 247] width 61 height 9
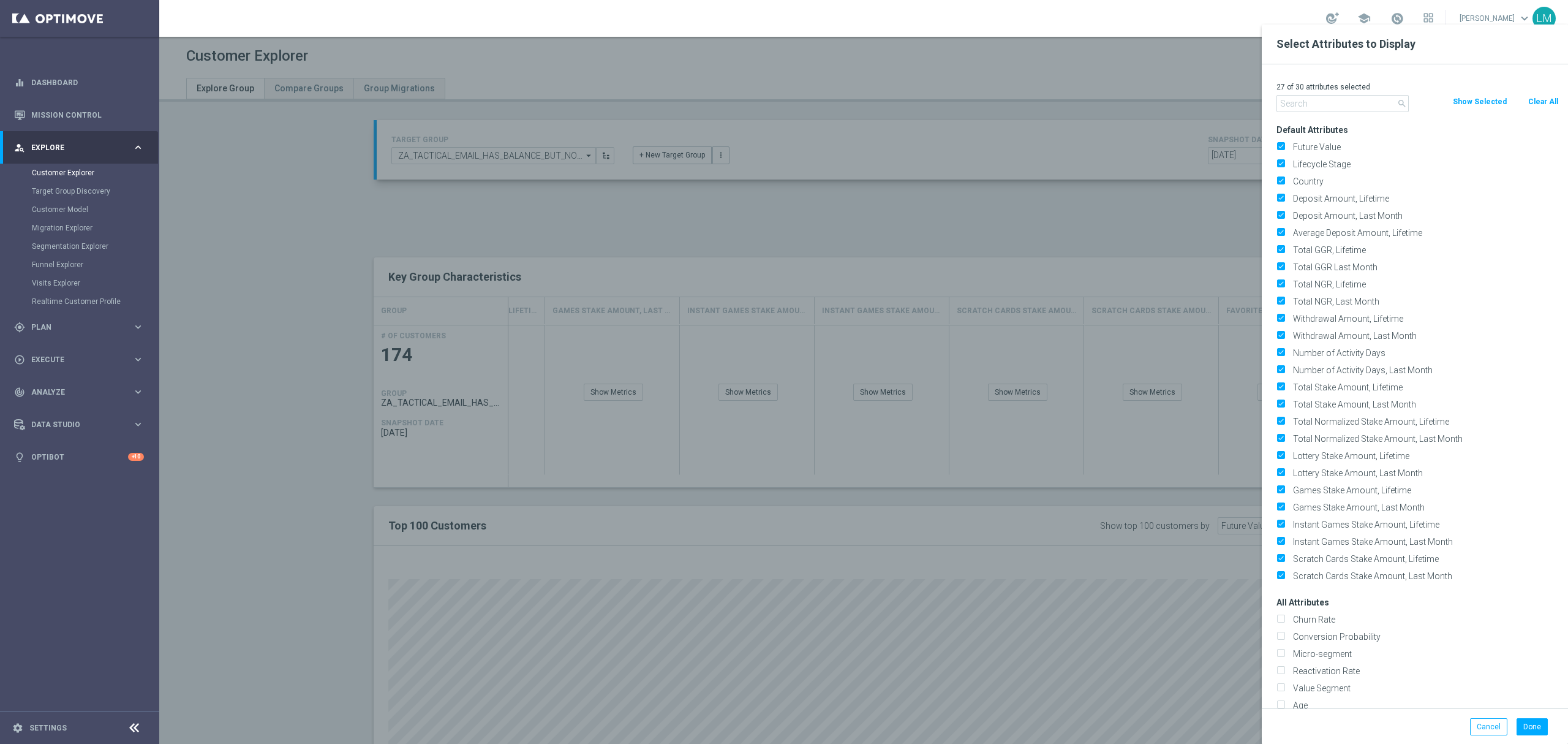
click at [1341, 111] on input "text" at bounding box center [1342, 103] width 133 height 17
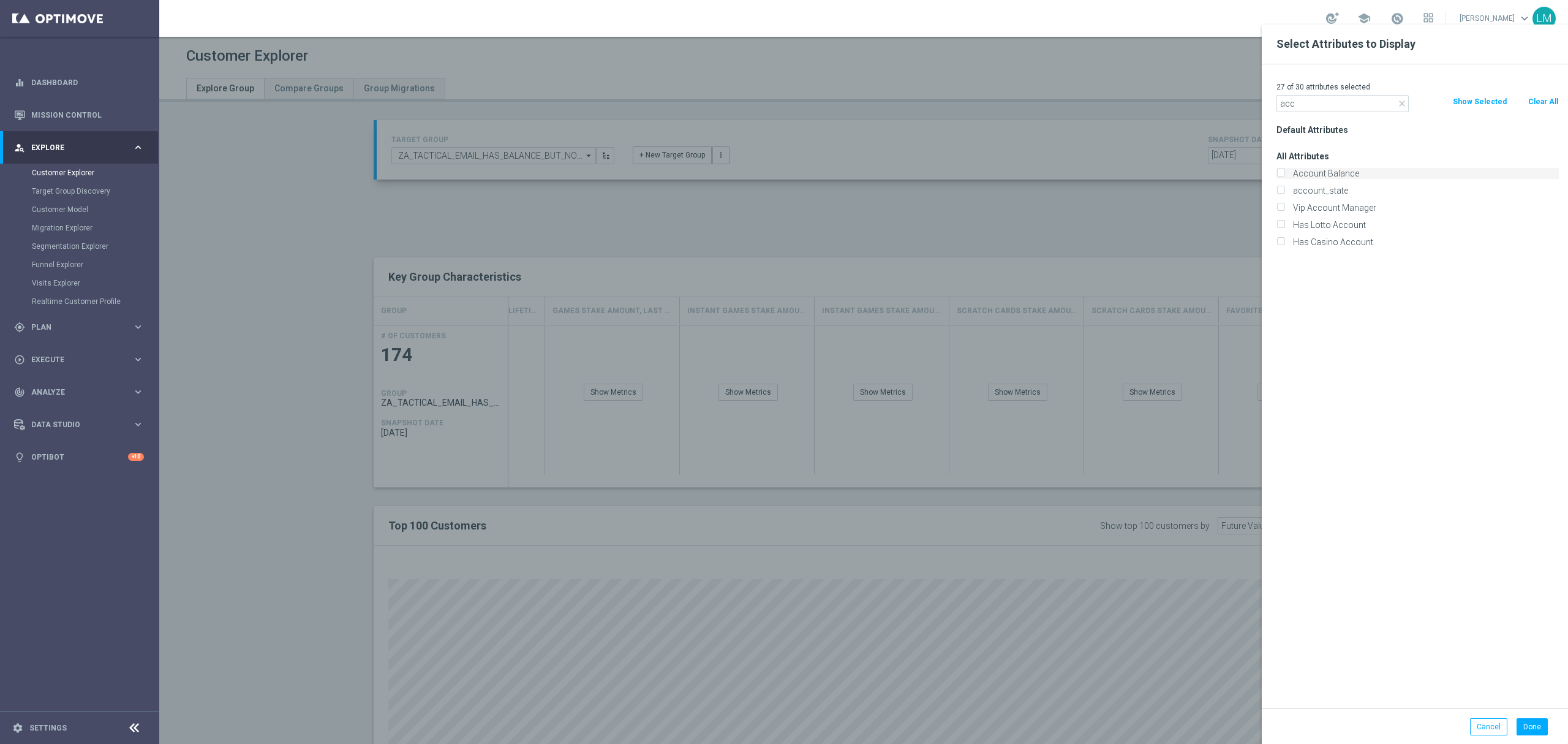
type input "acc"
click at [1335, 173] on label "Account Balance" at bounding box center [1423, 173] width 270 height 11
click at [1284, 173] on input "Account Balance" at bounding box center [1280, 174] width 8 height 8
checkbox input "true"
click at [1524, 729] on button "Done" at bounding box center [1532, 726] width 31 height 17
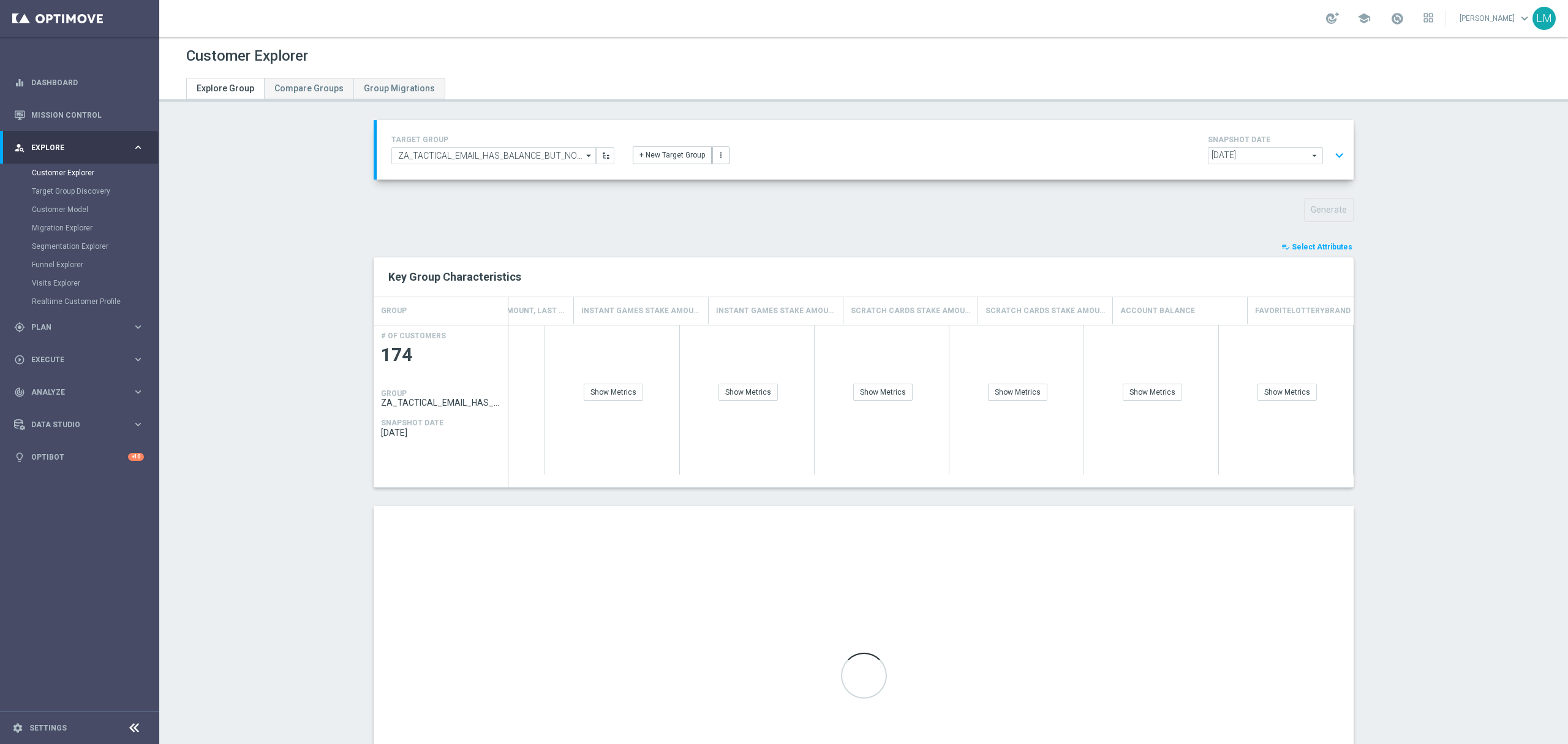
scroll to position [0, 2928]
click at [1159, 400] on div "Show Metrics" at bounding box center [1152, 392] width 59 height 17
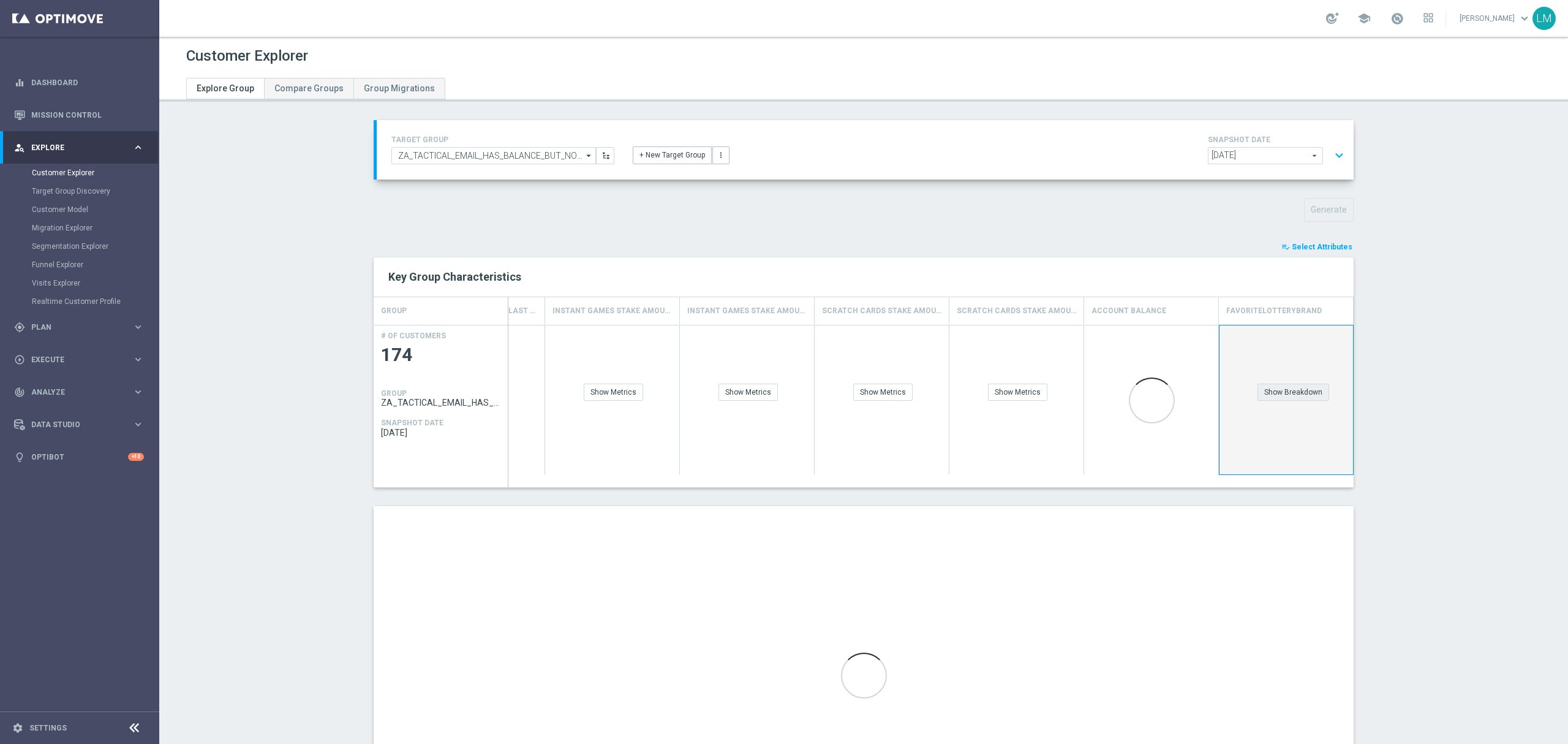
click at [1295, 395] on div "Show Breakdown" at bounding box center [1293, 392] width 72 height 17
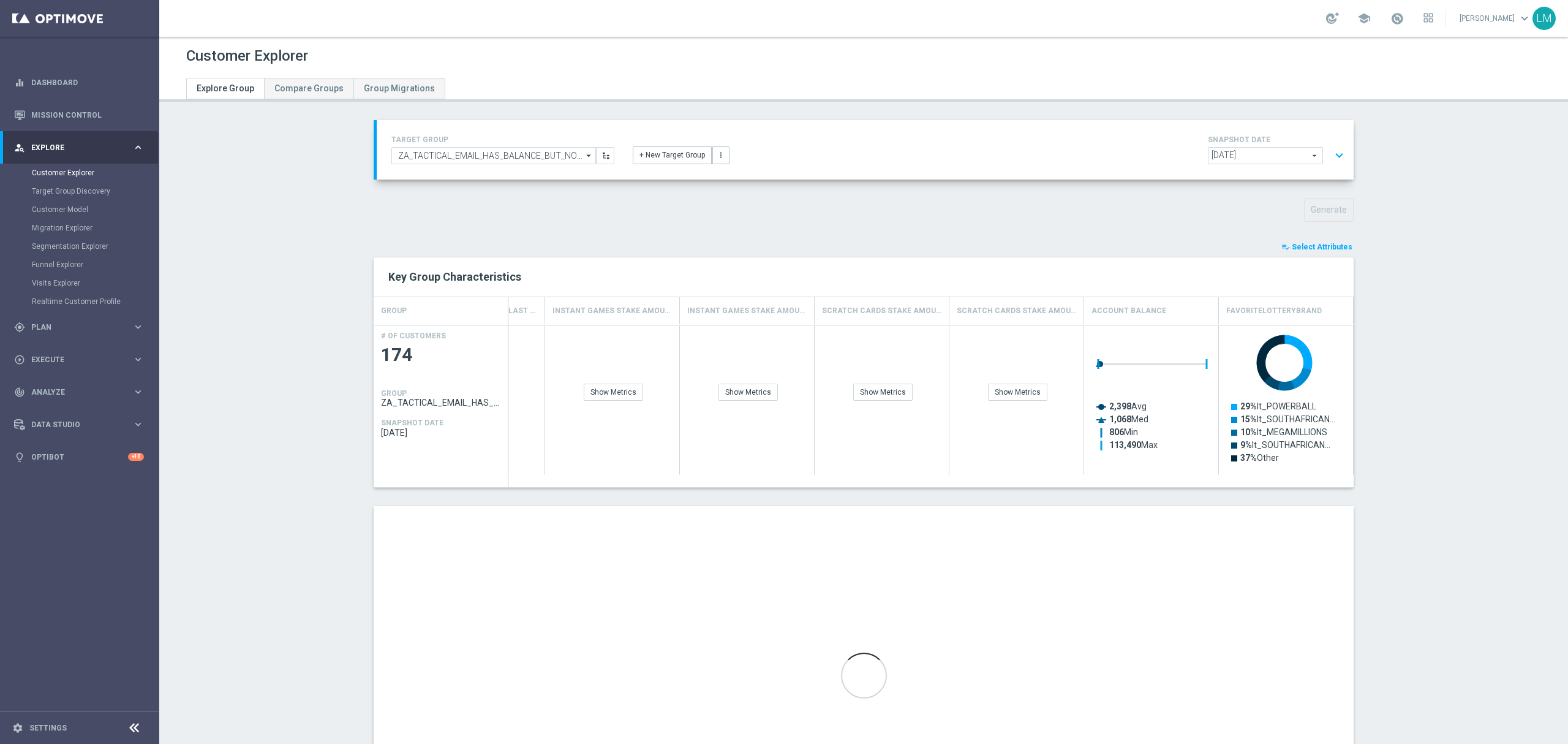
scroll to position [133, 0]
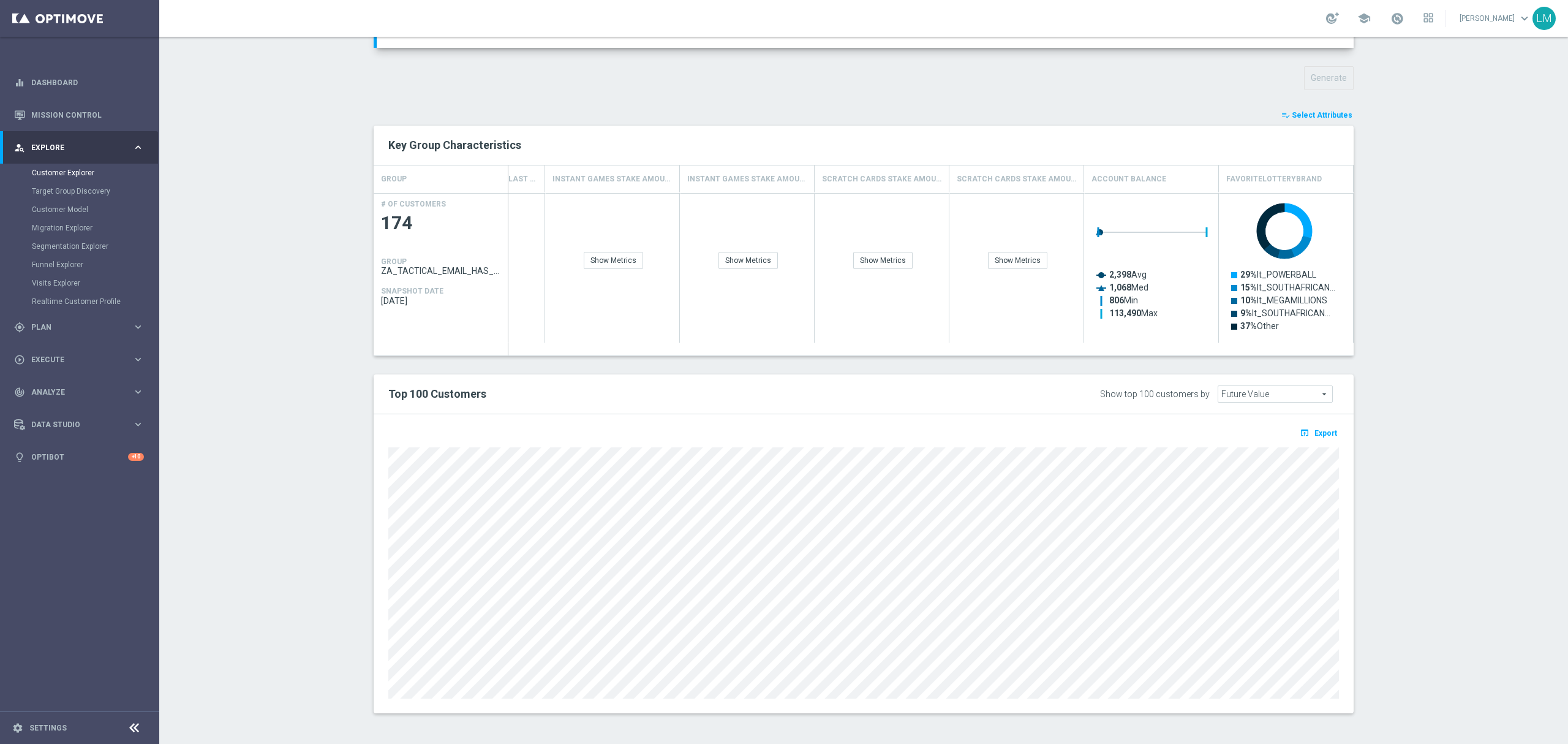
click at [379, 487] on div at bounding box center [864, 571] width 969 height 254
drag, startPoint x: 1151, startPoint y: 699, endPoint x: 858, endPoint y: 412, distance: 410.1
click at [858, 412] on div "Top 100 Customers Show top 100 customers by Future Value Future Value arrow_dro…" at bounding box center [864, 394] width 980 height 40
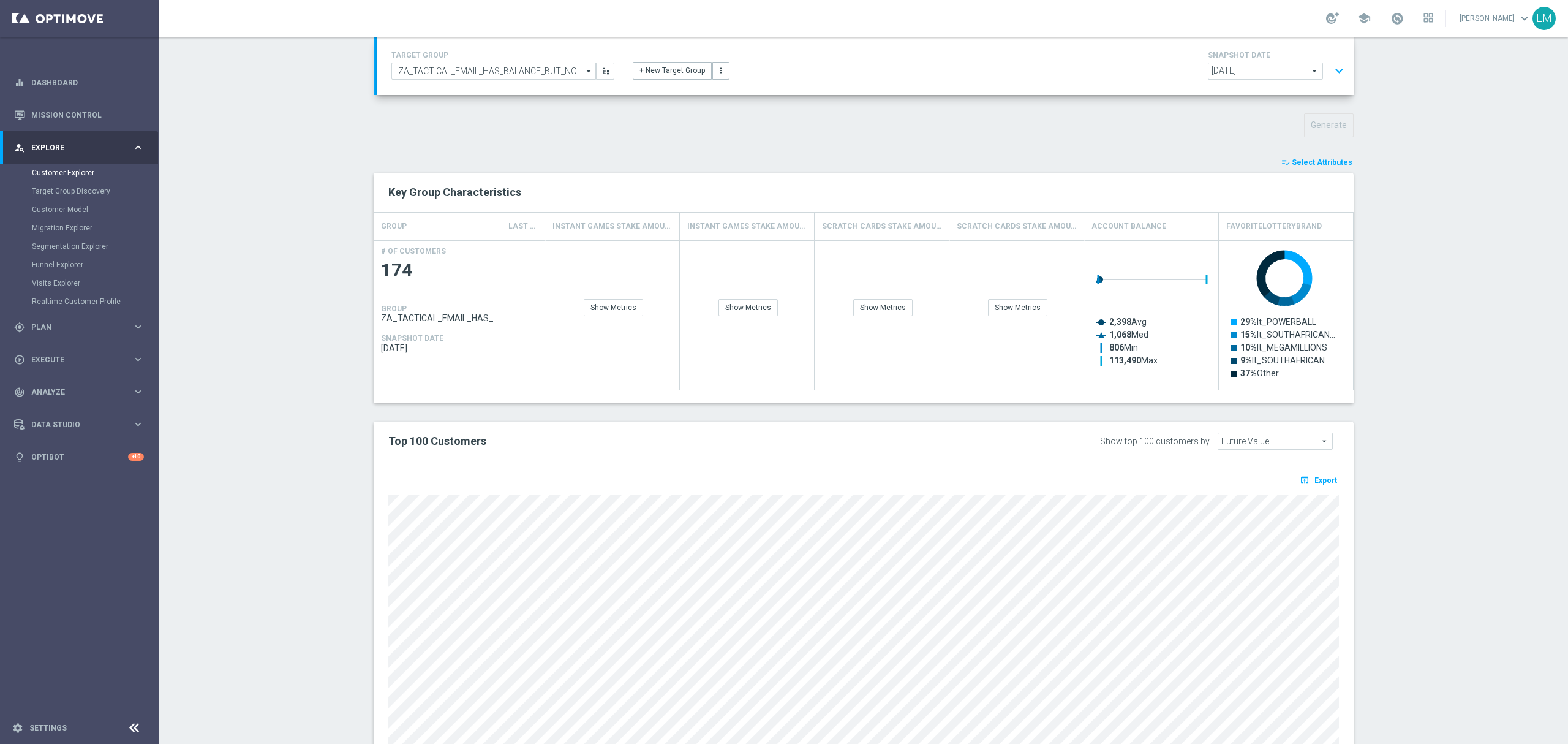
scroll to position [0, 0]
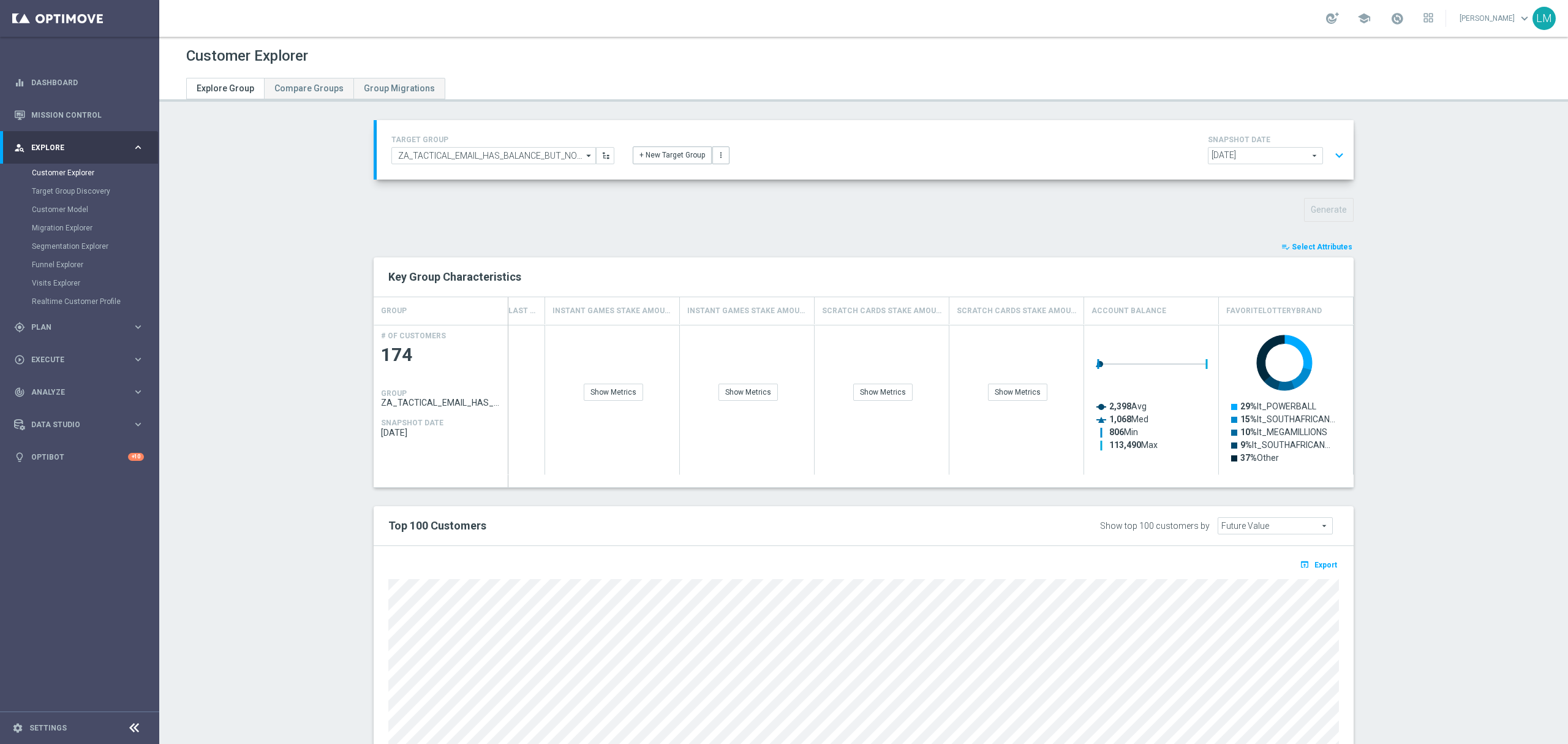
click at [1327, 251] on button "playlist_add_check Select Attributes" at bounding box center [1317, 247] width 73 height 13
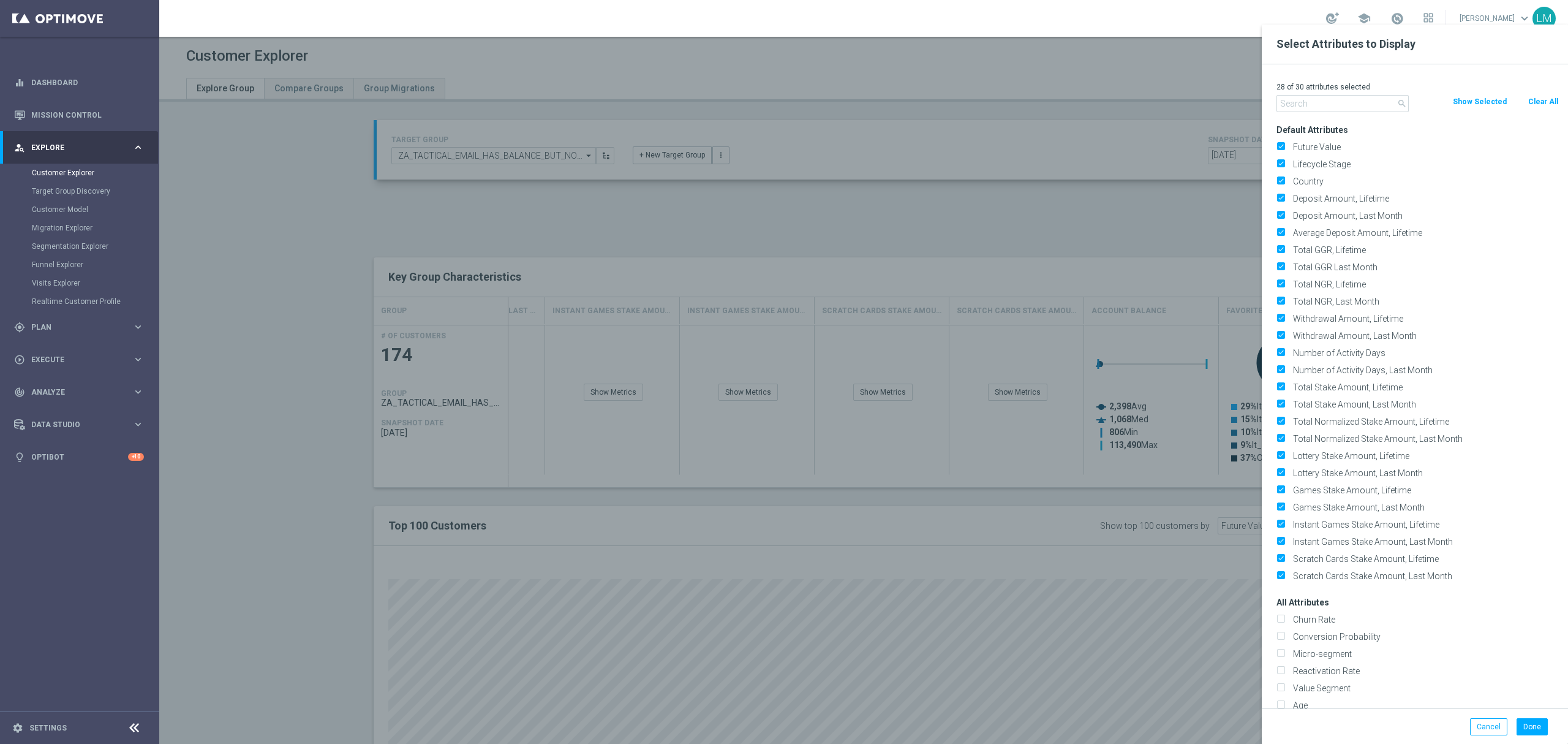
click at [1535, 101] on button "Clear All" at bounding box center [1543, 101] width 33 height 13
checkbox input "false"
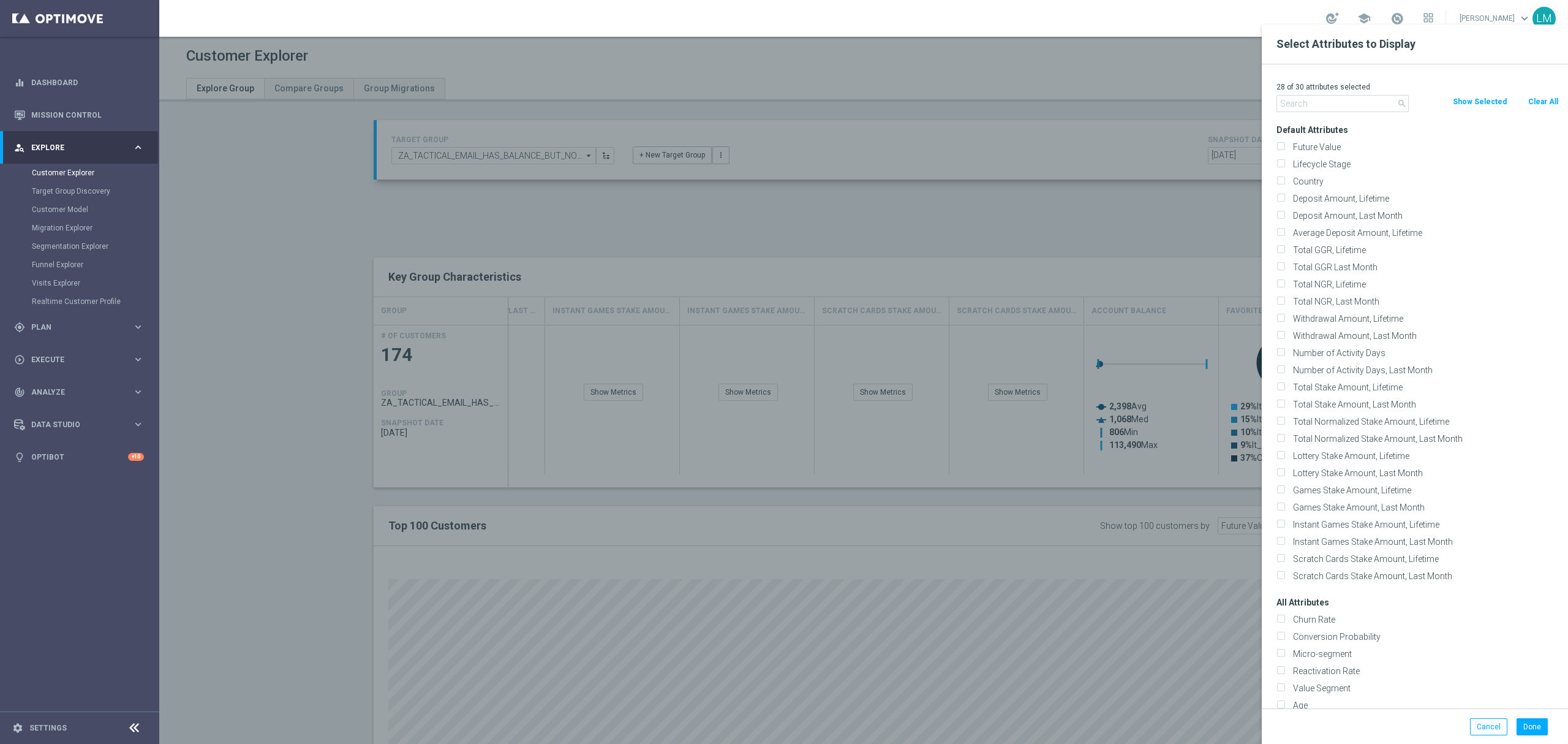
checkbox input "false"
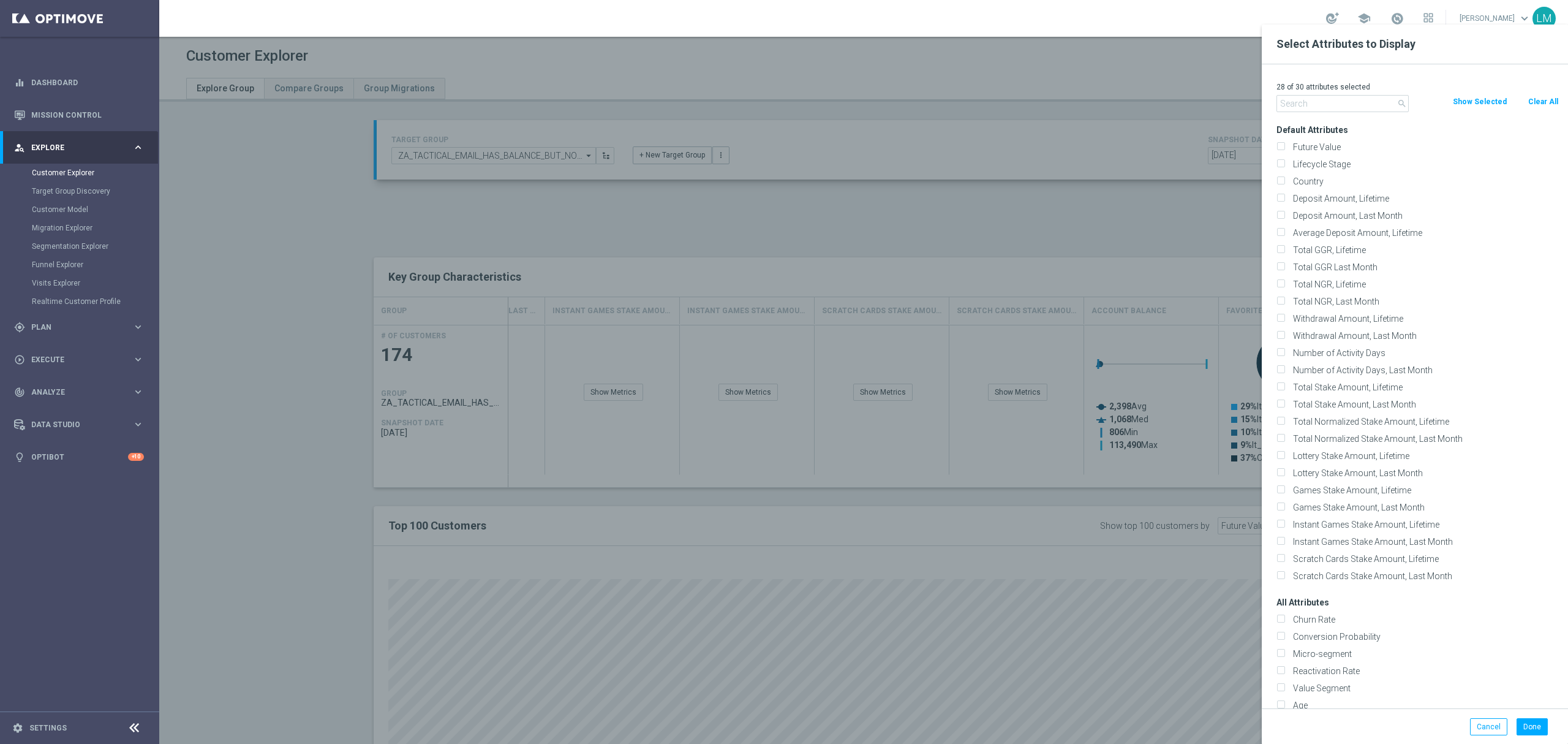
checkbox input "false"
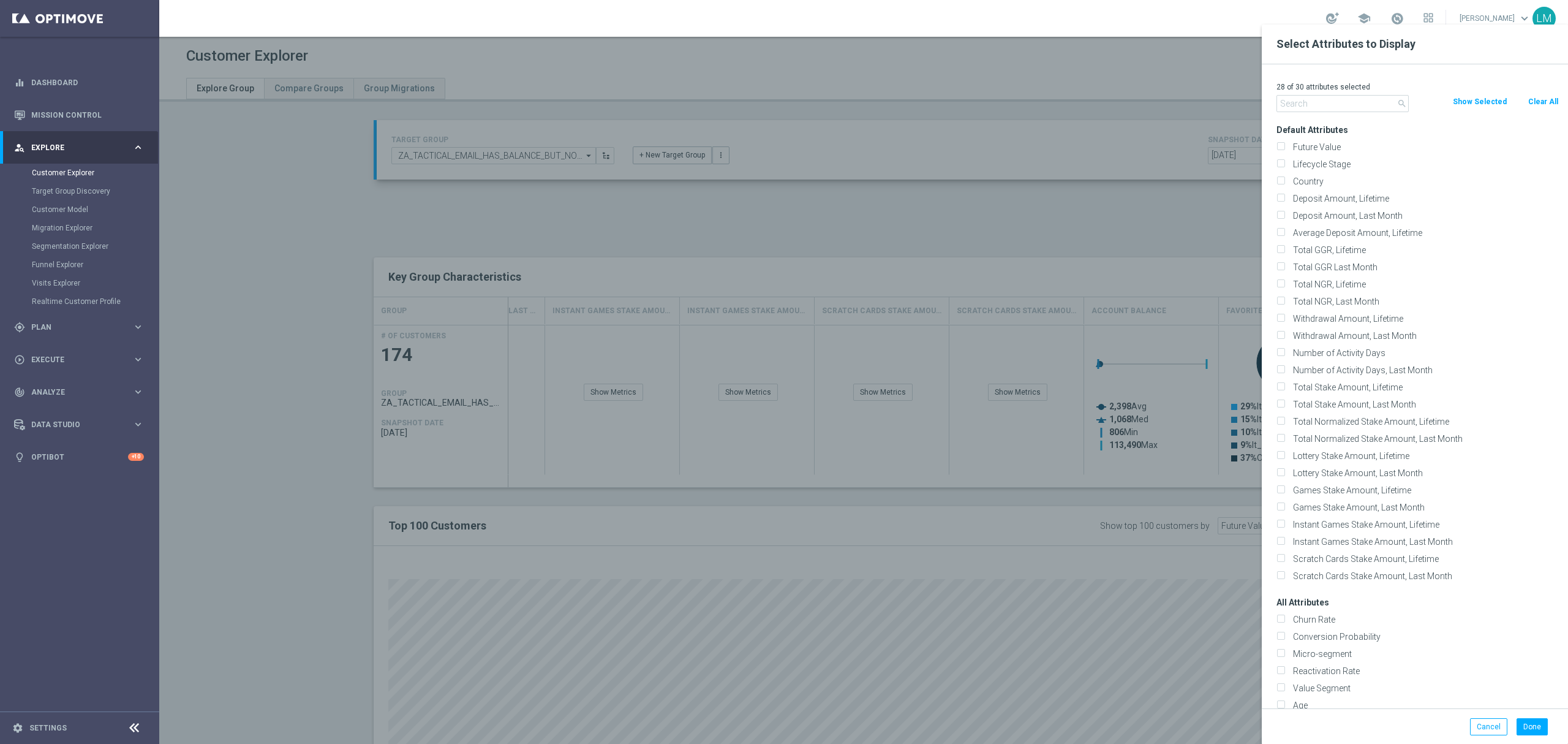
checkbox input "false"
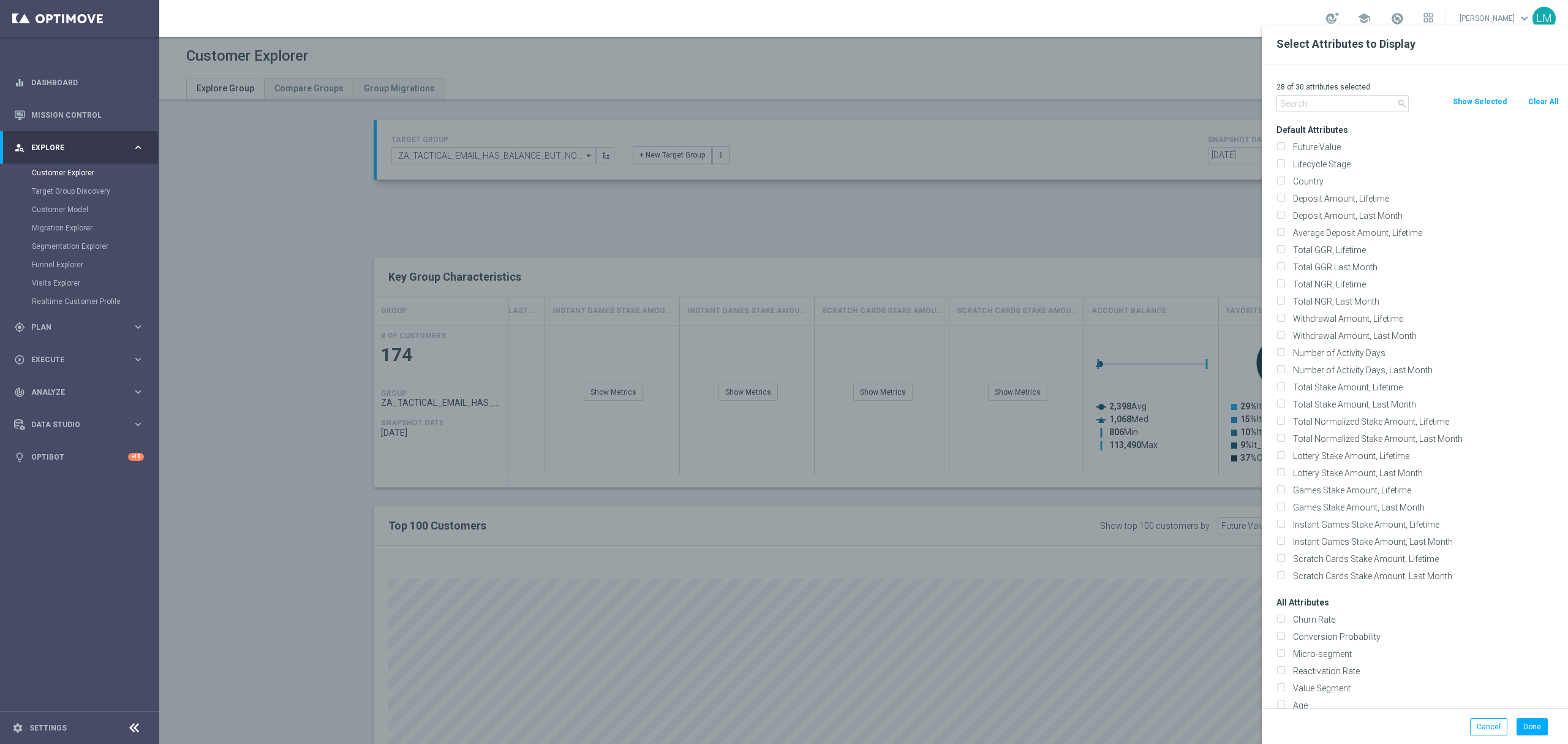
checkbox input "false"
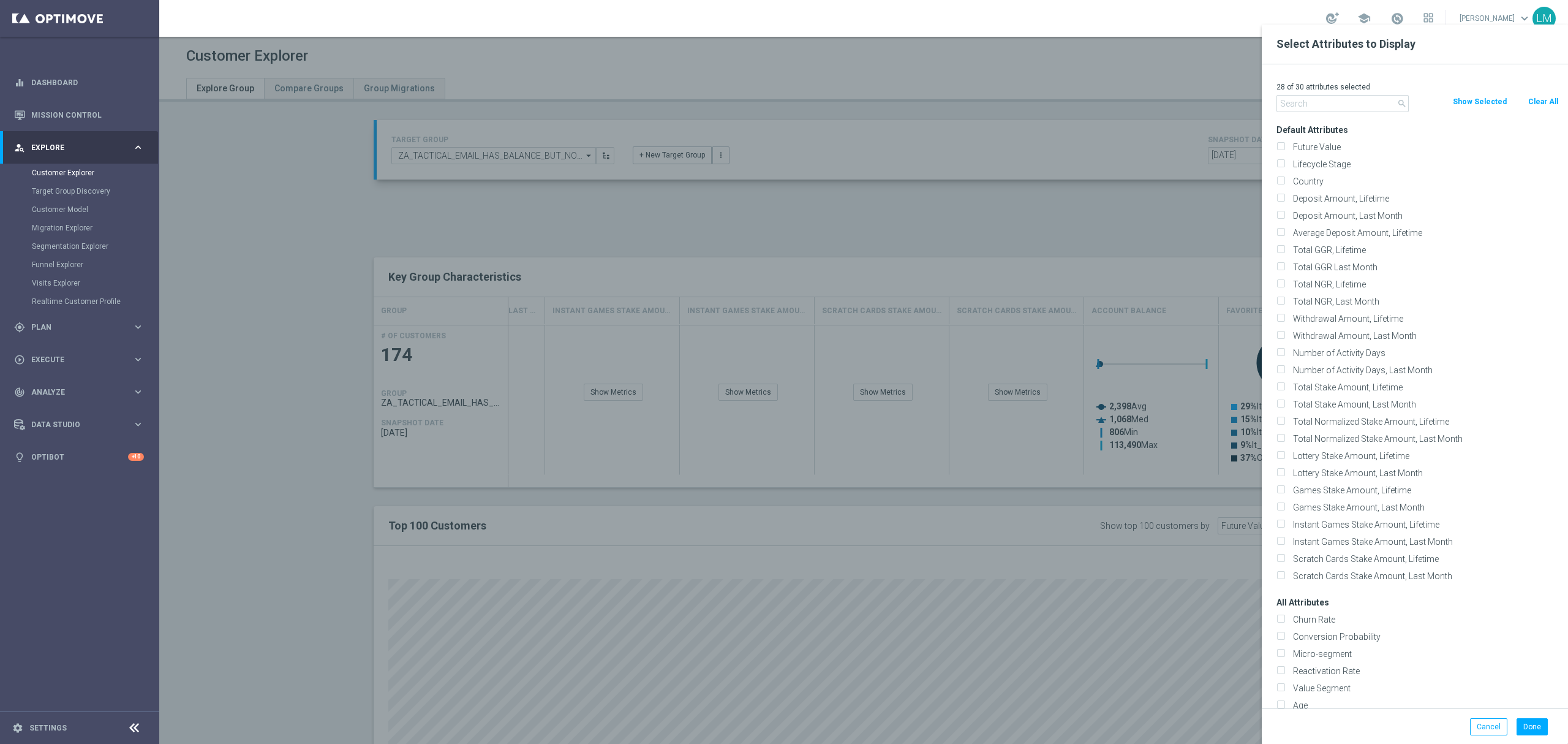
checkbox input "false"
click at [1532, 99] on button "Clear All" at bounding box center [1543, 101] width 33 height 13
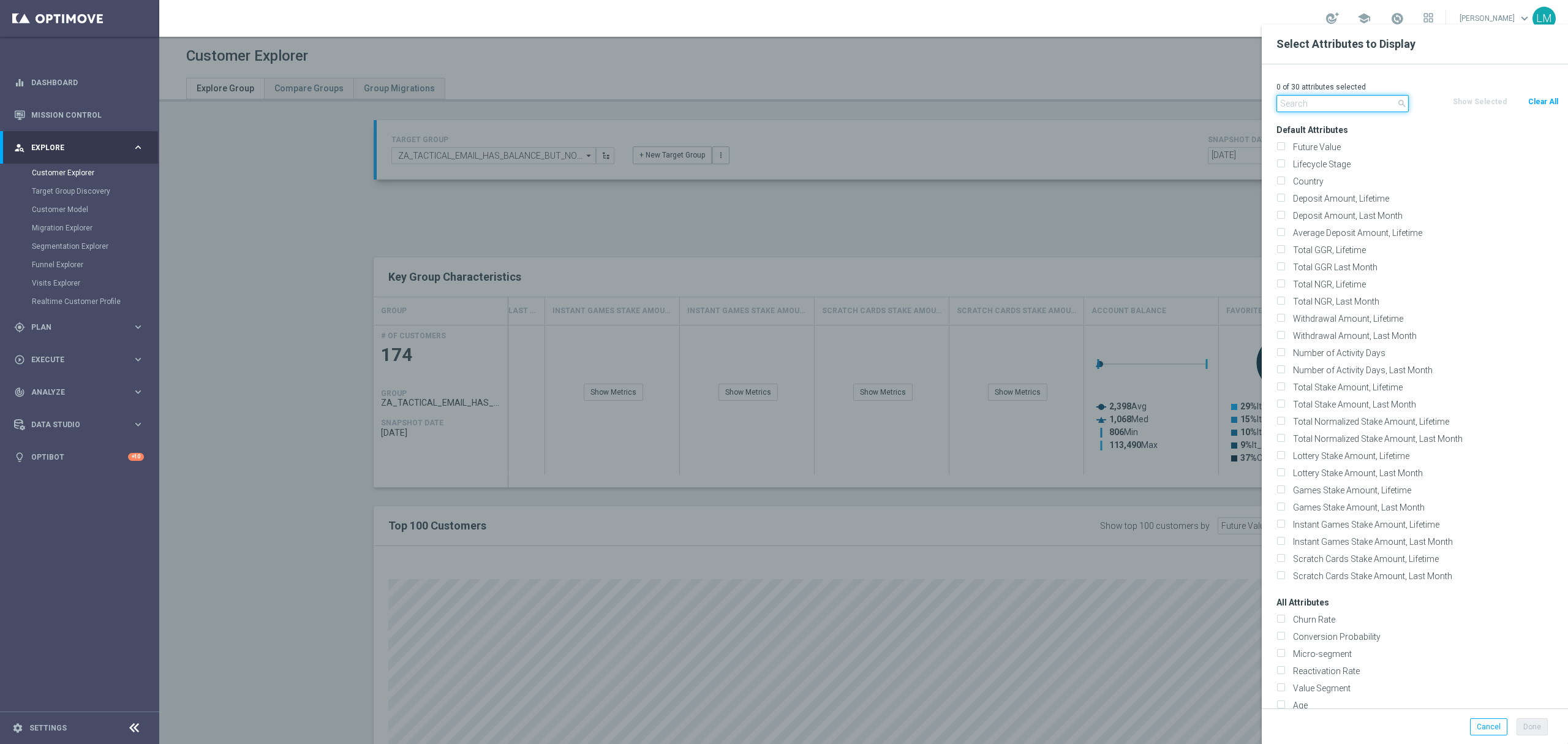
click at [1336, 109] on input "text" at bounding box center [1342, 103] width 133 height 17
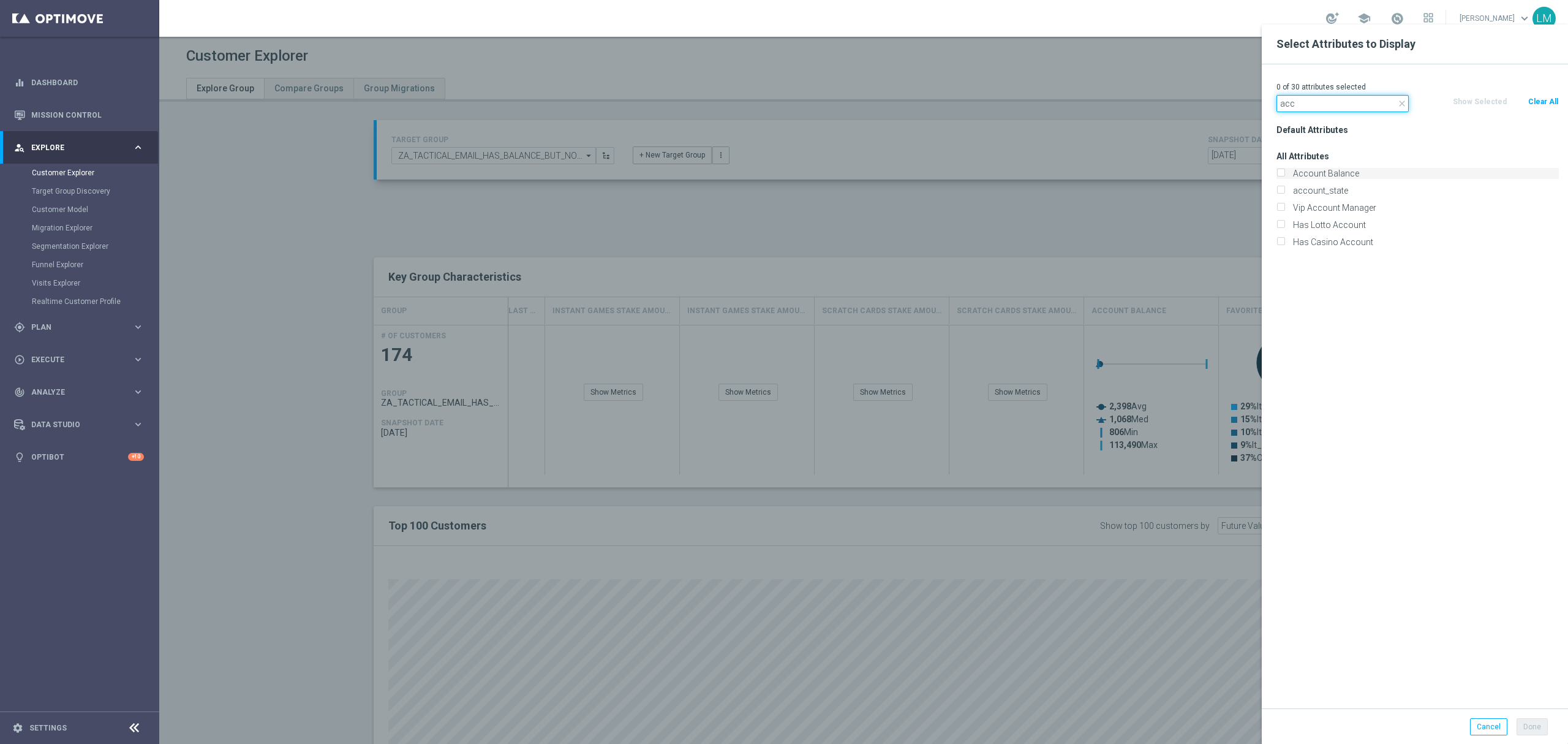
type input "acc"
click at [1338, 170] on label "Account Balance" at bounding box center [1423, 173] width 270 height 11
click at [1284, 171] on input "Account Balance" at bounding box center [1280, 174] width 8 height 8
checkbox input "true"
click at [1538, 731] on button "Done" at bounding box center [1532, 726] width 31 height 17
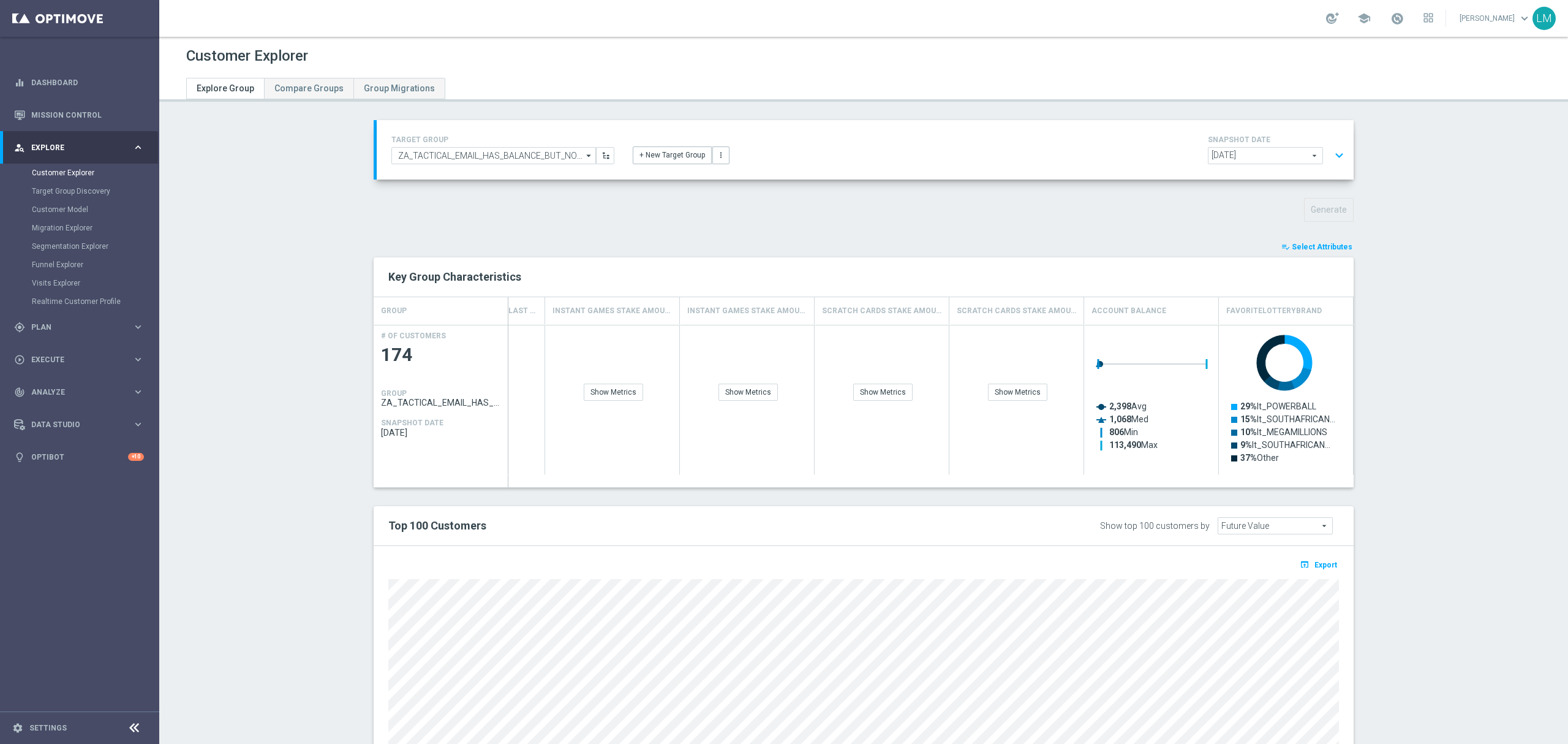
type input "Search"
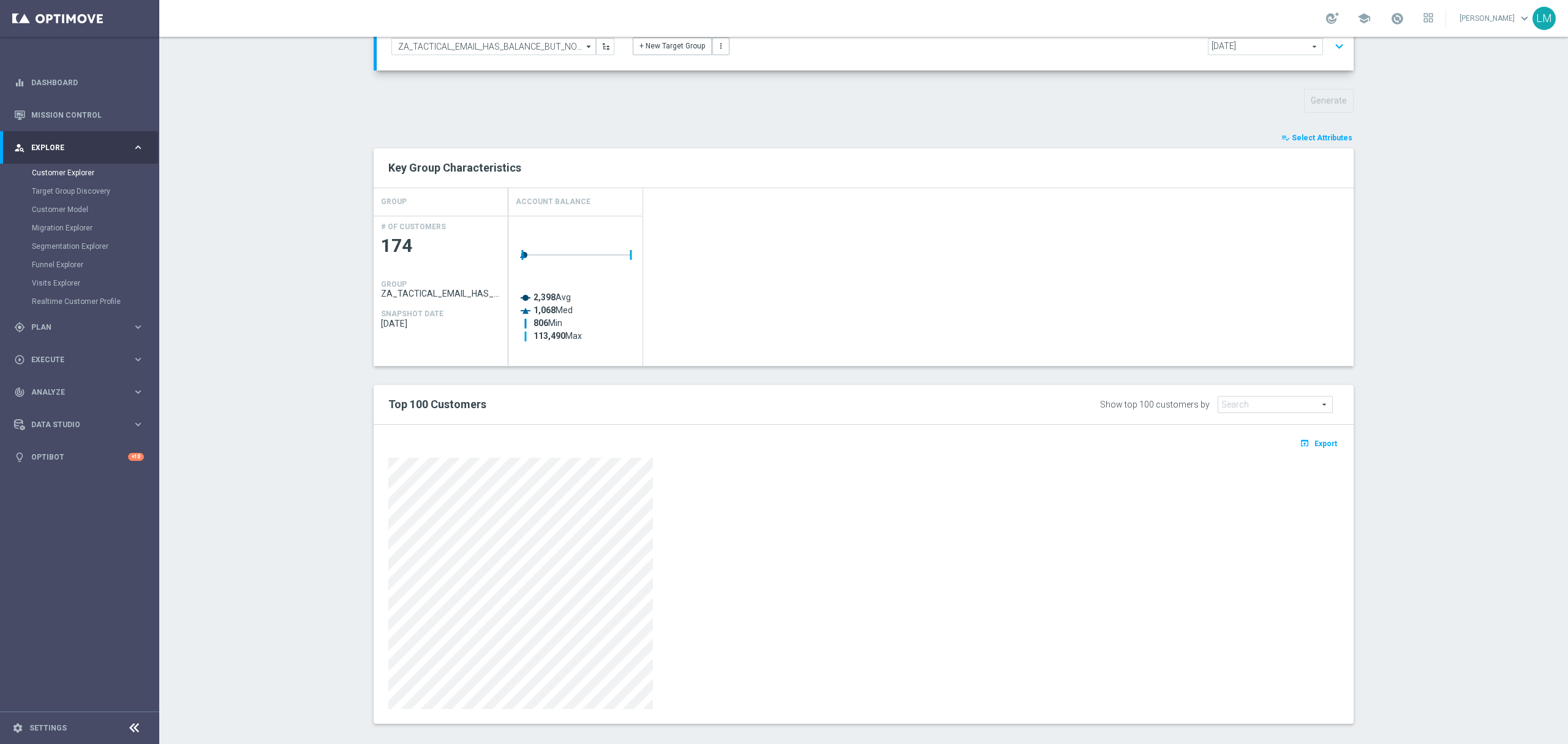
scroll to position [120, 0]
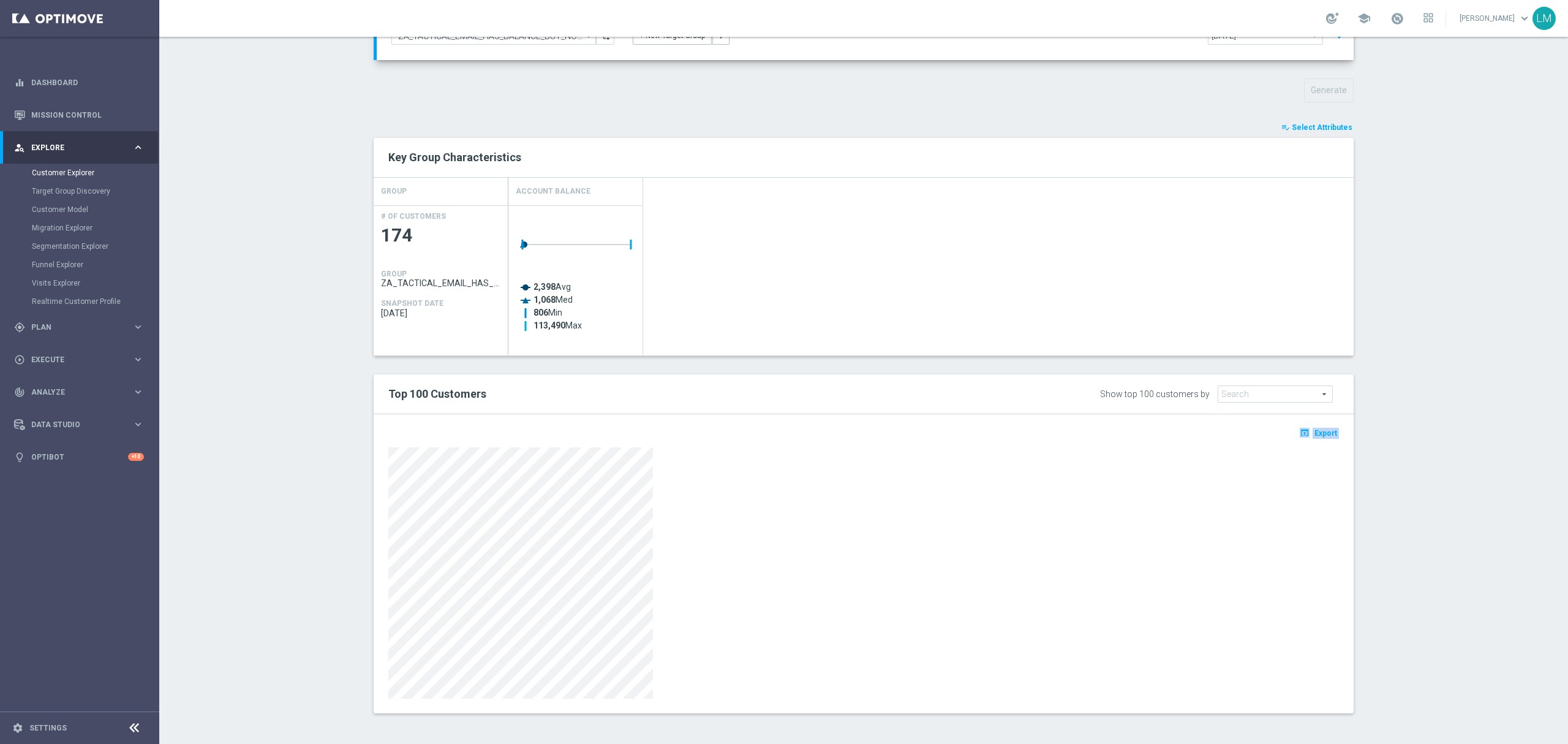
click at [374, 484] on div "open_in_browser Export" at bounding box center [864, 564] width 980 height 299
click at [349, 473] on div "TARGET GROUP ZA_TACTICAL_EMAIL_HAS_BALANCE_BUT_NOT_PLAYED_IN_21_DAYS_HIGH ZA_TA…" at bounding box center [864, 366] width 1029 height 731
click at [312, 466] on section "TARGET GROUP ZA_TACTICAL_EMAIL_HAS_BALANCE_BUT_NOT_PLAYED_IN_21_DAYS_HIGH ZA_TA…" at bounding box center [863, 366] width 1409 height 731
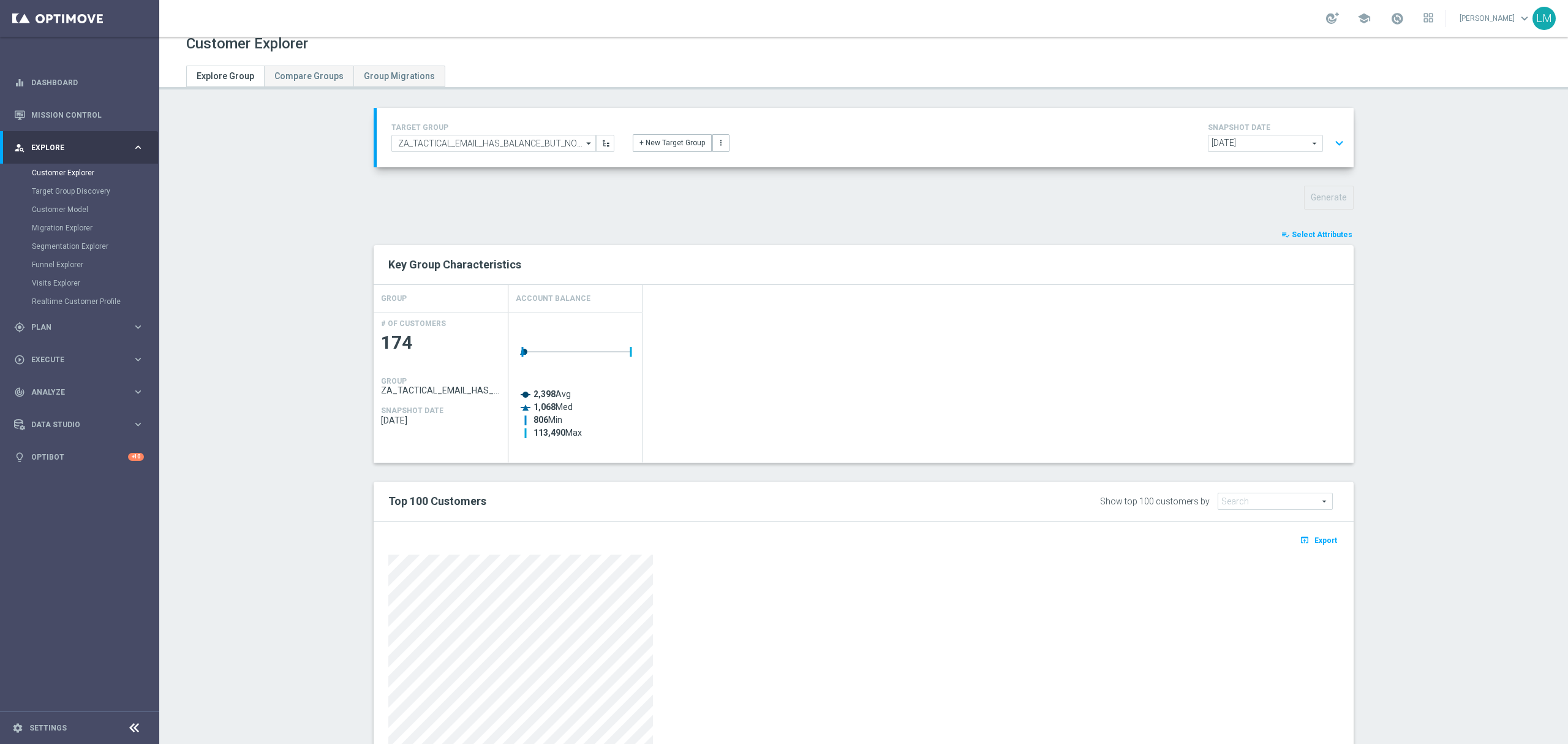
scroll to position [0, 0]
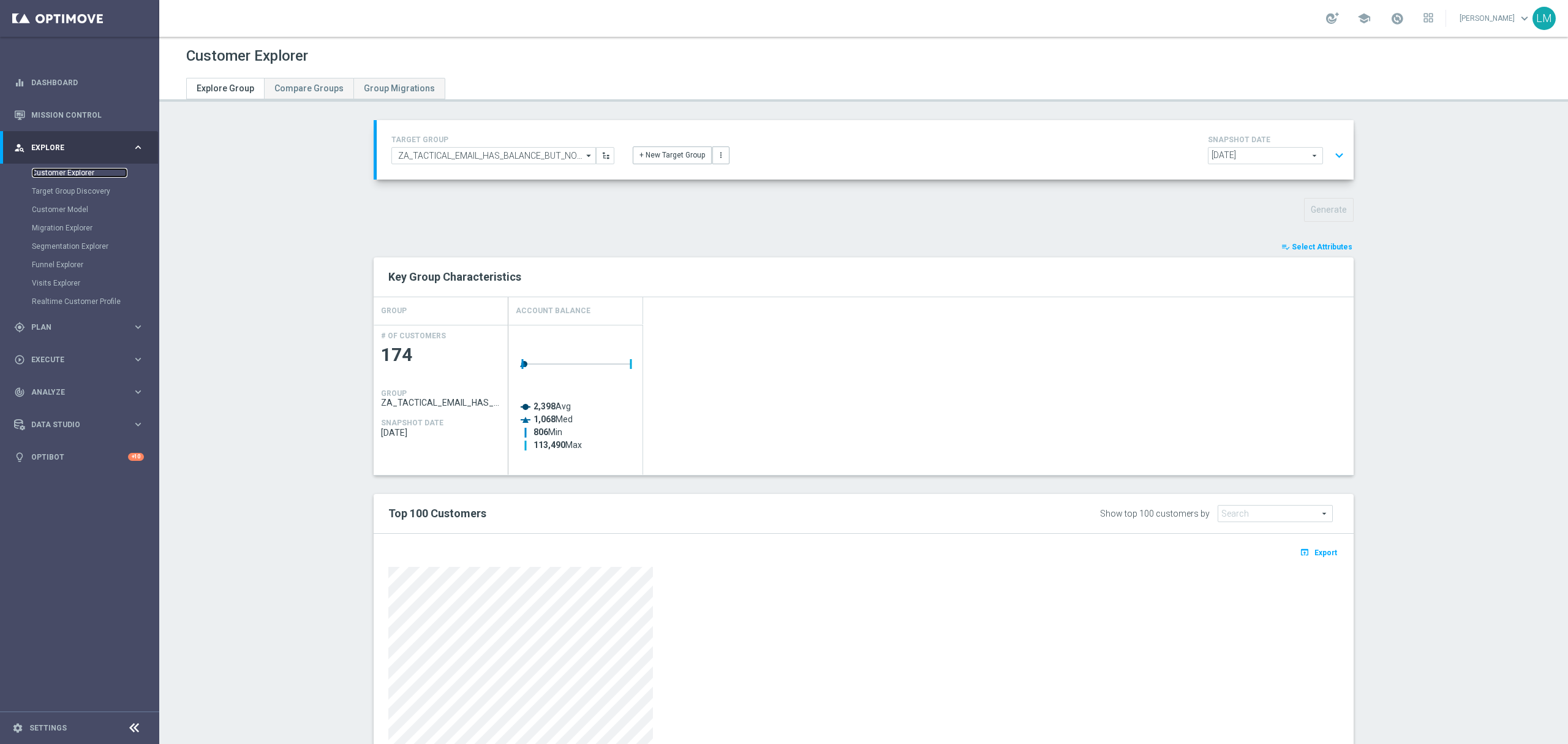
click at [92, 174] on link "Customer Explorer" at bounding box center [80, 173] width 96 height 10
click at [71, 81] on link "Dashboard" at bounding box center [87, 82] width 112 height 33
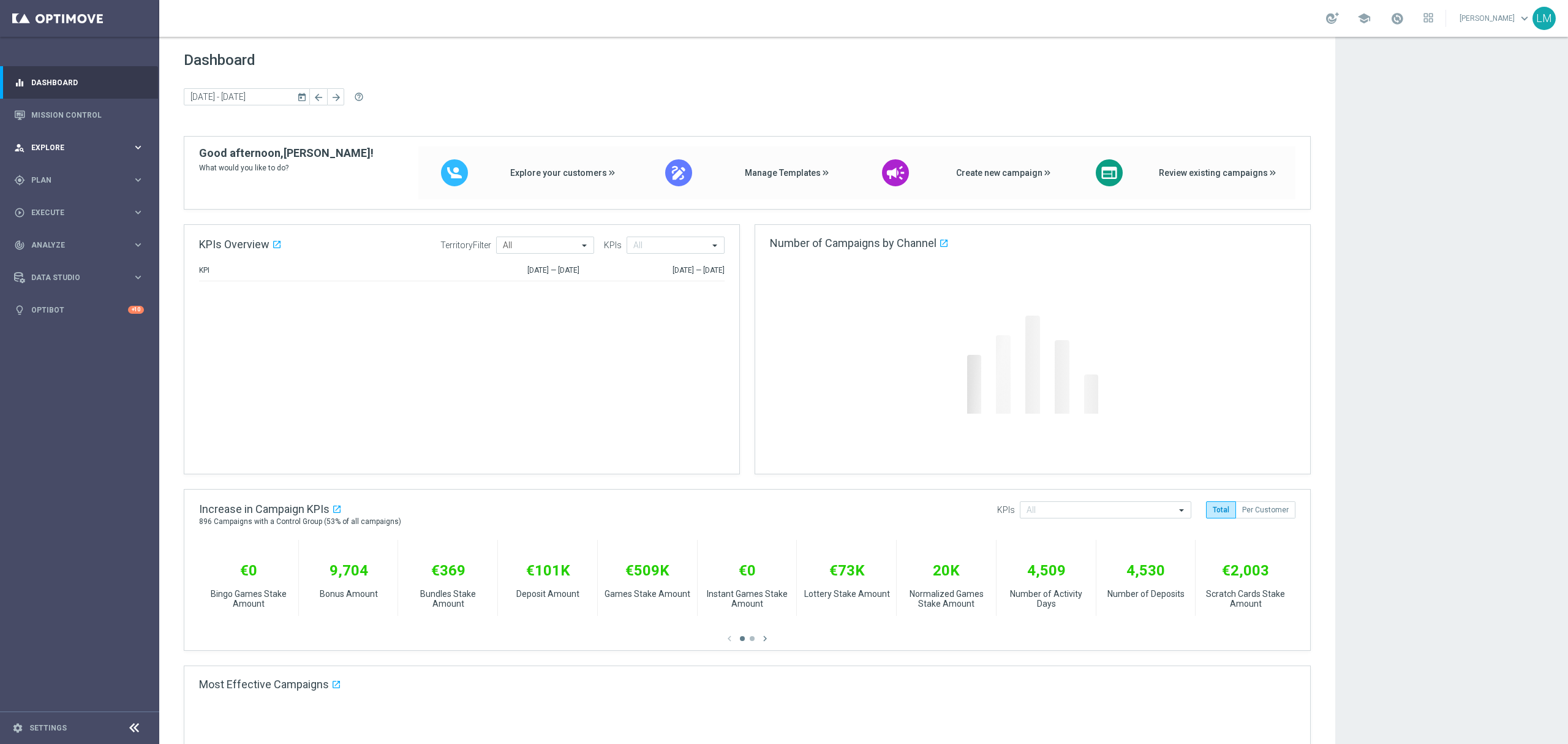
click at [79, 139] on div "person_search Explore keyboard_arrow_right" at bounding box center [79, 147] width 158 height 33
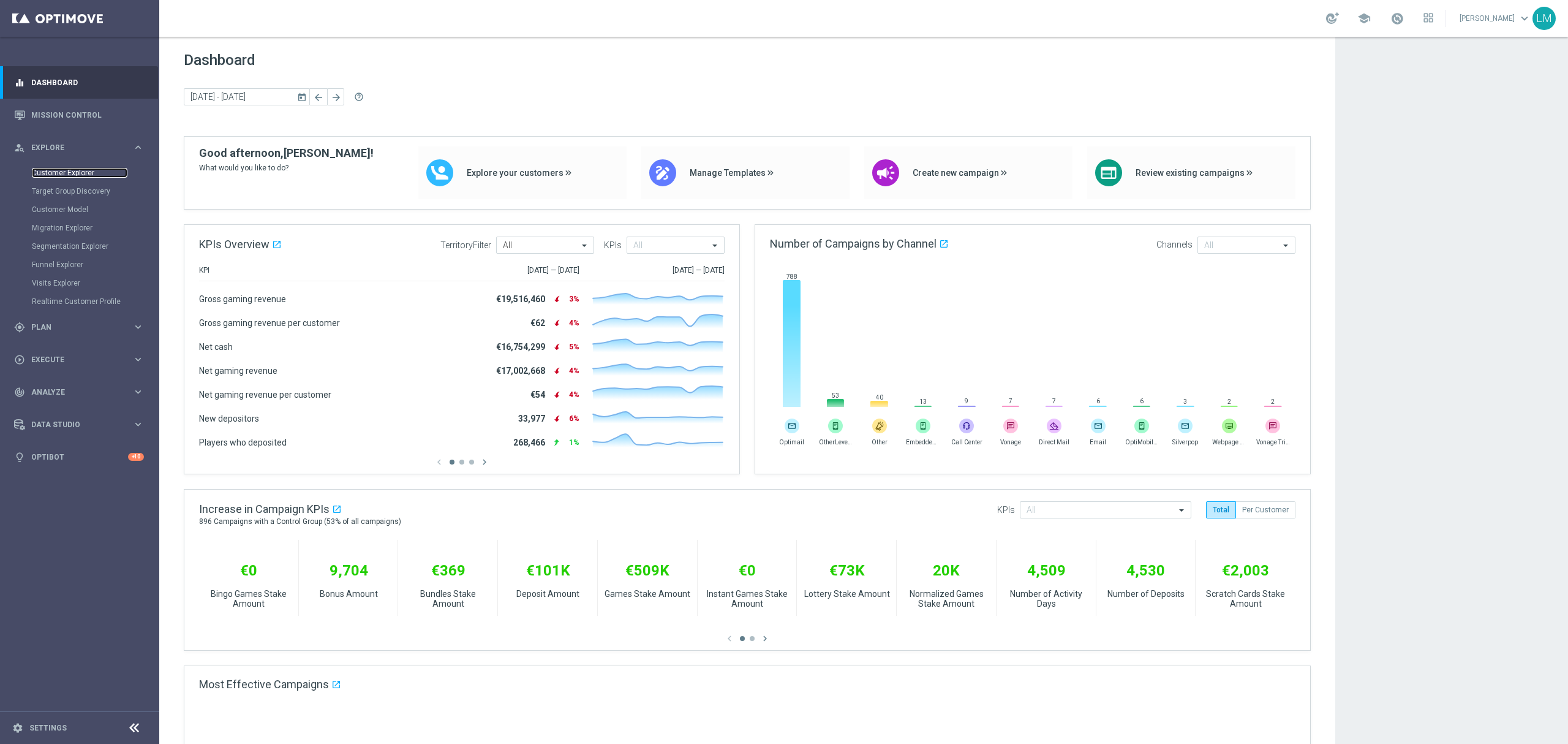
click at [66, 174] on link "Customer Explorer" at bounding box center [80, 173] width 96 height 10
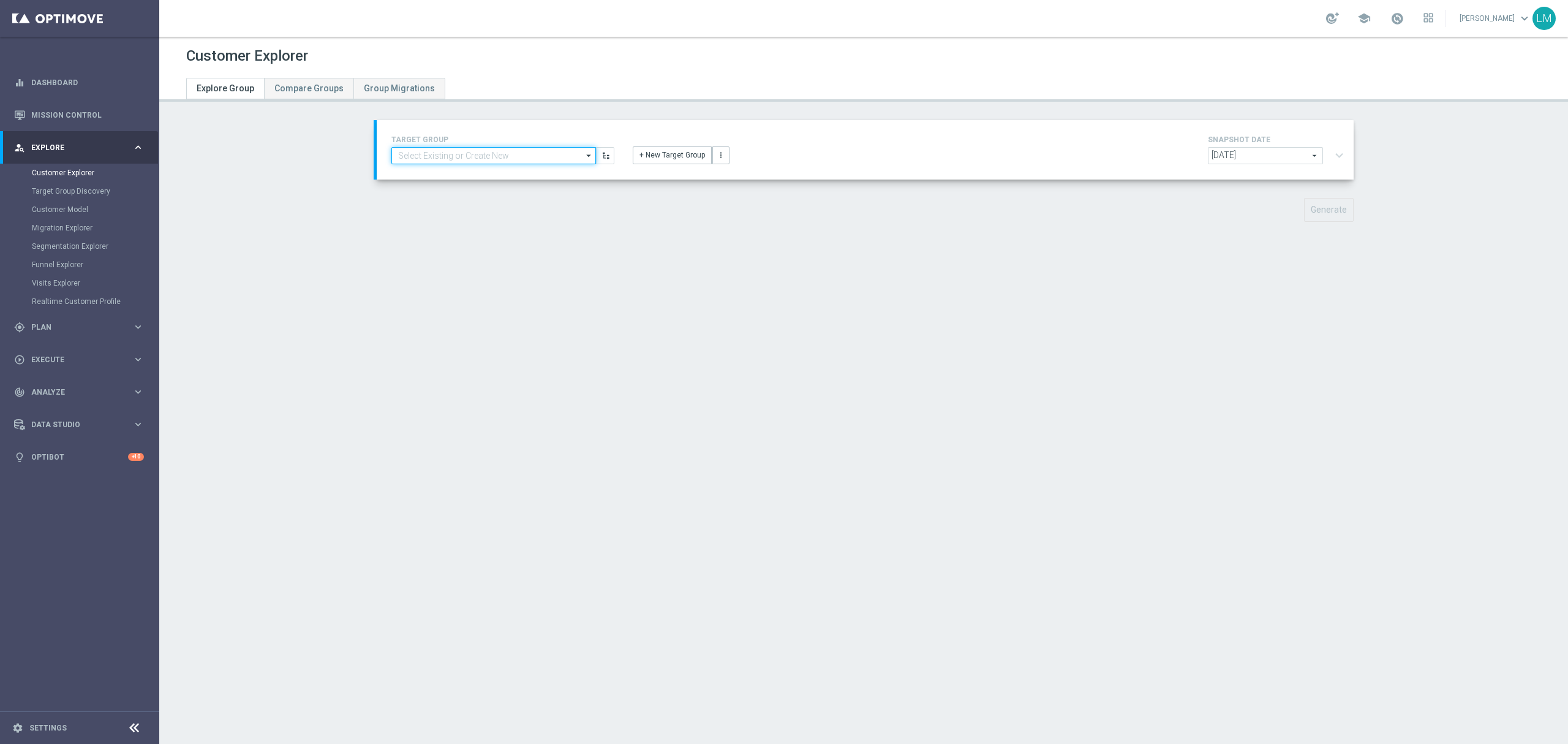
click at [520, 159] on input at bounding box center [493, 155] width 204 height 17
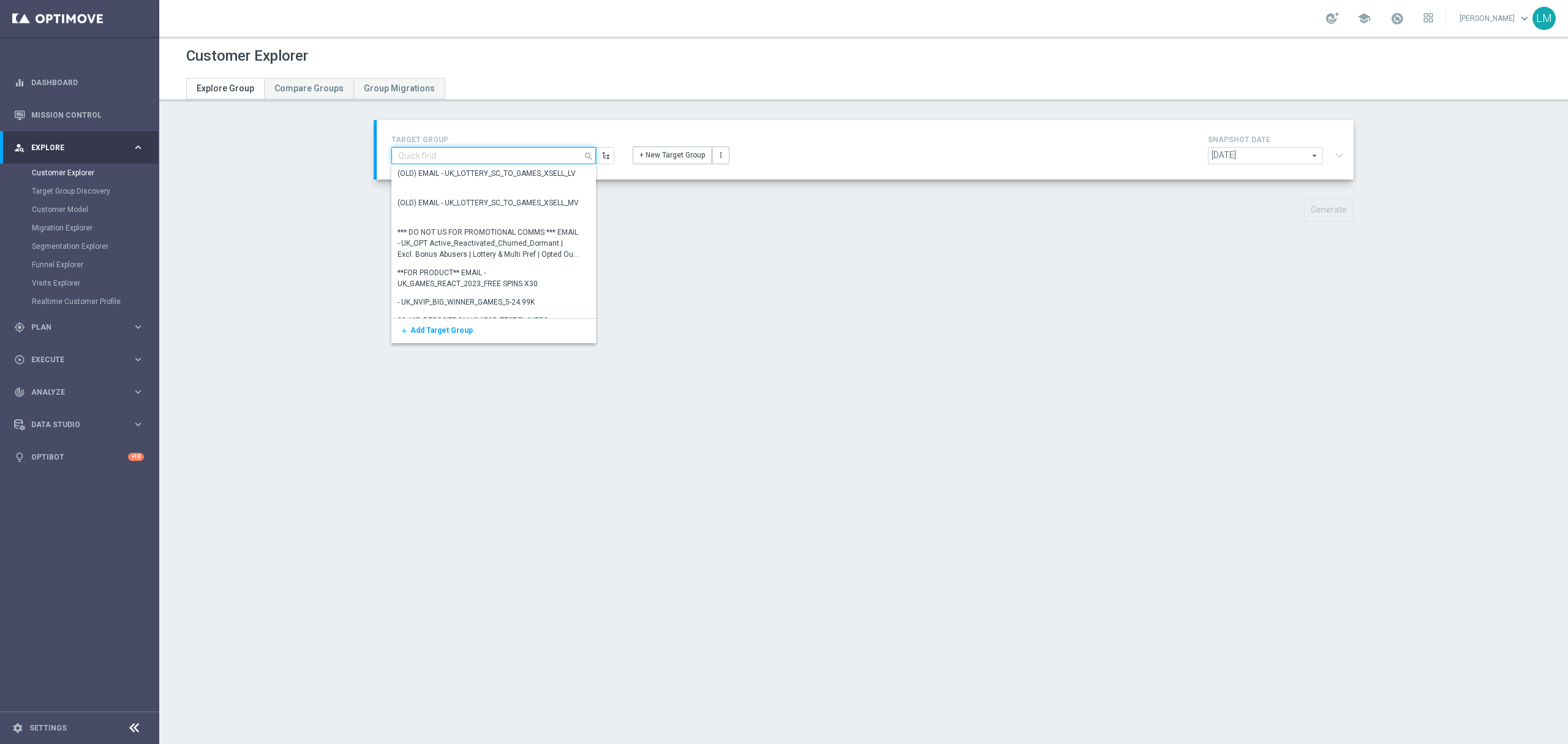
paste input "ZA_TACTICAL_EMAIL_HAS_BALANCE_BUT_NOT_PLAYED_IN_21_DAYS_HIGH"
type input "ZA_TACTICAL_EMAIL_HAS_BALANCE_BUT_NOT_PLAYED_IN_21_DAYS_HIGH"
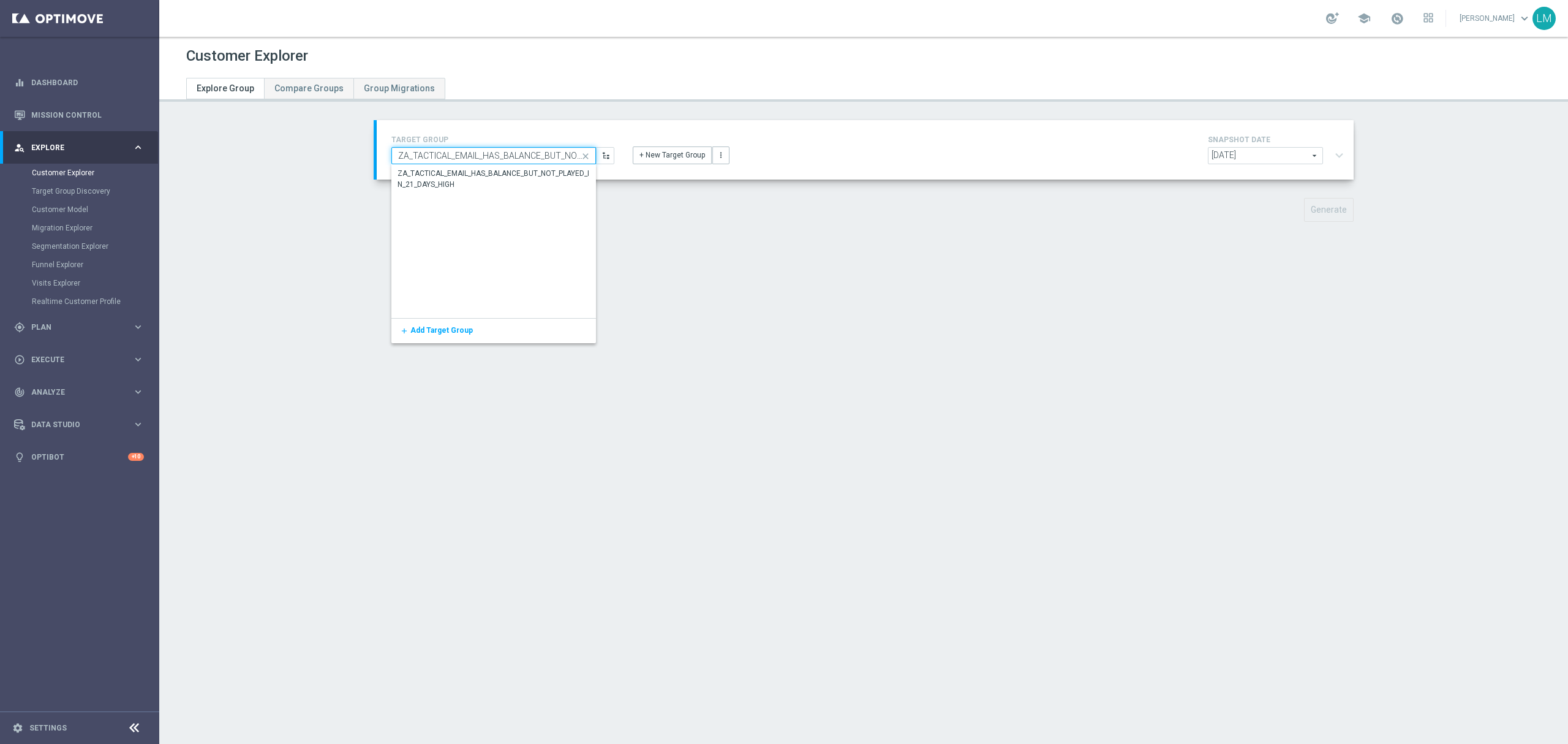
scroll to position [0, 105]
drag, startPoint x: 520, startPoint y: 159, endPoint x: 508, endPoint y: 174, distance: 19.2
click at [509, 165] on div "ZA_TACTICAL_EMAIL_HAS_BALANCE_BUT_NOT_PLAYED_IN_21_DAYS_HIGH close Show Selecte…" at bounding box center [493, 155] width 204 height 17
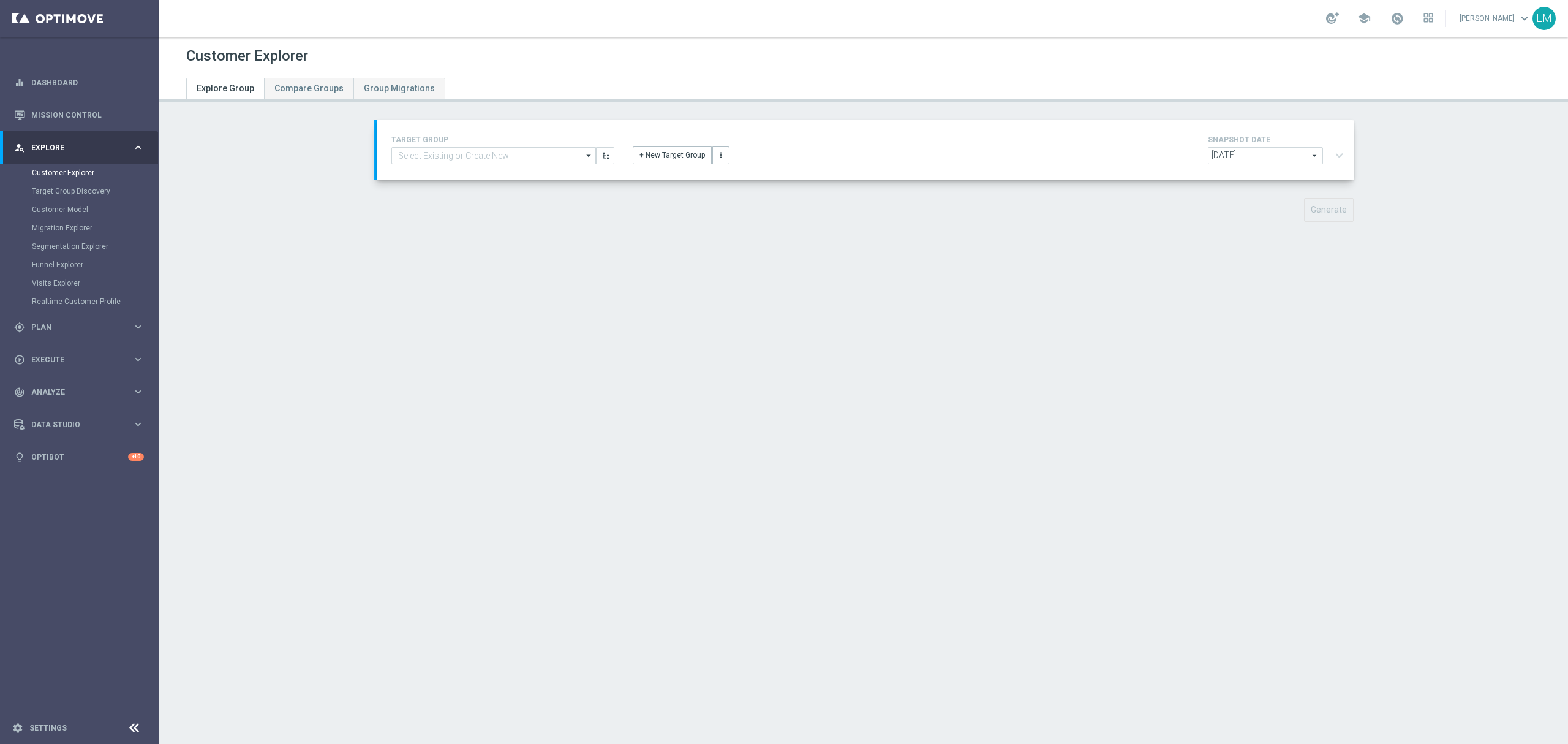
scroll to position [0, 0]
click at [508, 174] on div "TARGET GROUP arrow_drop_down Show Selected 0 of 20927 (OLD) EMAIL - UK_LOTTERY_…" at bounding box center [865, 150] width 977 height 59
click at [503, 157] on input at bounding box center [493, 155] width 204 height 17
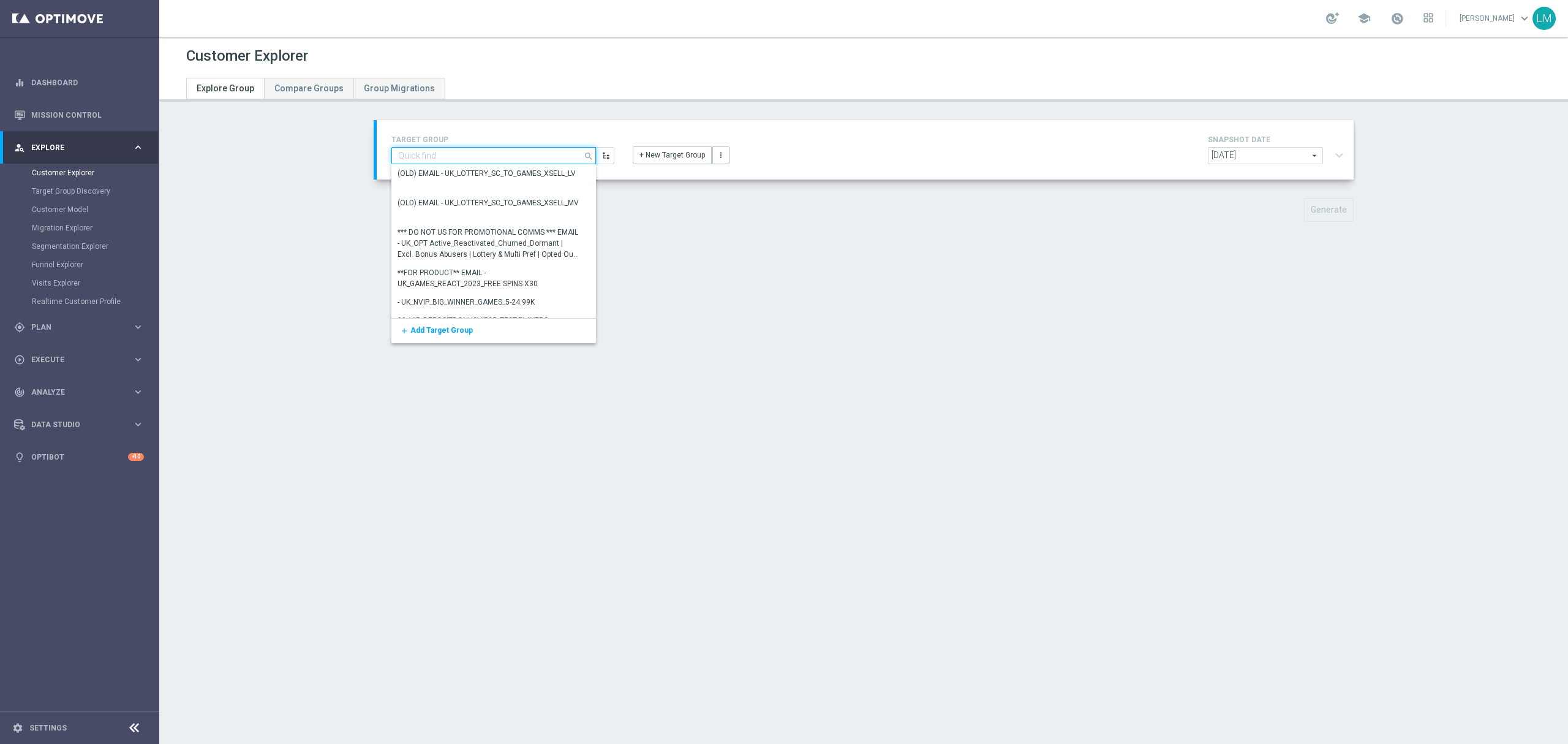
paste input "ZA_TACTICAL_EMAIL_HAS_BALANCE_BUT_NOT_PLAYED_IN_21_DAYS_HIGH"
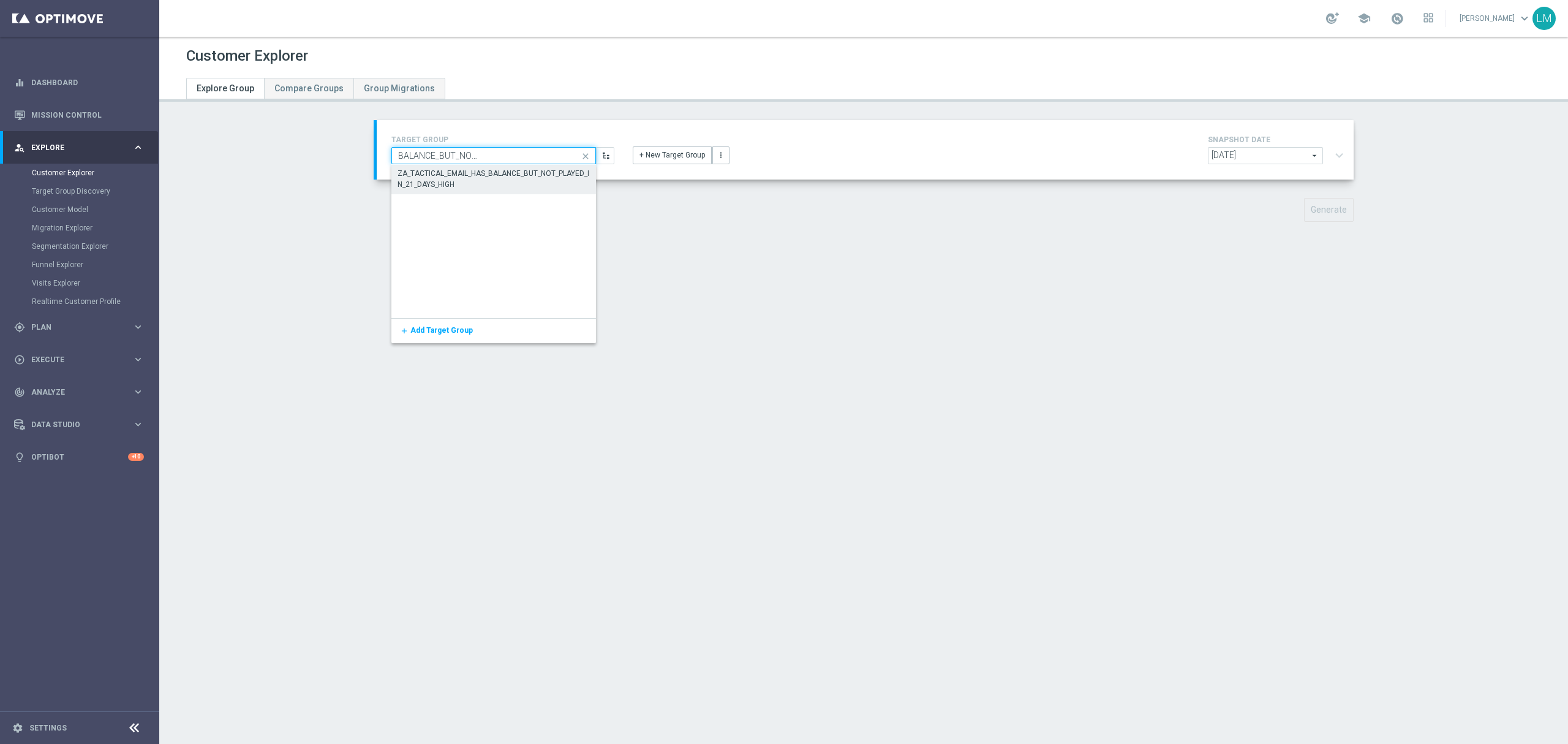
type input "ZA_TACTICAL_EMAIL_HAS_BALANCE_BUT_NOT_PLAYED_IN_21_DAYS_HIGH"
click at [499, 174] on div "ZA_TACTICAL_EMAIL_HAS_BALANCE_BUT_NOT_PLAYED_IN_21_DAYS_HIGH" at bounding box center [494, 179] width 193 height 22
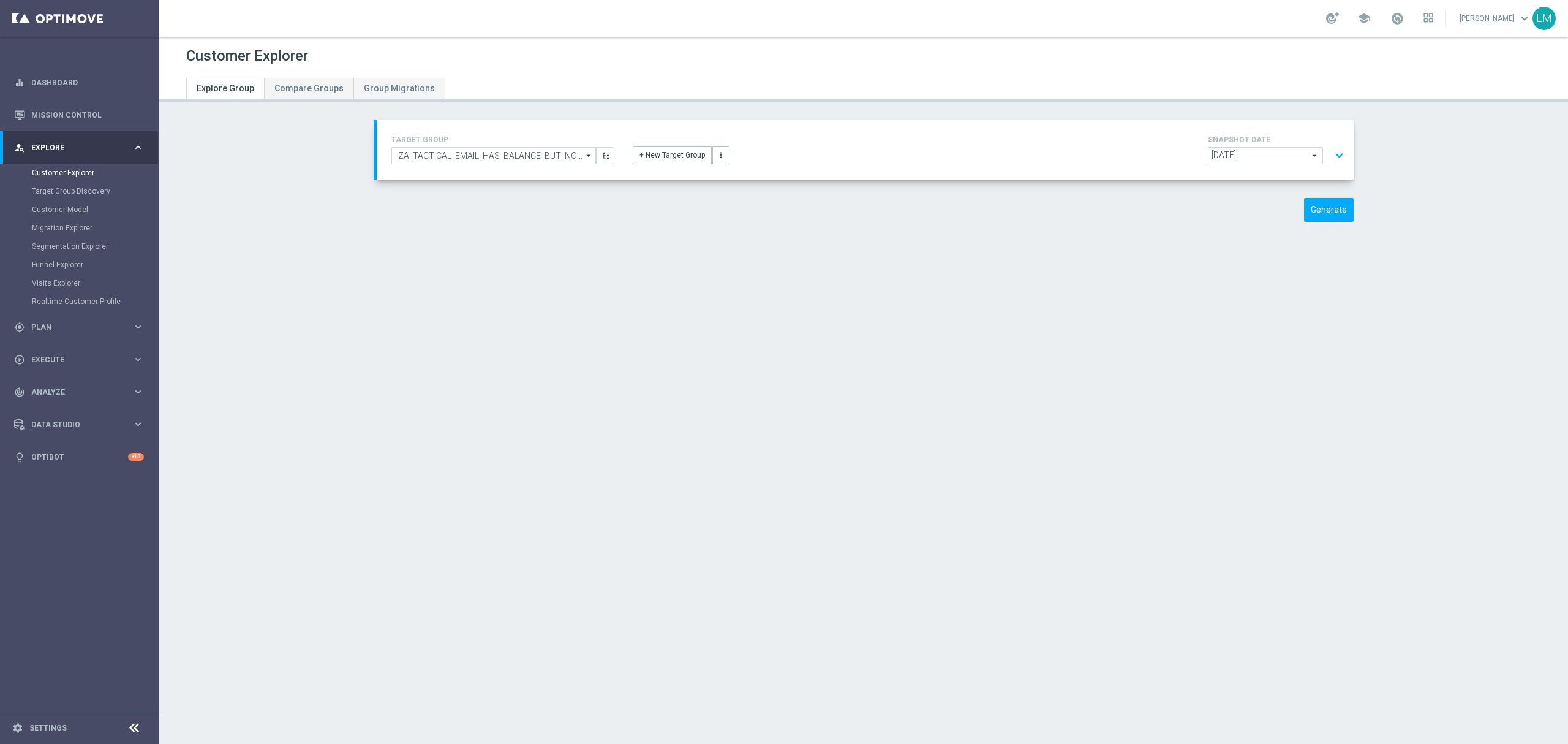
click at [1336, 158] on button "expand_more" at bounding box center [1339, 156] width 18 height 23
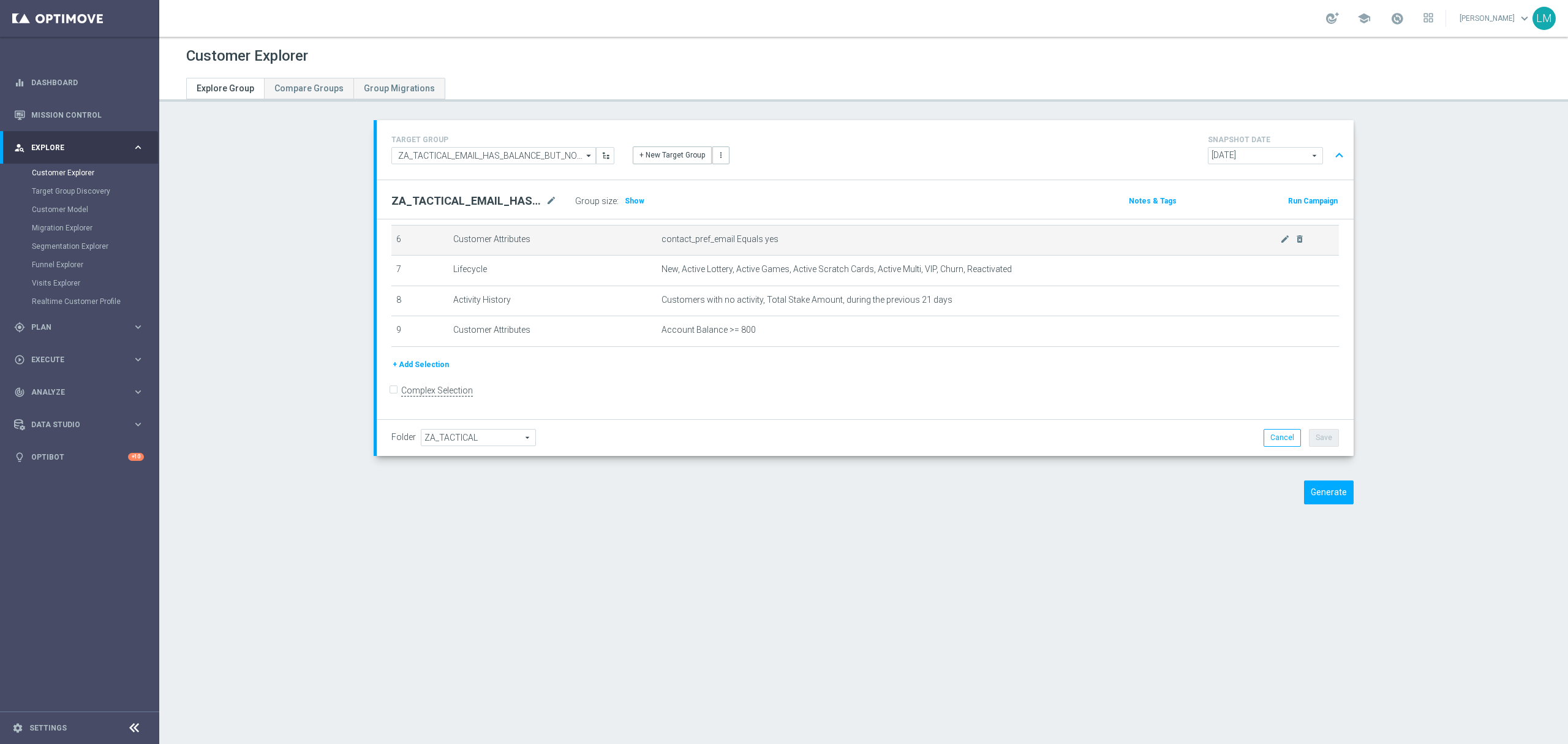
scroll to position [192, 0]
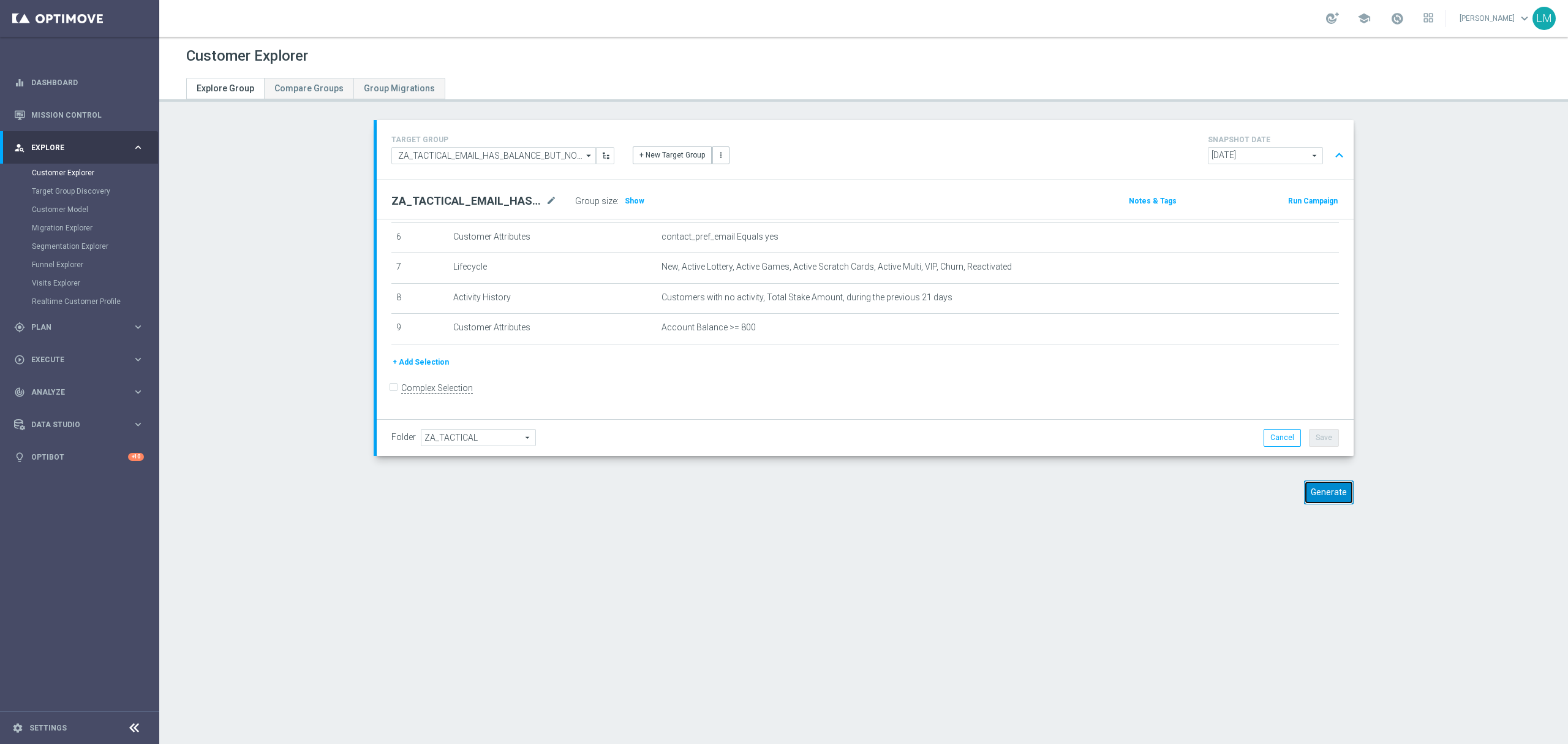
click at [1327, 492] on button "Generate" at bounding box center [1329, 492] width 50 height 24
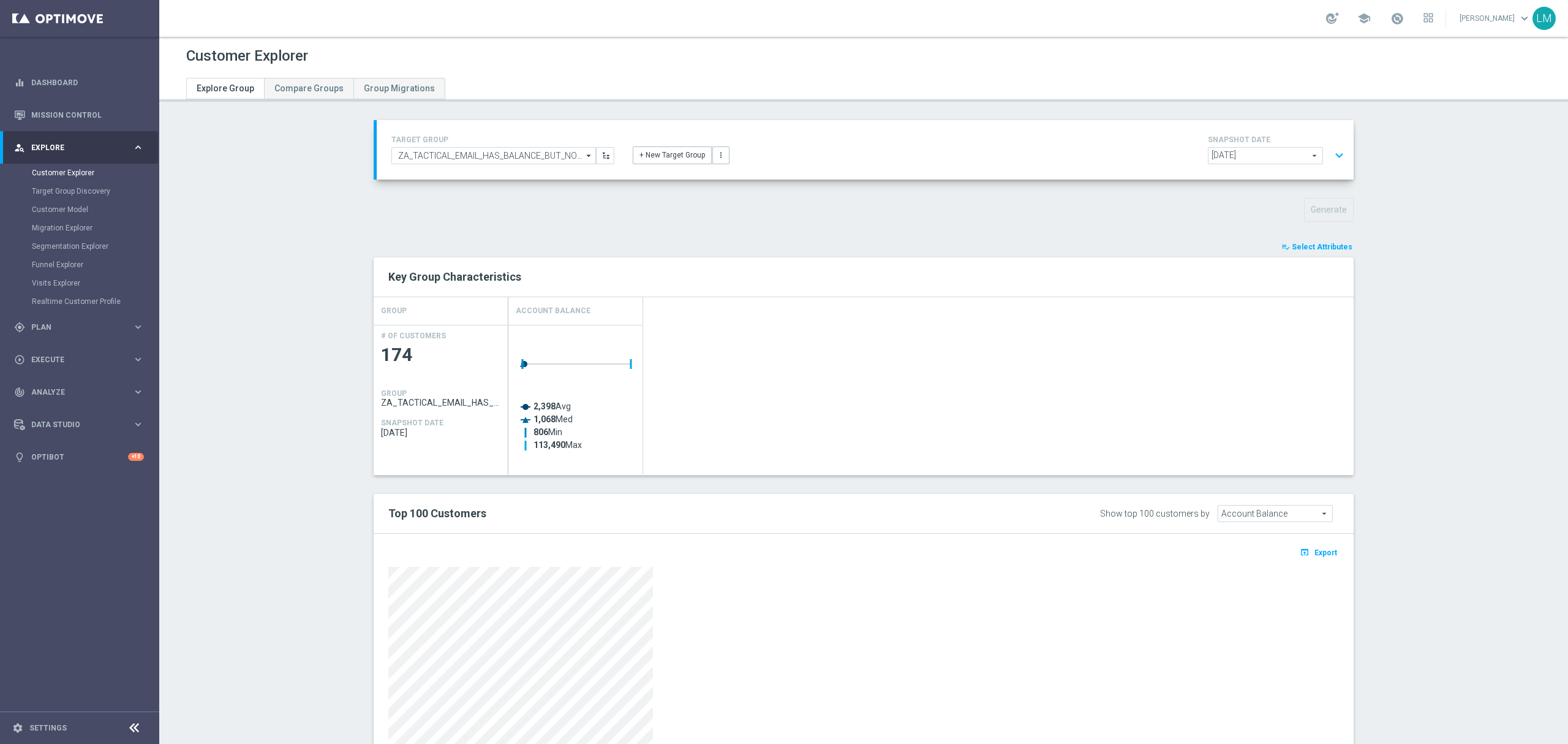
click at [1330, 162] on button "expand_more" at bounding box center [1339, 156] width 18 height 23
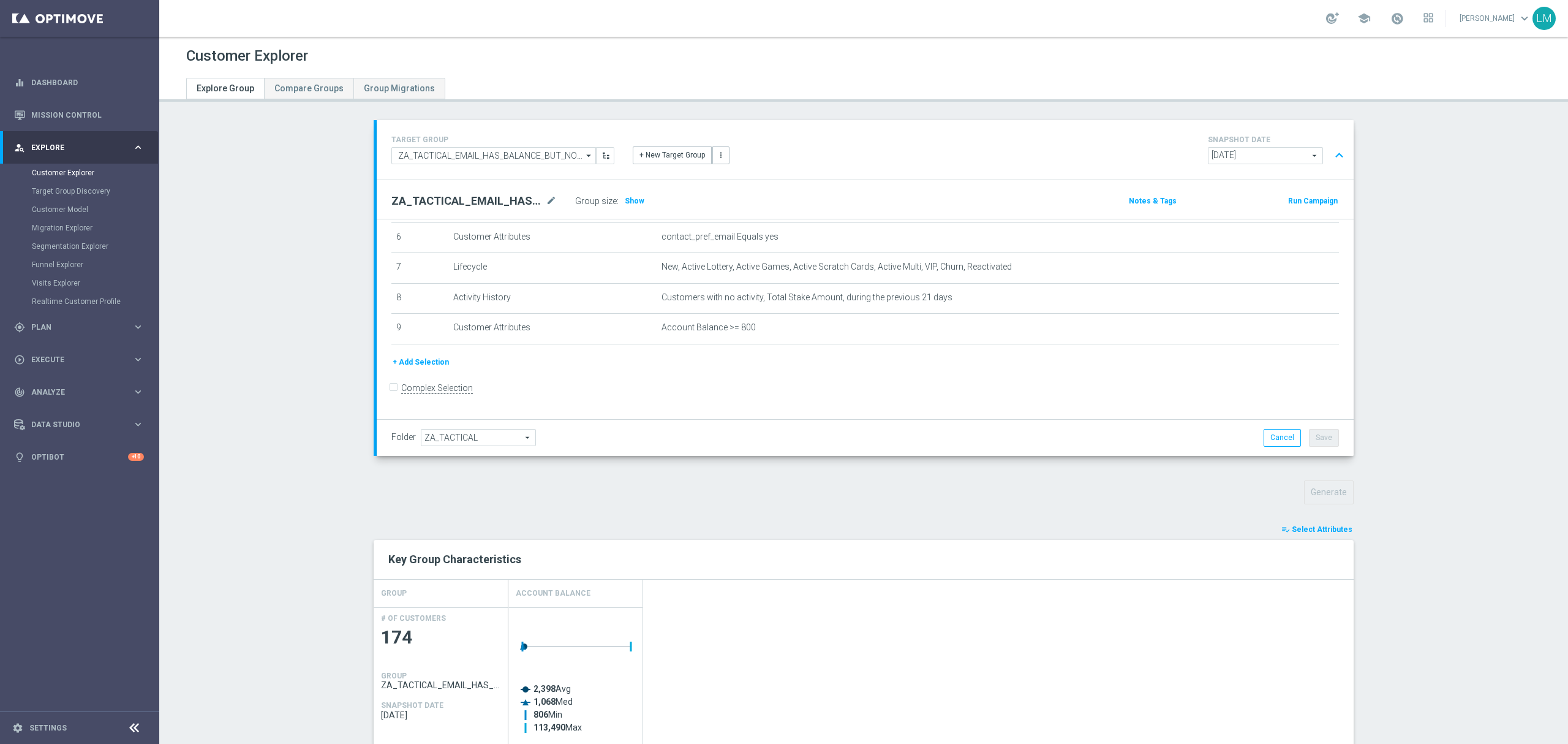
click at [1430, 382] on section "TARGET GROUP ZA_TACTICAL_EMAIL_HAS_BALANCE_BUT_NOT_PLAYED_IN_21_DAYS_HIGH ZA_TA…" at bounding box center [863, 627] width 1409 height 1014
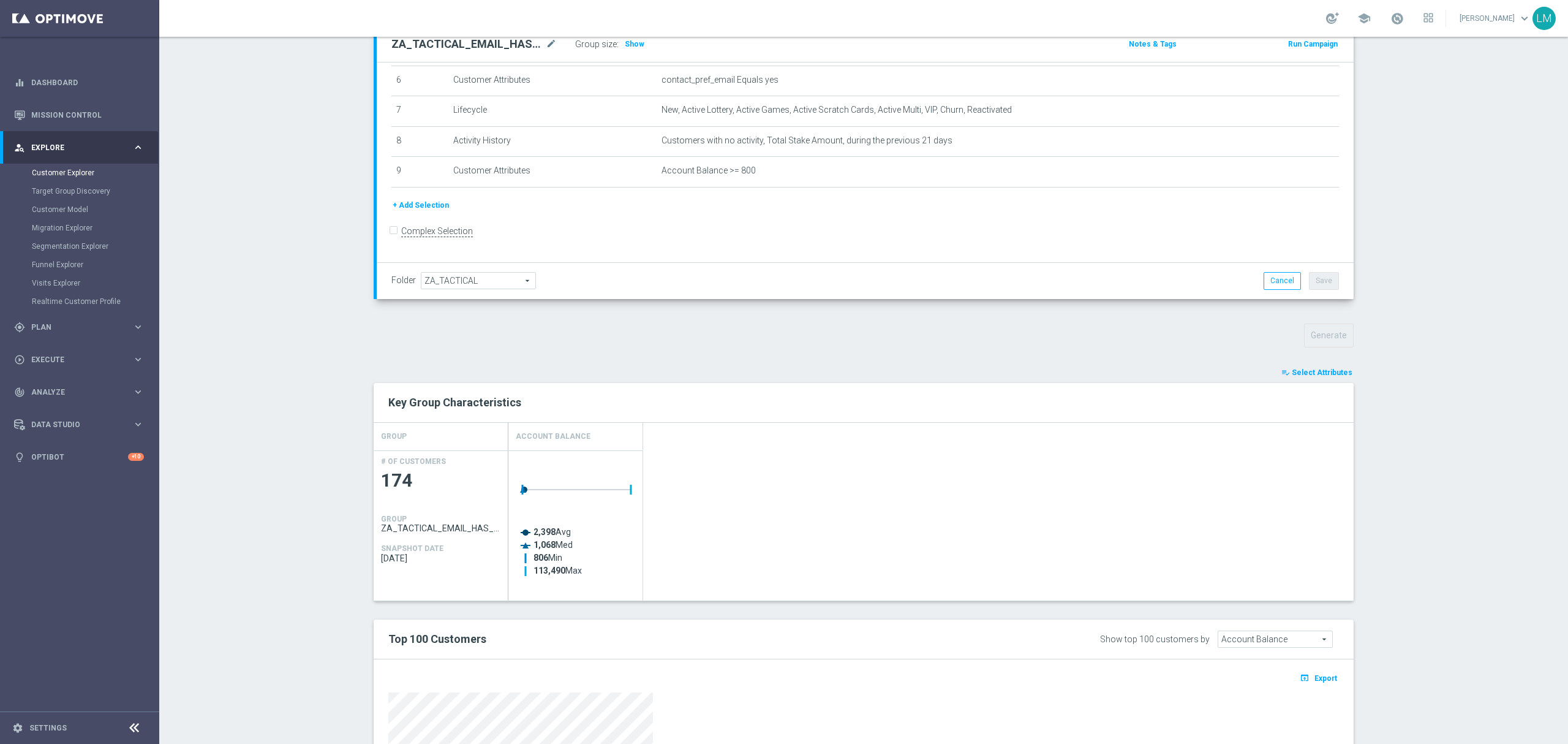
scroll to position [0, 0]
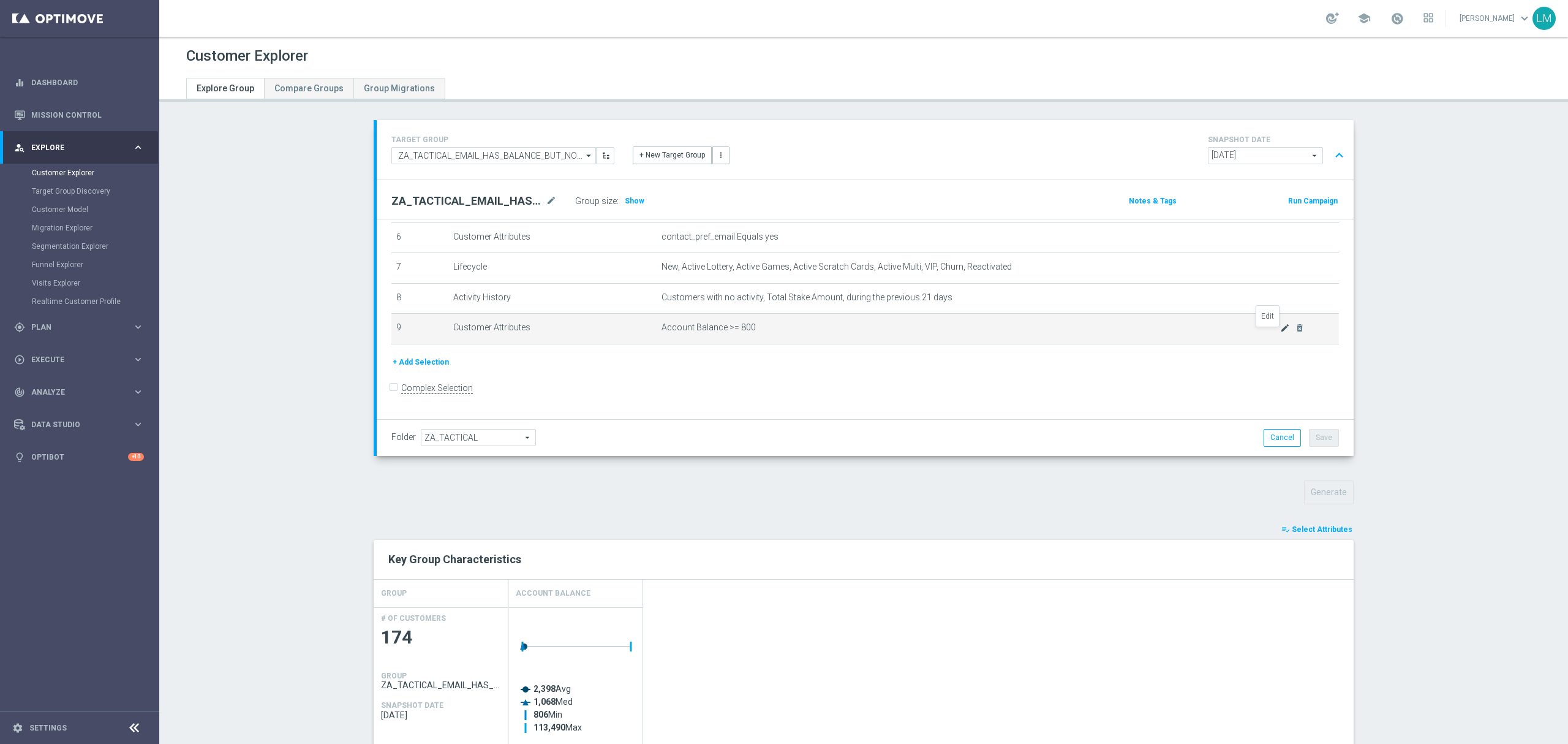
click at [1281, 333] on icon "mode_edit" at bounding box center [1285, 327] width 10 height 10
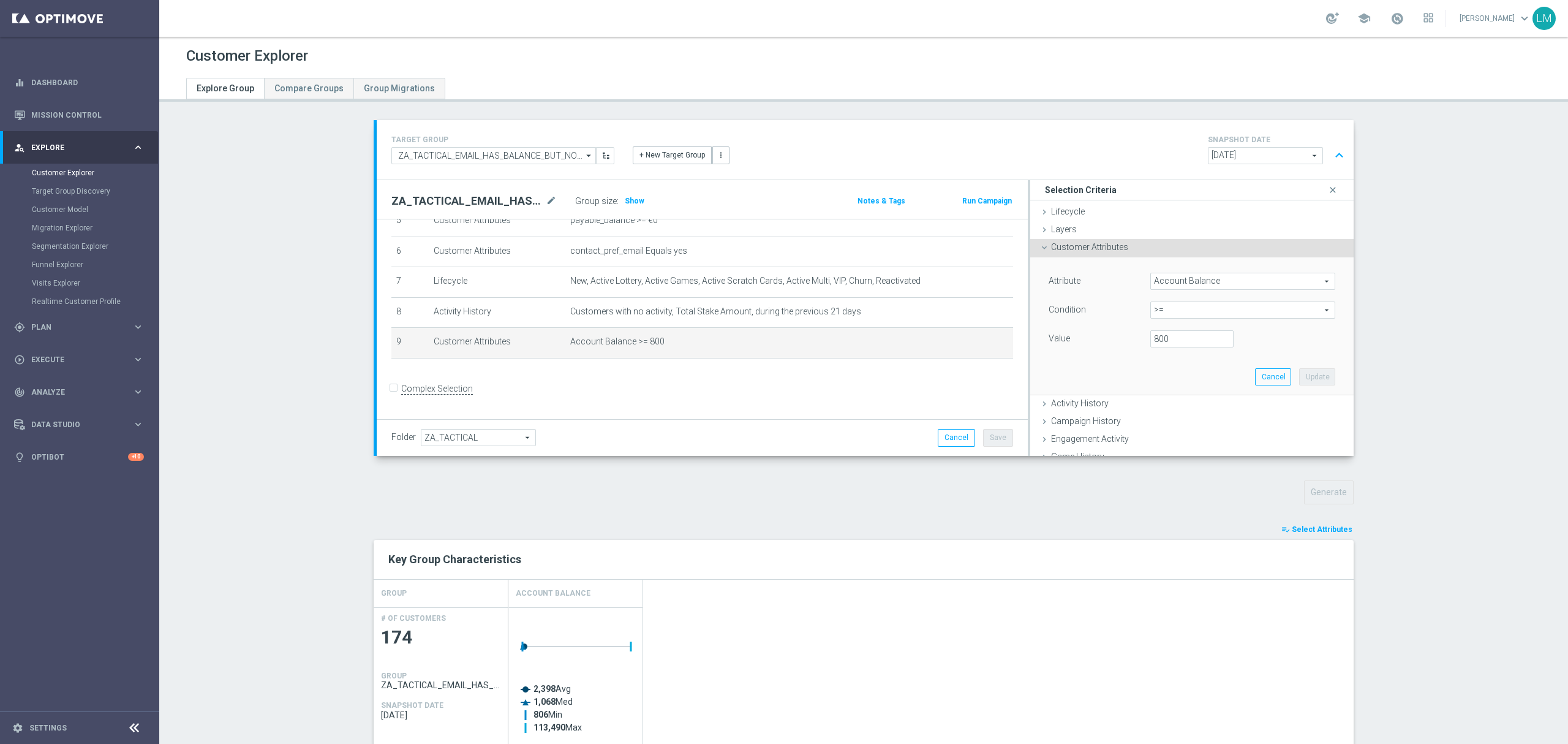
click at [1141, 336] on div "800" at bounding box center [1191, 338] width 102 height 17
click at [1155, 336] on input "800" at bounding box center [1192, 338] width 83 height 17
type input "400"
click at [1301, 374] on button "Update" at bounding box center [1317, 376] width 36 height 17
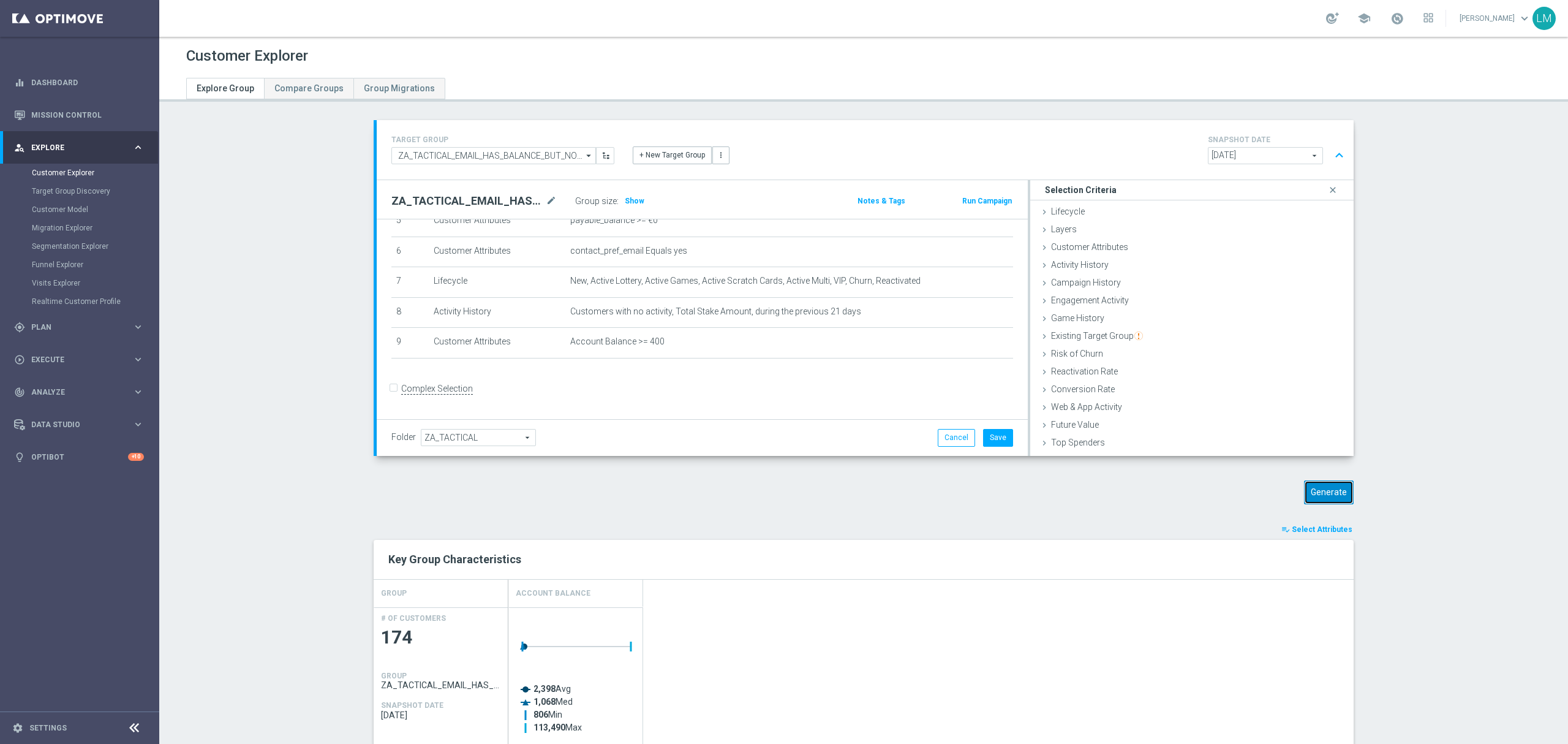
click at [1327, 488] on button "Generate" at bounding box center [1329, 492] width 50 height 24
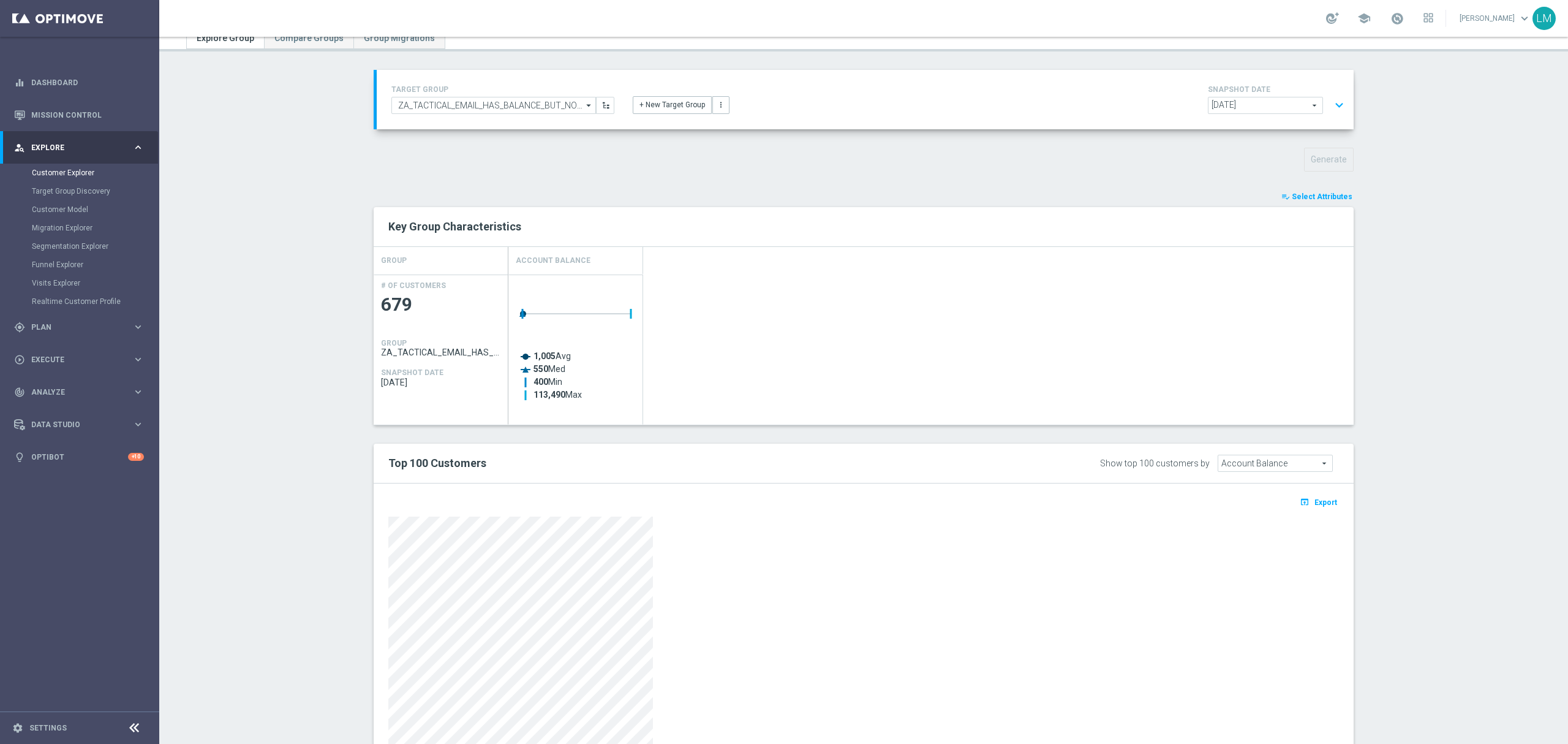
scroll to position [0, 0]
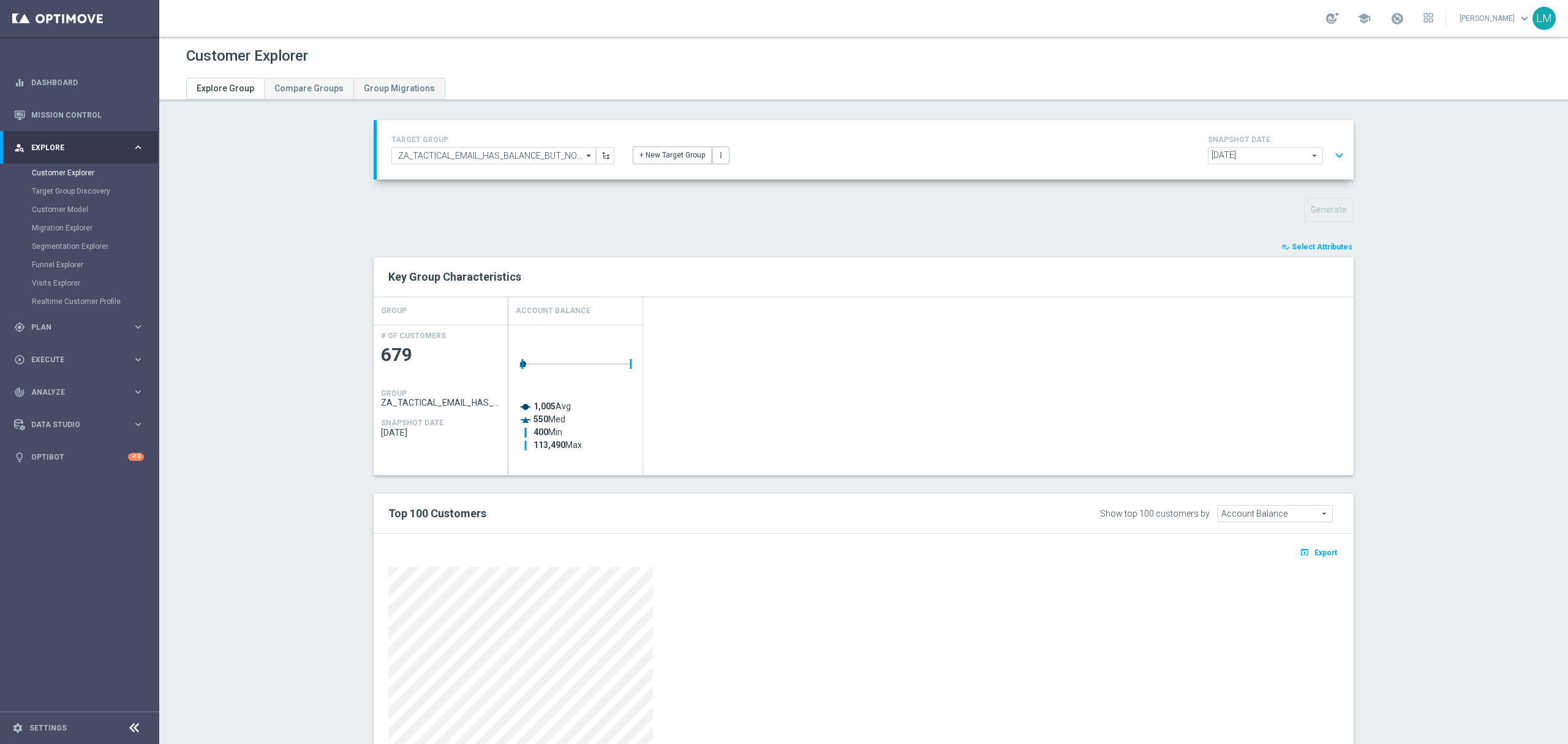
click at [1331, 249] on span "Select Attributes" at bounding box center [1322, 247] width 61 height 9
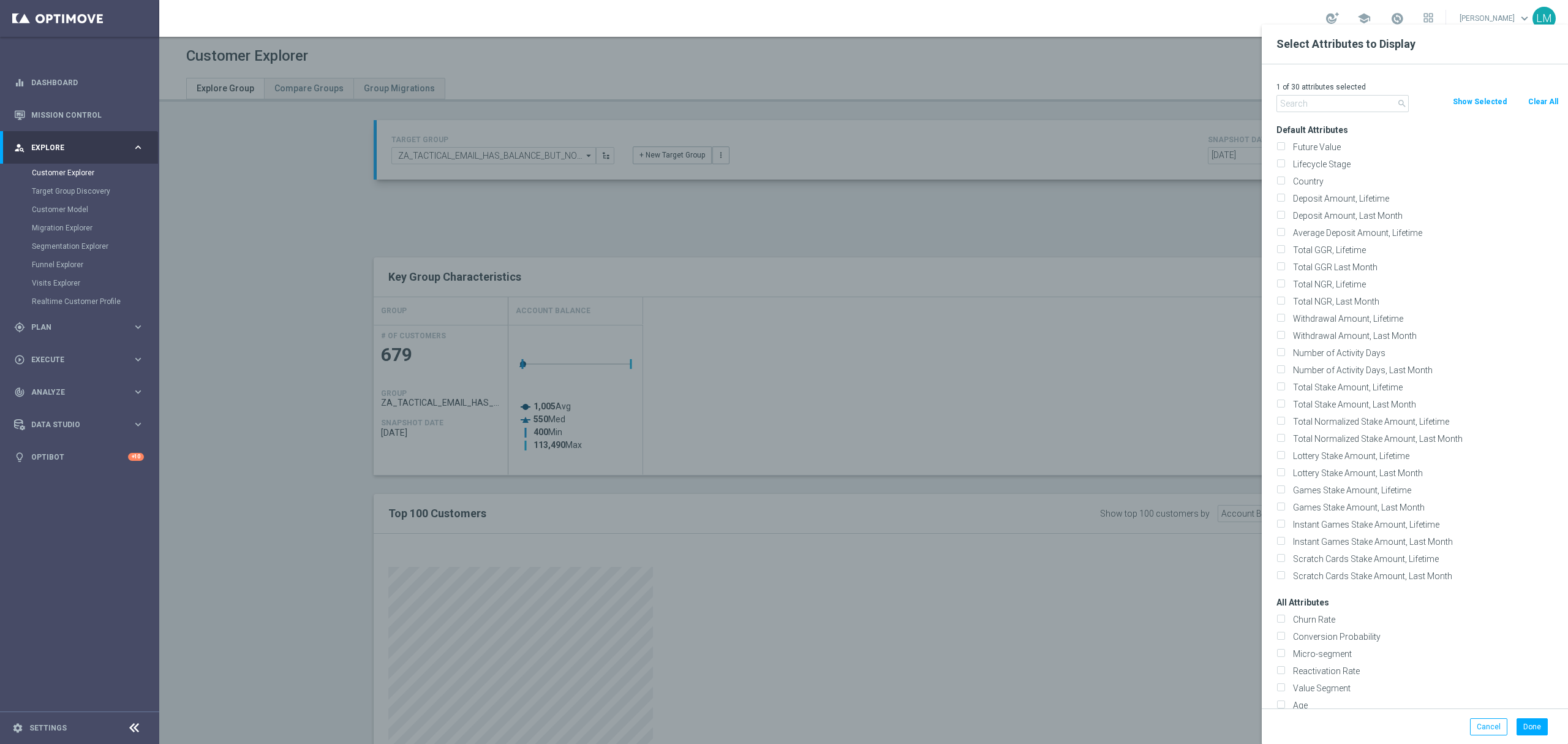
click at [1352, 101] on input "text" at bounding box center [1342, 103] width 133 height 17
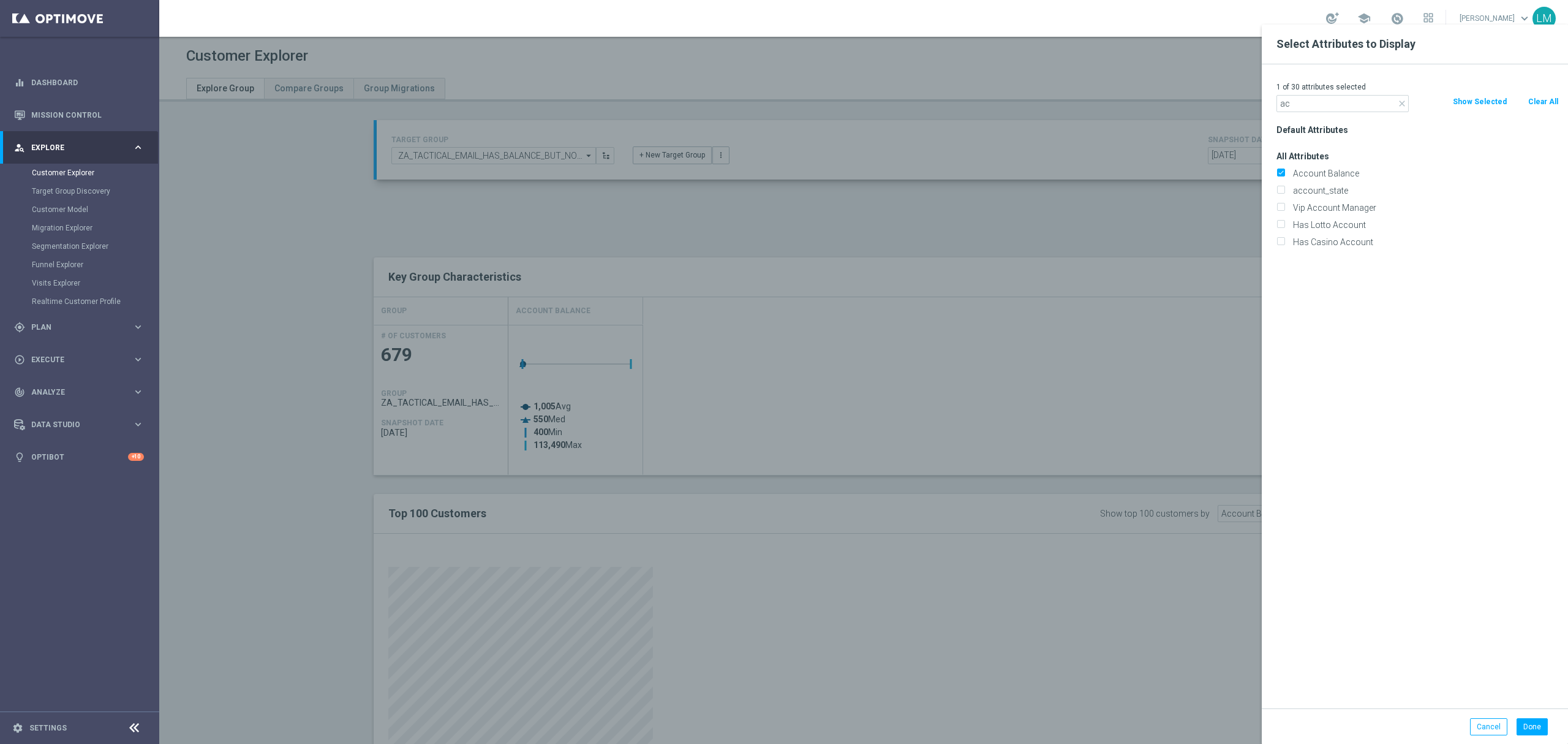
type input "a"
type input "fav"
click at [1338, 168] on label "FavoriteLotteryBrand" at bounding box center [1423, 173] width 270 height 11
click at [1284, 171] on input "FavoriteLotteryBrand" at bounding box center [1280, 174] width 8 height 8
checkbox input "true"
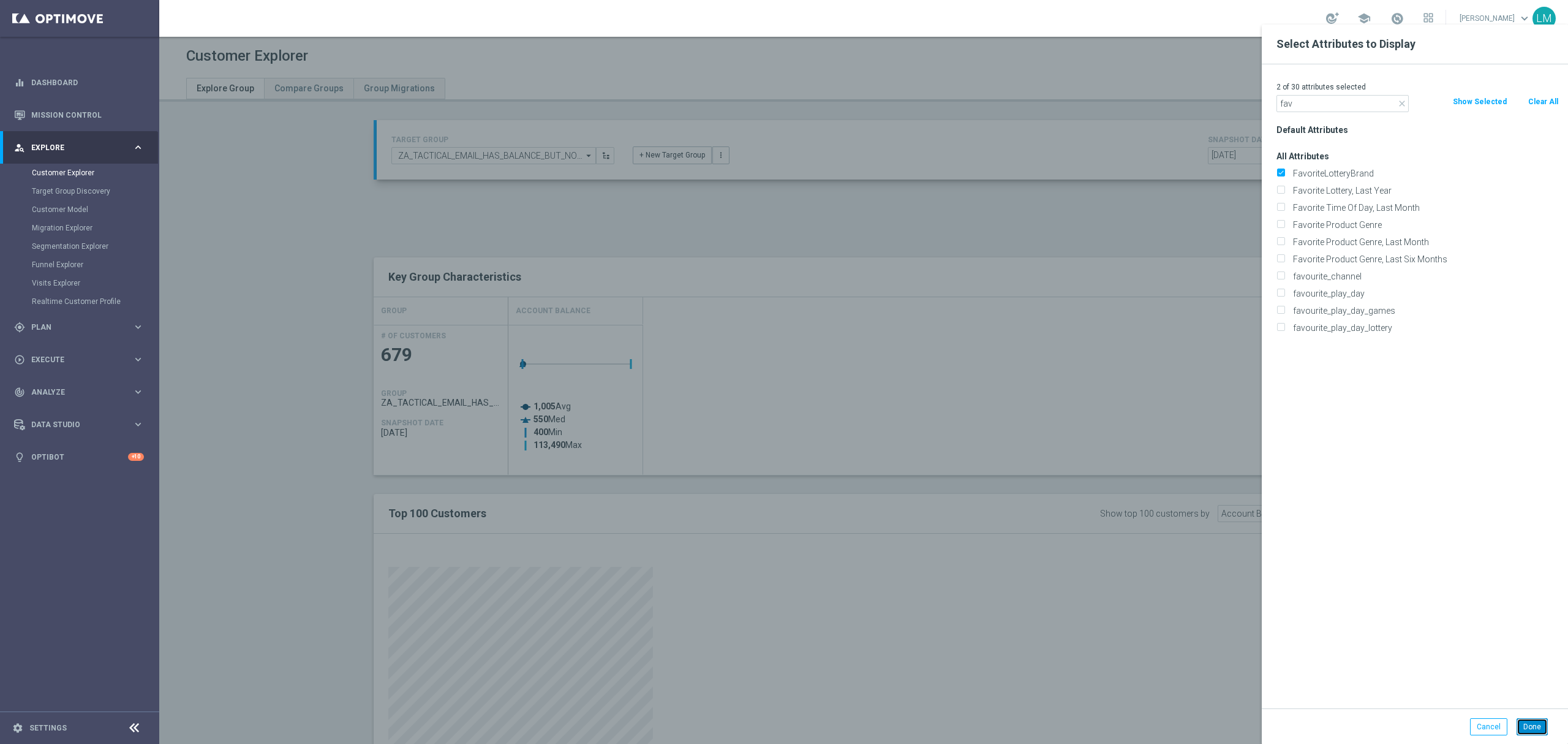
click at [1537, 732] on button "Done" at bounding box center [1532, 726] width 31 height 17
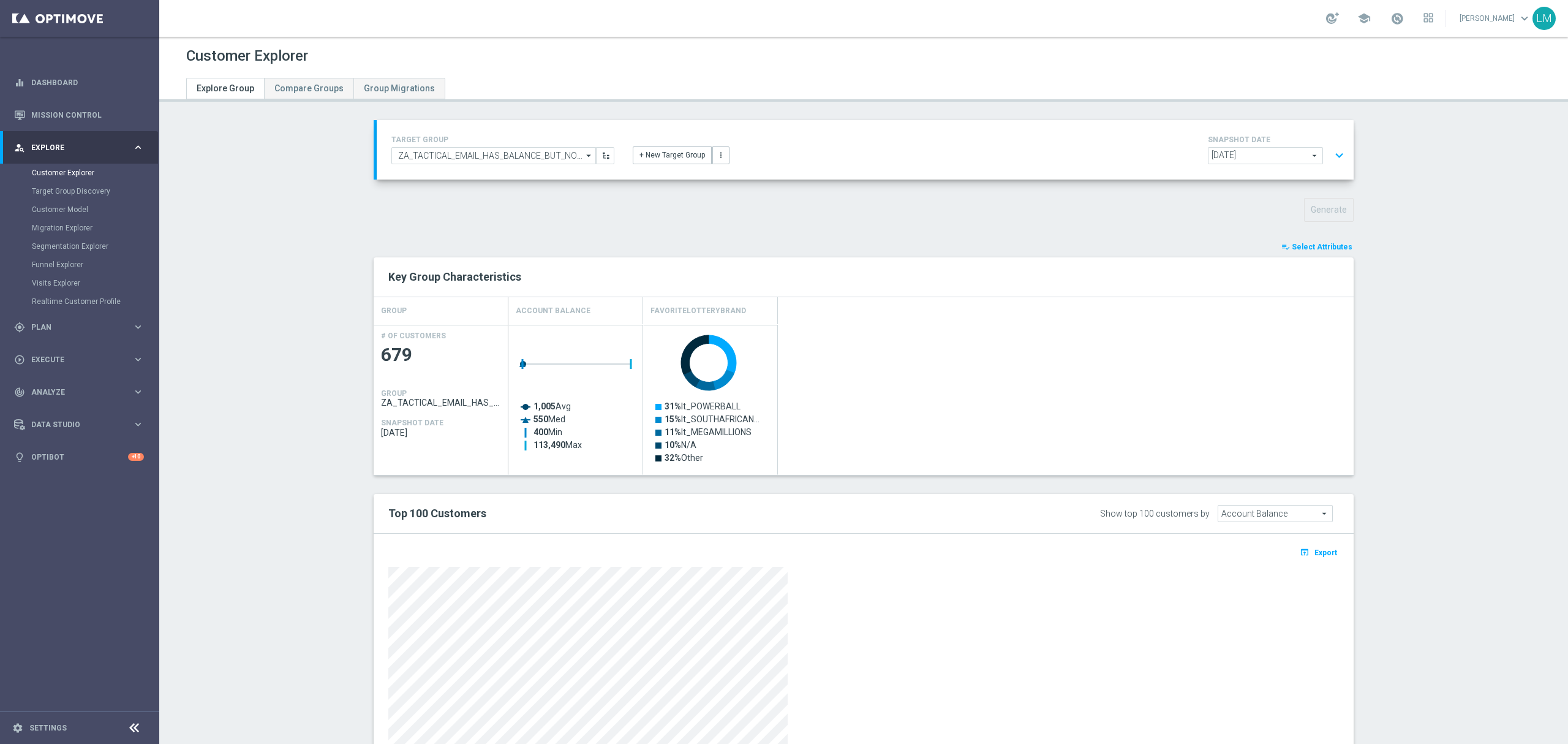
click at [1330, 165] on button "expand_more" at bounding box center [1339, 156] width 18 height 23
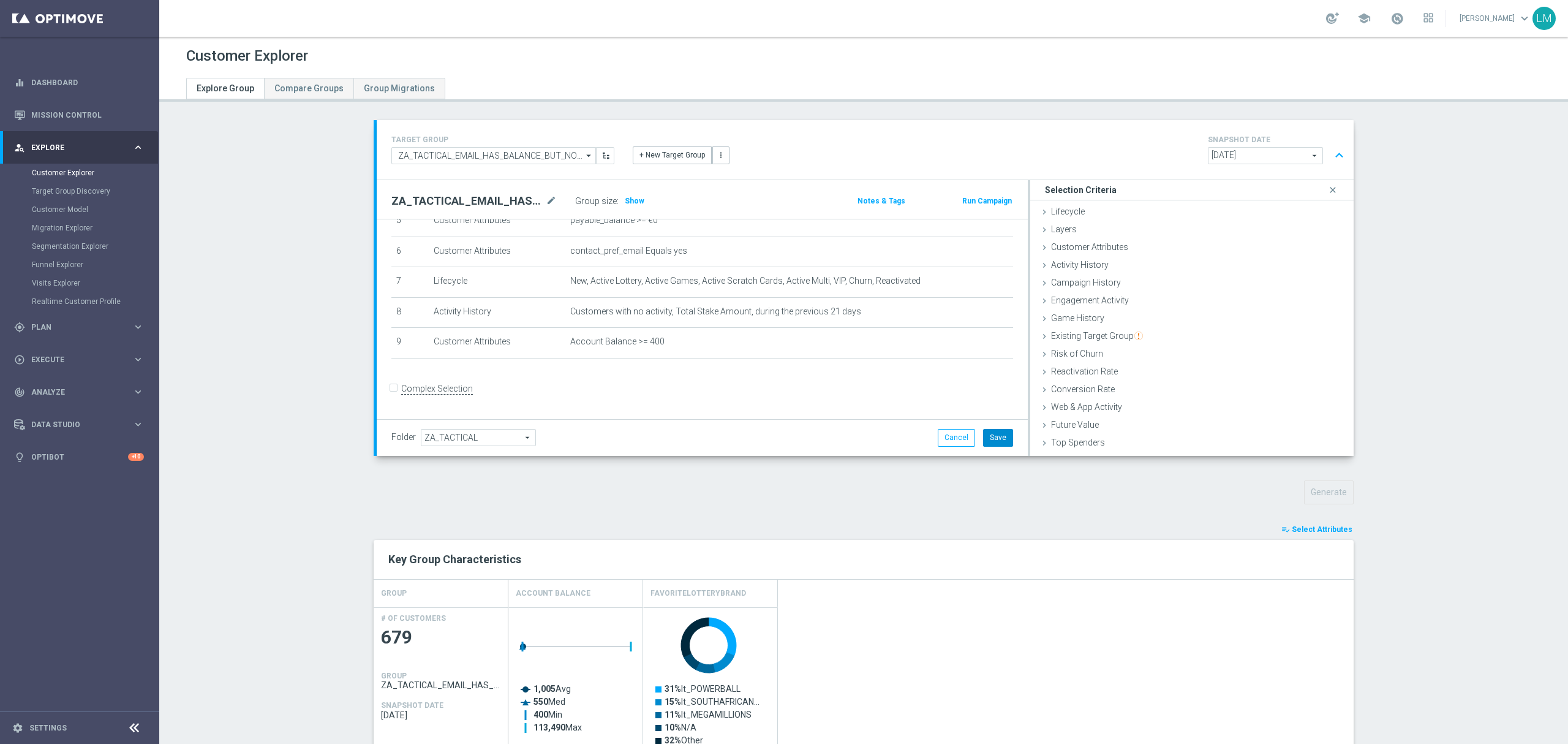
click at [985, 436] on button "Save" at bounding box center [998, 437] width 30 height 17
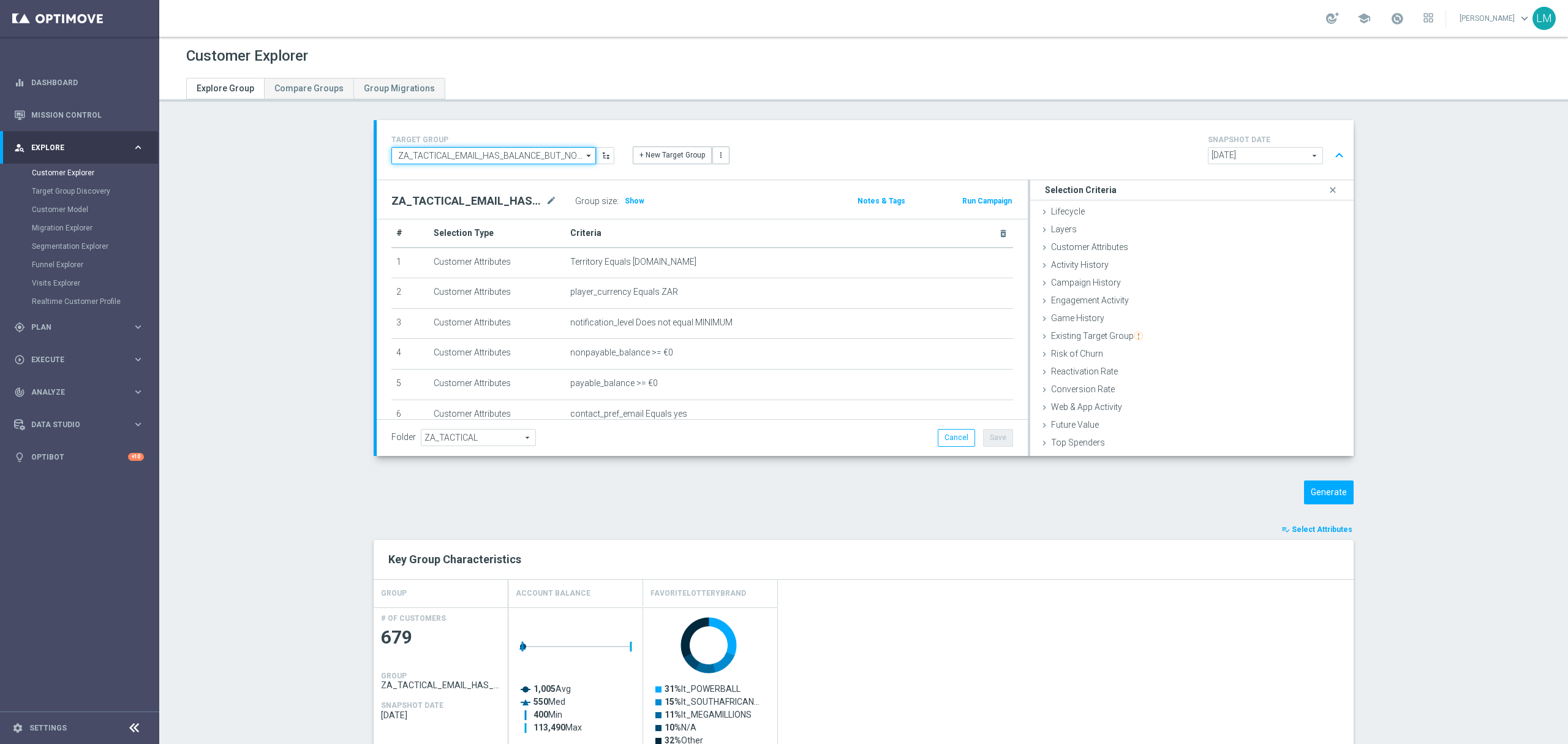
click at [532, 158] on input "ZA_TACTICAL_EMAIL_HAS_BALANCE_BUT_NOT_PLAYED_IN_21_DAYS_HIGH" at bounding box center [493, 155] width 204 height 17
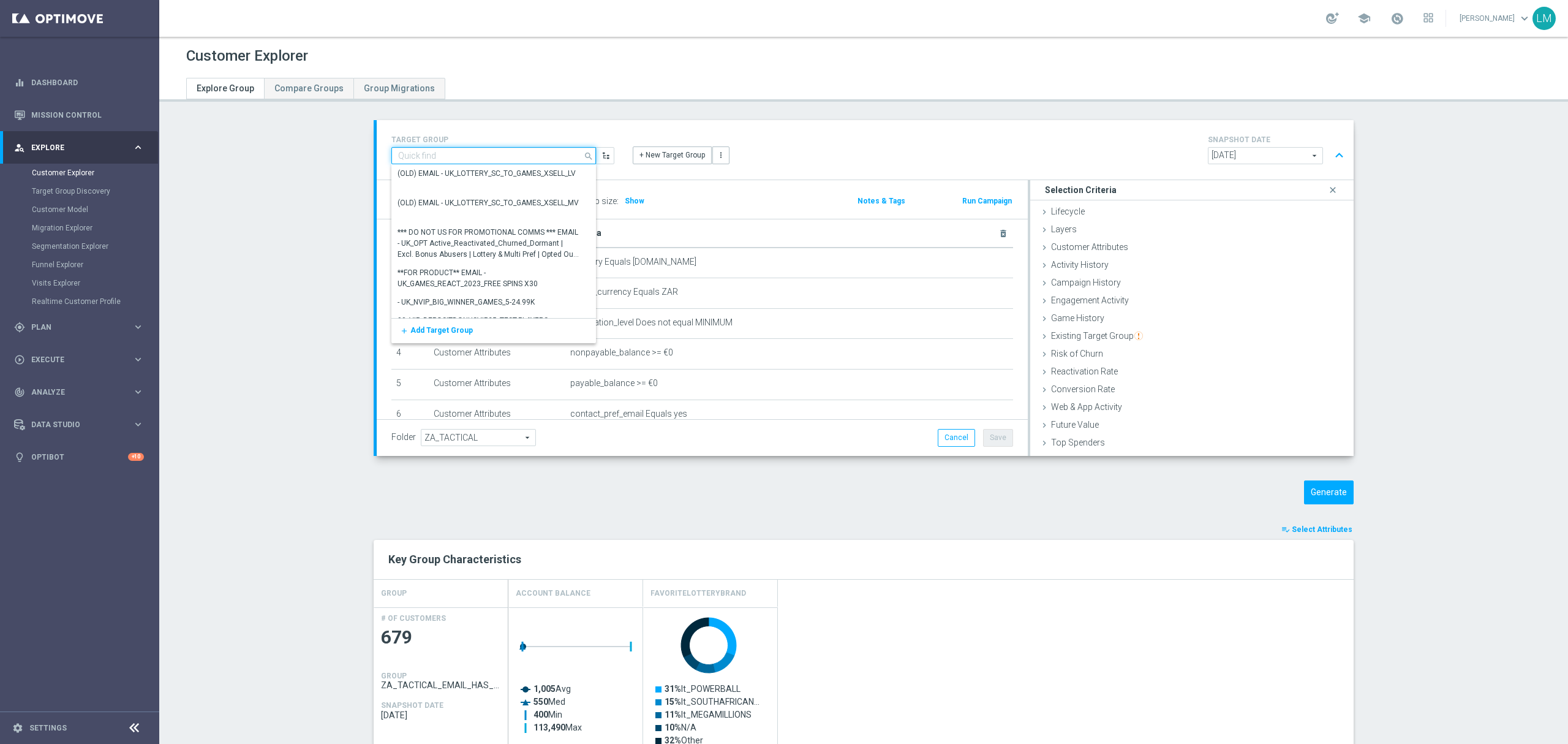
paste input "ZA_TACTICAL_EMAIL_HAS_BALANCE_BUT_NOT_PLAYED_IN_21_DAYS_LOW"
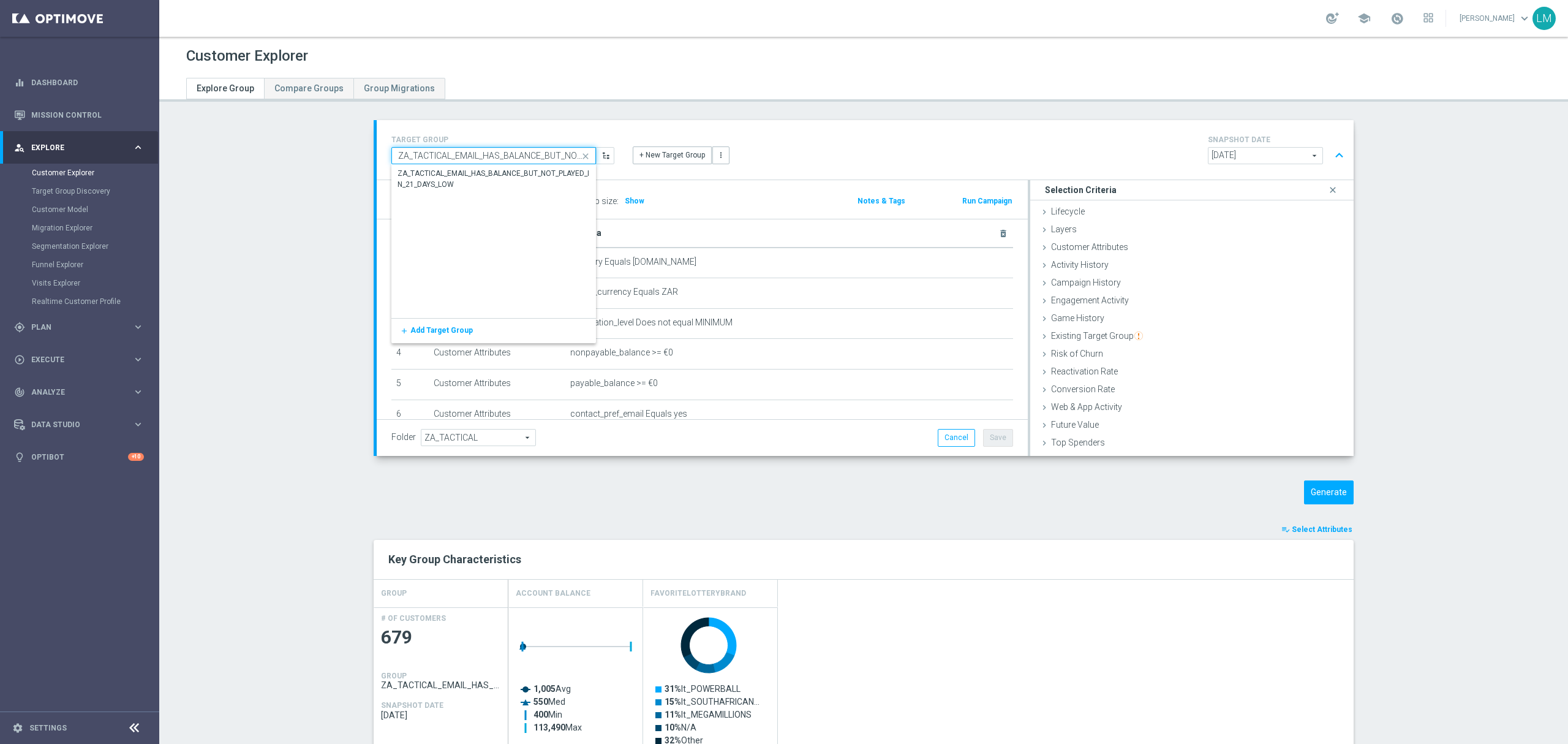
scroll to position [0, 103]
click at [522, 173] on div "ZA_TACTICAL_EMAIL_HAS_BALANCE_BUT_NOT_PLAYED_IN_21_DAYS_LOW" at bounding box center [494, 179] width 193 height 22
type input "ZA_TACTICAL_EMAIL_HAS_BALANCE_BUT_NOT_PLAYED_IN_21_DAYS_LOW"
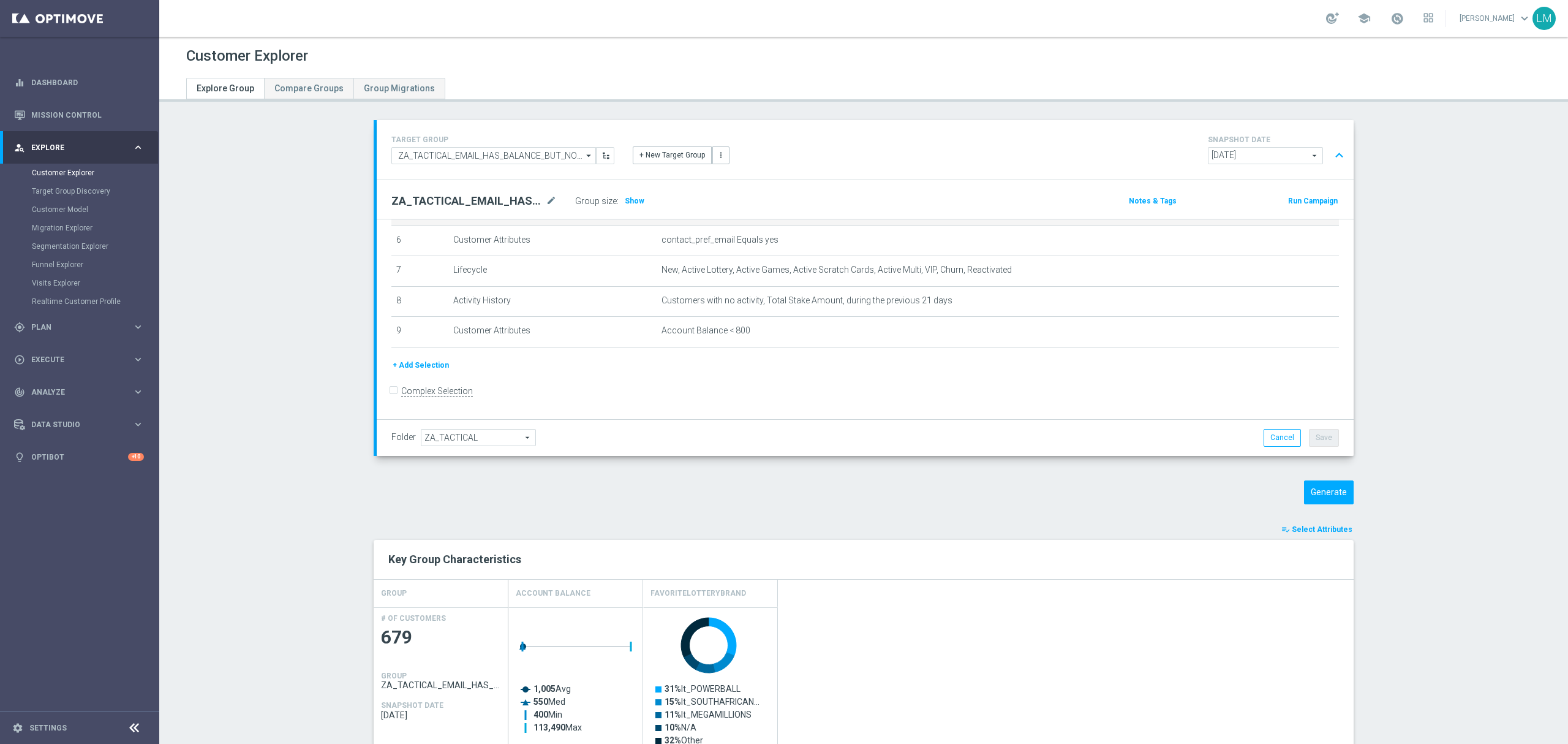
scroll to position [192, 0]
click at [0, 0] on icon "mode_edit" at bounding box center [0, 0] width 0 height 0
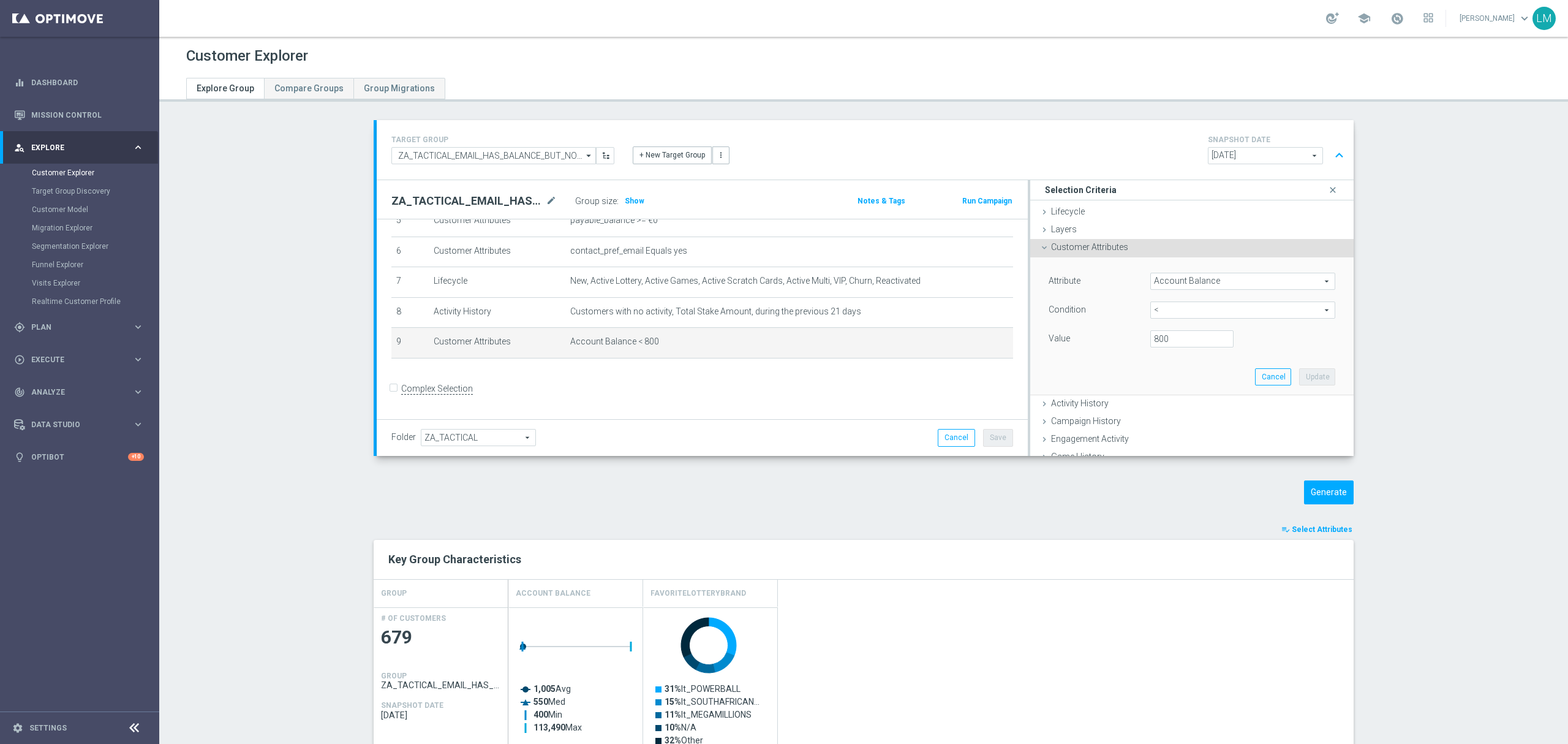
click at [1186, 308] on span "<" at bounding box center [1243, 310] width 184 height 16
click at [1189, 424] on span "between" at bounding box center [1243, 424] width 172 height 10
type input "between"
click at [1158, 366] on input "number" at bounding box center [1192, 367] width 83 height 17
type input "399.99"
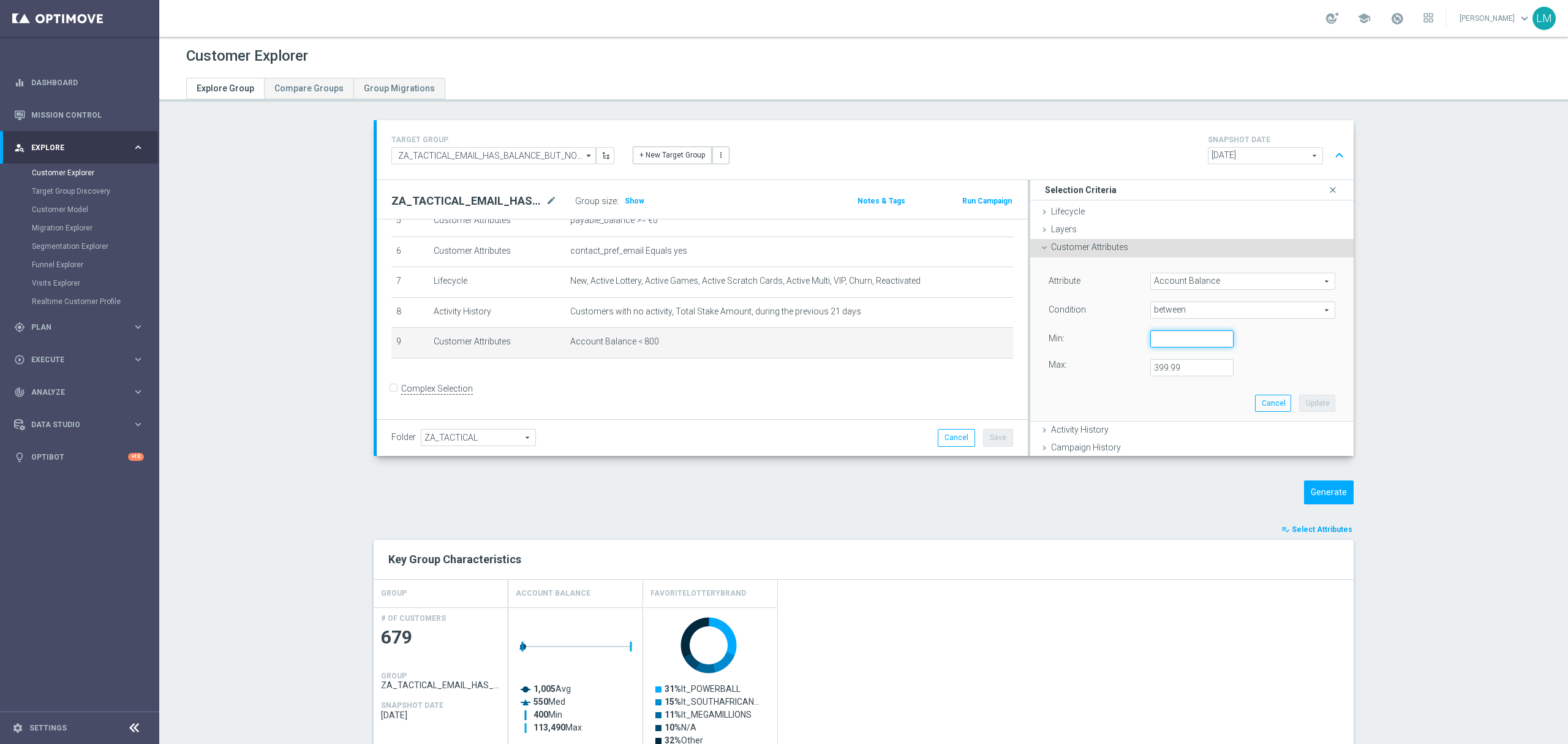
click at [1167, 342] on input "number" at bounding box center [1192, 338] width 83 height 17
type input "50"
click at [1309, 404] on button "Update" at bounding box center [1317, 403] width 36 height 17
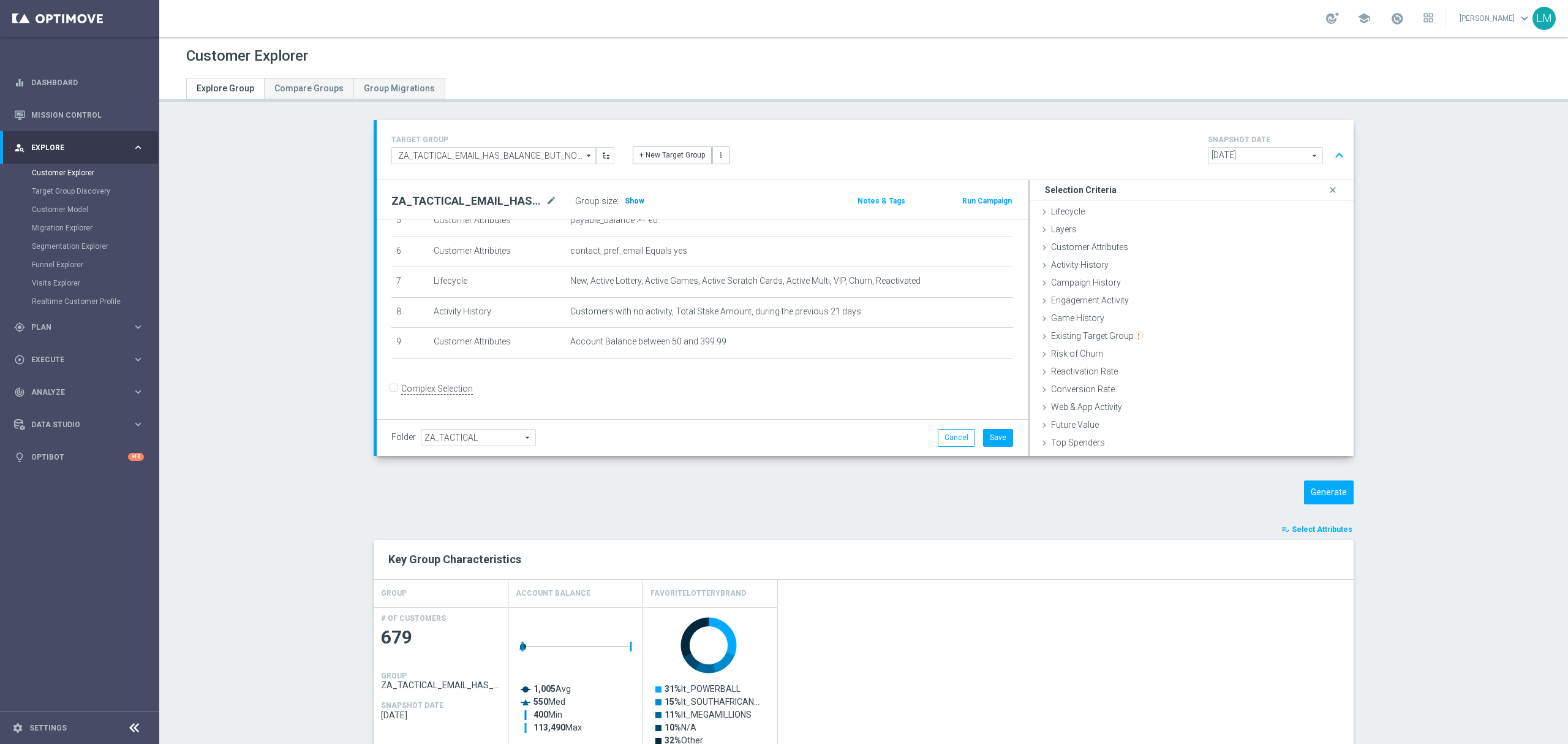
click at [629, 200] on span "Show" at bounding box center [635, 201] width 19 height 9
click at [993, 437] on button "Save" at bounding box center [998, 437] width 30 height 17
click at [1322, 492] on button "Generate" at bounding box center [1329, 492] width 50 height 24
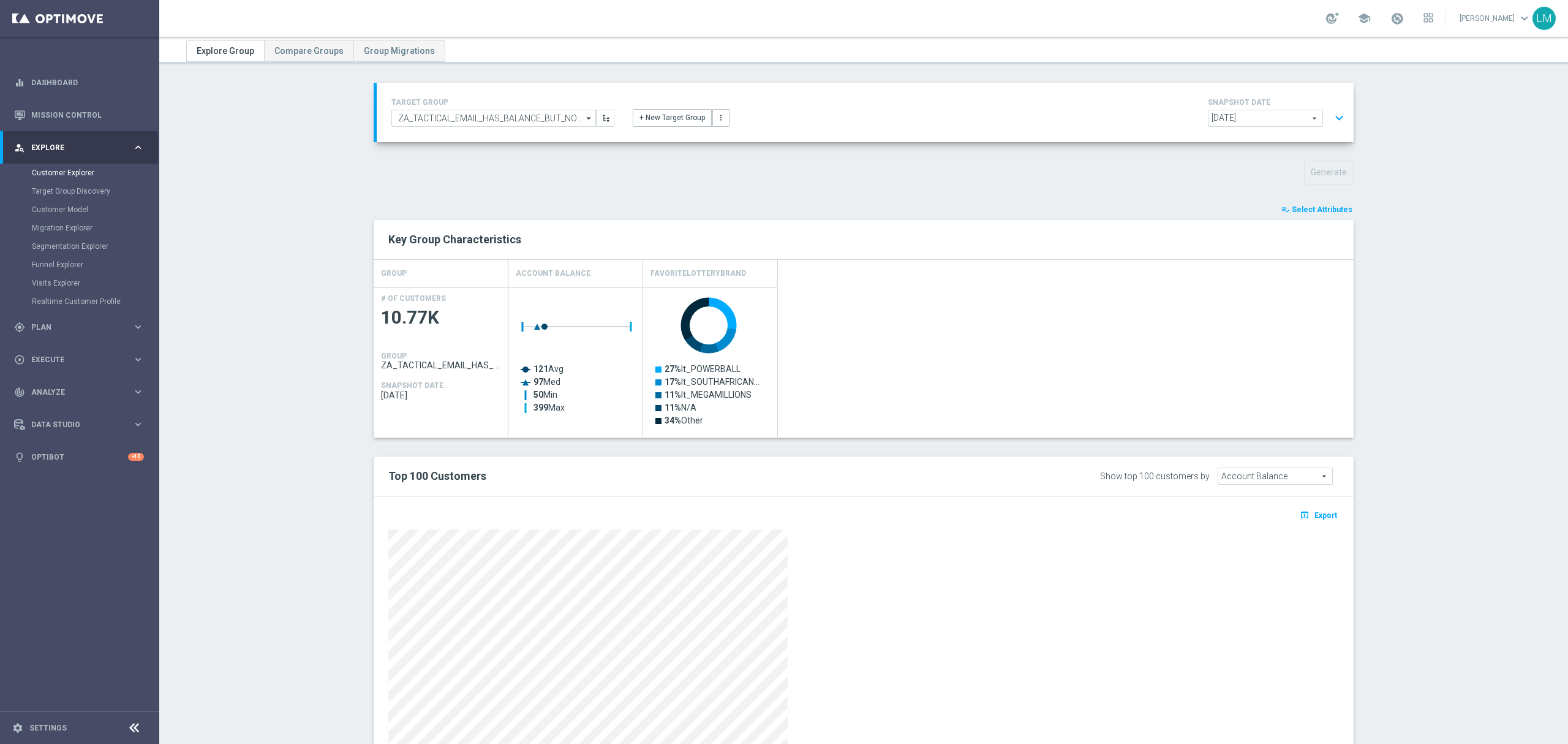
scroll to position [0, 0]
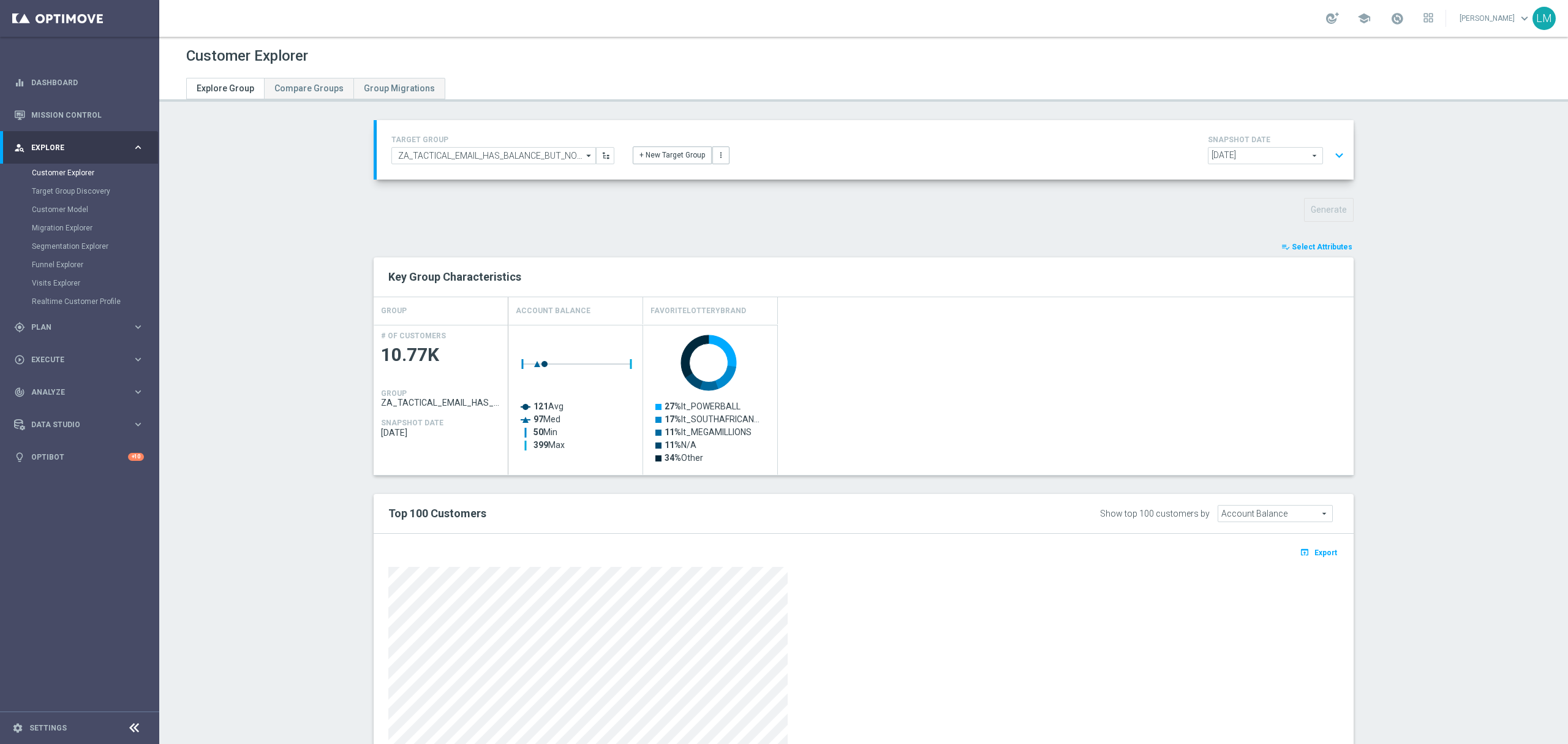
click at [1323, 160] on div "2025-10-14 2025-10-14 arrow_drop_down search expand_more" at bounding box center [1278, 157] width 141 height 20
click at [1332, 155] on button "expand_more" at bounding box center [1339, 156] width 18 height 23
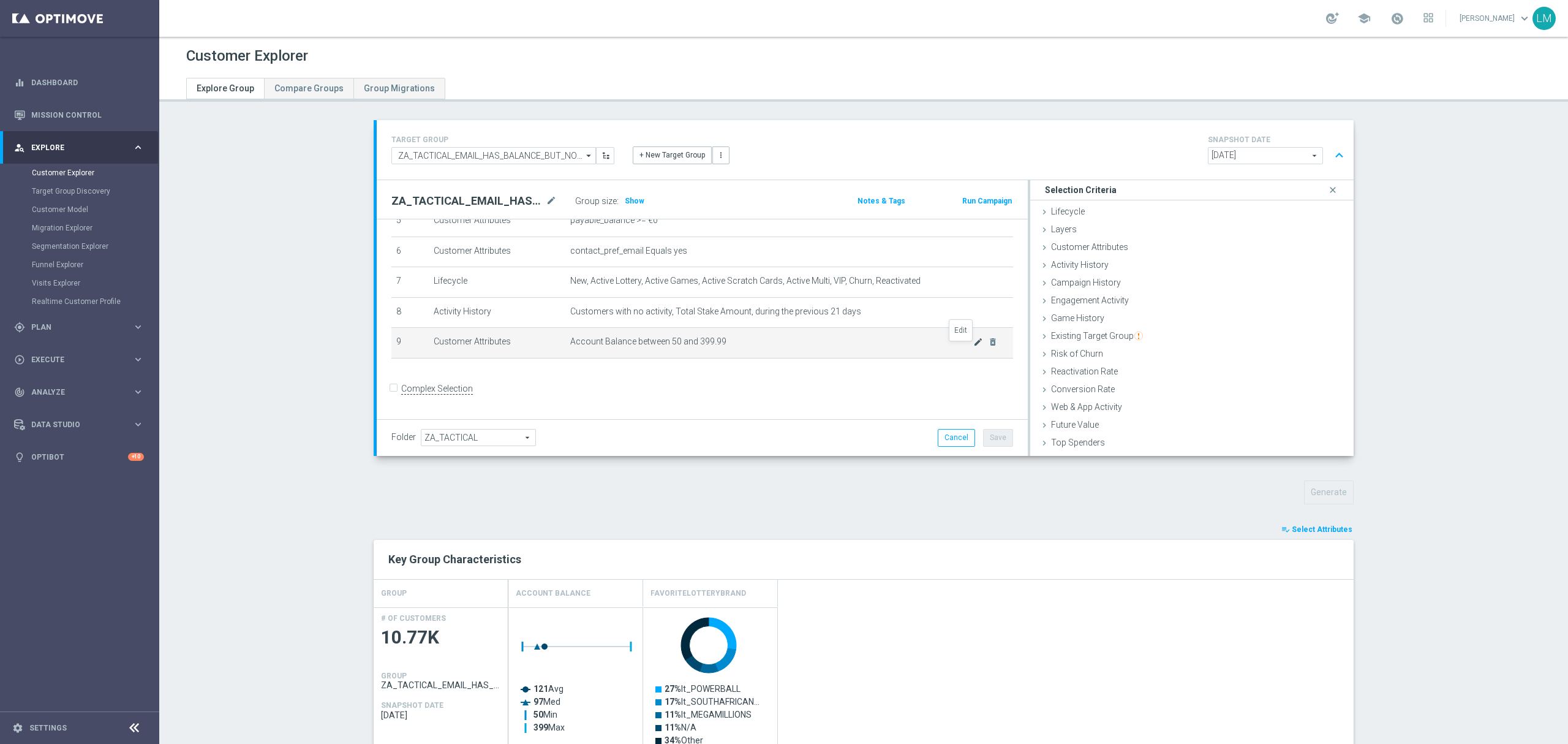
click at [974, 347] on icon "mode_edit" at bounding box center [978, 341] width 10 height 10
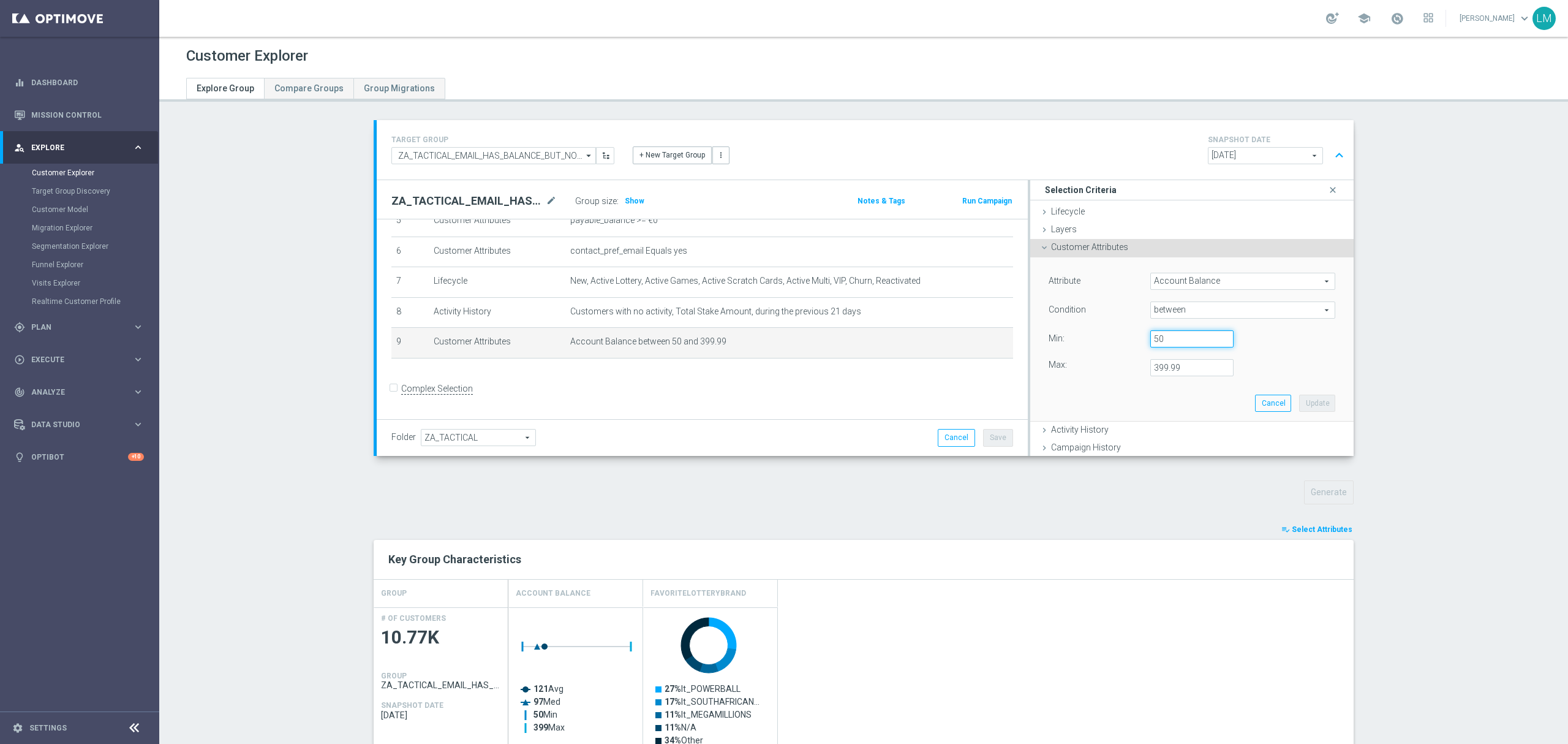
click at [1155, 343] on input "50" at bounding box center [1192, 338] width 83 height 17
type input "125"
click at [1299, 404] on button "Update" at bounding box center [1317, 403] width 36 height 17
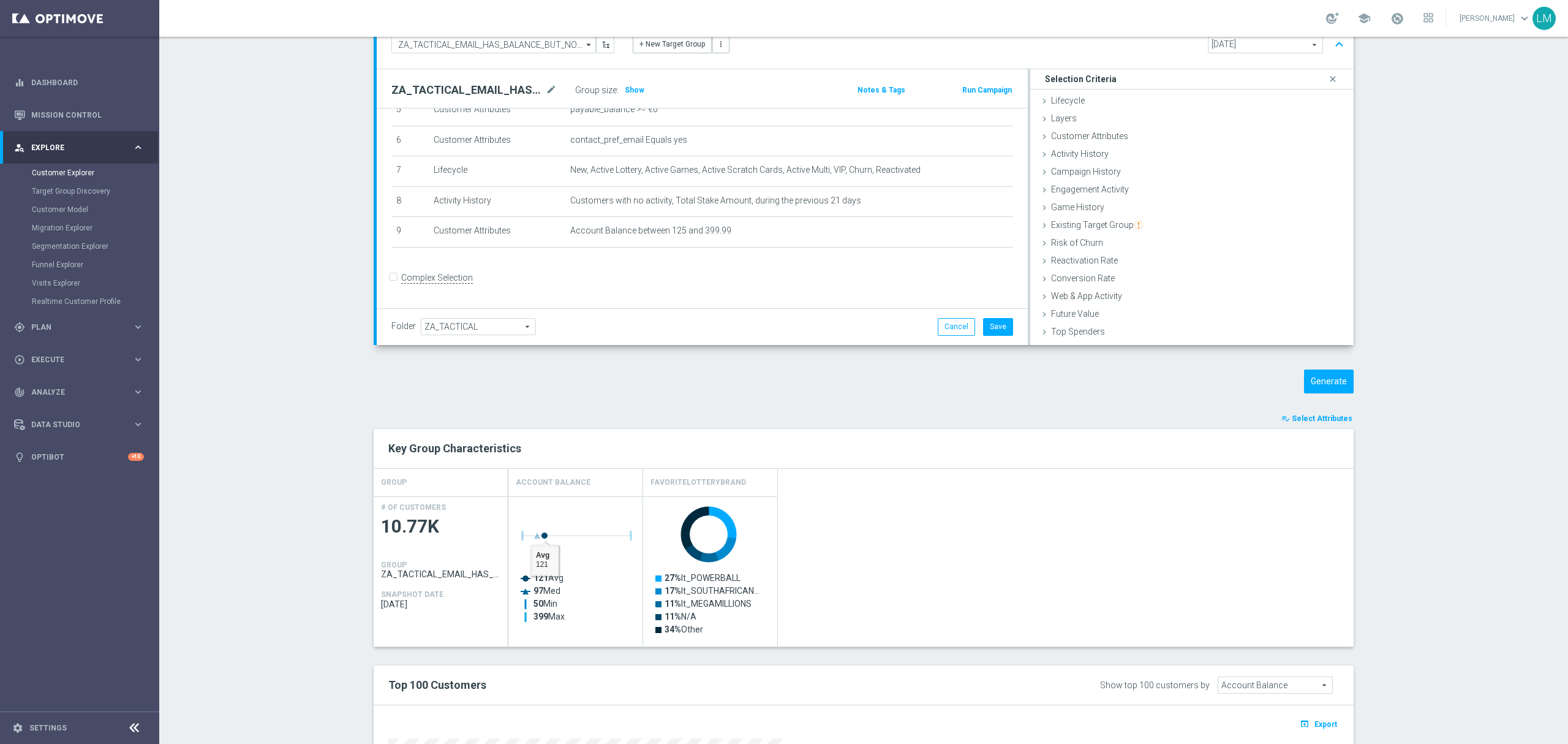
scroll to position [81, 0]
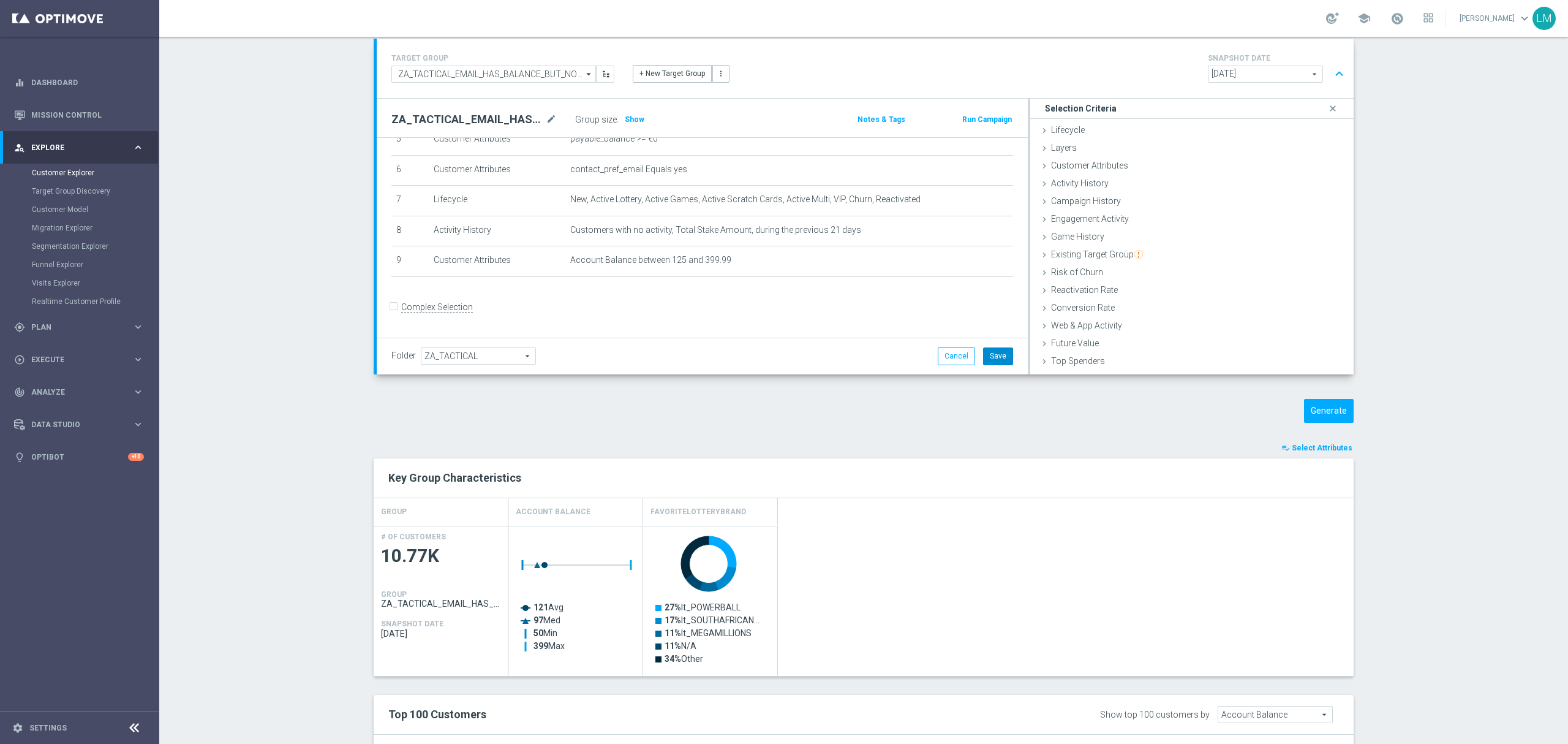
click at [988, 362] on button "Save" at bounding box center [998, 356] width 30 height 17
click at [1310, 416] on button "Generate" at bounding box center [1329, 410] width 50 height 24
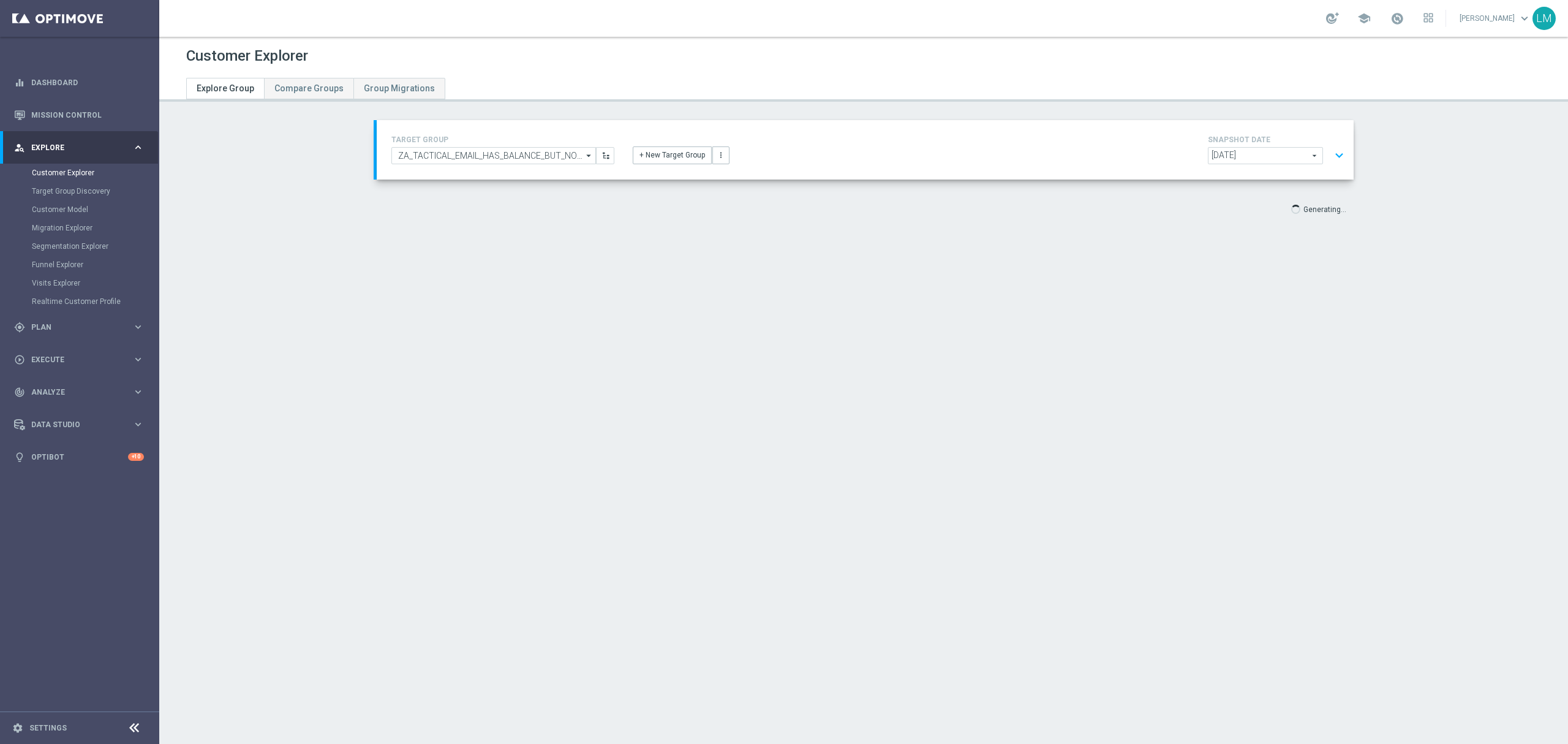
scroll to position [0, 0]
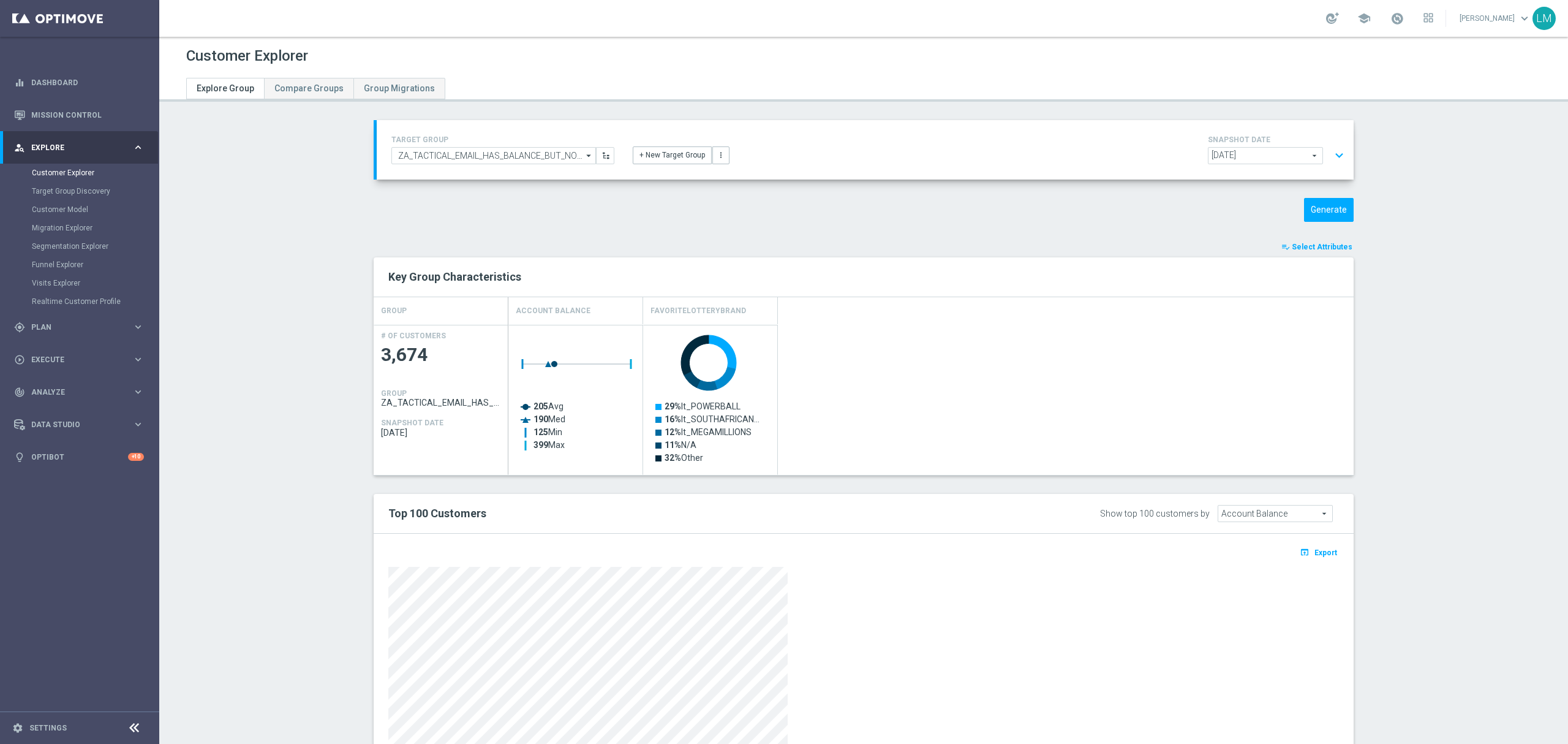
click at [1330, 149] on button "expand_more" at bounding box center [1339, 156] width 18 height 23
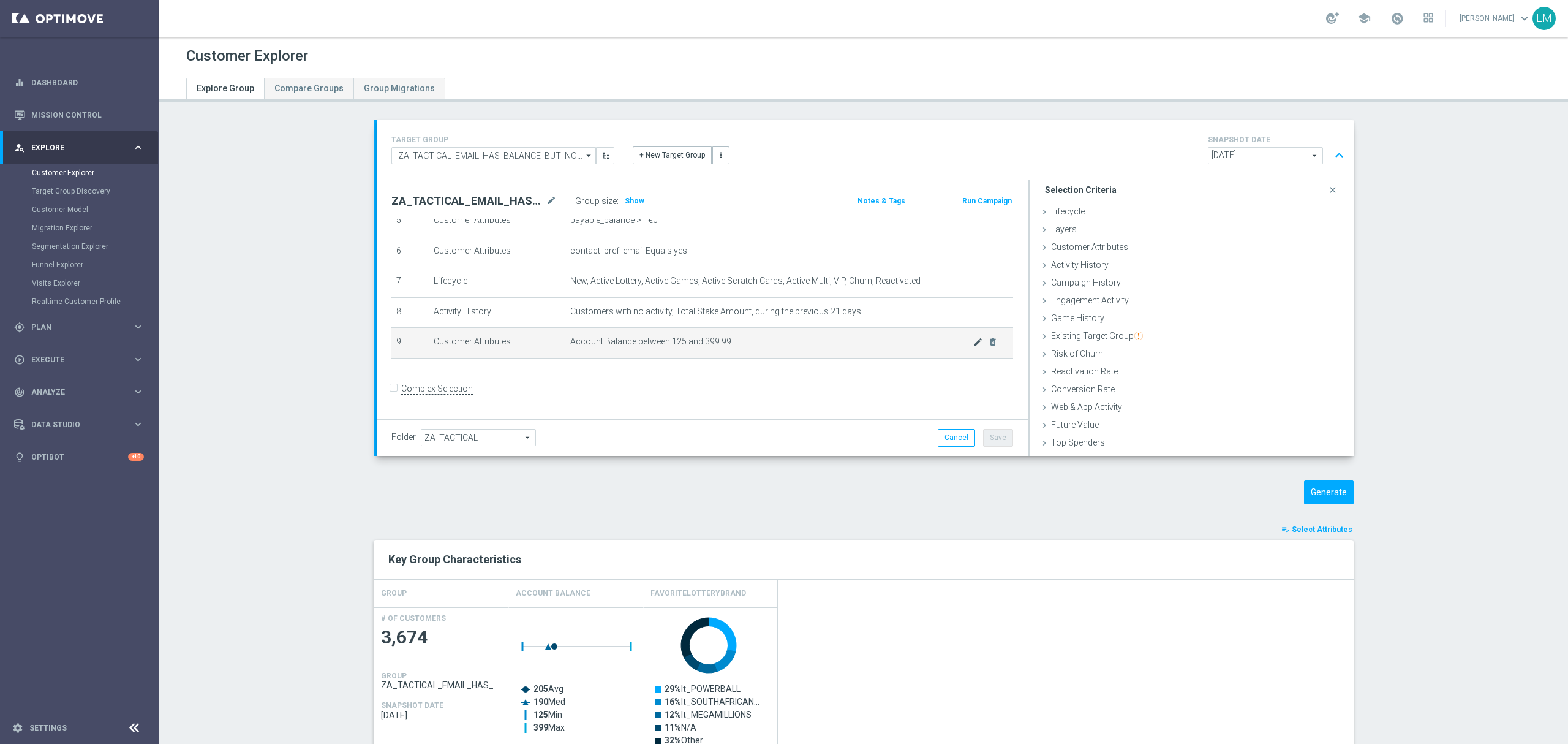
click at [974, 347] on icon "mode_edit" at bounding box center [978, 341] width 10 height 10
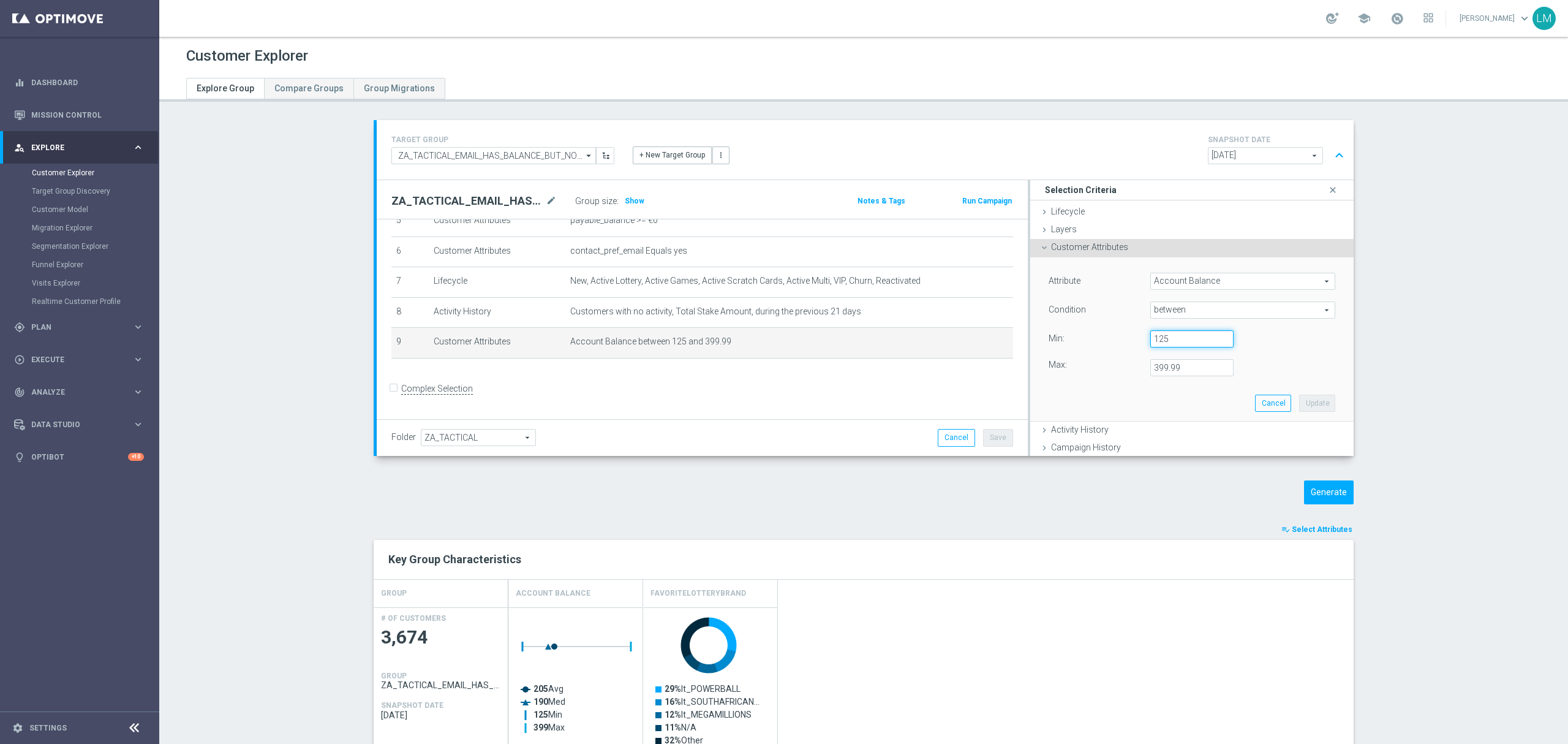
click at [1161, 344] on input "125" at bounding box center [1192, 338] width 83 height 17
type input "120"
click at [1299, 410] on button "Update" at bounding box center [1317, 403] width 36 height 17
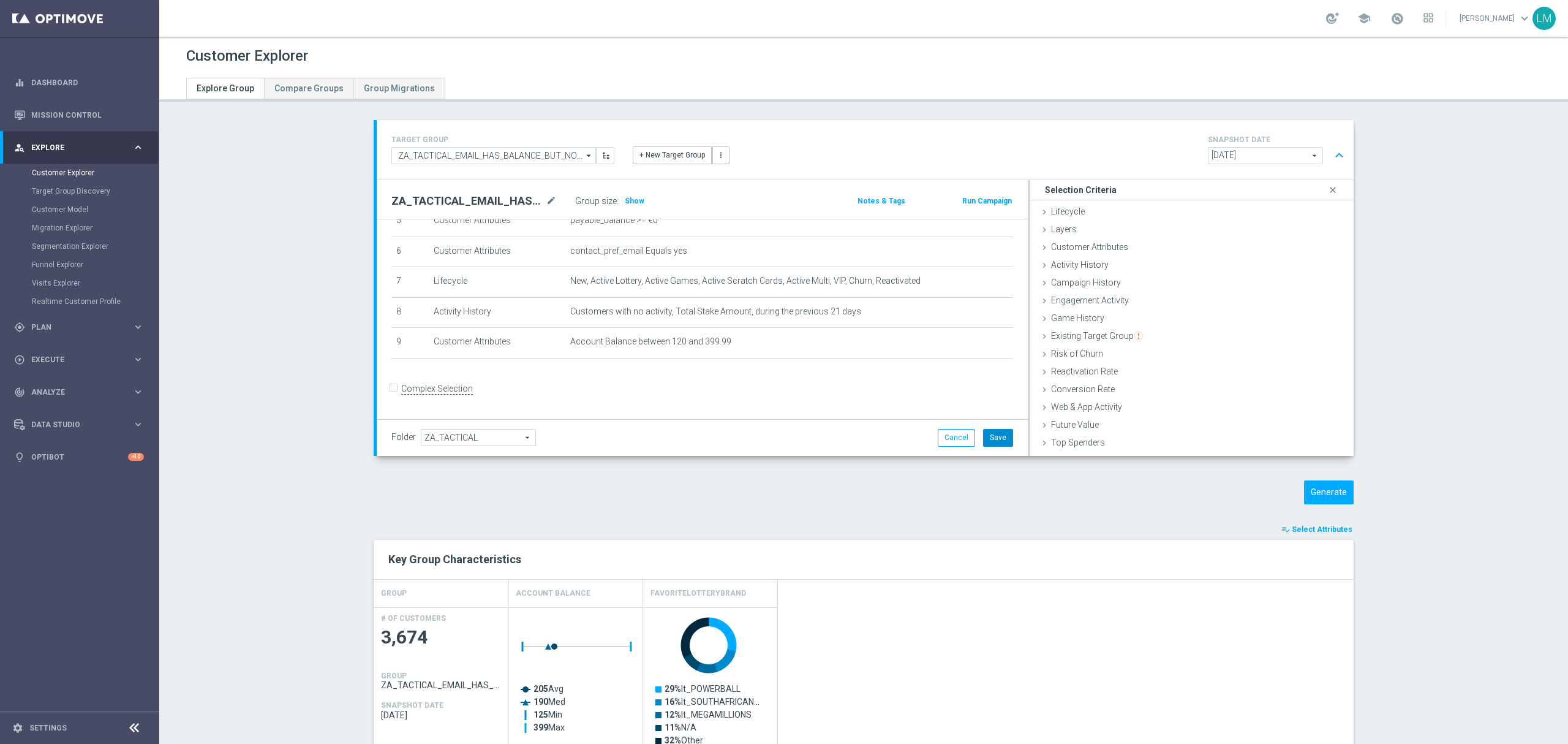
click at [1003, 436] on button "Save" at bounding box center [998, 437] width 30 height 17
click at [1304, 493] on button "Generate" at bounding box center [1329, 492] width 50 height 24
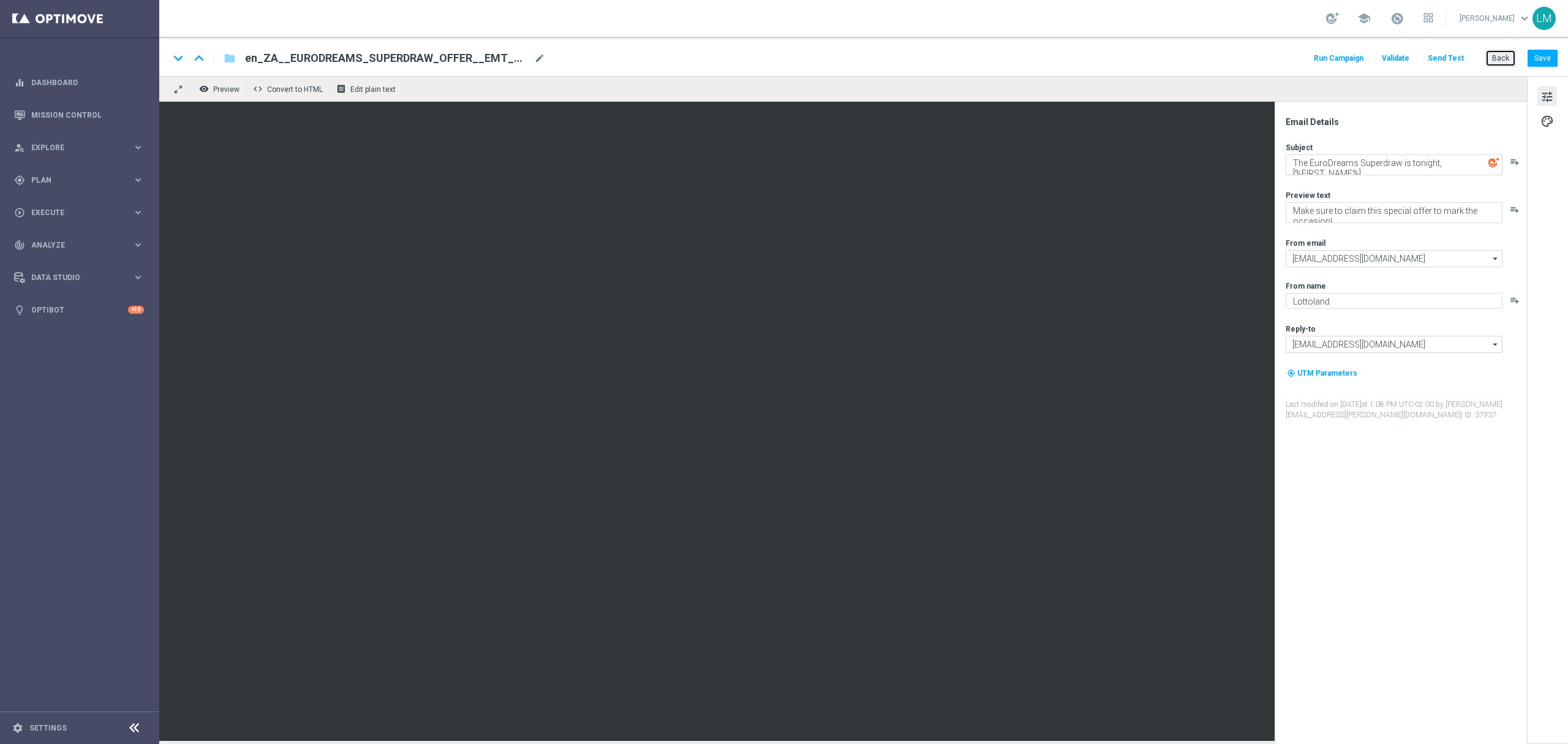
click at [1507, 61] on button "Back" at bounding box center [1501, 58] width 31 height 17
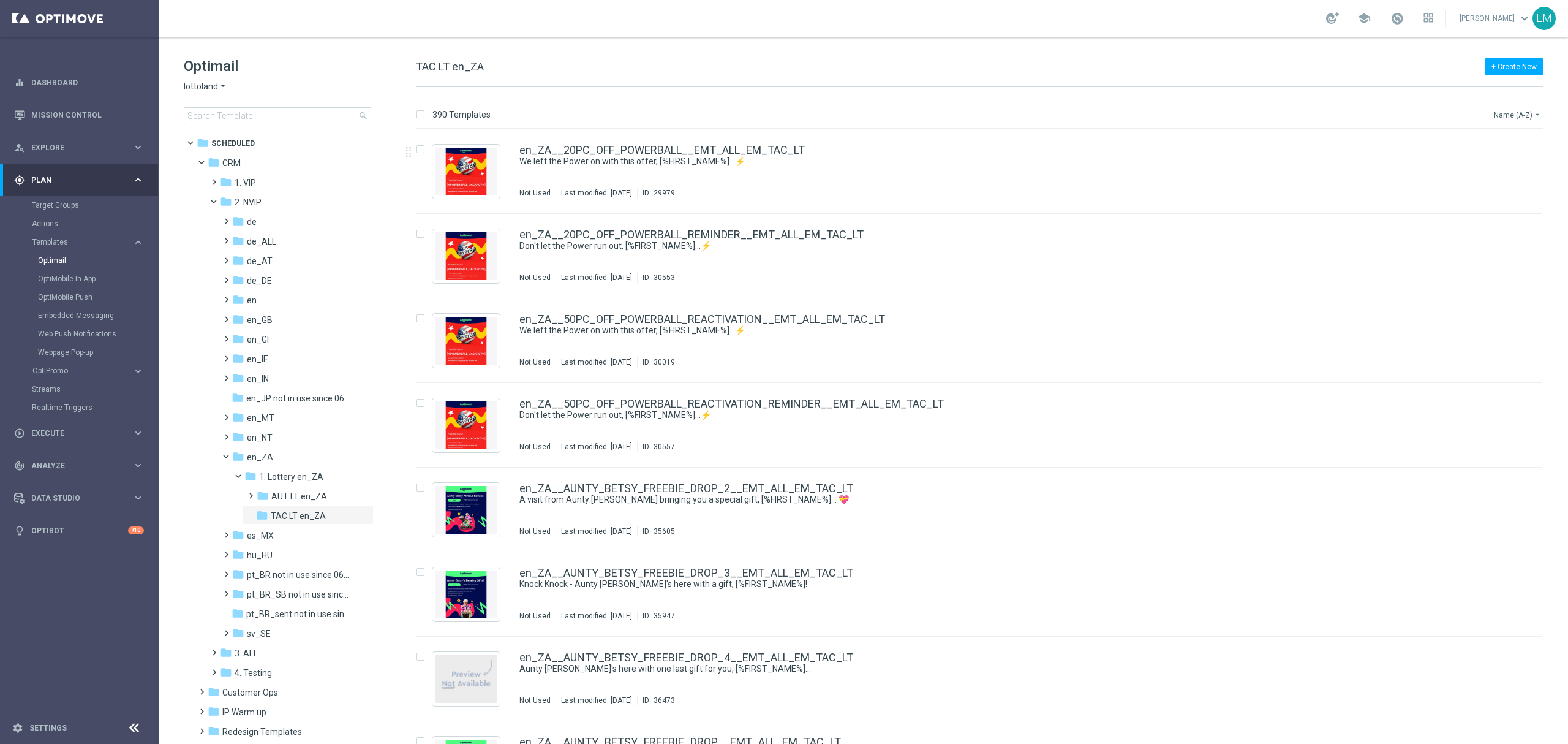
click at [1525, 115] on button "Name (A-Z) arrow_drop_down" at bounding box center [1518, 114] width 50 height 15
click at [1500, 162] on div "Date Modified (Newest)" at bounding box center [1495, 169] width 98 height 17
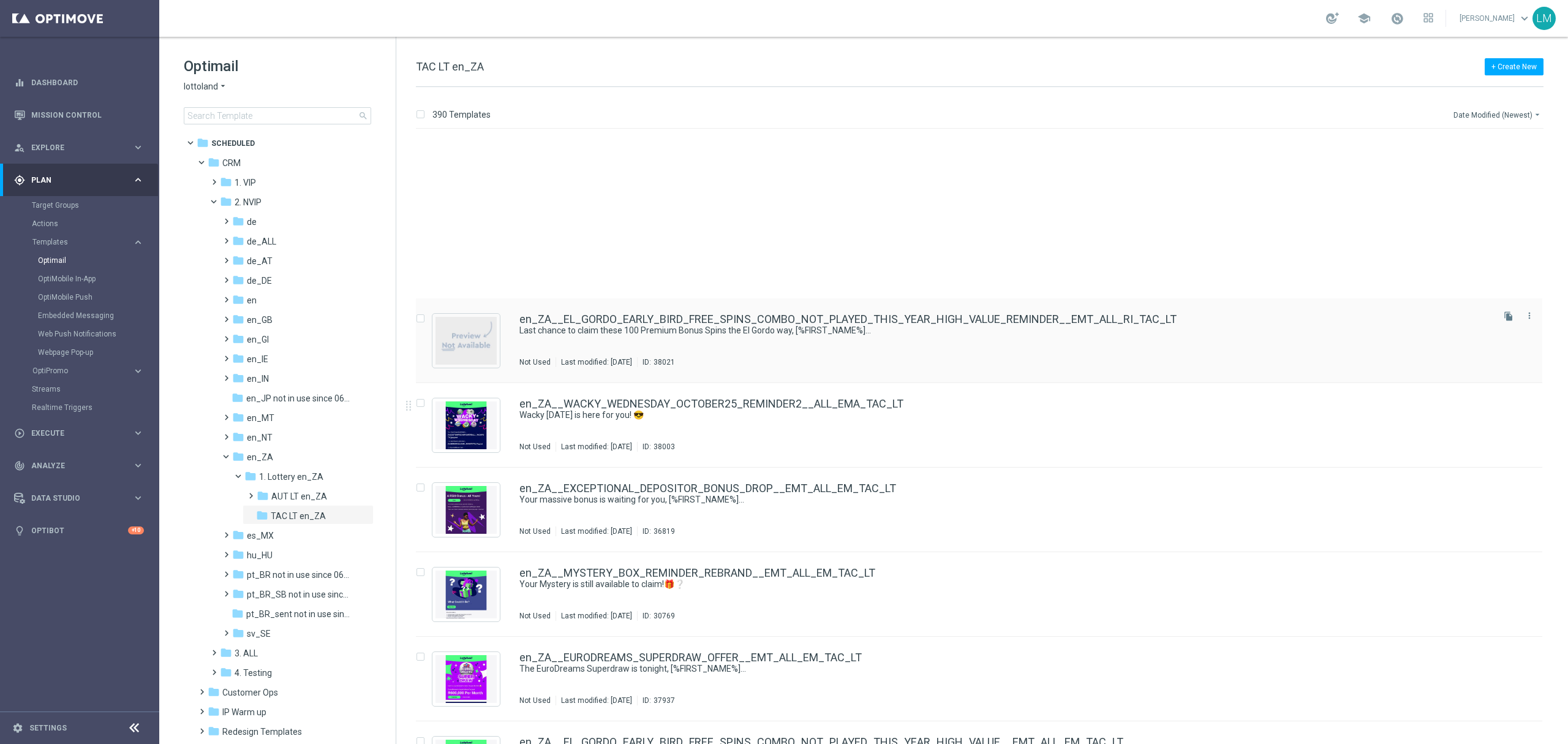
scroll to position [245, 0]
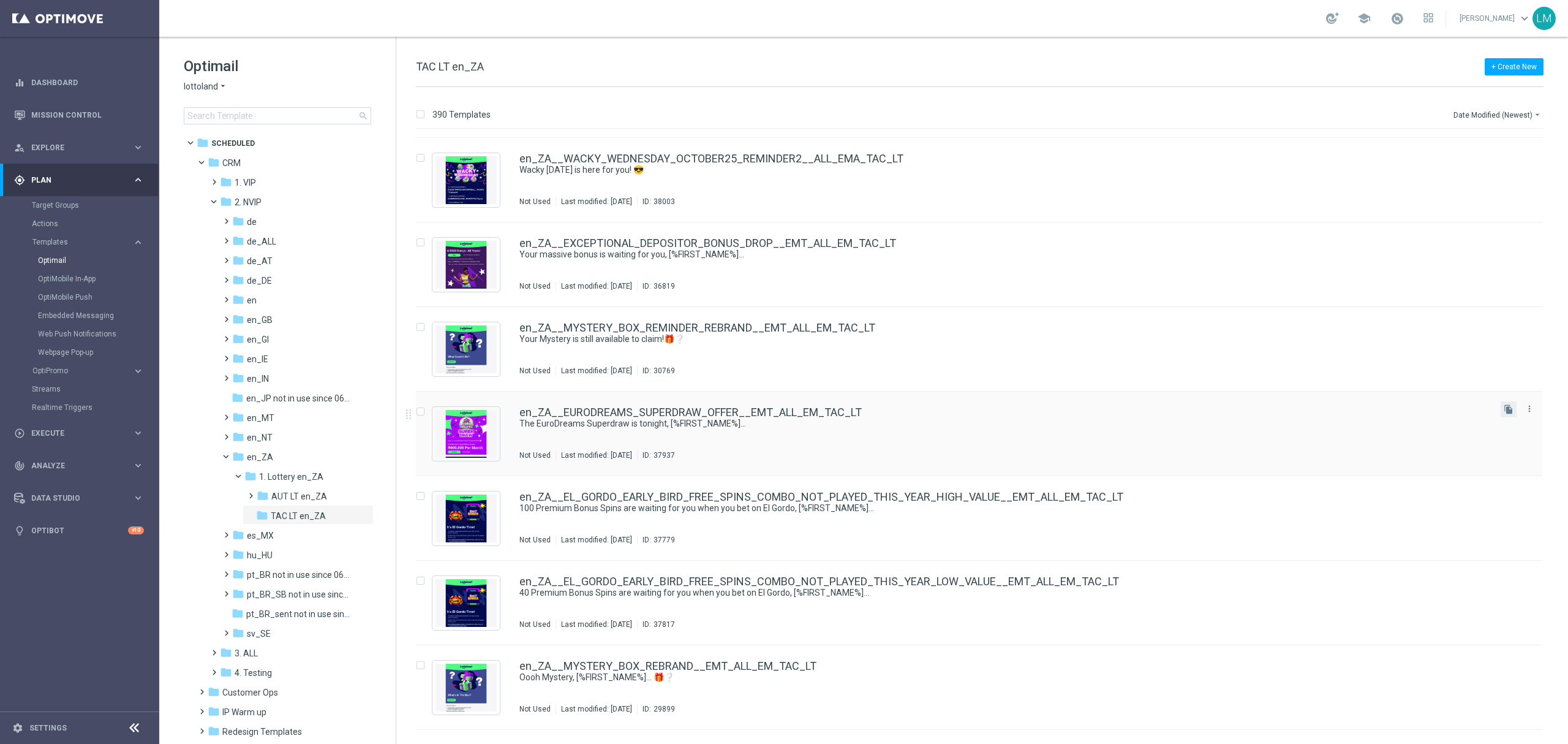
click at [1506, 402] on button "file_copy" at bounding box center [1509, 410] width 16 height 16
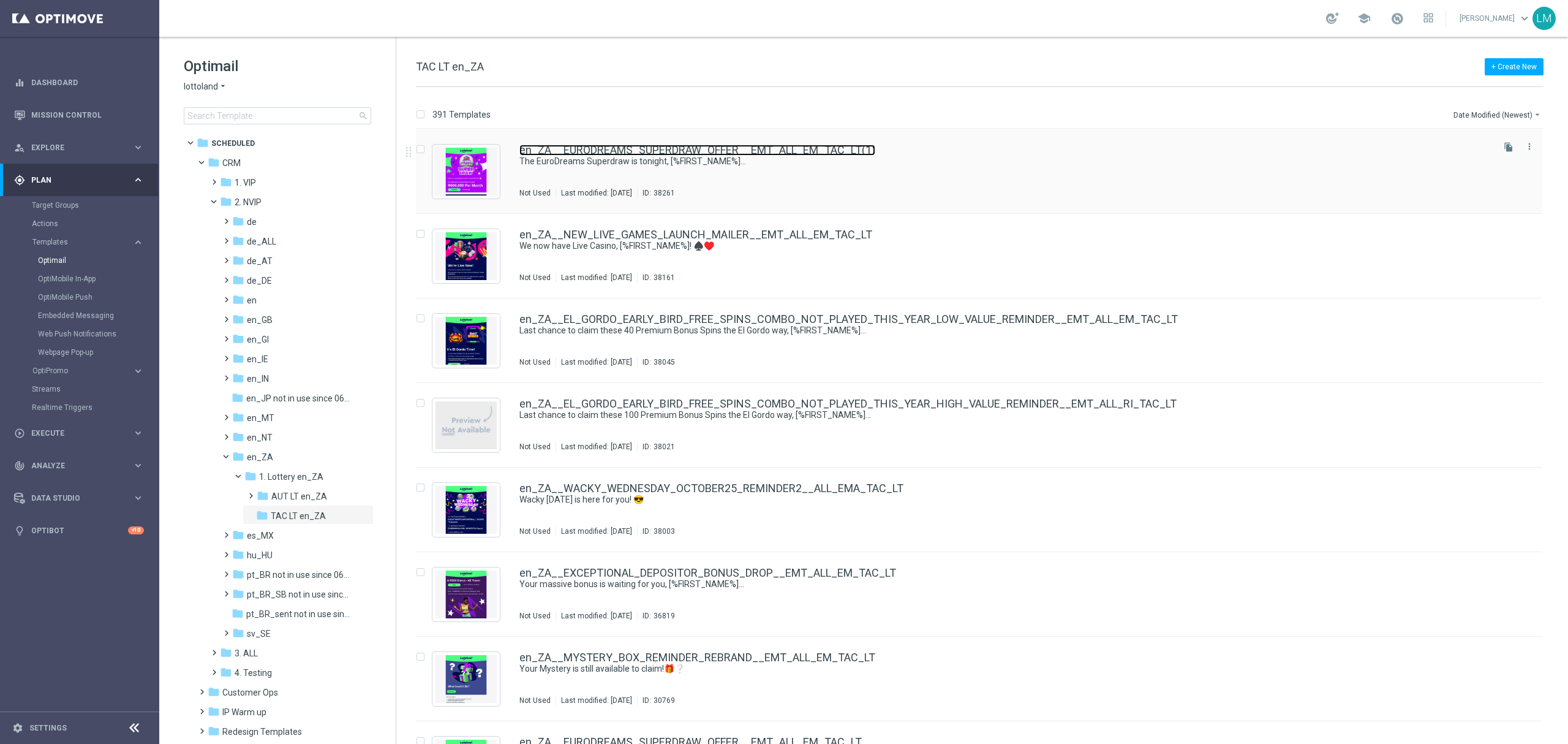
click at [710, 149] on link "en_ZA__EURODREAMS_SUPERDRAW_OFFER__EMT_ALL_EM_TAC_LT(1)" at bounding box center [697, 150] width 356 height 11
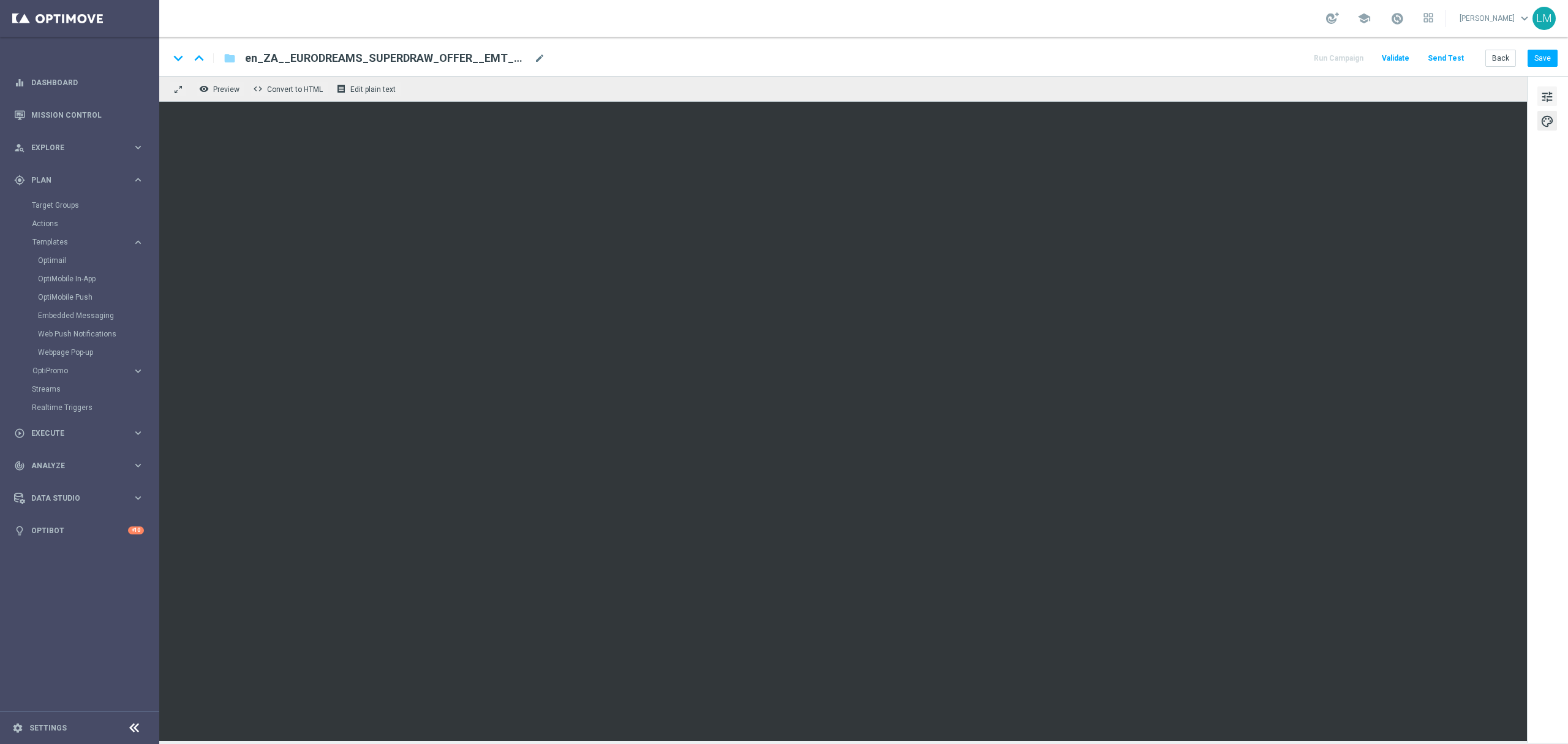
click at [1552, 93] on span "tune" at bounding box center [1547, 96] width 13 height 16
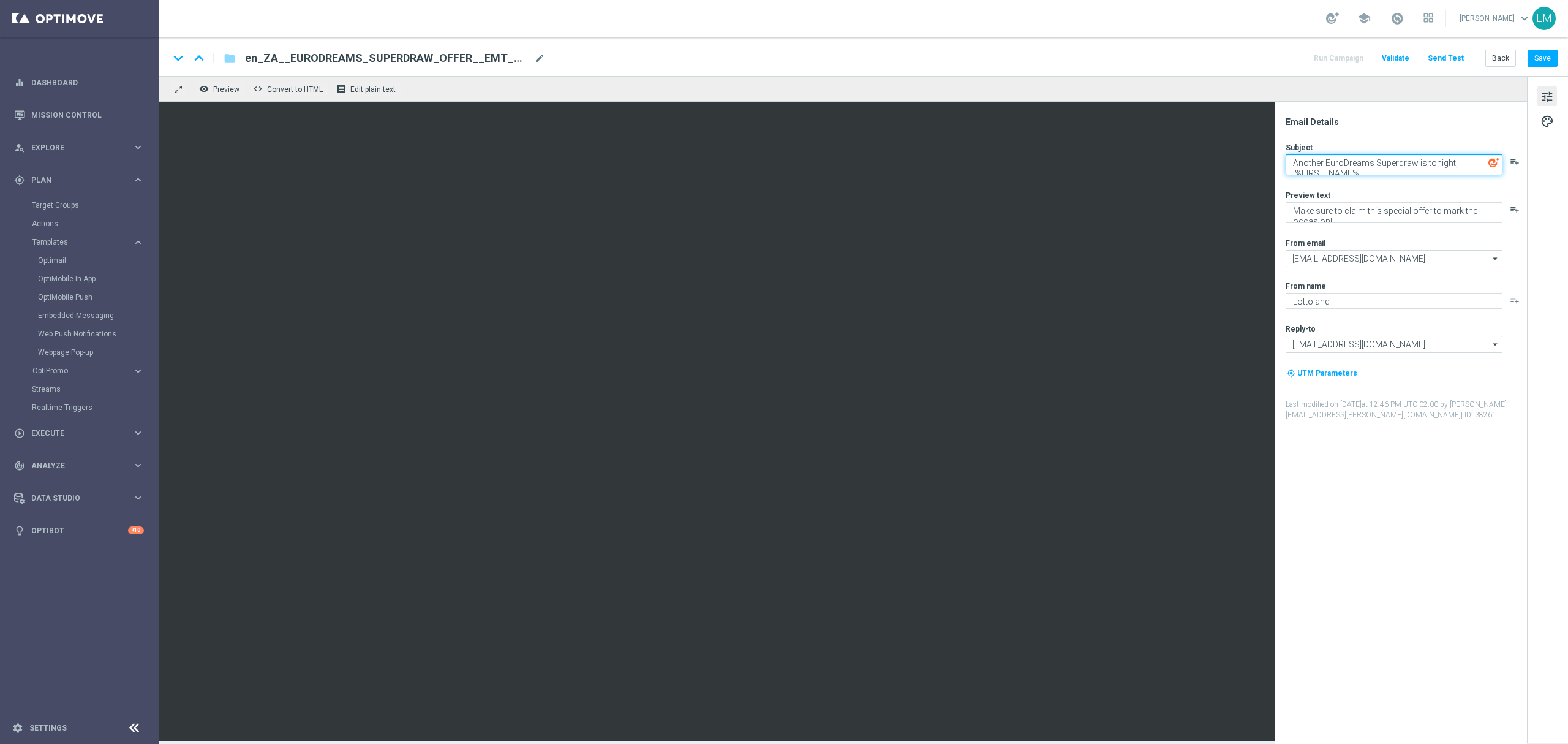
drag, startPoint x: 1373, startPoint y: 160, endPoint x: 1451, endPoint y: 156, distance: 78.1
click at [1451, 156] on textarea "Another EuroDreams Superdraw is tonight, [%FIRST_NAME%]..." at bounding box center [1394, 165] width 217 height 21
type textarea "Another EuroDreams rollover means the Superdraw is still available, [%FIRST_NAM…"
click at [1339, 220] on textarea "Make sure to claim this special offer to mark the occasion!" at bounding box center [1394, 213] width 217 height 21
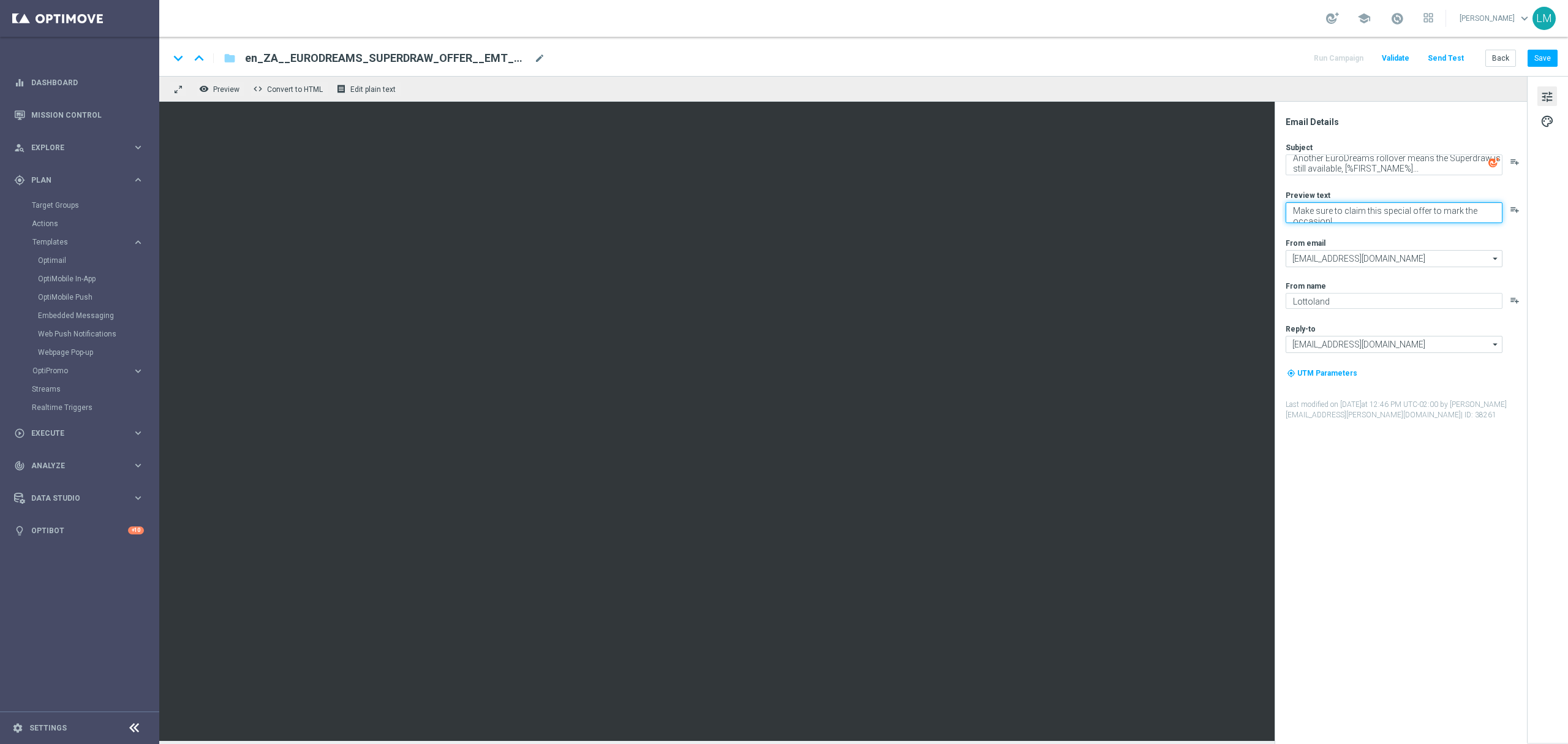
drag, startPoint x: 1339, startPoint y: 220, endPoint x: 1291, endPoint y: 209, distance: 49.2
click at [1291, 209] on textarea "Make sure to claim this special offer to mark the occasion!" at bounding box center [1394, 213] width 217 height 21
type textarea "Another chance with this great offer!"
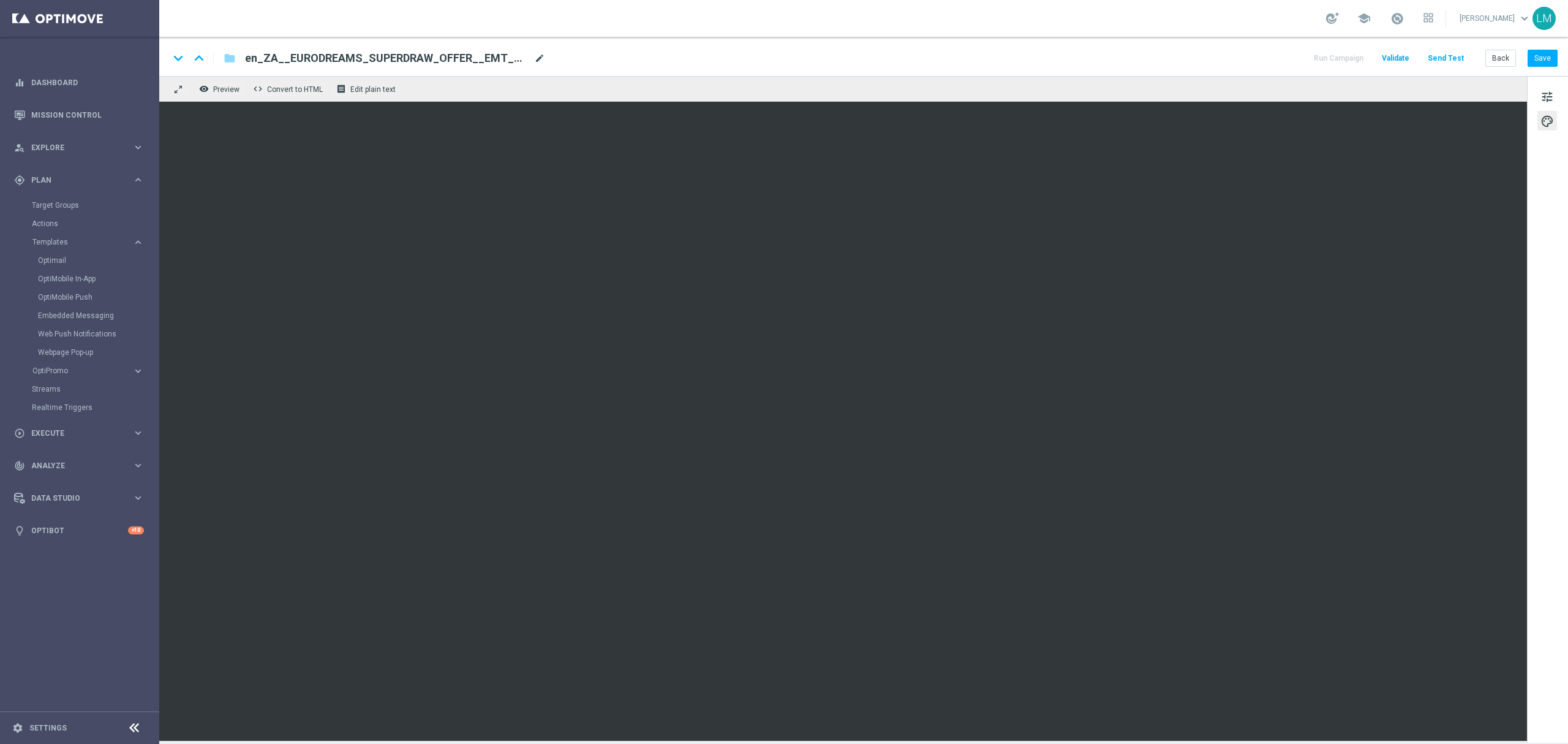
click at [537, 53] on span "mode_edit" at bounding box center [539, 58] width 11 height 11
paste input "ROLLOVER__EMT_ALL_EM_TAC_LT"
type input "en_ZA__EURODREAMS_SUPERDRAW_OFFER_ROLLOVER__EMT_ALL_EM_TAC_LT"
click at [538, 67] on div "keyboard_arrow_down keyboard_arrow_up folder en_ZA__EURODREAMS_SUPERDRAW_OFFER_…" at bounding box center [863, 57] width 1409 height 39
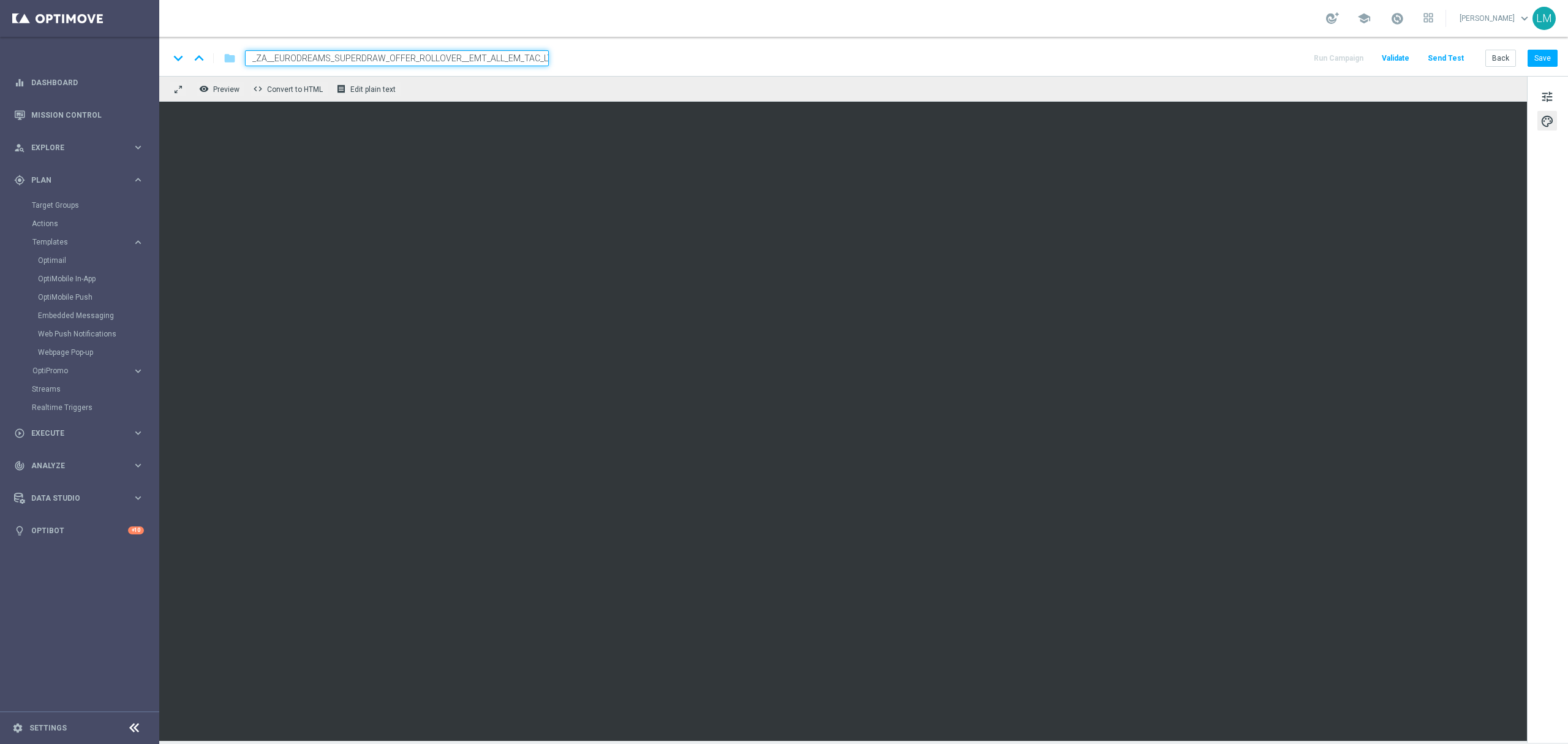
scroll to position [0, 0]
click at [530, 81] on div "remove_red_eye Preview code Convert to HTML receipt Edit plain text" at bounding box center [843, 88] width 1368 height 26
click at [510, 96] on div "remove_red_eye Preview code Convert to HTML receipt Edit plain text" at bounding box center [843, 88] width 1368 height 26
click at [512, 69] on div "keyboard_arrow_down keyboard_arrow_up folder en_ZA__EURODREAMS_SUPERDRAW_OFFER_…" at bounding box center [863, 57] width 1409 height 39
click at [511, 57] on input "en_ZA__EURODREAMS_SUPERDRAW_OFFER_ROLLOVER__EMT_ALL_EM_TAC_LT" at bounding box center [397, 58] width 304 height 16
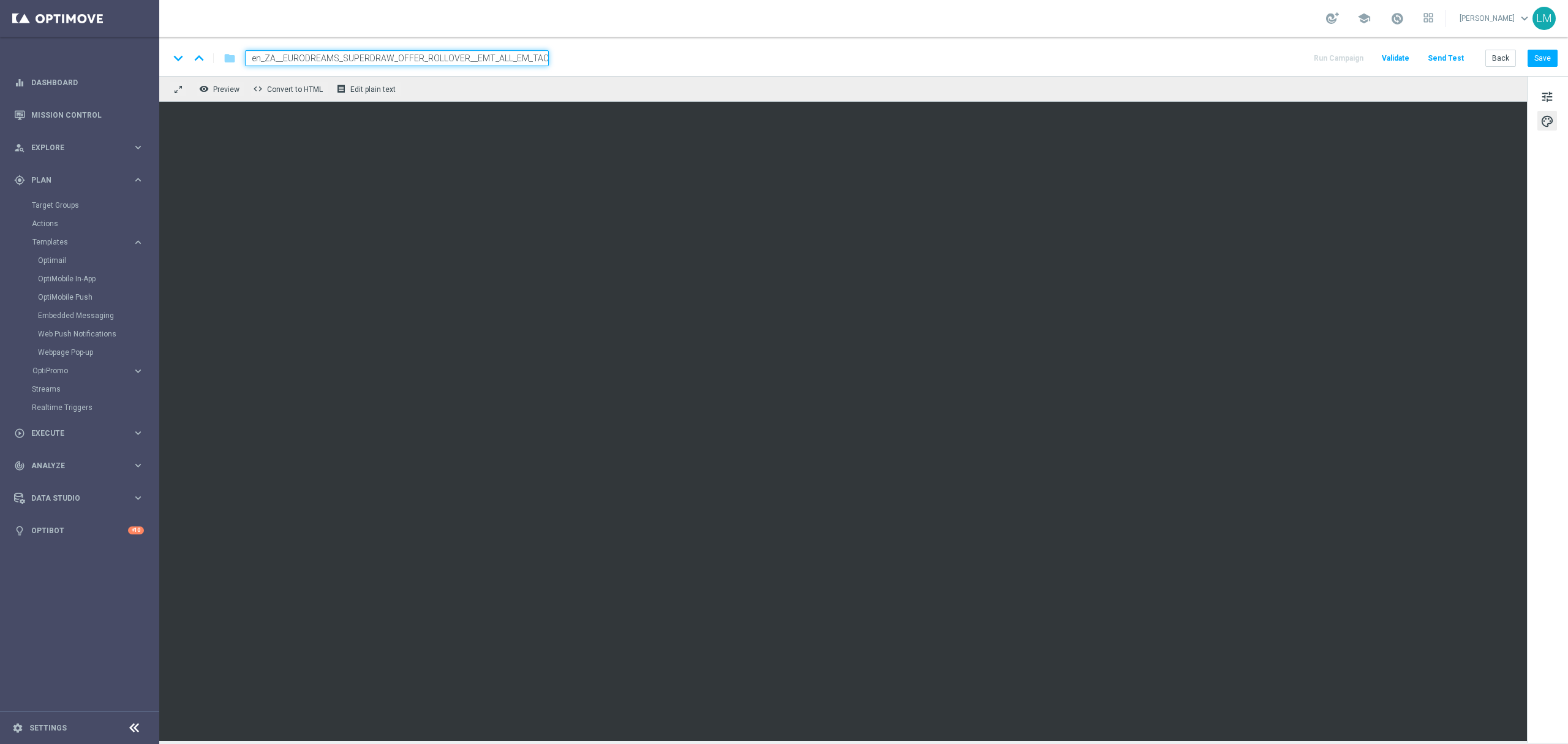
click at [511, 96] on div "remove_red_eye Preview code Convert to HTML receipt Edit plain text" at bounding box center [843, 88] width 1368 height 26
click at [567, 88] on div "remove_red_eye Preview code Convert to HTML receipt Edit plain text" at bounding box center [843, 88] width 1368 height 26
click at [499, 55] on input "en_ZA__EURODREAMS_SUPERDRAW_OFFER_ROLLOVER__EMT_ALL_EM_TAC_LT" at bounding box center [397, 58] width 304 height 16
click at [490, 86] on div "remove_red_eye Preview code Convert to HTML receipt Edit plain text" at bounding box center [843, 88] width 1368 height 26
click at [1545, 96] on span "tune" at bounding box center [1547, 96] width 13 height 16
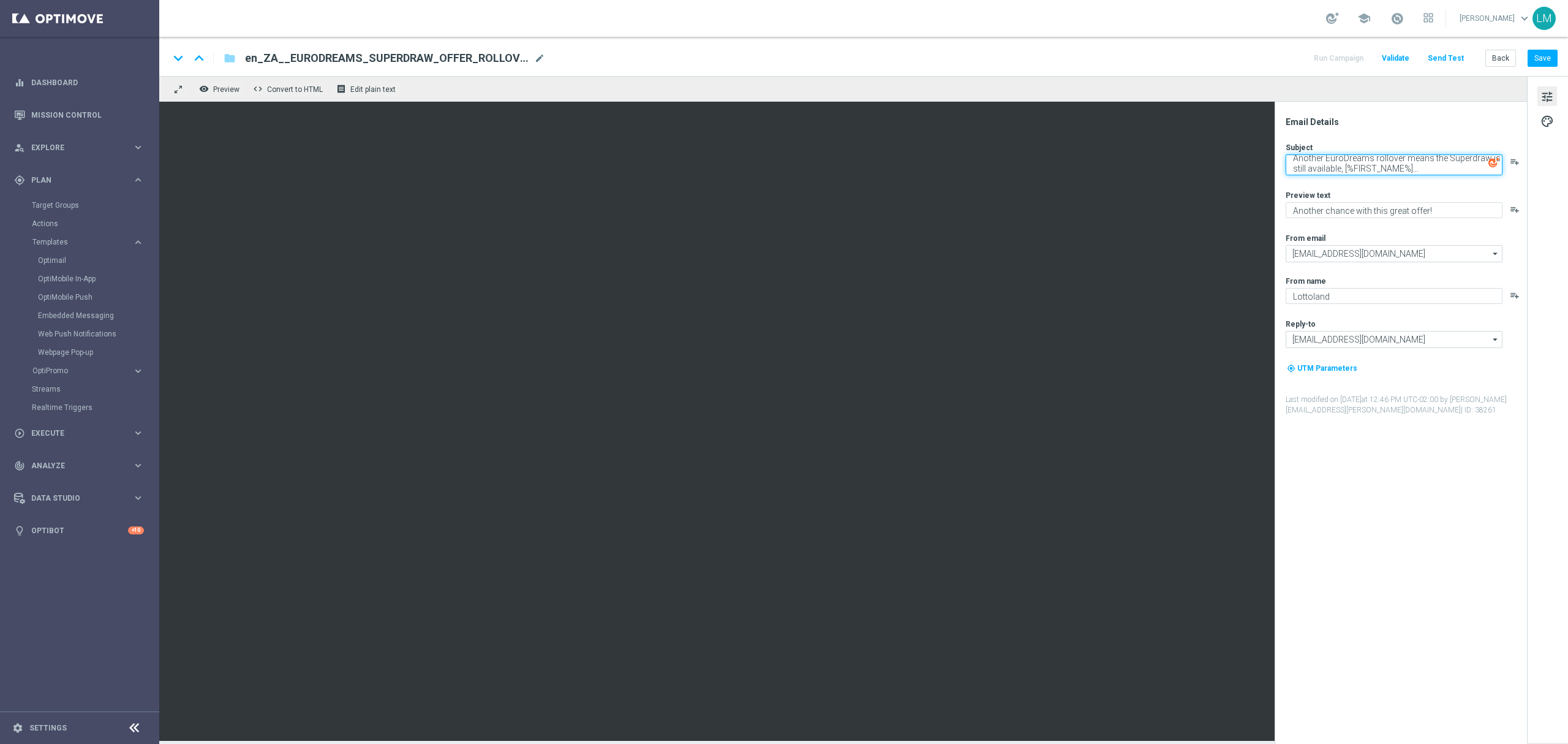
click at [1432, 162] on textarea "Another EuroDreams rollover means the Superdraw is still available, [%FIRST_NAM…" at bounding box center [1394, 165] width 217 height 21
click at [1348, 211] on textarea "Another chance with this great offer!" at bounding box center [1394, 211] width 217 height 16
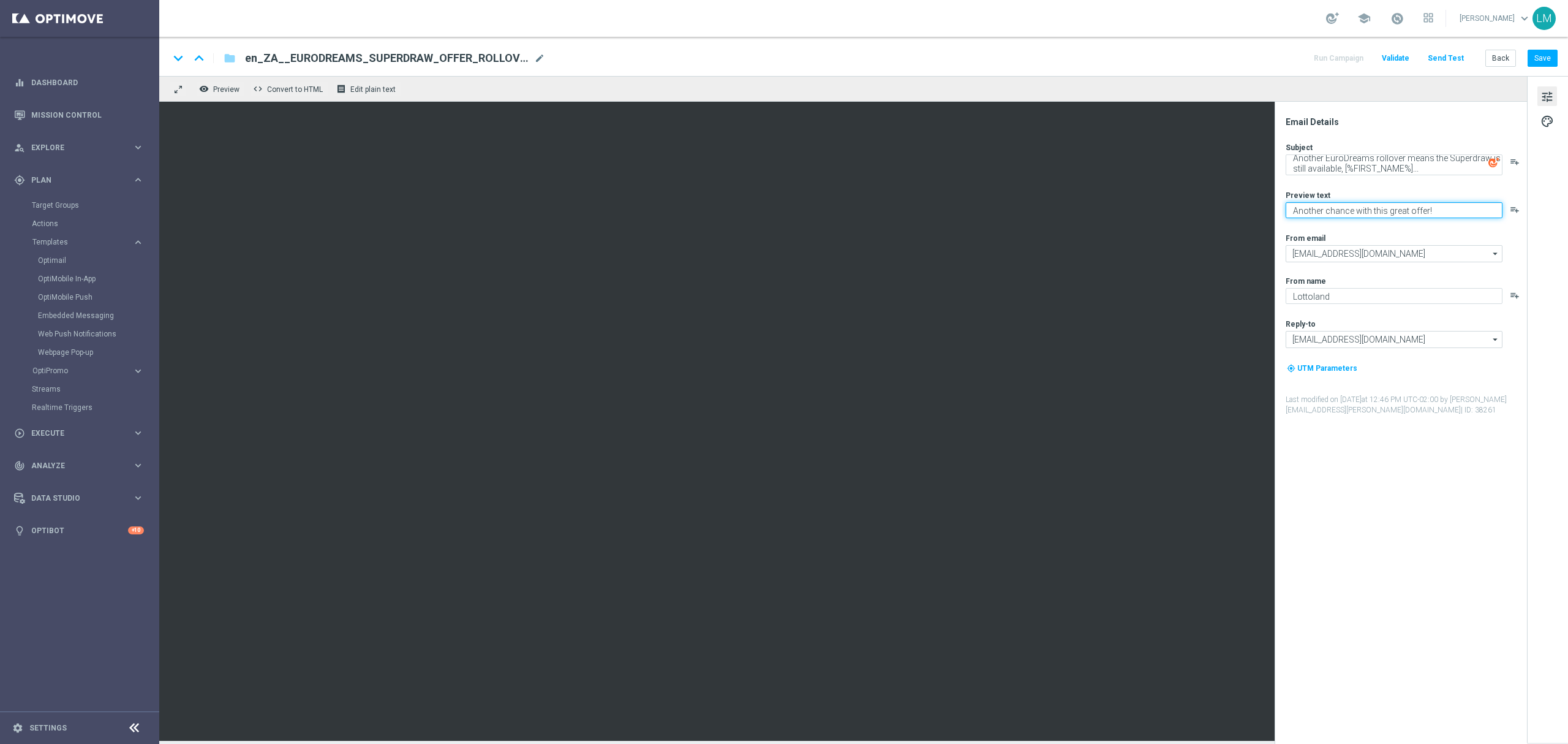
click at [1348, 211] on textarea "Another chance with this great offer!" at bounding box center [1394, 211] width 217 height 16
click at [1556, 62] on button "Save" at bounding box center [1542, 58] width 30 height 17
click at [1454, 55] on button "Send Test" at bounding box center [1445, 58] width 40 height 17
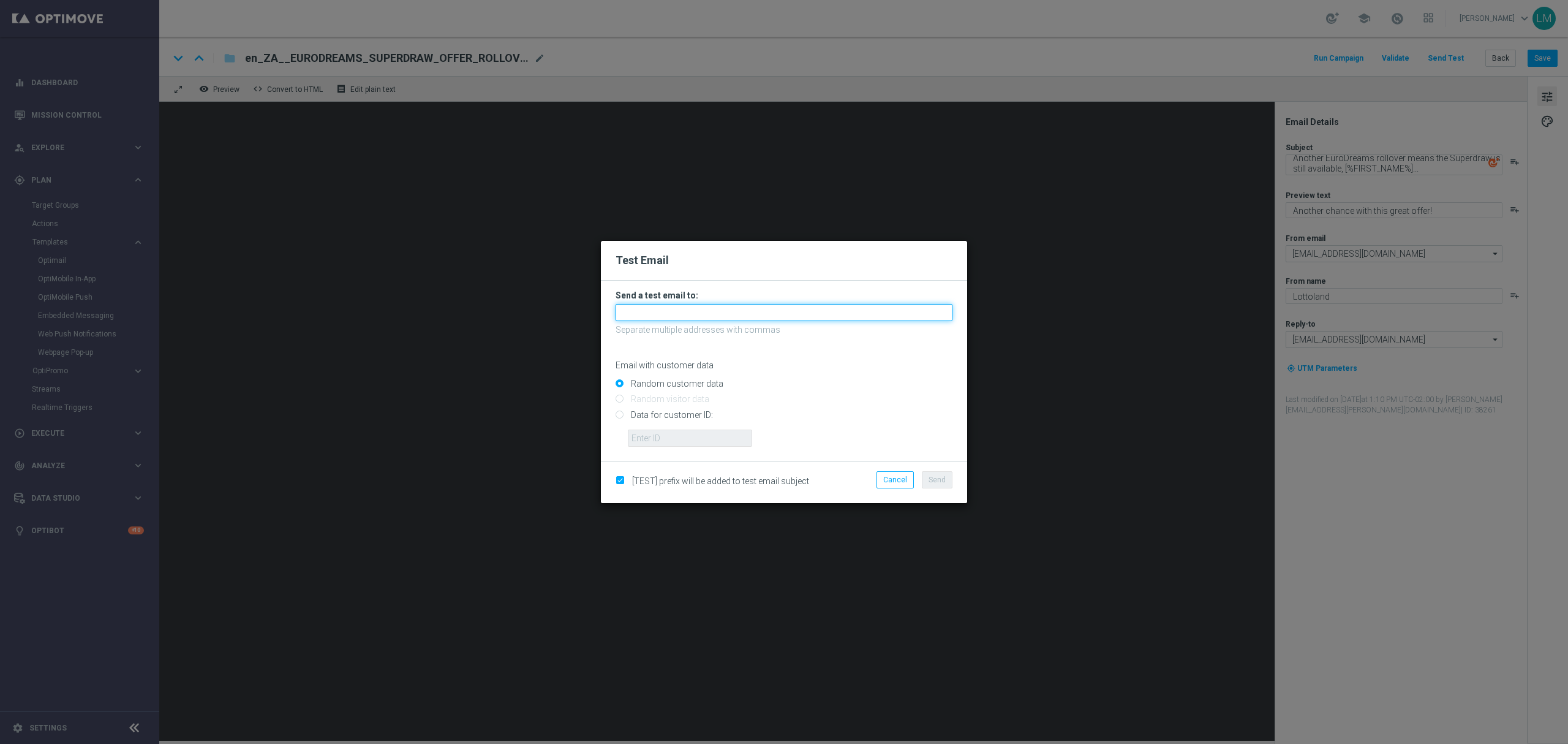
click at [651, 306] on input "text" at bounding box center [784, 312] width 337 height 17
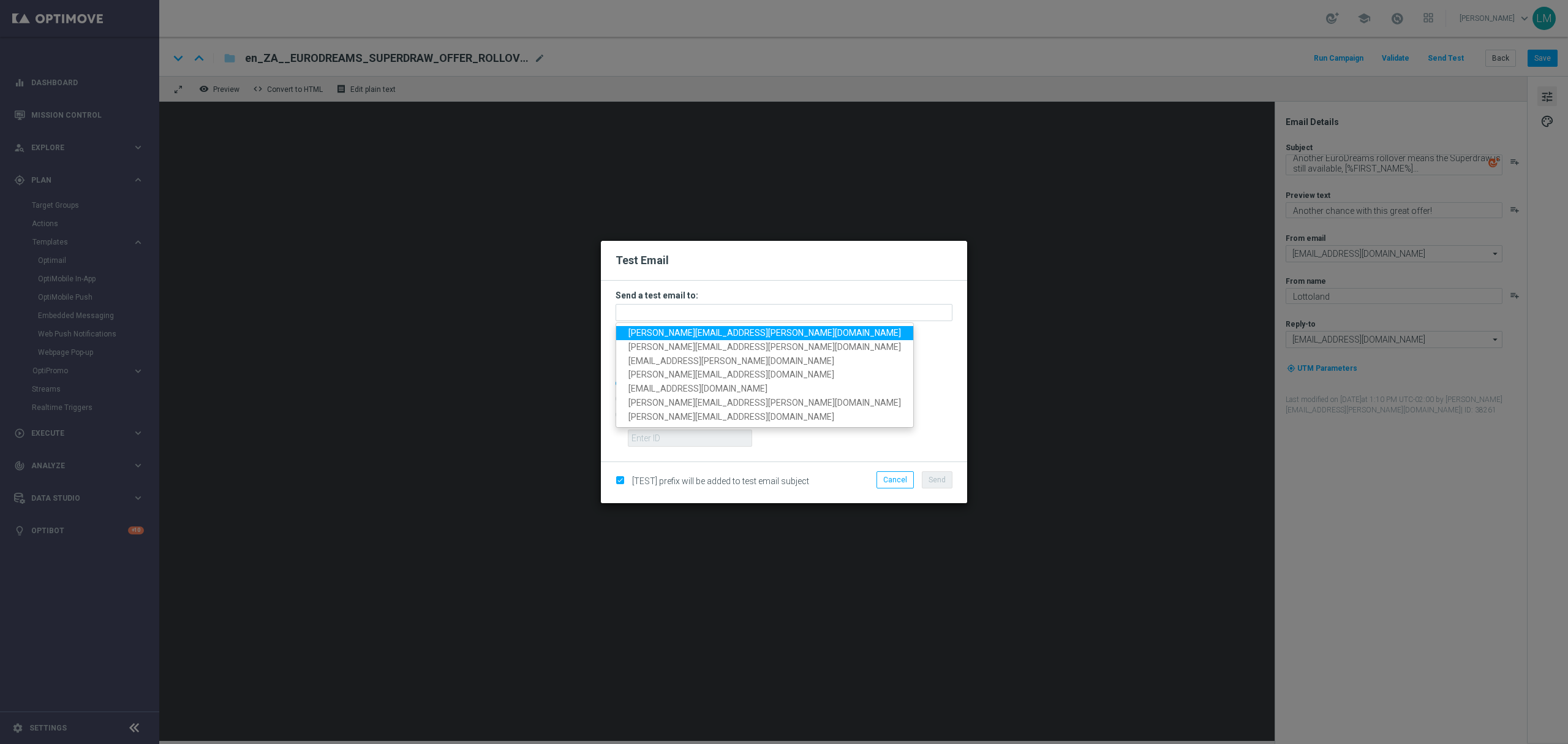
click at [662, 332] on span "leslie.martinez@lottoland.com" at bounding box center [765, 333] width 272 height 10
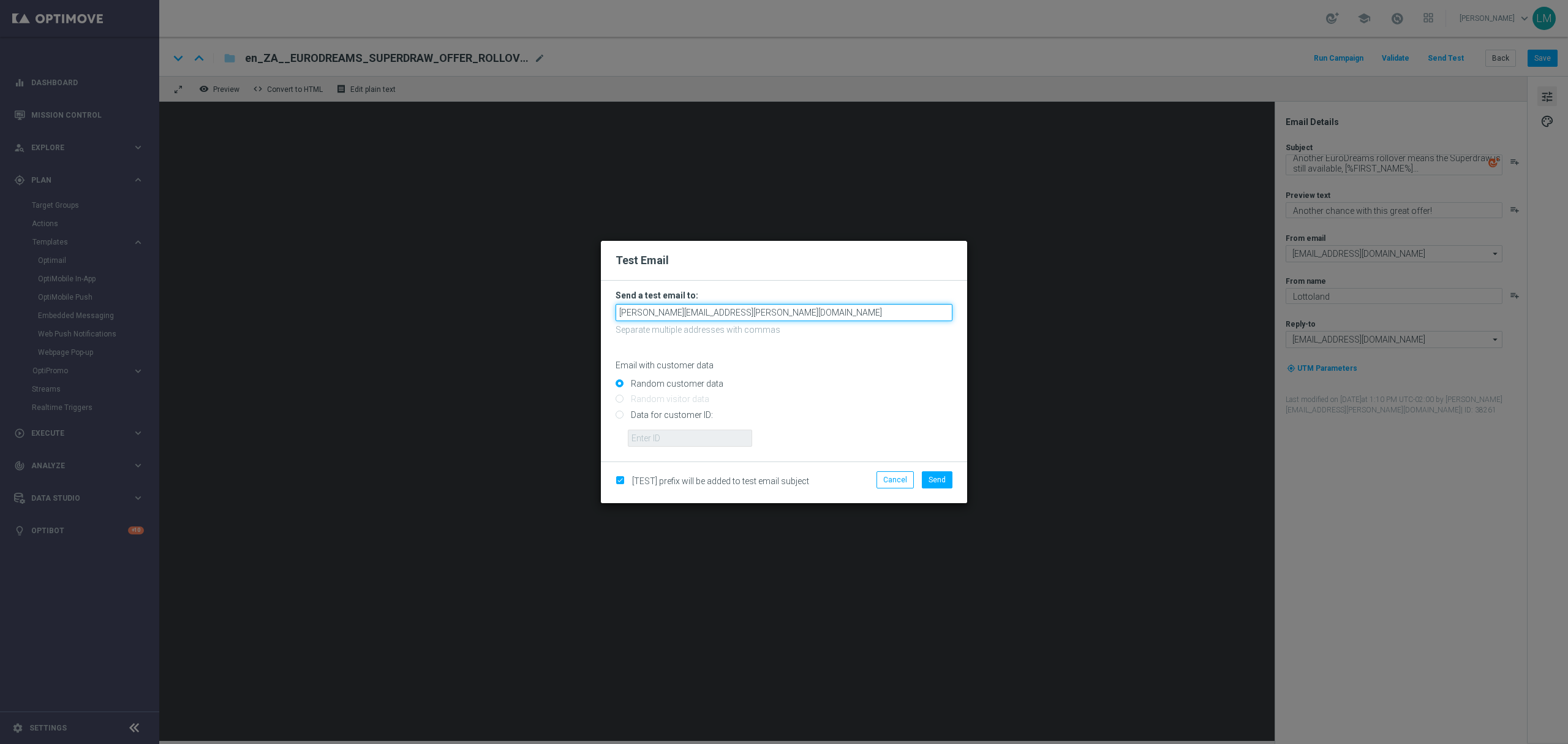
click at [751, 314] on input "leslie.martinez@lottoland.com" at bounding box center [784, 312] width 337 height 17
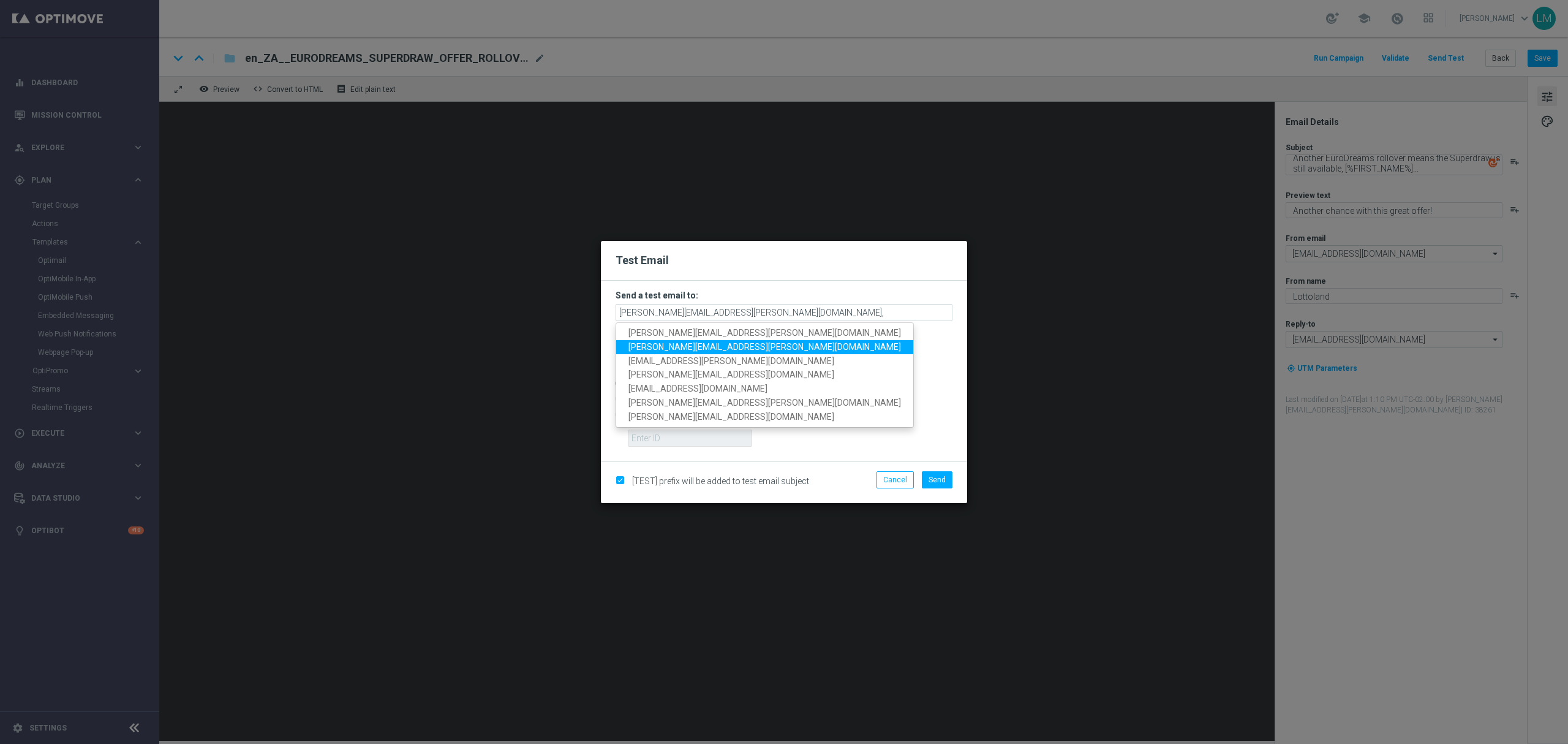
click at [718, 347] on span "millie.purcell@lottoland.com" at bounding box center [765, 347] width 272 height 10
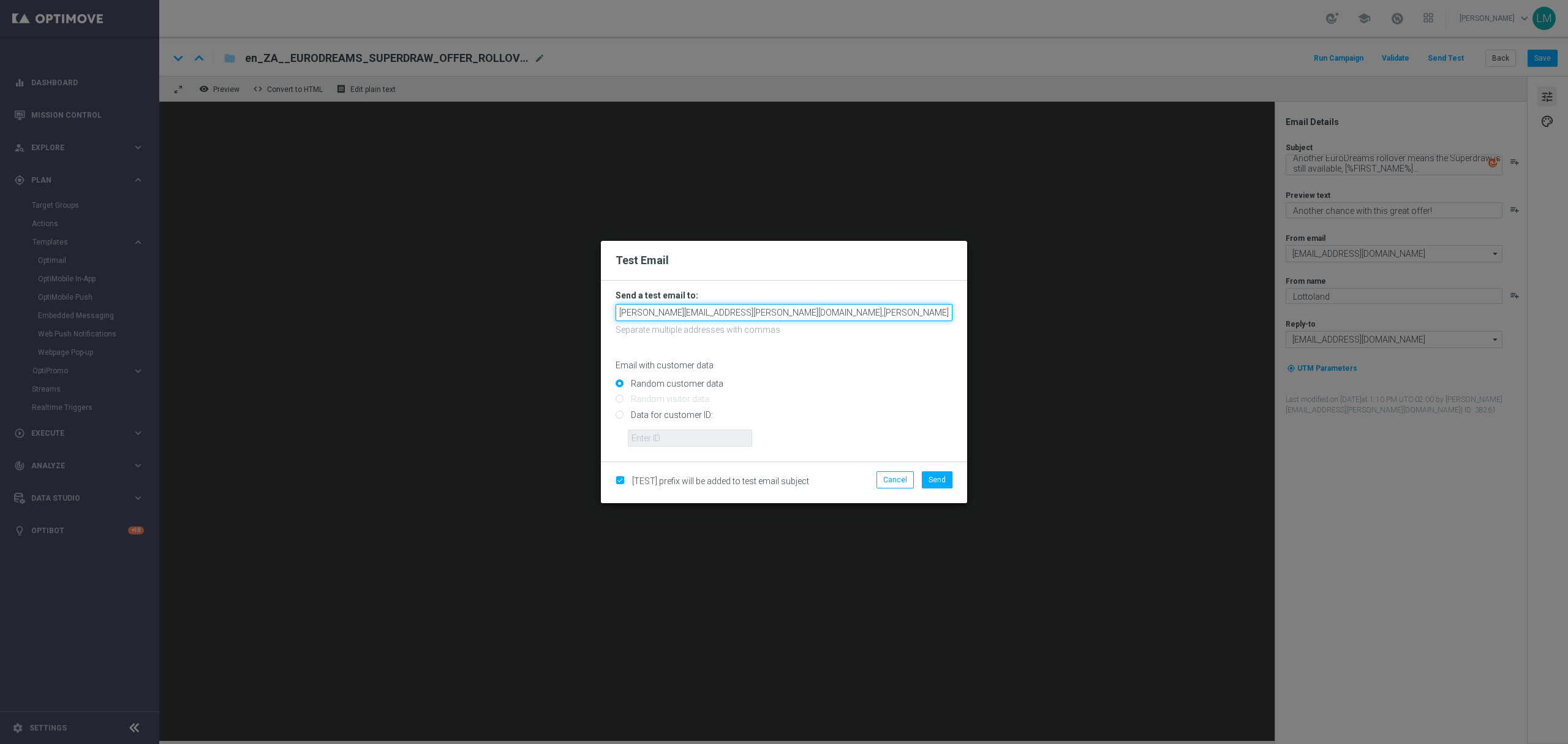
click at [864, 314] on input "leslie.martinez@lottoland.com,millie.purcell@lottoland.com" at bounding box center [784, 312] width 337 height 17
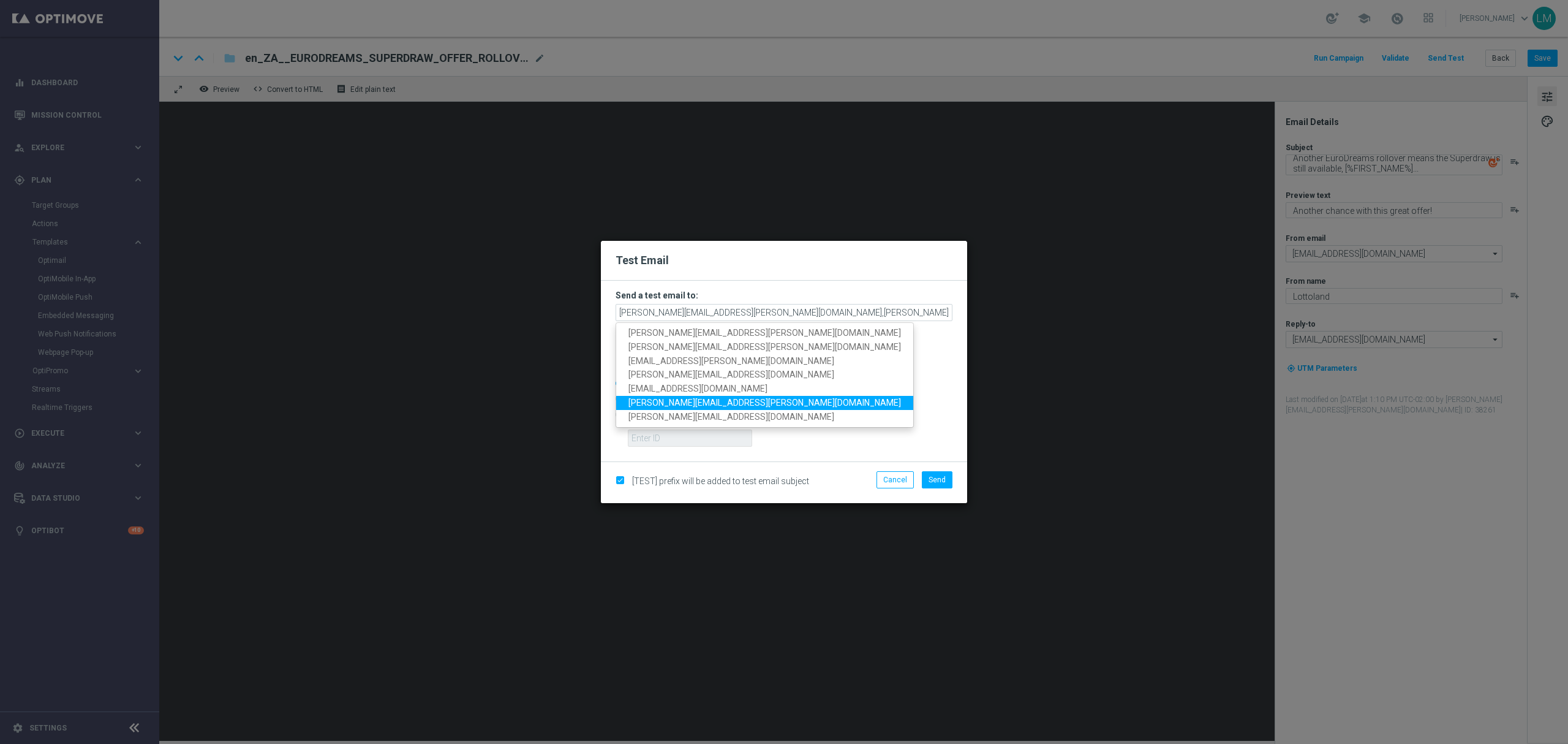
click at [689, 398] on span "ricky.hubbard@lottoland.com" at bounding box center [765, 403] width 272 height 10
type input "leslie.martinez@lottoland.com,millie.purcell@lottoland.com,ricky.hubbard@lottol…"
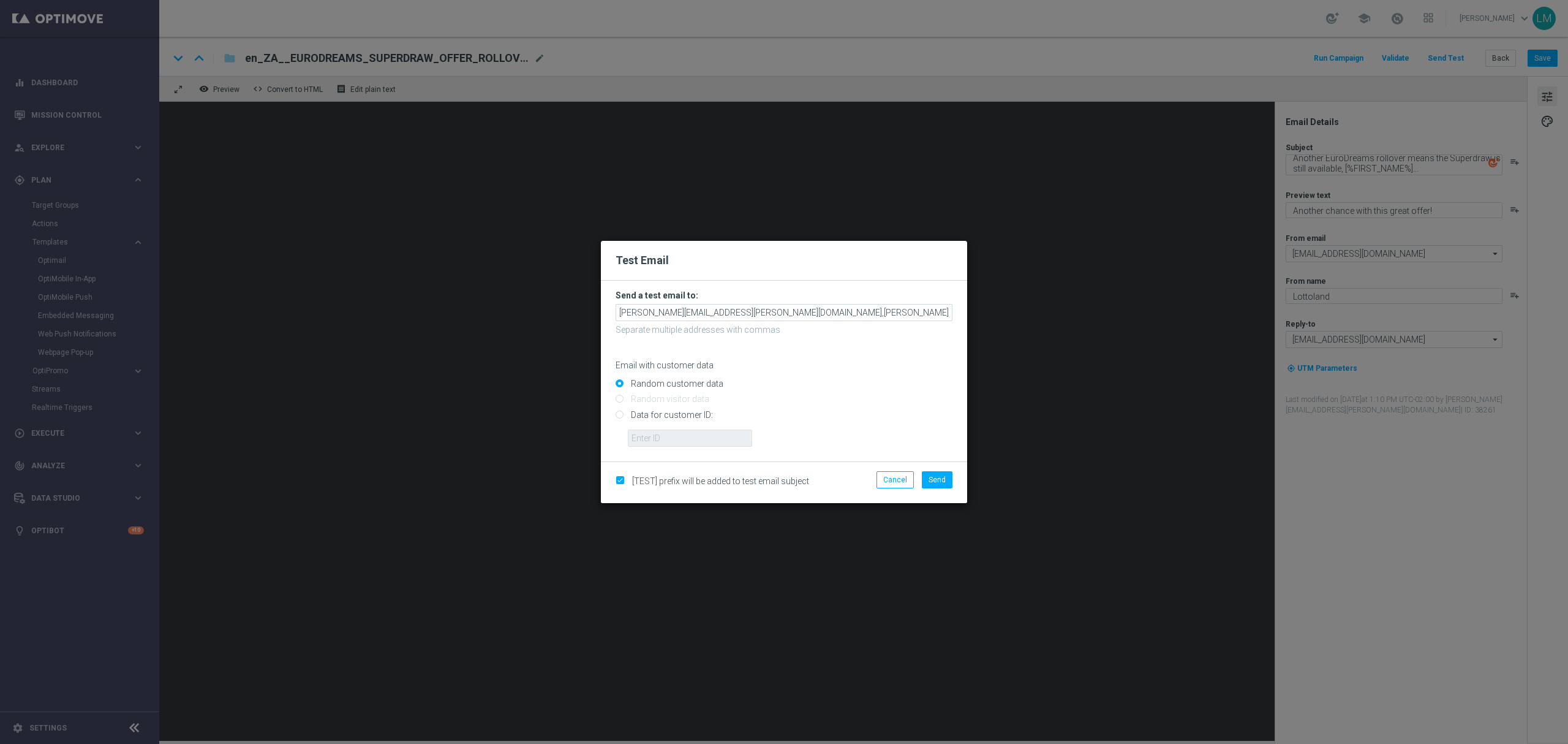
click at [677, 419] on input "Data for customer ID:" at bounding box center [784, 419] width 337 height 17
radio input "true"
click at [675, 384] on input "Random customer data" at bounding box center [784, 388] width 337 height 17
radio input "true"
click at [931, 481] on span "Send" at bounding box center [937, 479] width 17 height 9
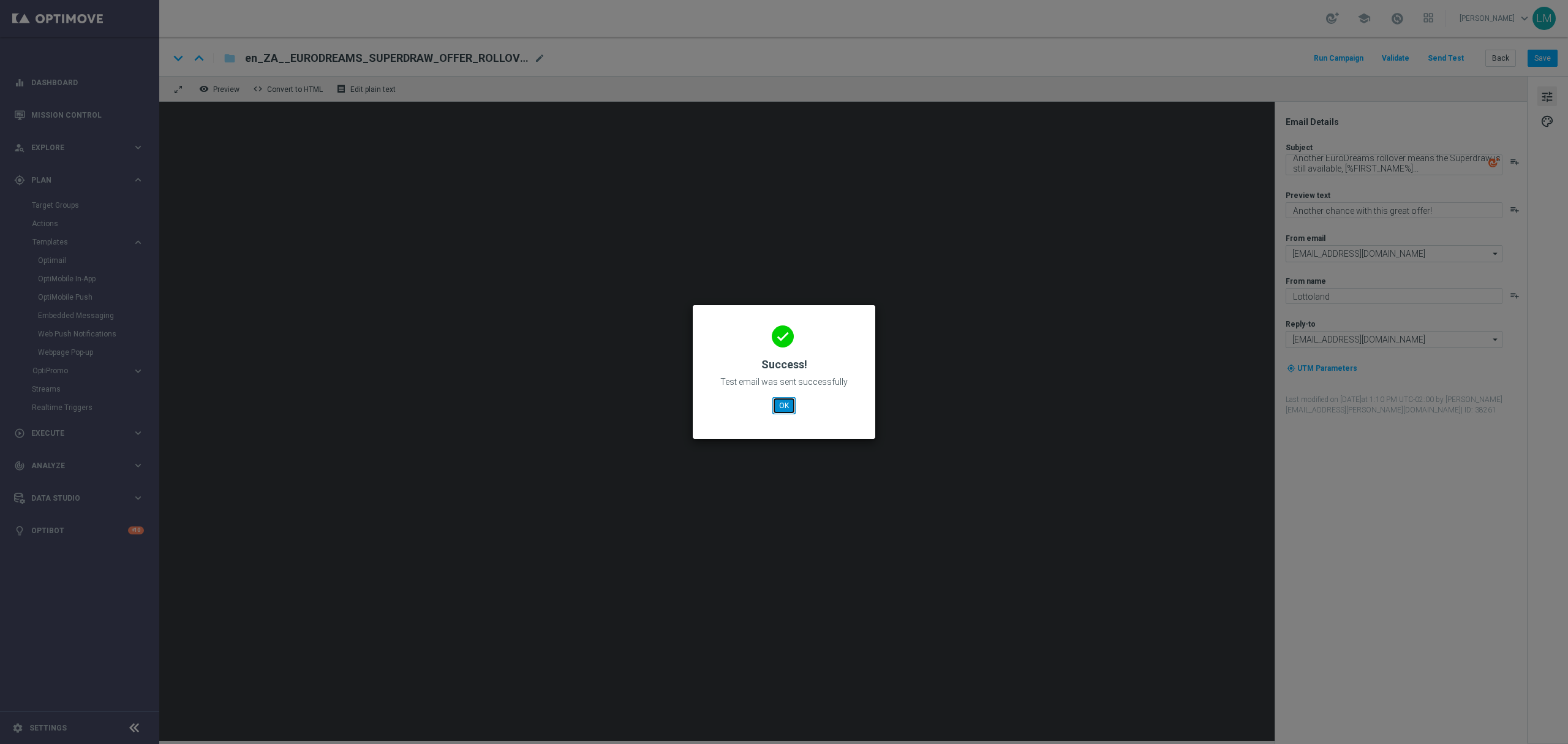
click at [776, 408] on button "OK" at bounding box center [784, 405] width 23 height 17
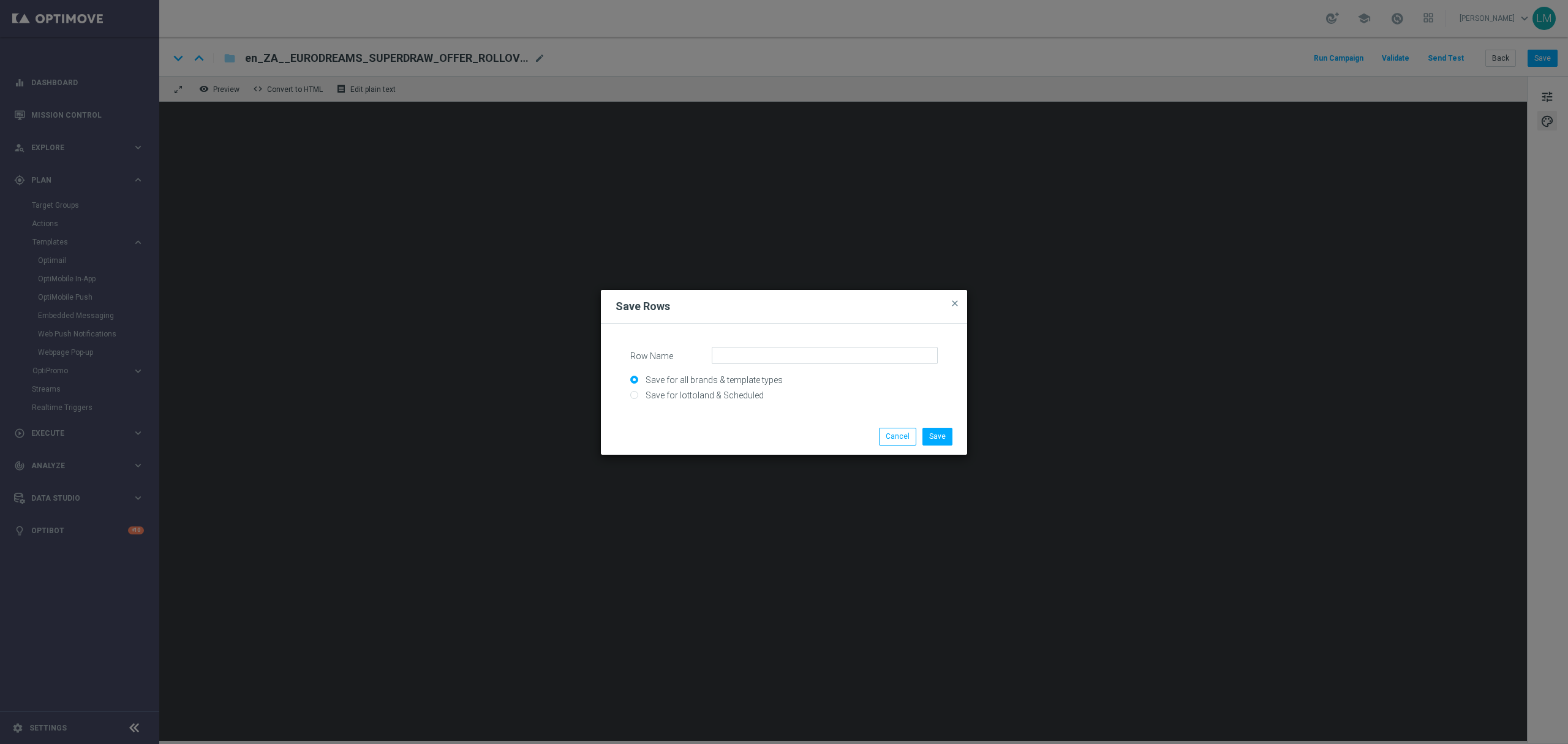
click at [729, 386] on input "Save for all brands & template types" at bounding box center [784, 385] width 308 height 17
click at [730, 390] on input "Save for all brands & template types" at bounding box center [784, 385] width 308 height 17
click at [730, 400] on input "Save for lottoland & Scheduled" at bounding box center [784, 400] width 308 height 17
radio input "true"
click at [751, 357] on input "Row Name" at bounding box center [825, 355] width 226 height 17
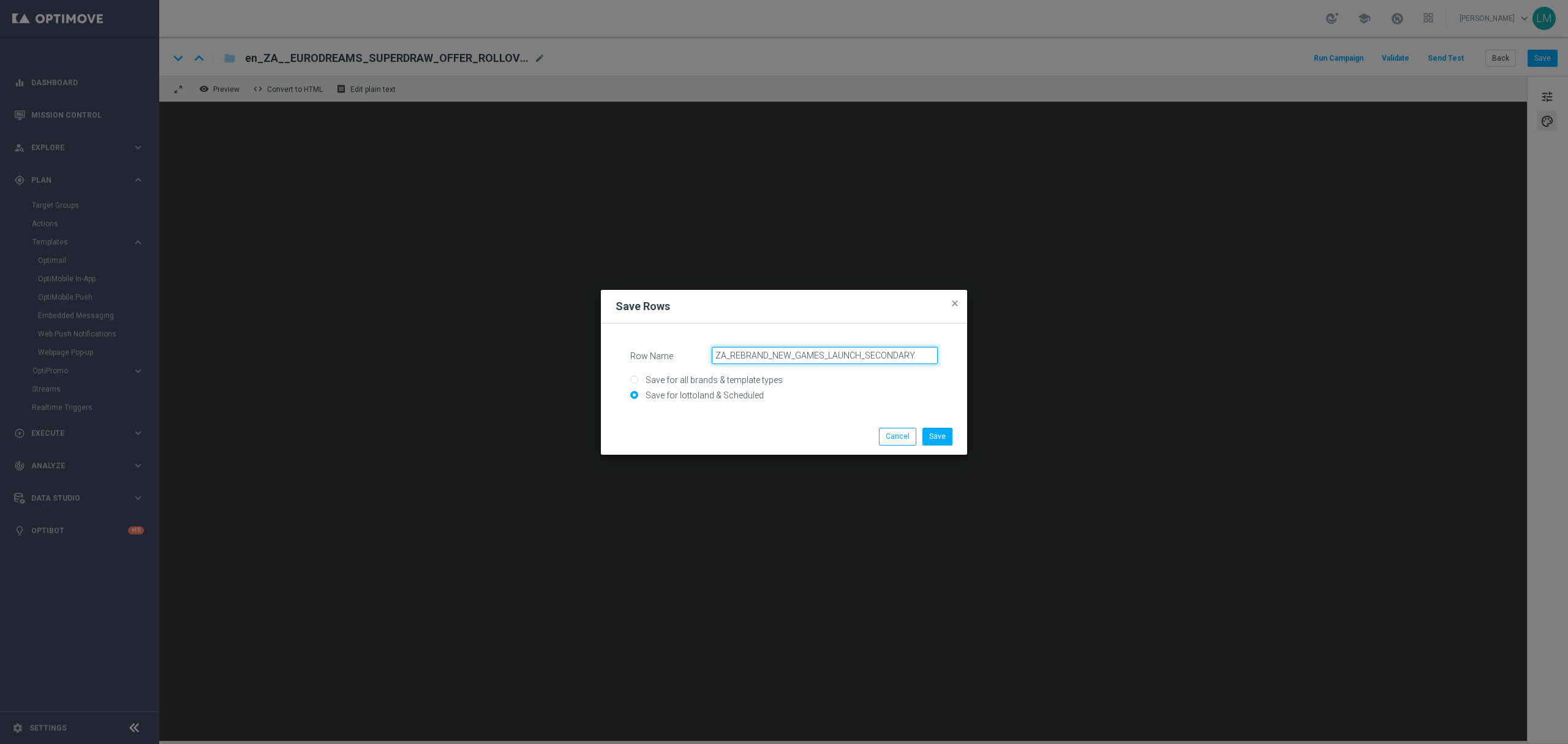
click at [816, 350] on input "ZA_REBRAND_NEW_GAMES_LAUNCH_SECONDARY" at bounding box center [825, 355] width 226 height 17
drag, startPoint x: 822, startPoint y: 353, endPoint x: 772, endPoint y: 349, distance: 50.2
click at [772, 349] on input "ZA_REBRAND_NEW_GAMES_LAUNCH_SECONDARY" at bounding box center [825, 355] width 226 height 17
type input "ZA_REBRAND_LIVE_GAMES_LAUNCH_SECONDARY"
click at [934, 434] on button "Save" at bounding box center [937, 435] width 30 height 17
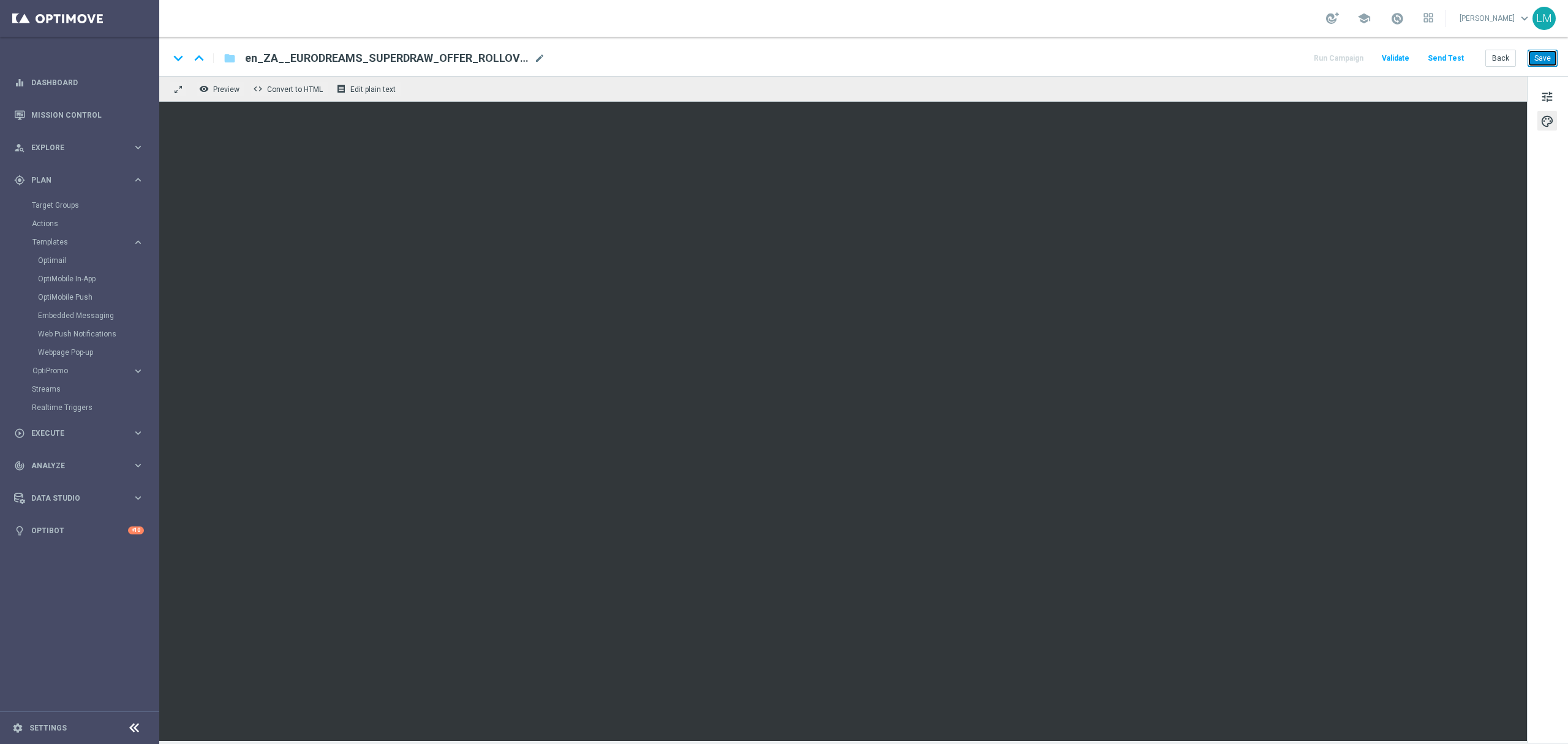
click at [1536, 54] on button "Save" at bounding box center [1542, 58] width 30 height 17
click at [1540, 54] on button "Save" at bounding box center [1542, 58] width 30 height 17
